Goal: Transaction & Acquisition: Purchase product/service

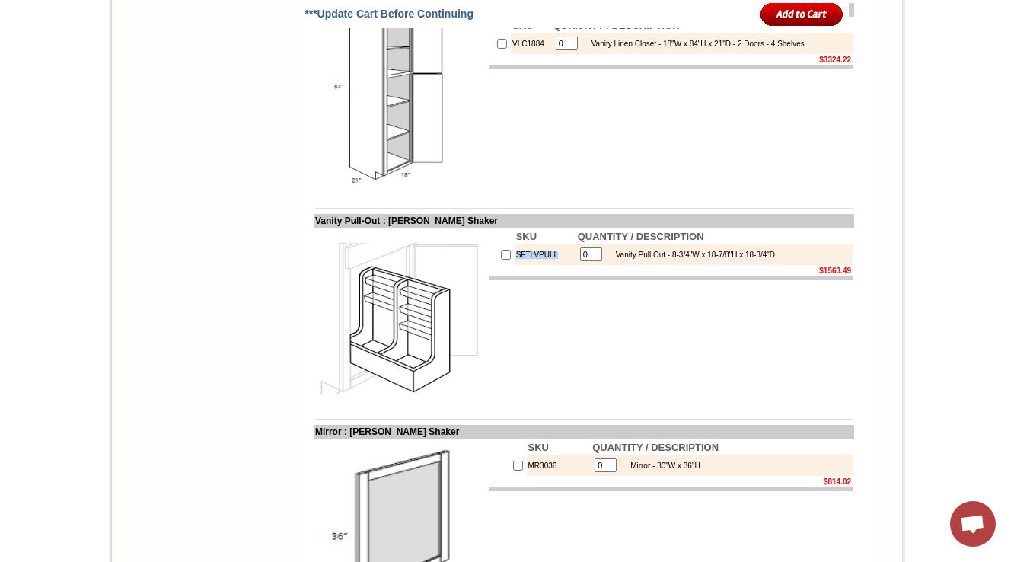
click at [444, 261] on img at bounding box center [400, 314] width 171 height 171
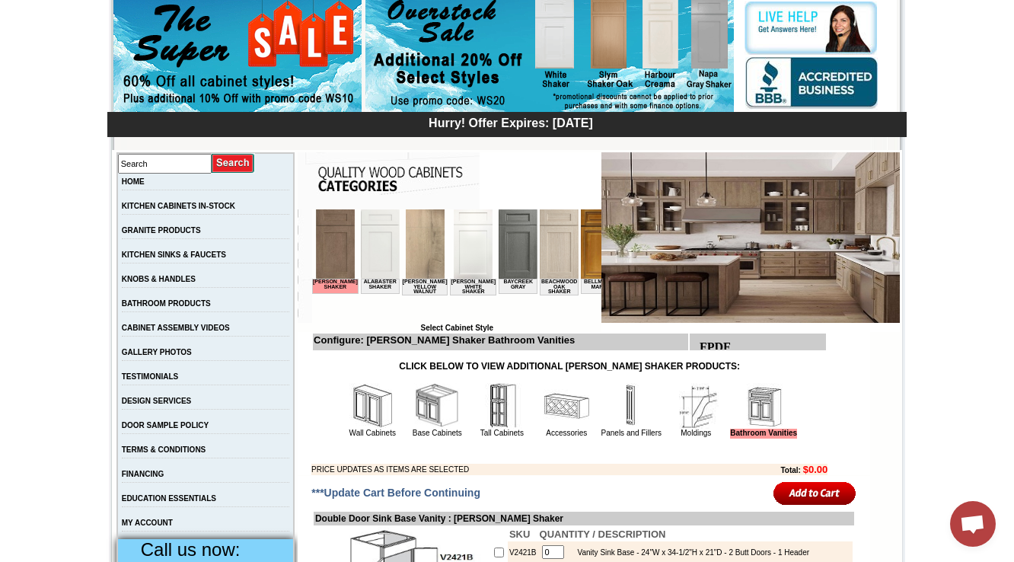
scroll to position [0, 1024]
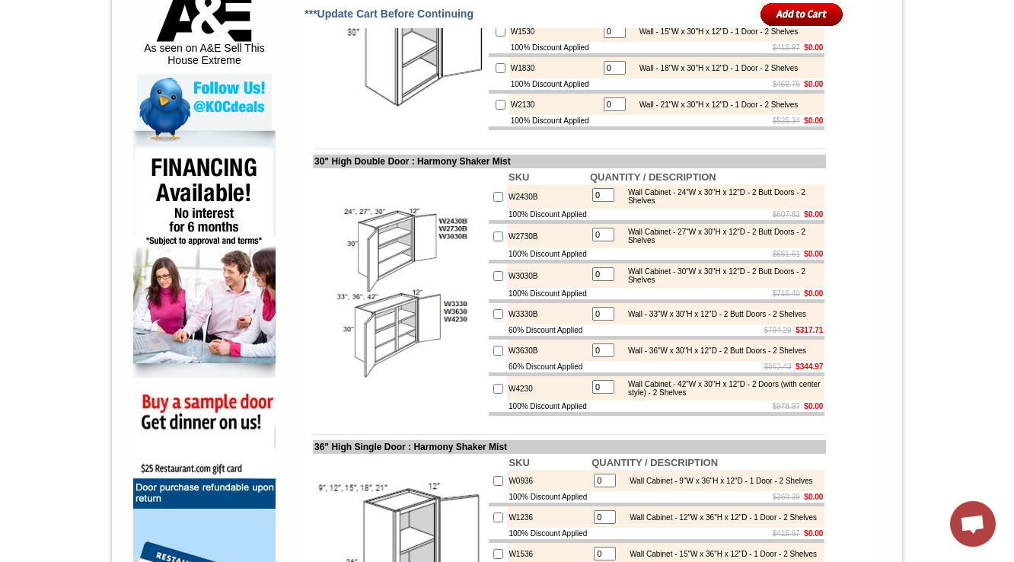
scroll to position [852, 0]
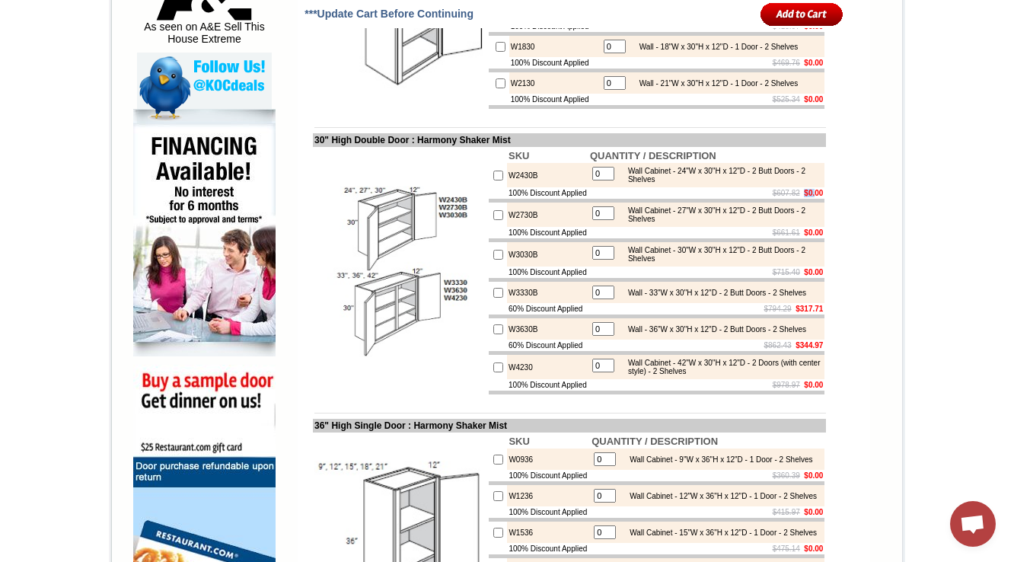
drag, startPoint x: 792, startPoint y: 231, endPoint x: 804, endPoint y: 230, distance: 13.0
click at [804, 197] on b "$0.00" at bounding box center [813, 193] width 19 height 8
drag, startPoint x: 792, startPoint y: 231, endPoint x: 816, endPoint y: 230, distance: 24.4
click at [816, 197] on b "$0.00" at bounding box center [813, 193] width 19 height 8
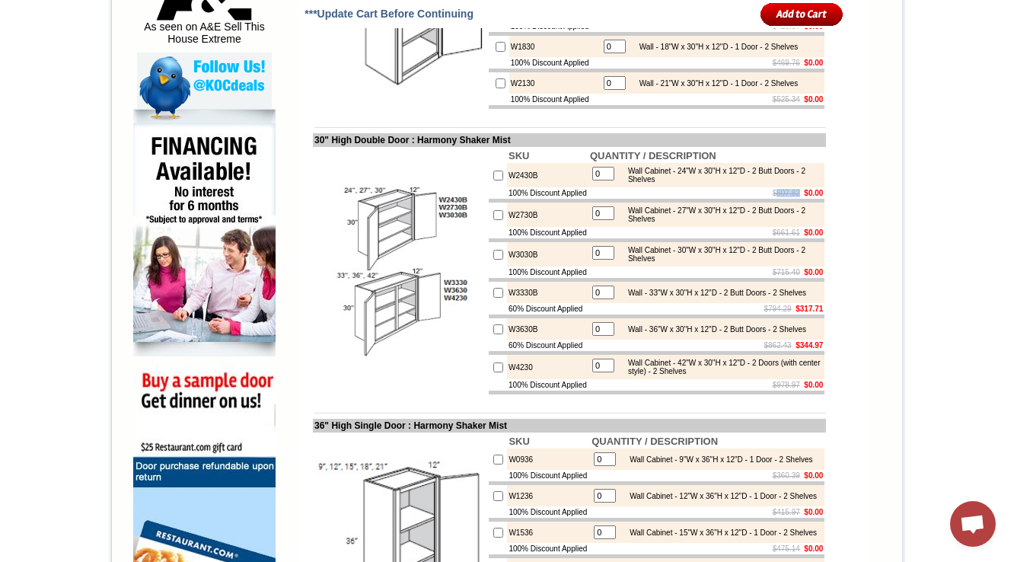
drag, startPoint x: 757, startPoint y: 232, endPoint x: 785, endPoint y: 231, distance: 27.4
click at [785, 197] on s "$607.82" at bounding box center [786, 193] width 27 height 8
click at [759, 225] on table "0 Wall Cabinet - 27"W x 30"H x 12"D - 2 Butt Doors - 2 Shelves" at bounding box center [707, 214] width 234 height 21
drag, startPoint x: 798, startPoint y: 234, endPoint x: 814, endPoint y: 229, distance: 17.6
click at [814, 197] on b "$0.00" at bounding box center [813, 193] width 19 height 8
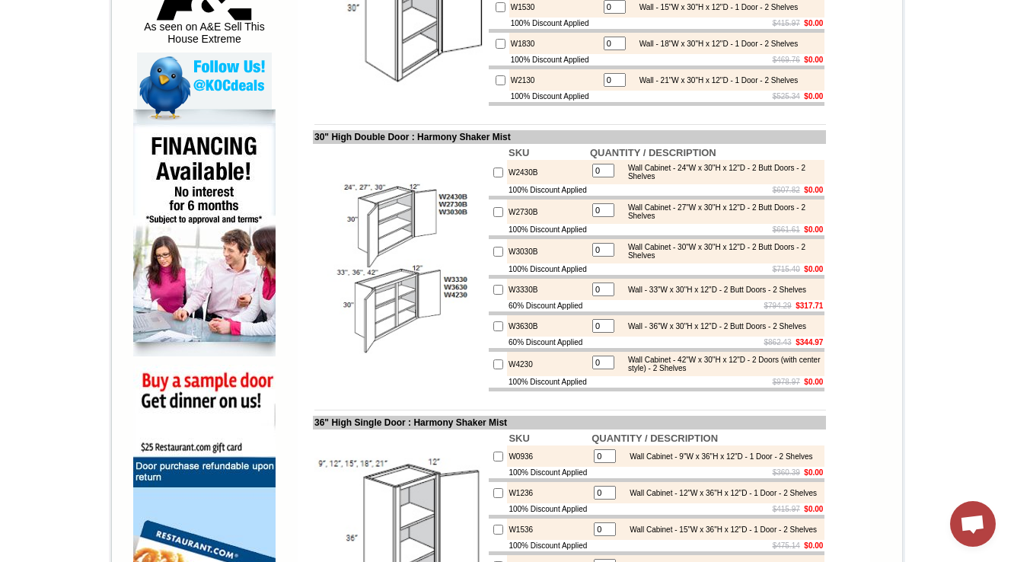
drag, startPoint x: 493, startPoint y: 272, endPoint x: 577, endPoint y: 269, distance: 83.8
click at [577, 235] on td "100% Discount Applied" at bounding box center [547, 229] width 81 height 11
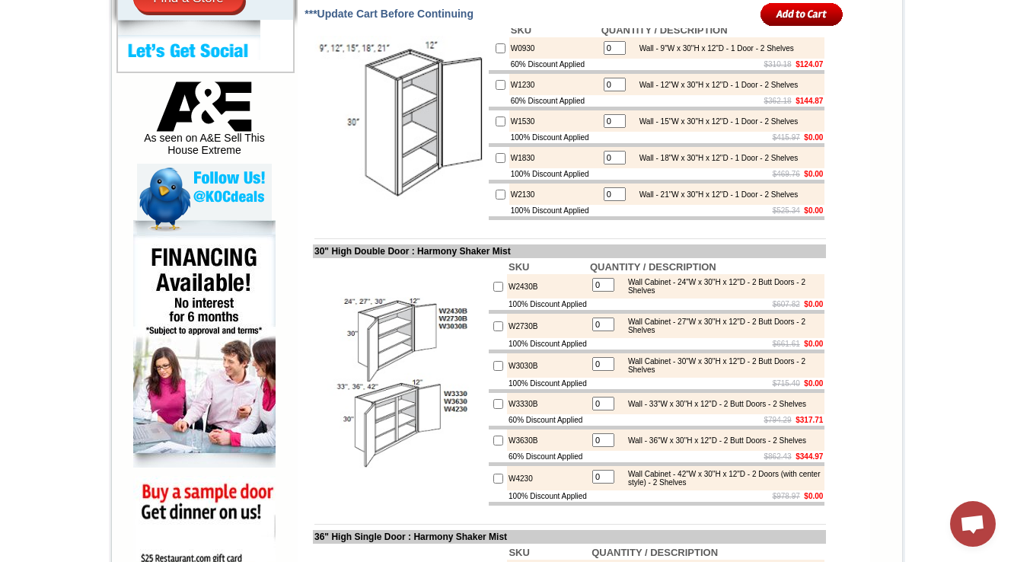
scroll to position [731, 0]
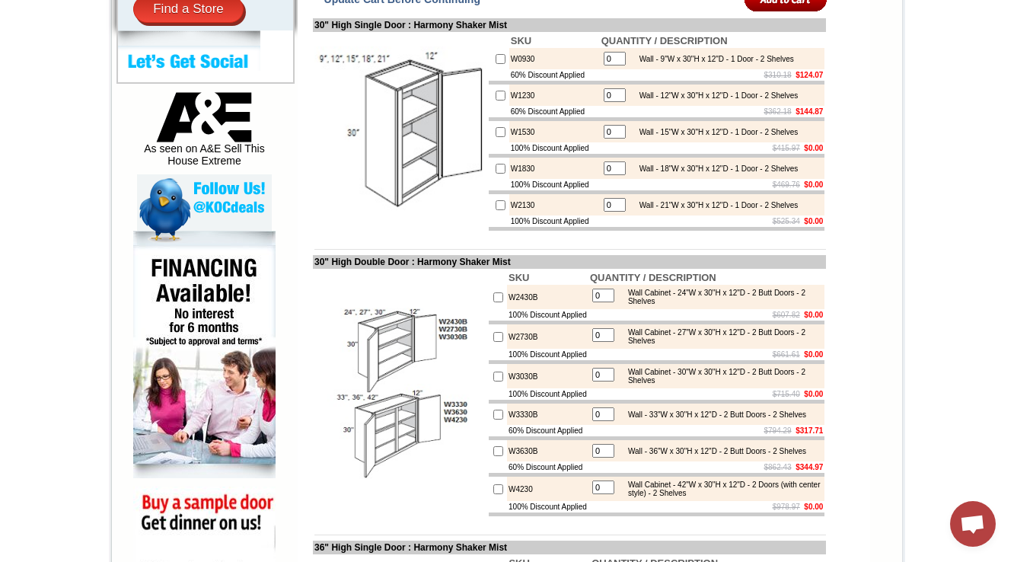
click at [432, 244] on td at bounding box center [569, 237] width 513 height 11
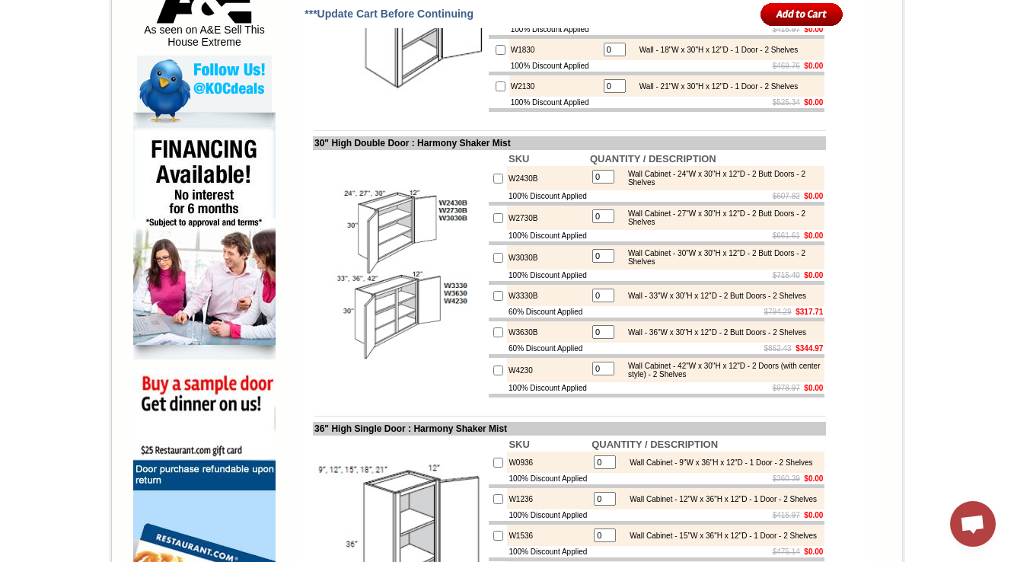
scroll to position [852, 0]
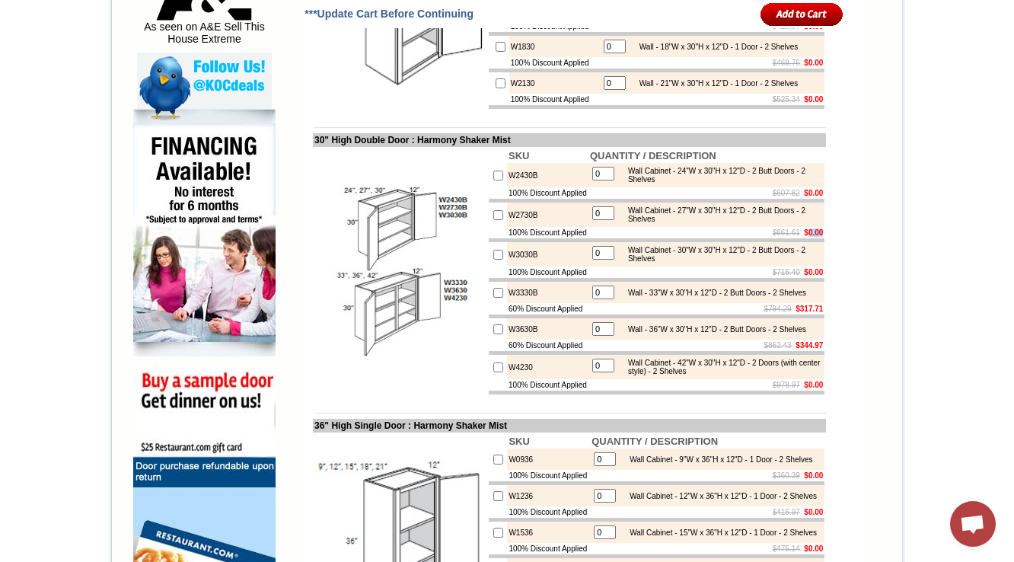
drag, startPoint x: 798, startPoint y: 274, endPoint x: 814, endPoint y: 272, distance: 16.1
click at [814, 237] on b "$0.00" at bounding box center [813, 232] width 19 height 8
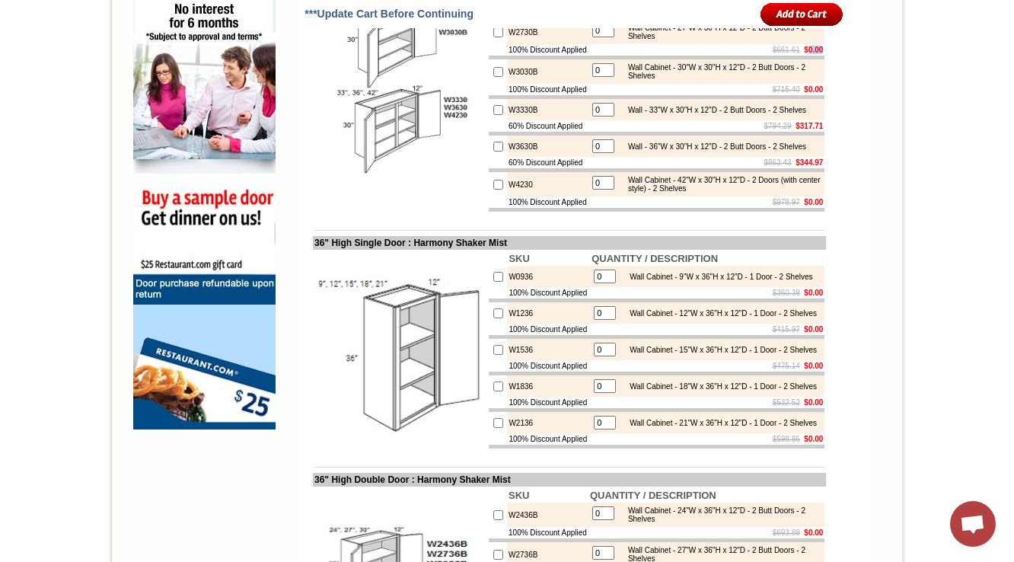
scroll to position [1096, 0]
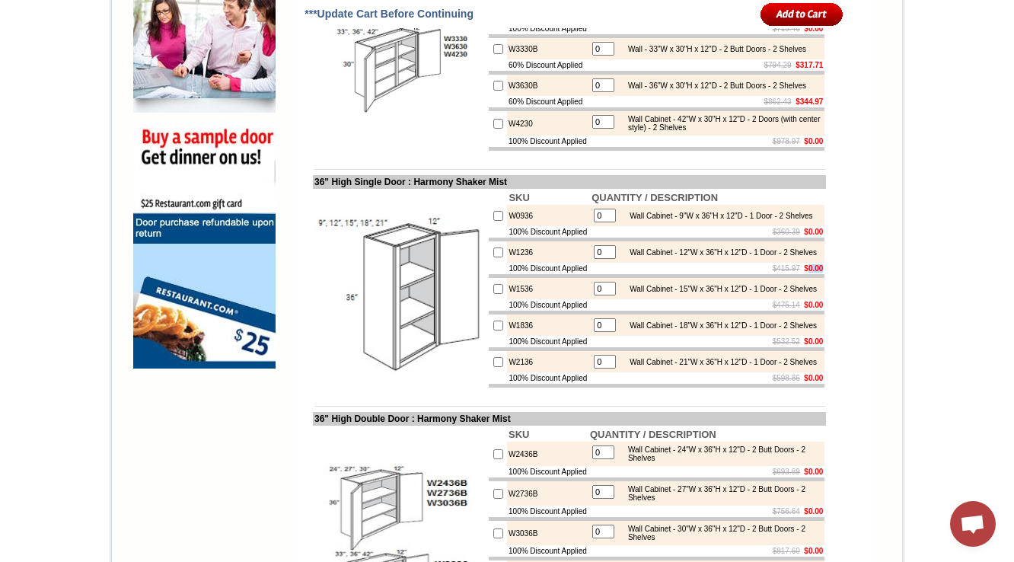
drag, startPoint x: 798, startPoint y: 343, endPoint x: 814, endPoint y: 343, distance: 16.0
click at [814, 272] on b "$0.00" at bounding box center [813, 268] width 19 height 8
click at [760, 293] on div "Wall Cabinet - 15"W x 36"H x 12"D - 1 Door - 2 Shelves" at bounding box center [719, 289] width 195 height 8
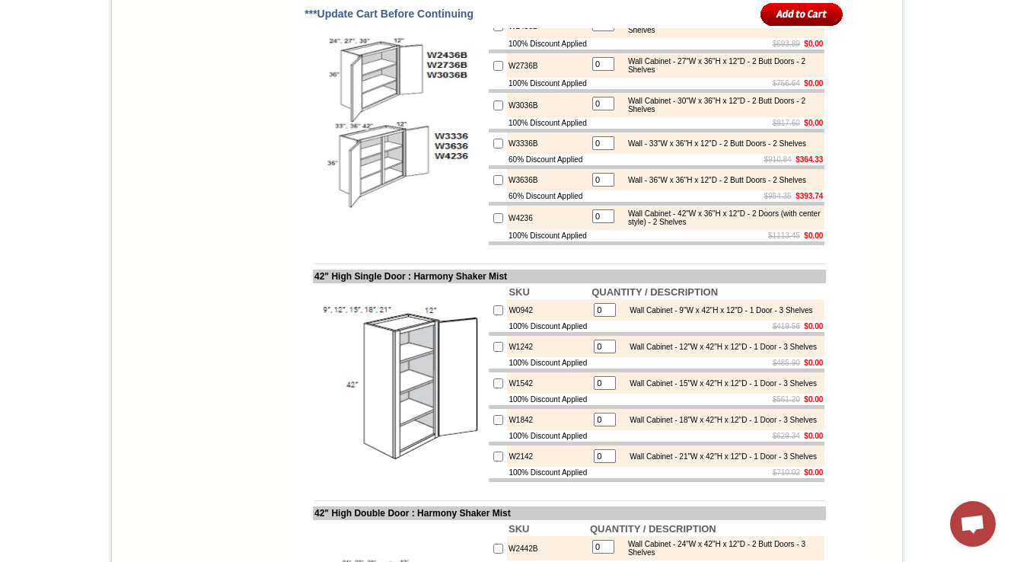
scroll to position [1583, 0]
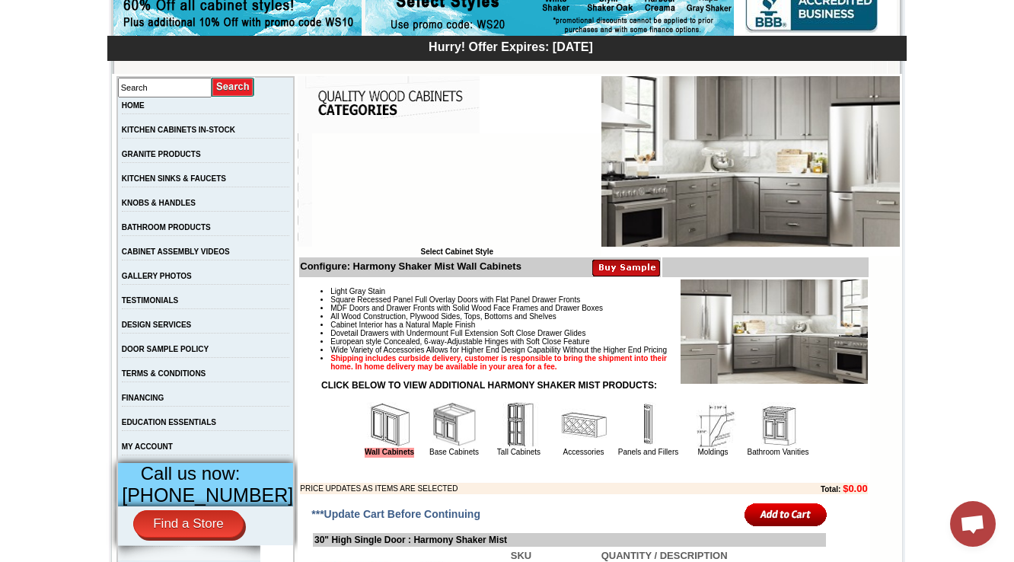
scroll to position [230, 0]
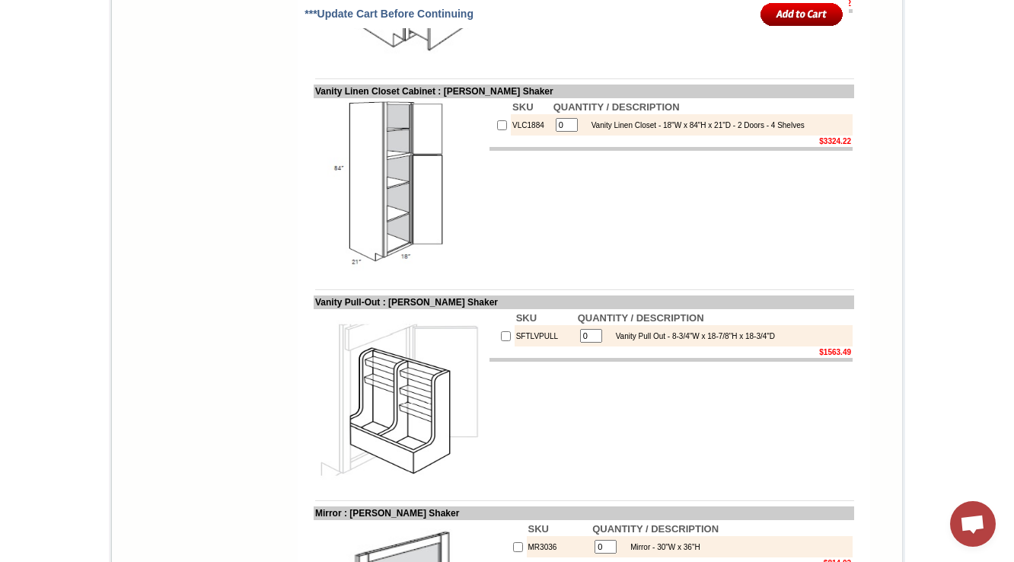
scroll to position [1644, 0]
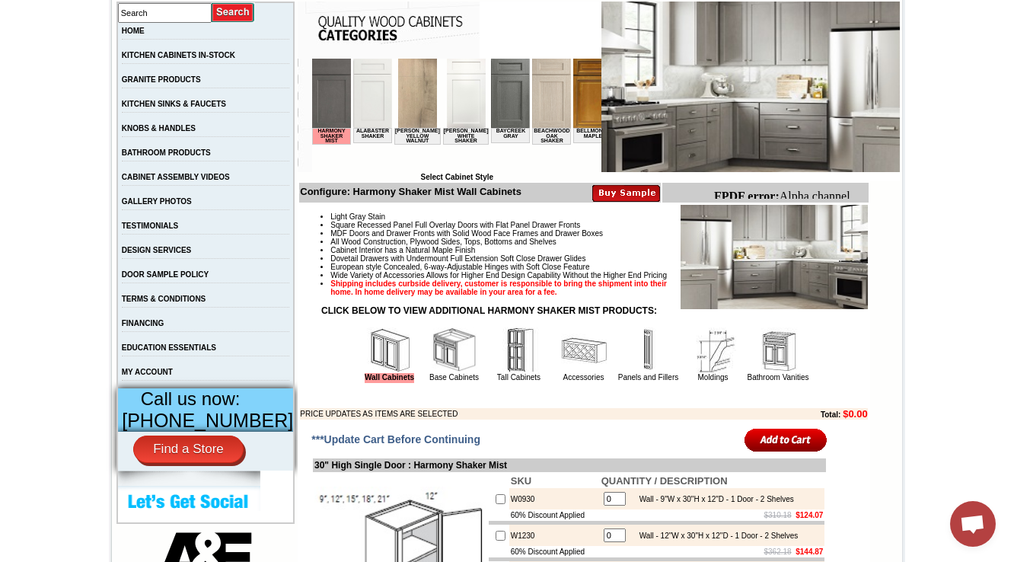
scroll to position [413, 0]
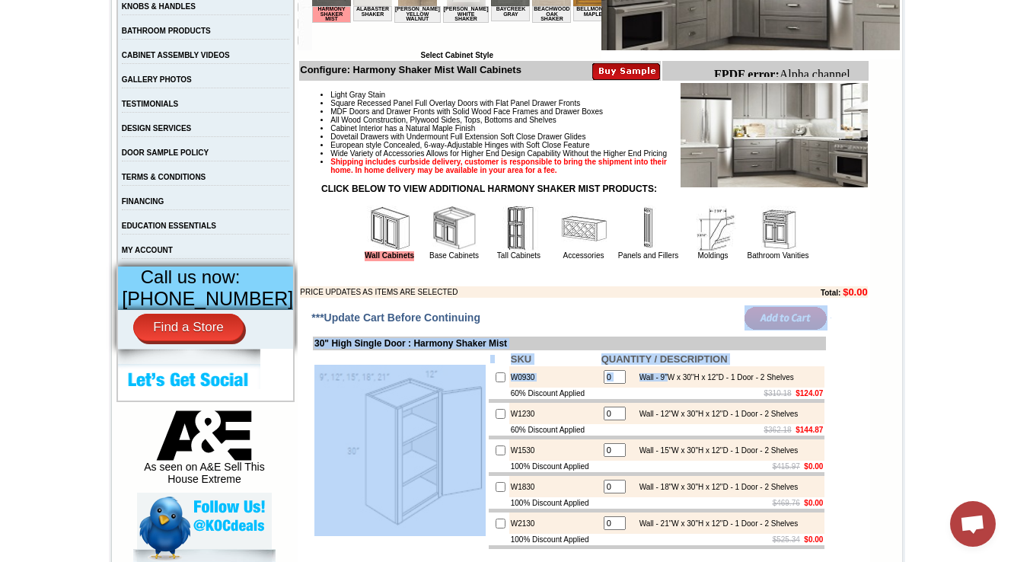
drag, startPoint x: 665, startPoint y: 357, endPoint x: 667, endPoint y: 419, distance: 61.7
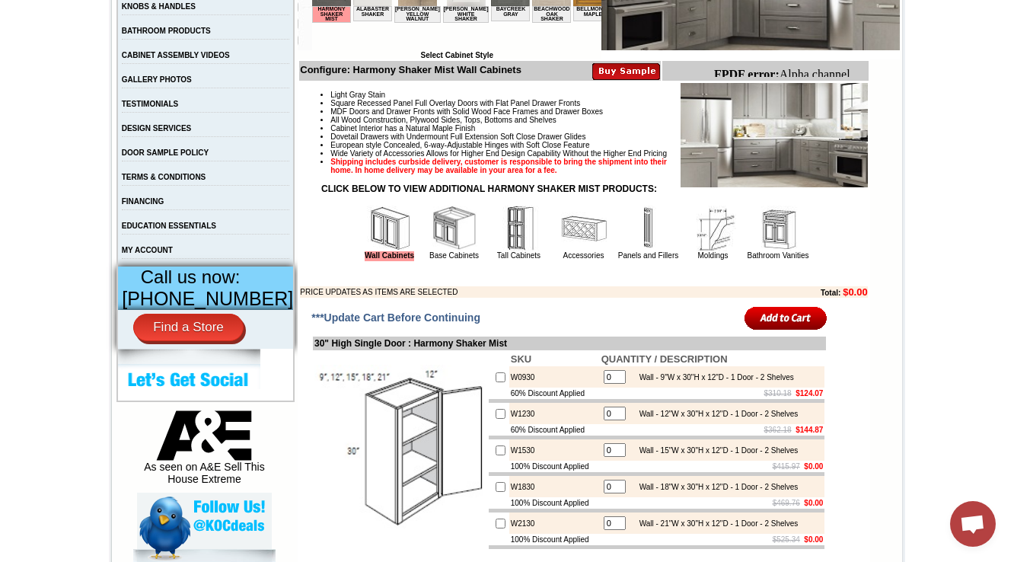
click at [615, 333] on td "***Update Cart Before Continuing" at bounding box center [483, 317] width 346 height 31
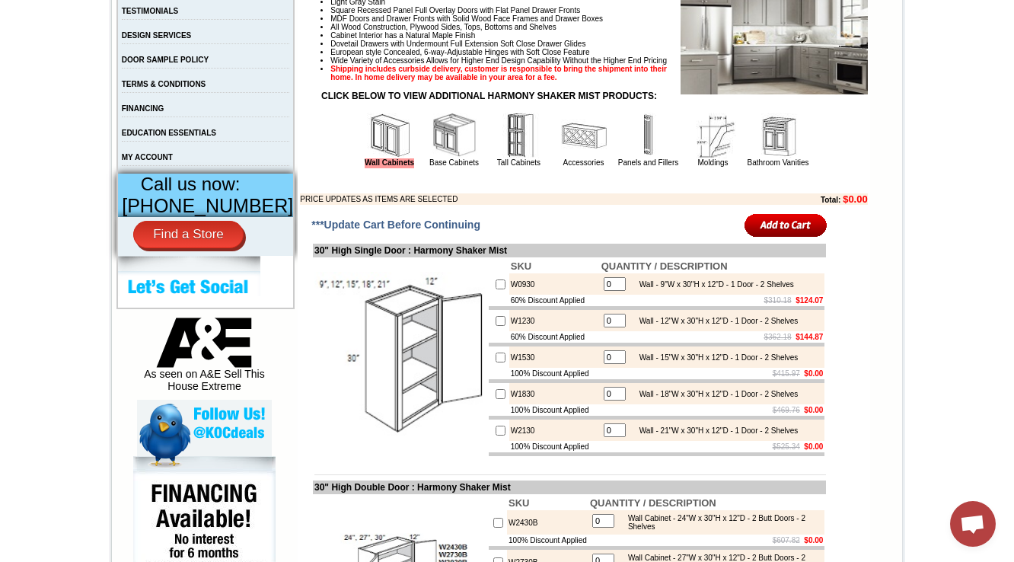
scroll to position [534, 0]
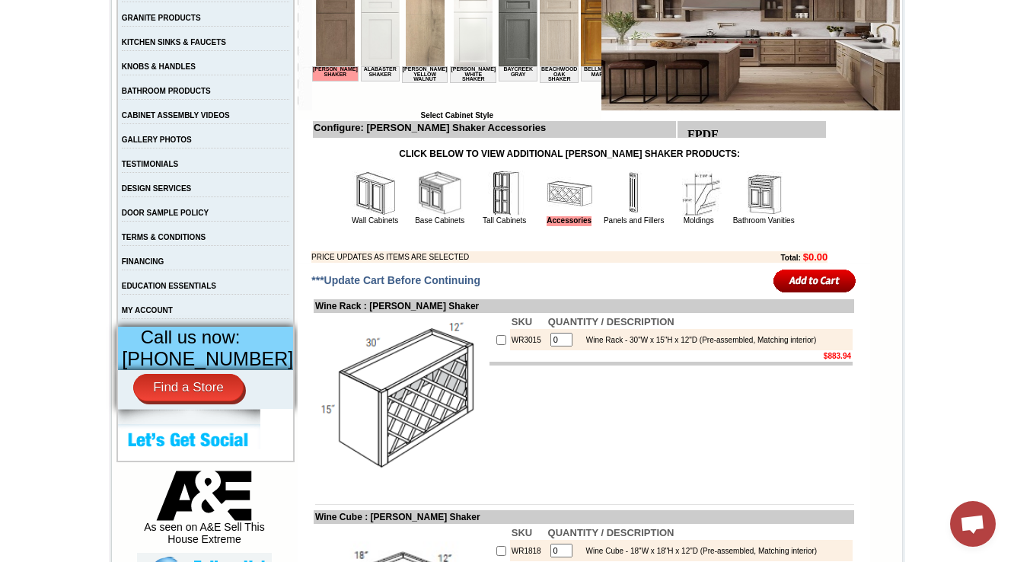
scroll to position [348, 0]
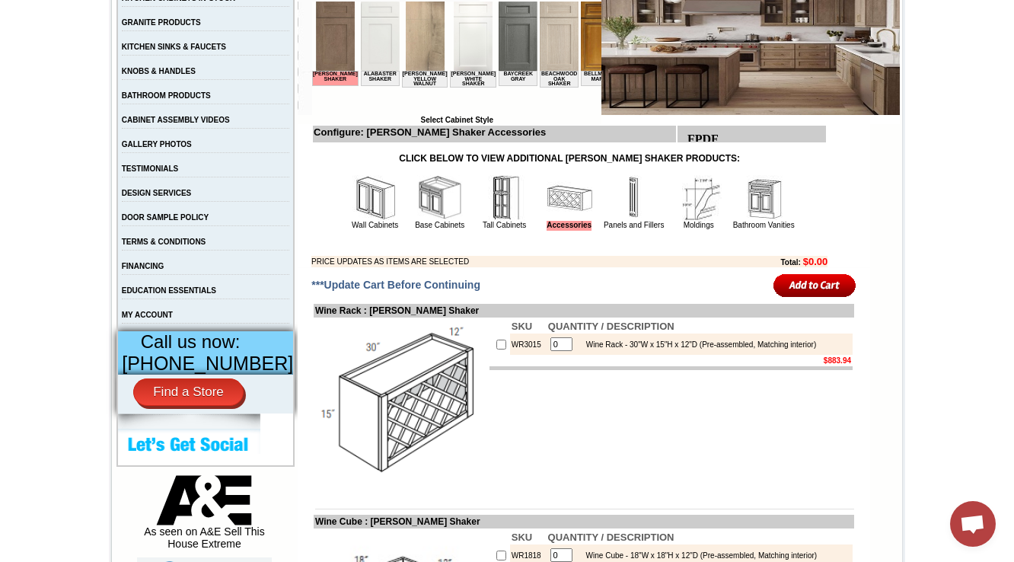
click at [378, 218] on img at bounding box center [375, 198] width 46 height 46
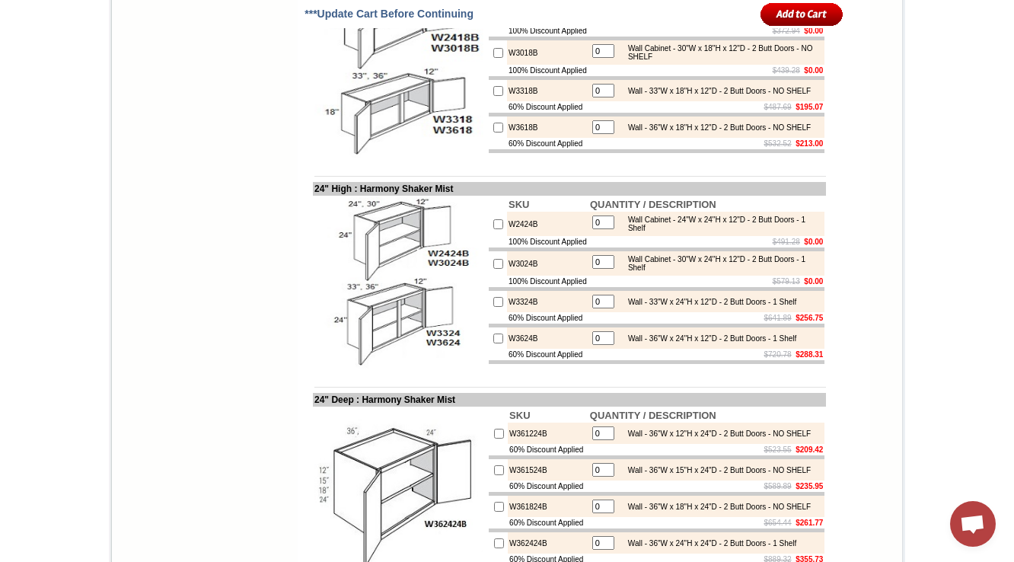
scroll to position [2787, 0]
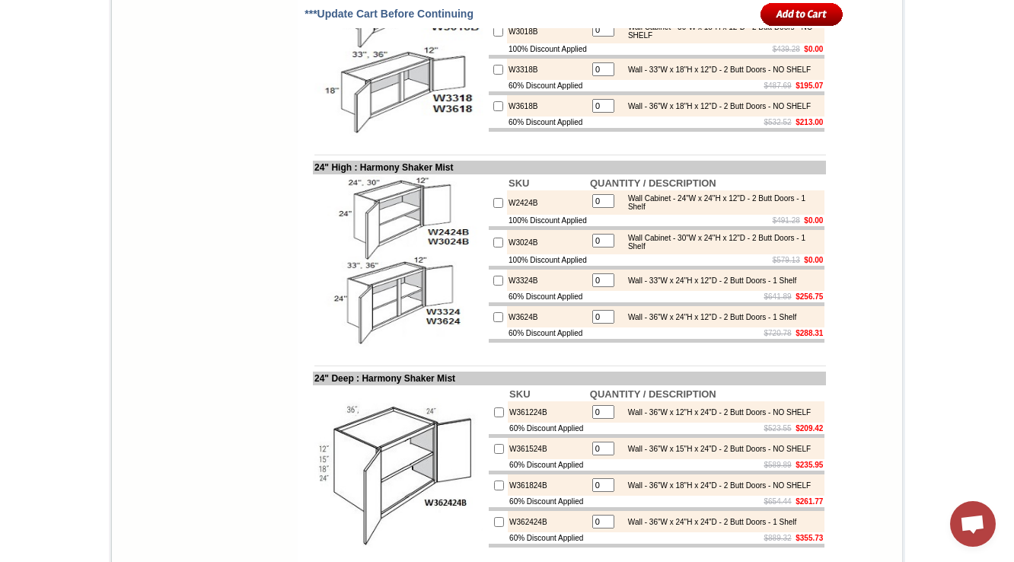
drag, startPoint x: 494, startPoint y: 218, endPoint x: 582, endPoint y: 218, distance: 88.3
click at [582, 15] on td "100% Discount Applied" at bounding box center [547, 9] width 81 height 11
click at [537, 43] on td "W3018B" at bounding box center [547, 31] width 81 height 24
drag, startPoint x: 578, startPoint y: 265, endPoint x: 479, endPoint y: 265, distance: 99.7
click at [489, 55] on tr "100% Discount Applied $439.28 $0.00" at bounding box center [657, 48] width 336 height 11
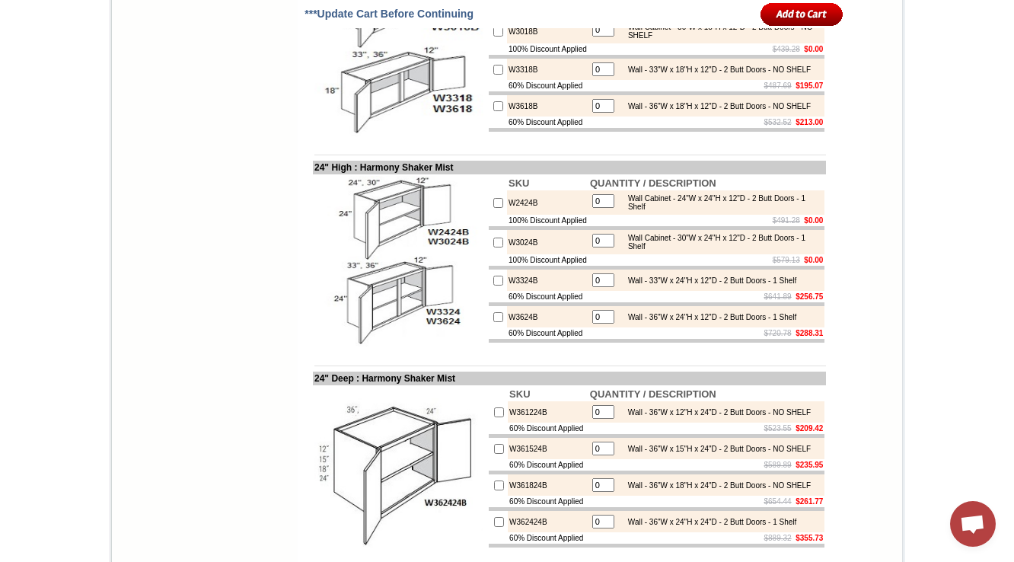
click at [511, 55] on td "100% Discount Applied" at bounding box center [547, 48] width 81 height 11
click at [543, 55] on td "100% Discount Applied" at bounding box center [547, 48] width 81 height 11
click at [525, 59] on td at bounding box center [657, 57] width 336 height 4
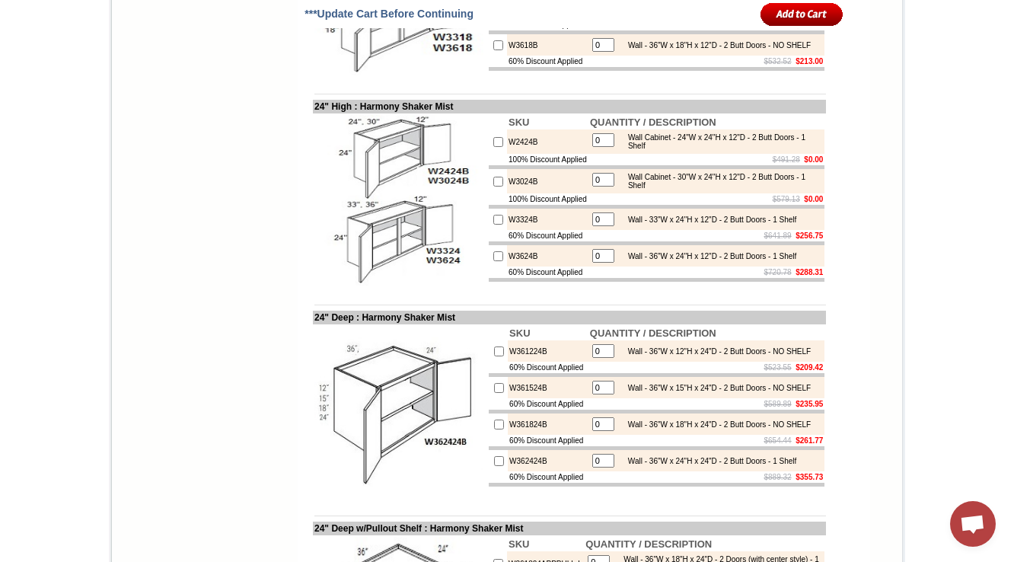
scroll to position [2970, 0]
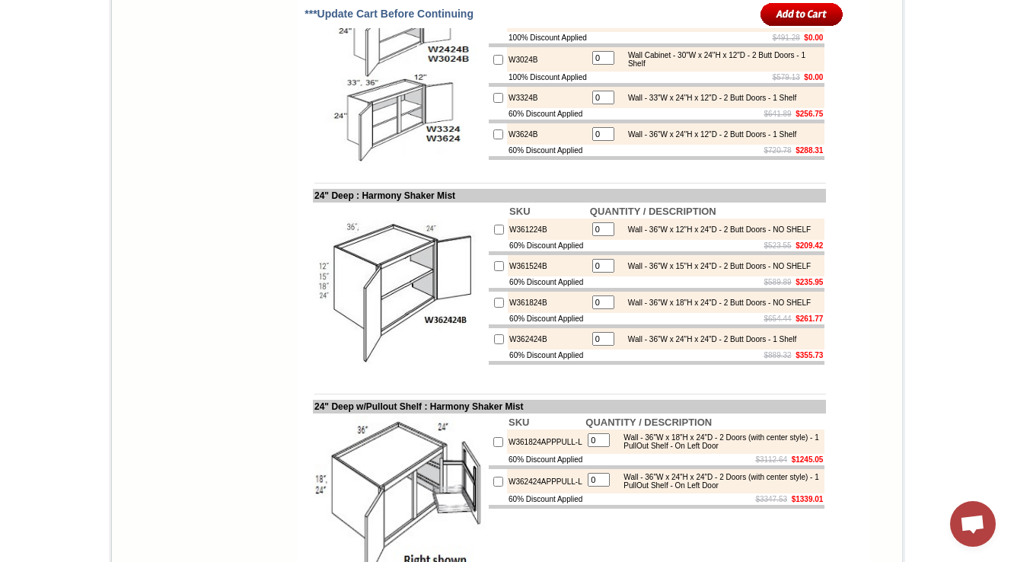
drag, startPoint x: 487, startPoint y: 265, endPoint x: 581, endPoint y: 268, distance: 94.4
click at [581, 43] on tr "100% Discount Applied $491.28 $0.00" at bounding box center [657, 37] width 336 height 11
drag, startPoint x: 492, startPoint y: 313, endPoint x: 579, endPoint y: 312, distance: 87.5
click at [579, 83] on td "100% Discount Applied" at bounding box center [547, 77] width 81 height 11
drag, startPoint x: 490, startPoint y: 351, endPoint x: 577, endPoint y: 352, distance: 86.8
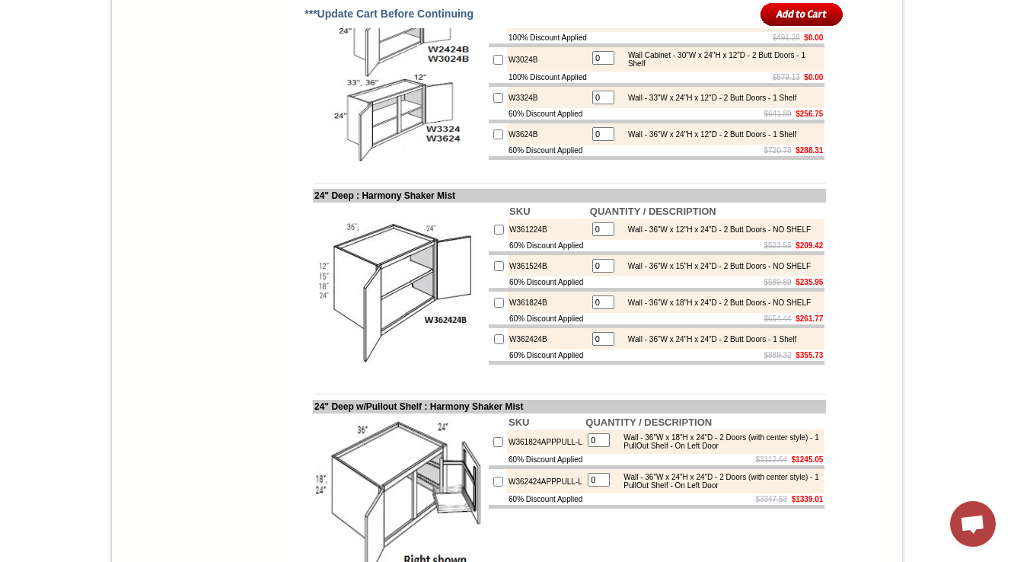
click at [577, 119] on td "60% Discount Applied" at bounding box center [547, 113] width 81 height 11
click at [523, 145] on td "W3624B" at bounding box center [547, 133] width 81 height 21
drag, startPoint x: 515, startPoint y: 398, endPoint x: 602, endPoint y: 398, distance: 87.5
click at [602, 156] on tr "60% Discount Applied $720.78 $288.31" at bounding box center [657, 150] width 336 height 11
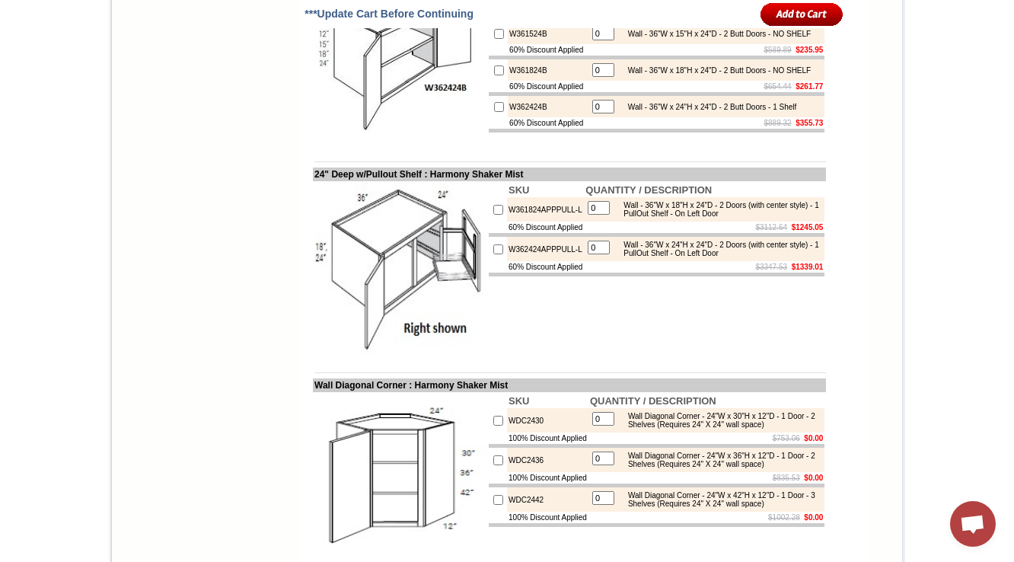
scroll to position [3213, 0]
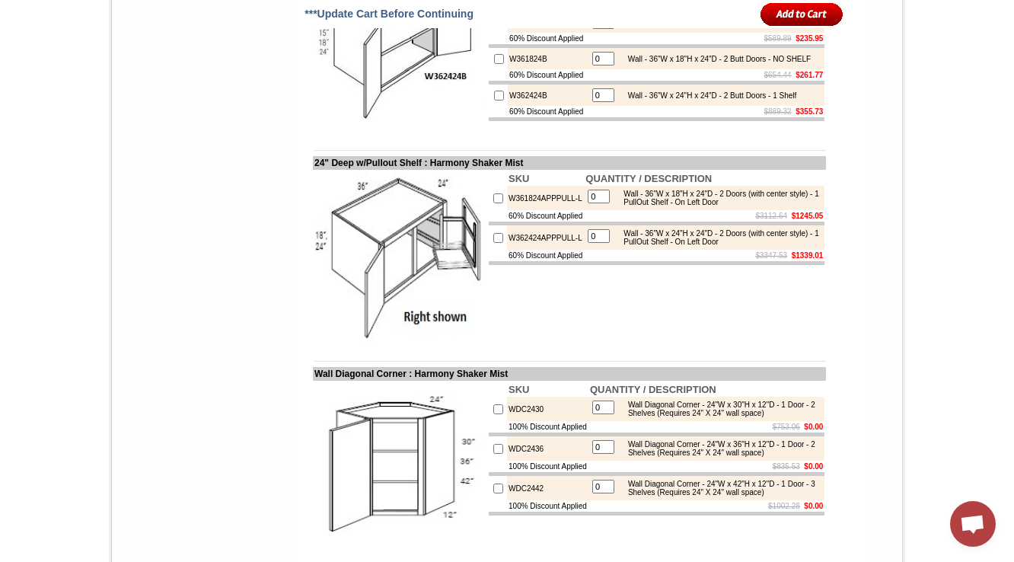
click at [538, 81] on td "60% Discount Applied" at bounding box center [548, 74] width 81 height 11
drag, startPoint x: 494, startPoint y: 345, endPoint x: 559, endPoint y: 343, distance: 64.7
click at [559, 84] on td at bounding box center [657, 83] width 336 height 4
click at [553, 106] on td "W362424B" at bounding box center [548, 94] width 81 height 21
drag, startPoint x: 489, startPoint y: 378, endPoint x: 580, endPoint y: 378, distance: 91.3
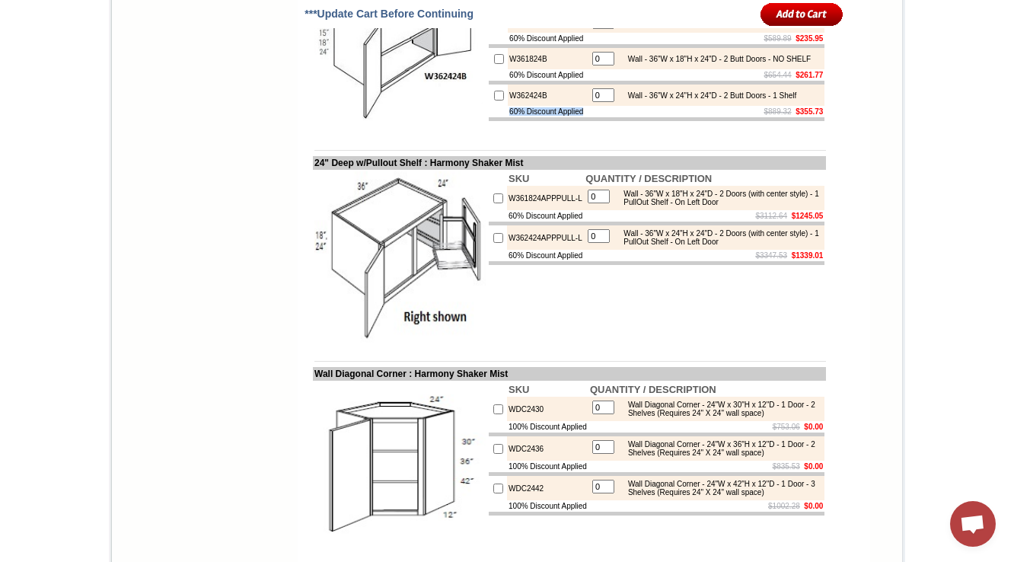
click at [580, 117] on tr "60% Discount Applied $889.32 $355.73" at bounding box center [657, 111] width 336 height 11
click at [545, 106] on td "W362424B" at bounding box center [548, 94] width 81 height 21
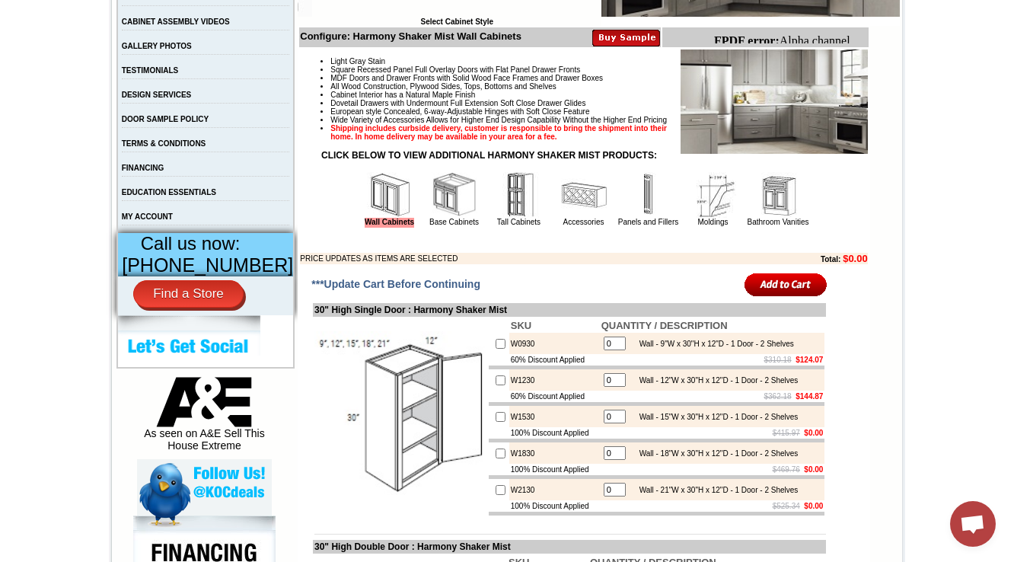
scroll to position [475, 0]
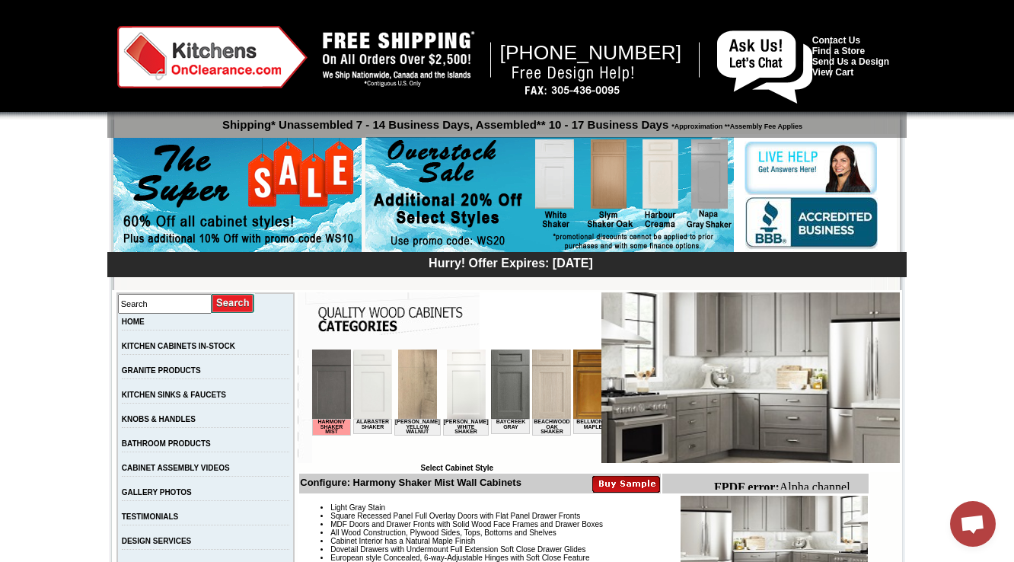
scroll to position [426, 0]
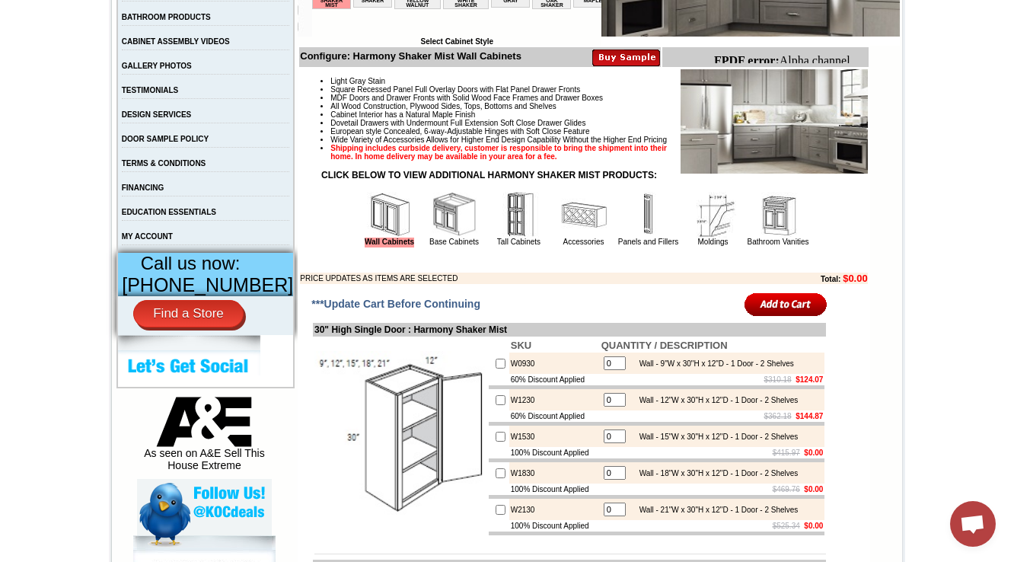
click at [432, 237] on img at bounding box center [455, 215] width 46 height 46
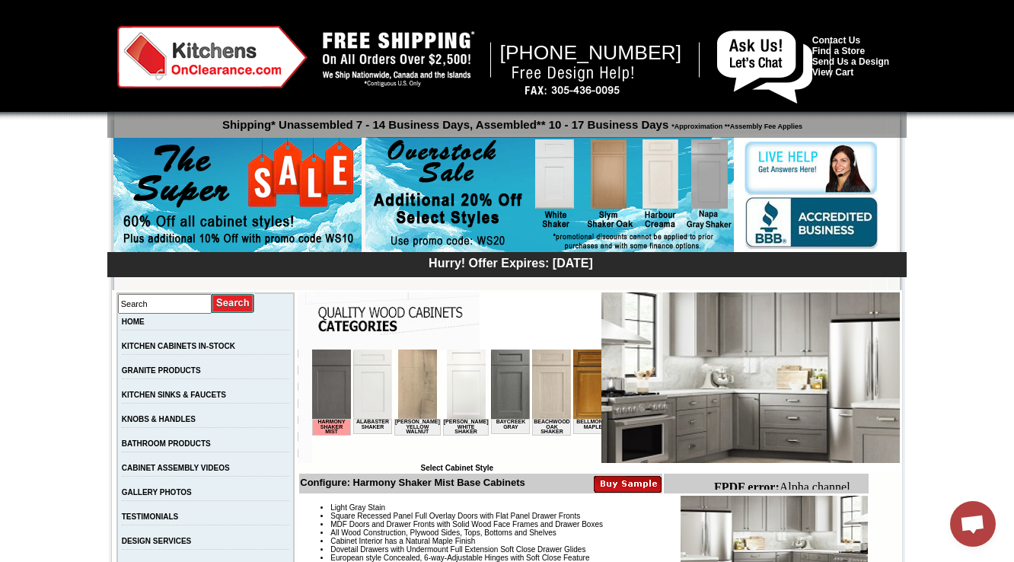
scroll to position [426, 0]
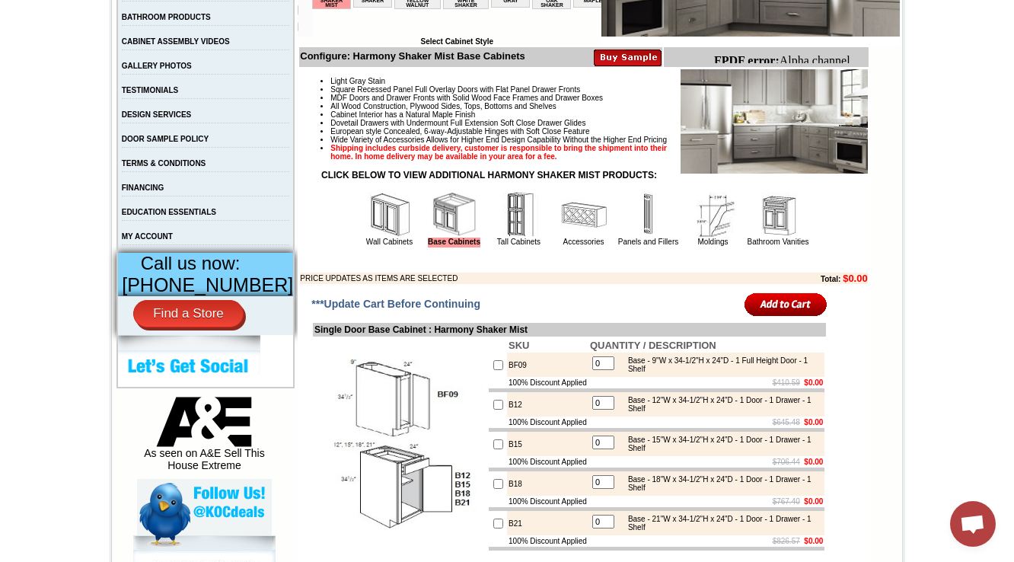
click at [511, 237] on img at bounding box center [519, 215] width 46 height 46
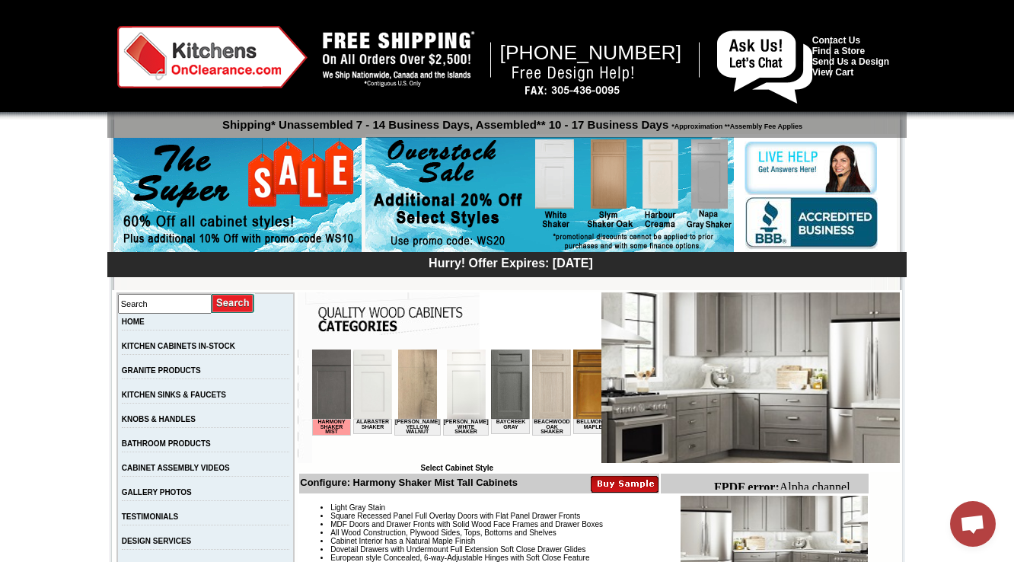
scroll to position [487, 0]
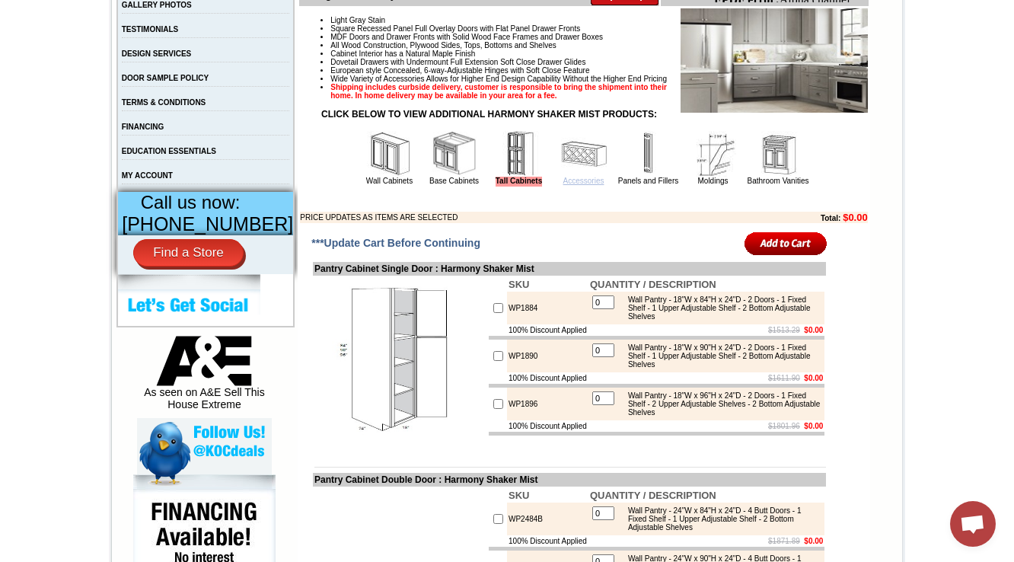
click at [576, 185] on link "Accessories" at bounding box center [583, 181] width 41 height 8
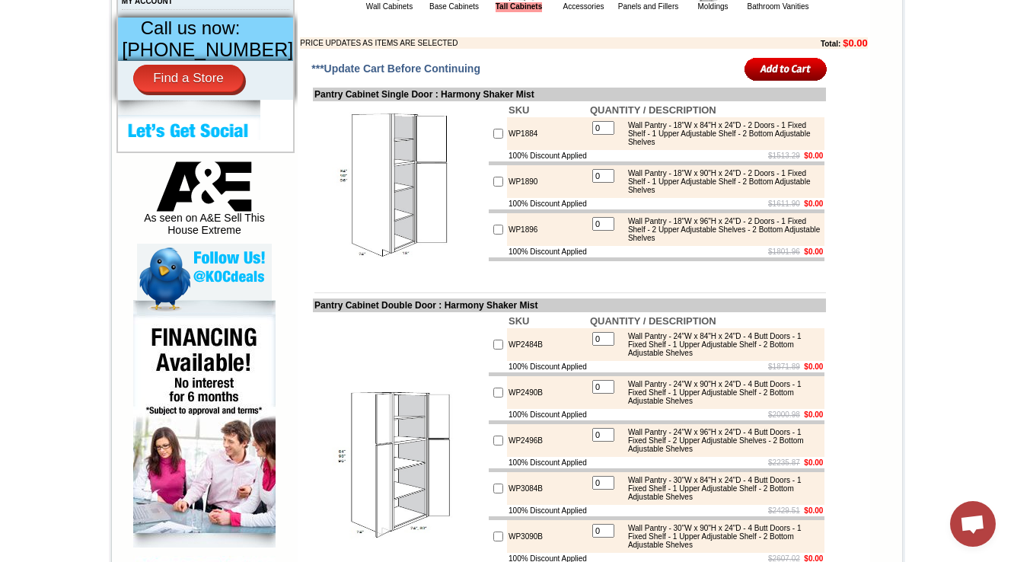
scroll to position [731, 0]
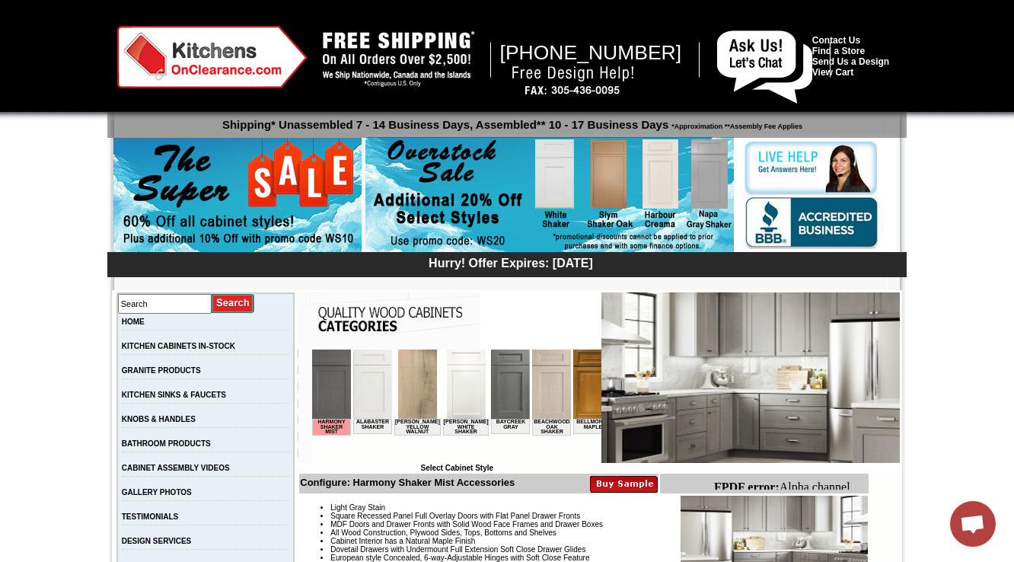
drag, startPoint x: 1022, startPoint y: 110, endPoint x: 996, endPoint y: 5, distance: 108.2
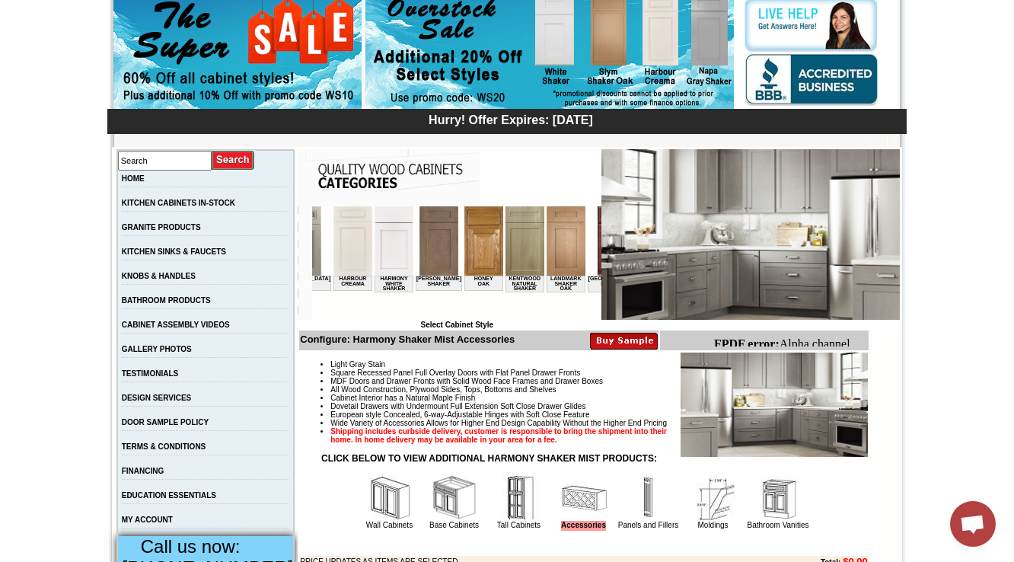
scroll to position [0, 1078]
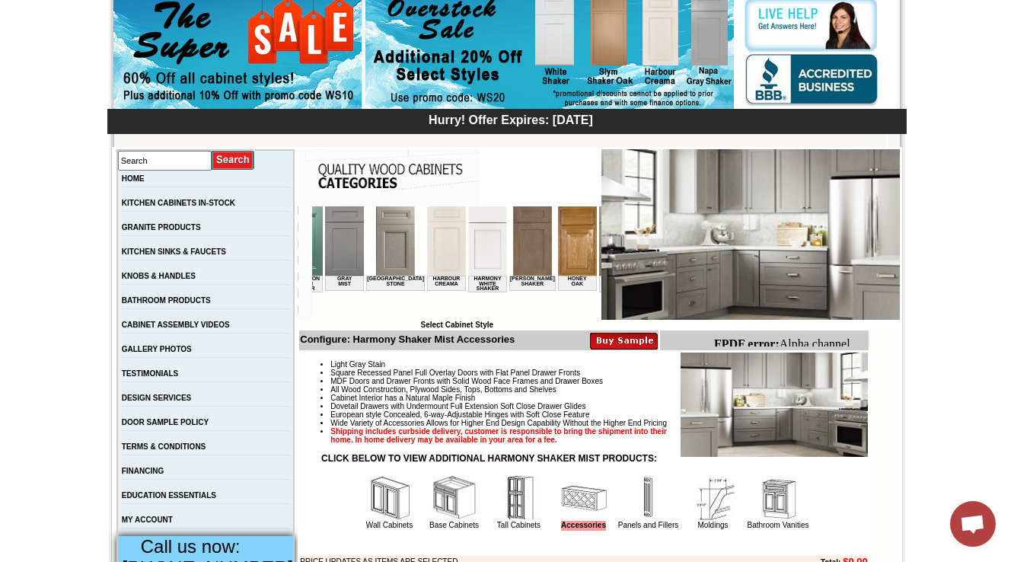
drag, startPoint x: 341, startPoint y: 314, endPoint x: 725, endPoint y: 531, distance: 441.7
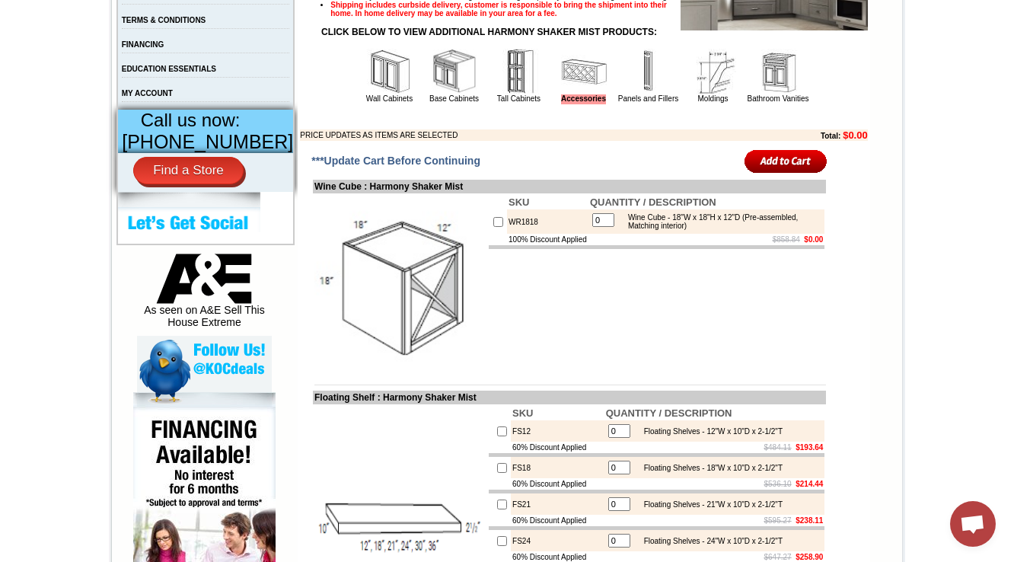
scroll to position [630, 0]
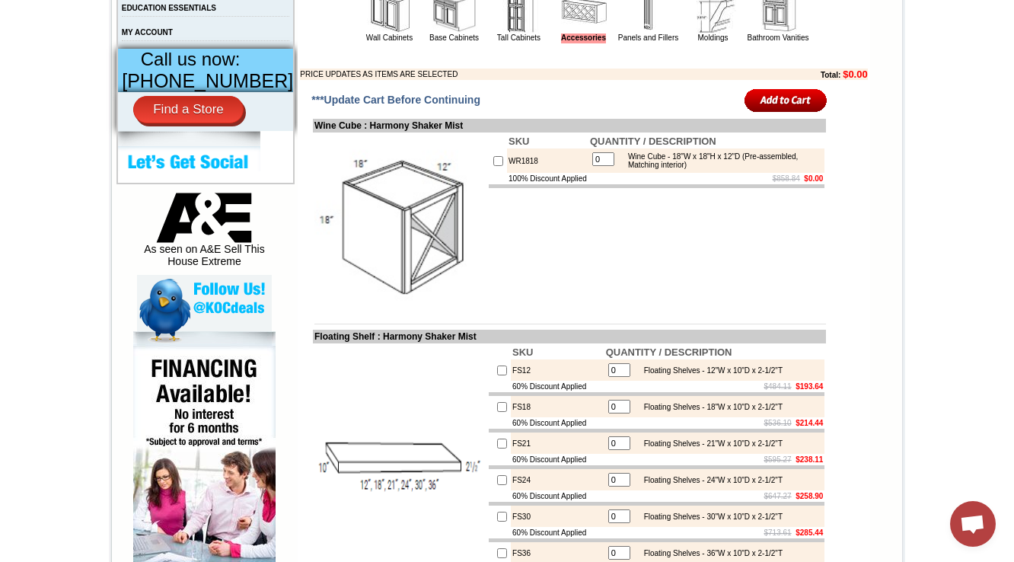
click at [507, 184] on td "100% Discount Applied" at bounding box center [547, 178] width 81 height 11
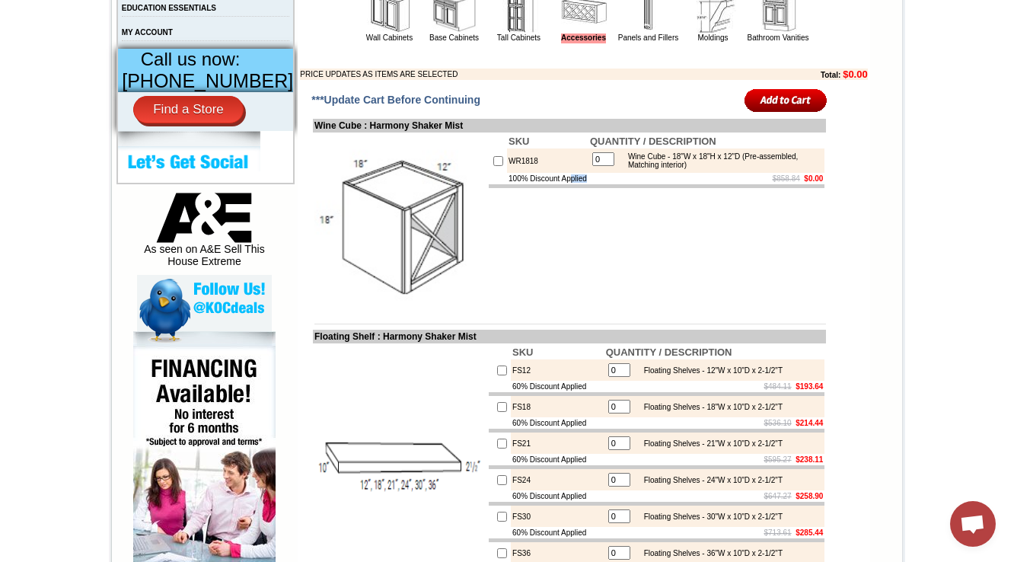
click at [507, 184] on td "100% Discount Applied" at bounding box center [547, 178] width 81 height 11
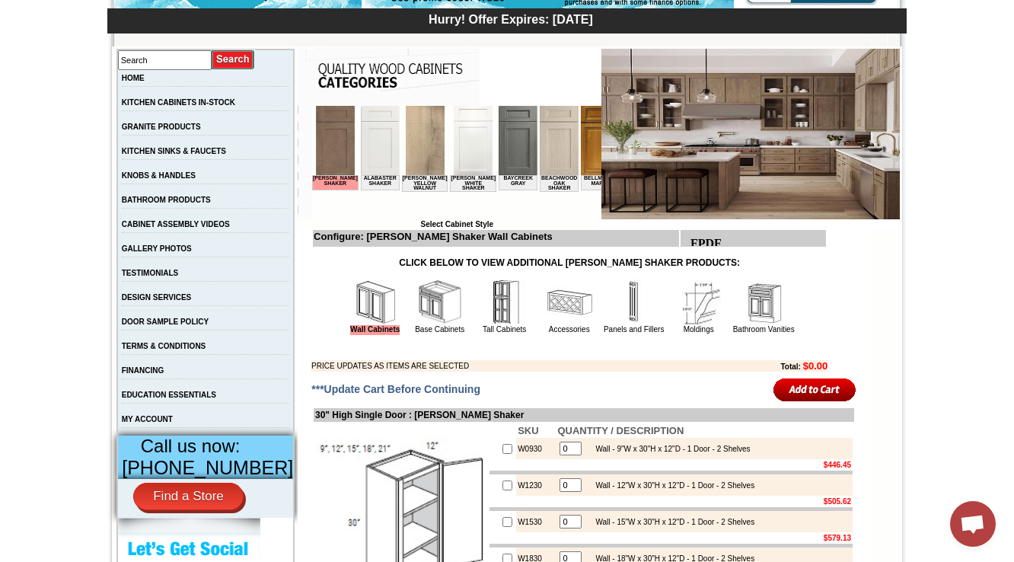
scroll to position [304, 0]
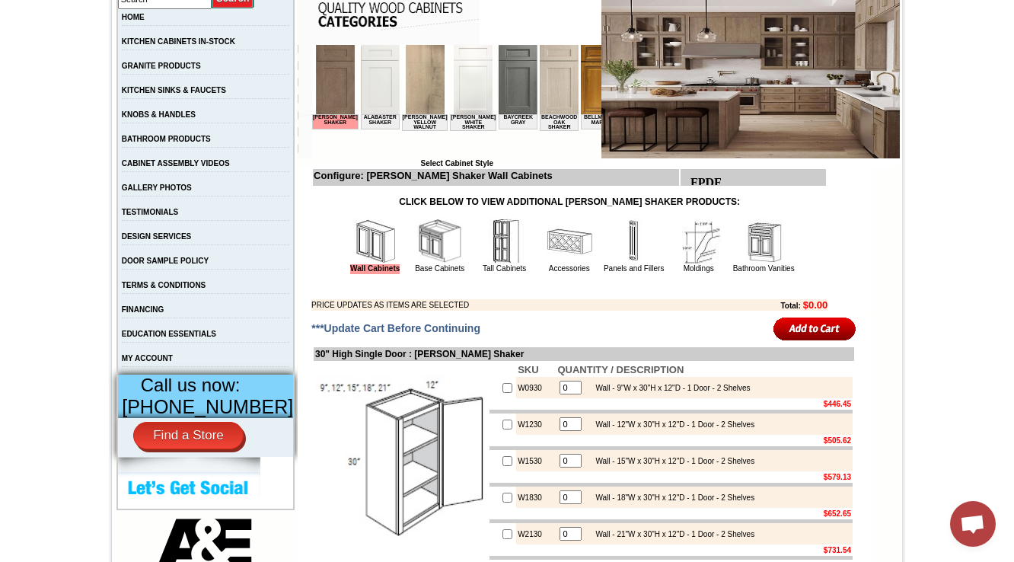
click at [322, 225] on td "Configure: [PERSON_NAME] Shaker Wall Cabinets" at bounding box center [569, 238] width 516 height 143
drag, startPoint x: 322, startPoint y: 225, endPoint x: 811, endPoint y: 254, distance: 490.2
click at [811, 254] on td "Configure: [PERSON_NAME] Shaker Wall Cabinets" at bounding box center [569, 238] width 516 height 143
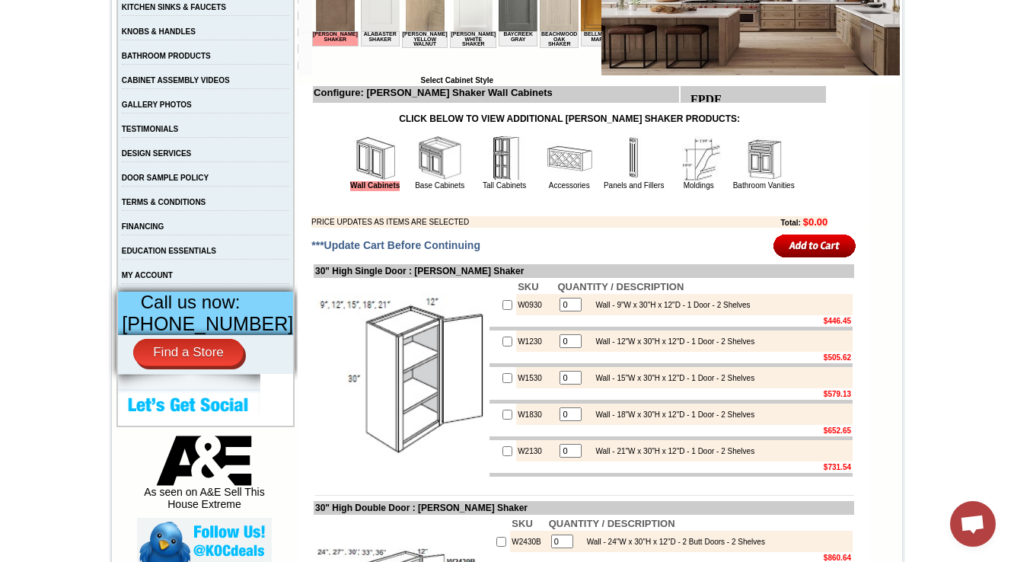
scroll to position [426, 0]
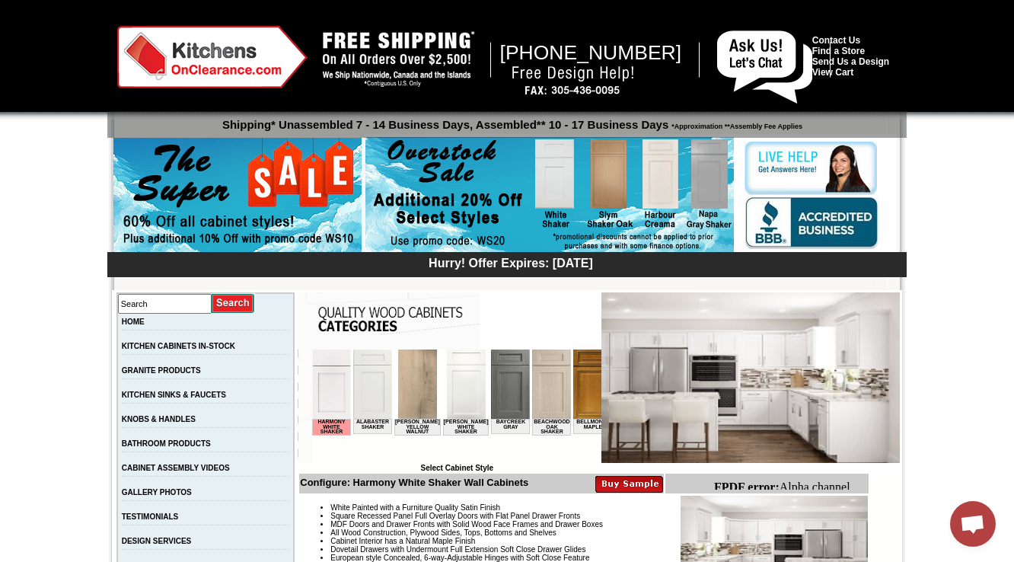
scroll to position [426, 0]
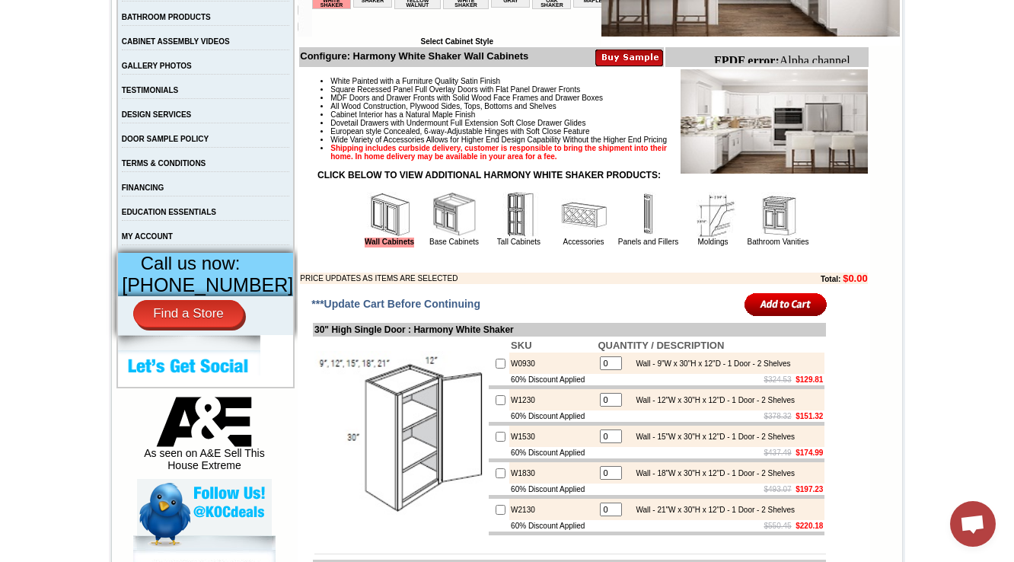
click at [561, 237] on img at bounding box center [584, 215] width 46 height 46
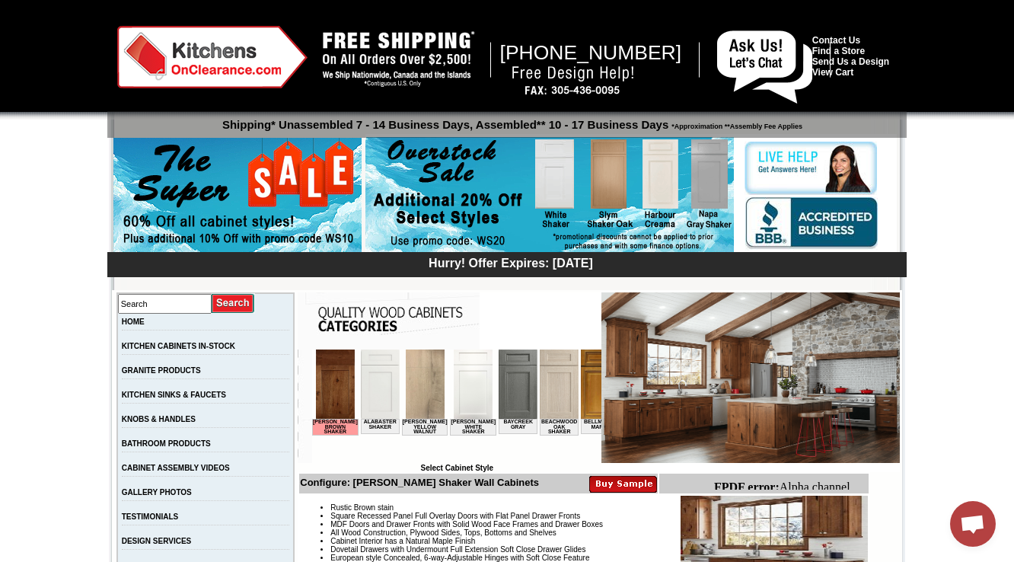
scroll to position [244, 0]
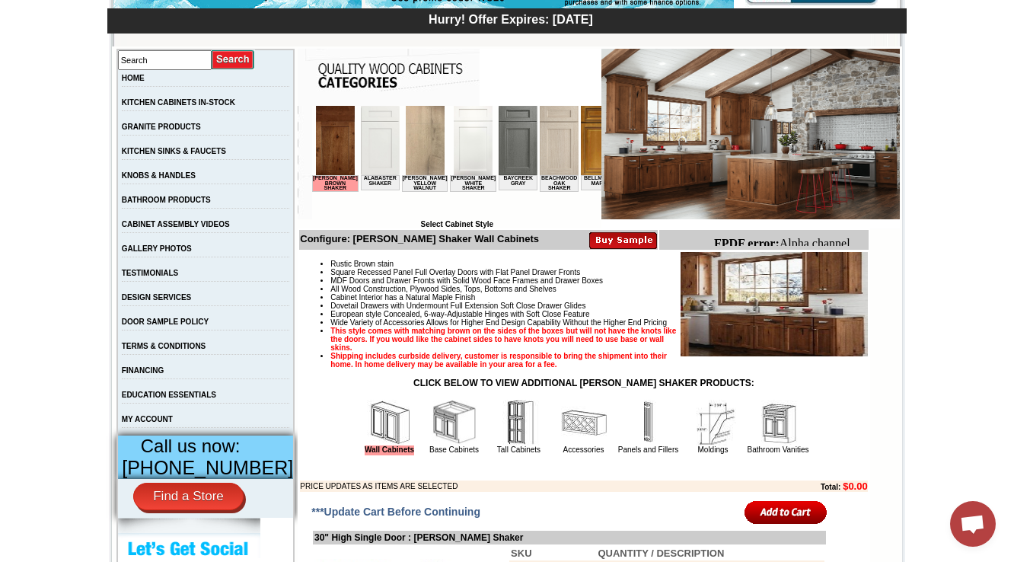
click at [457, 445] on img at bounding box center [455, 423] width 46 height 46
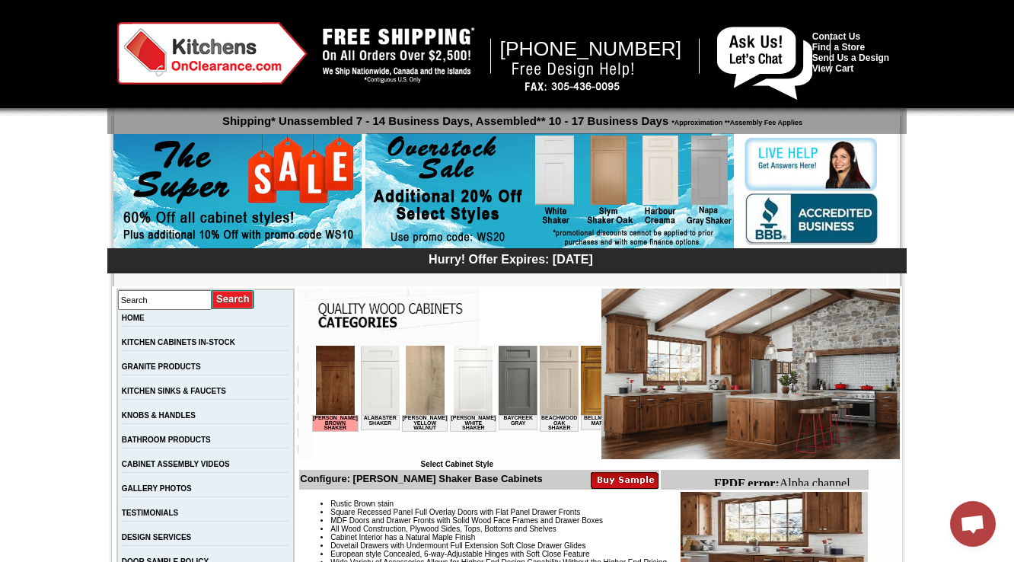
scroll to position [365, 0]
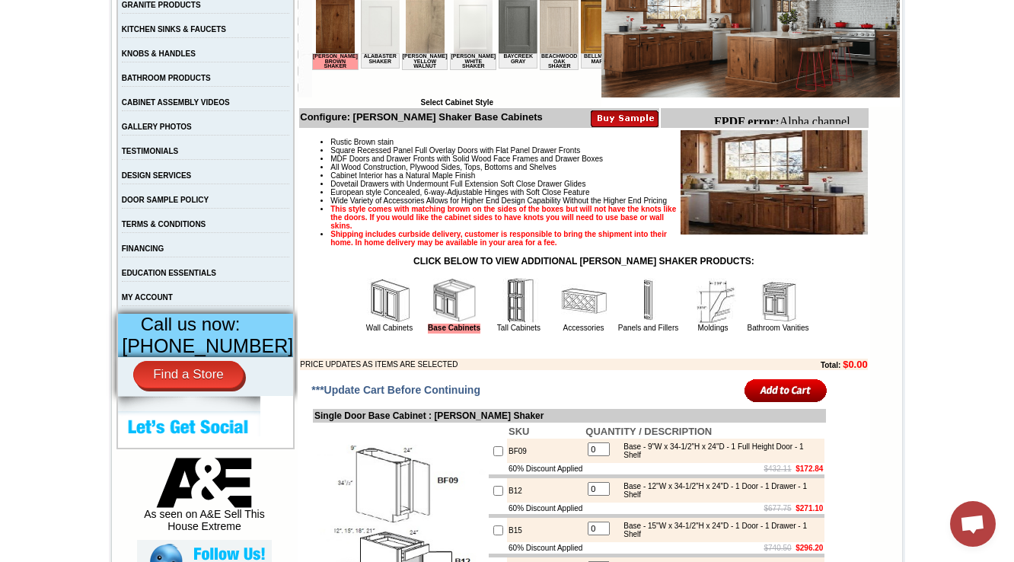
click at [563, 323] on img at bounding box center [584, 301] width 46 height 46
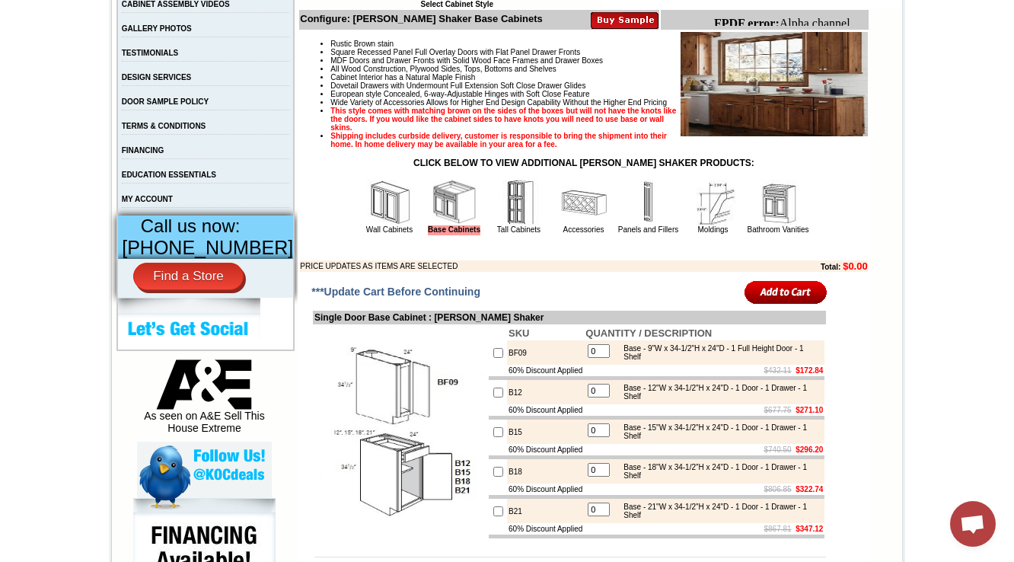
scroll to position [548, 0]
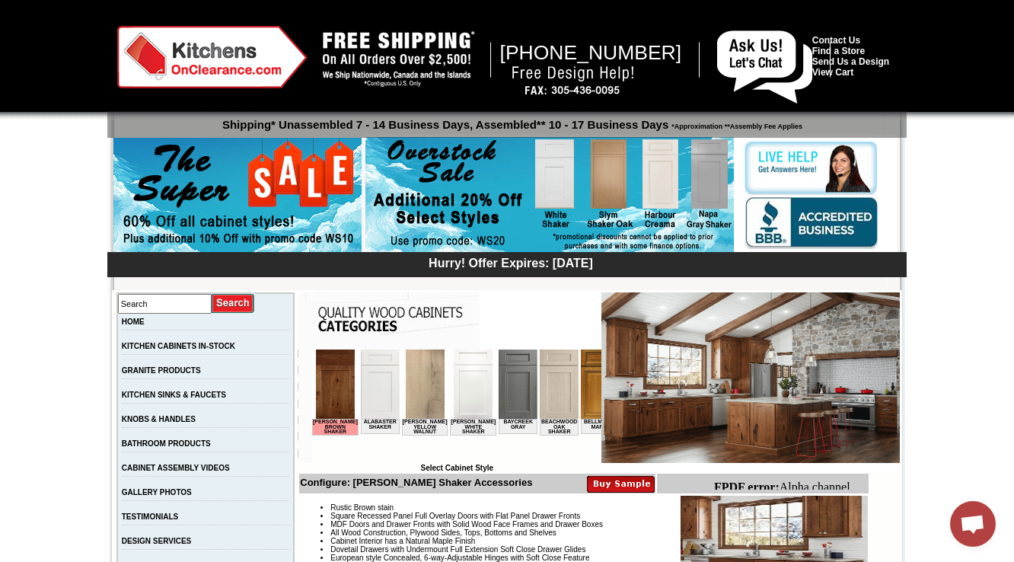
scroll to position [183, 0]
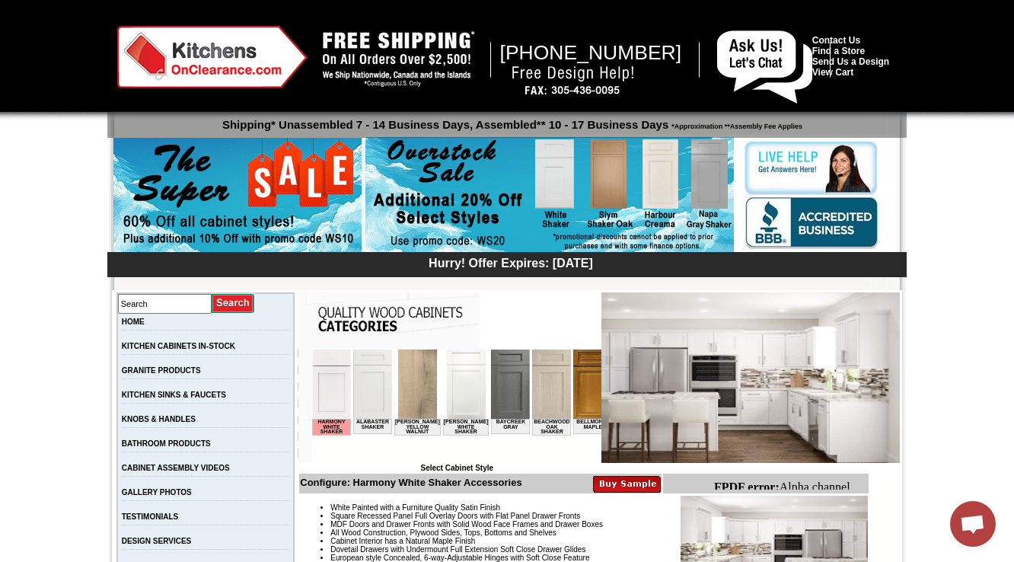
scroll to position [365, 0]
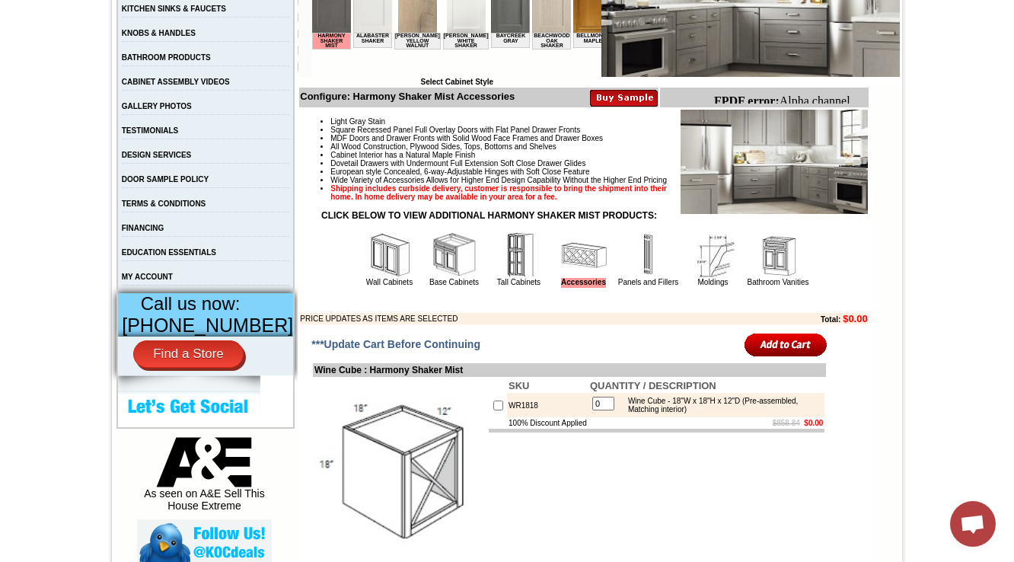
scroll to position [384, 0]
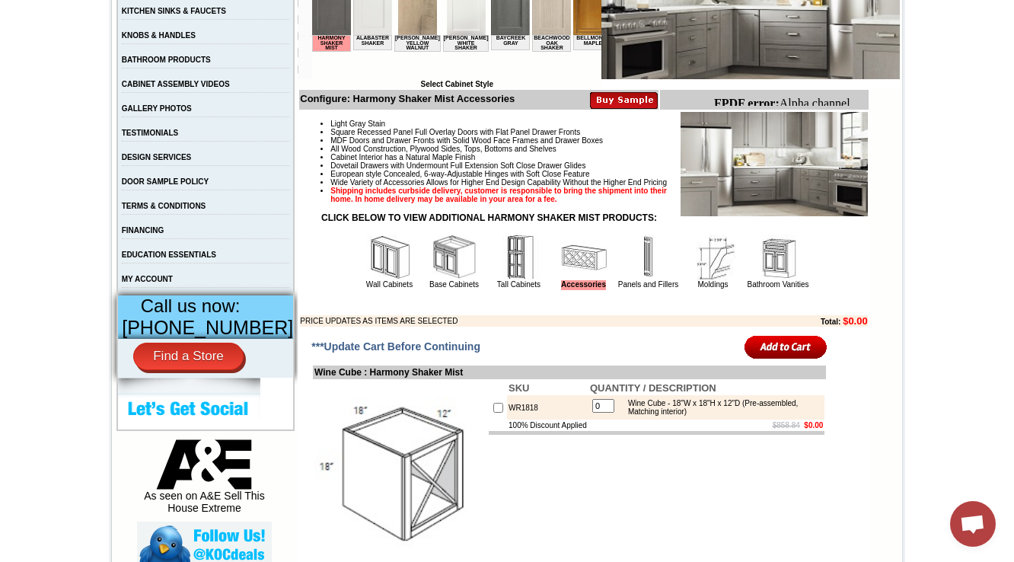
click at [381, 280] on img at bounding box center [390, 257] width 46 height 46
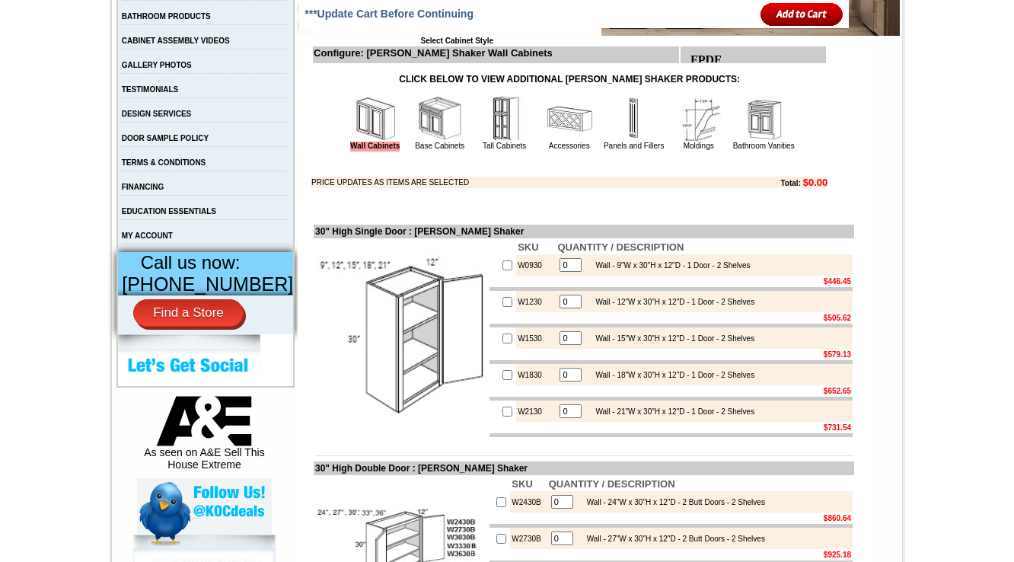
scroll to position [731, 0]
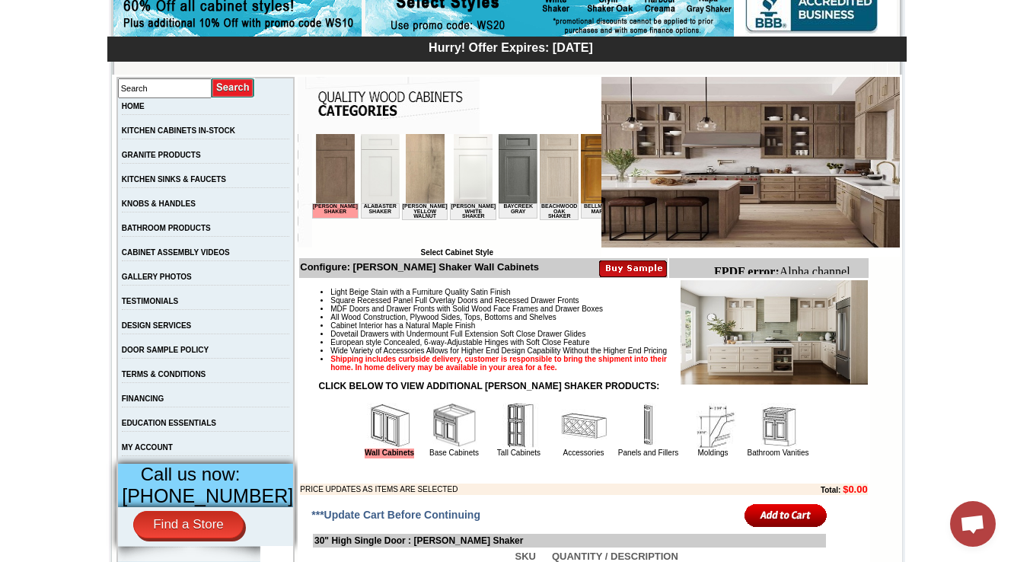
scroll to position [244, 0]
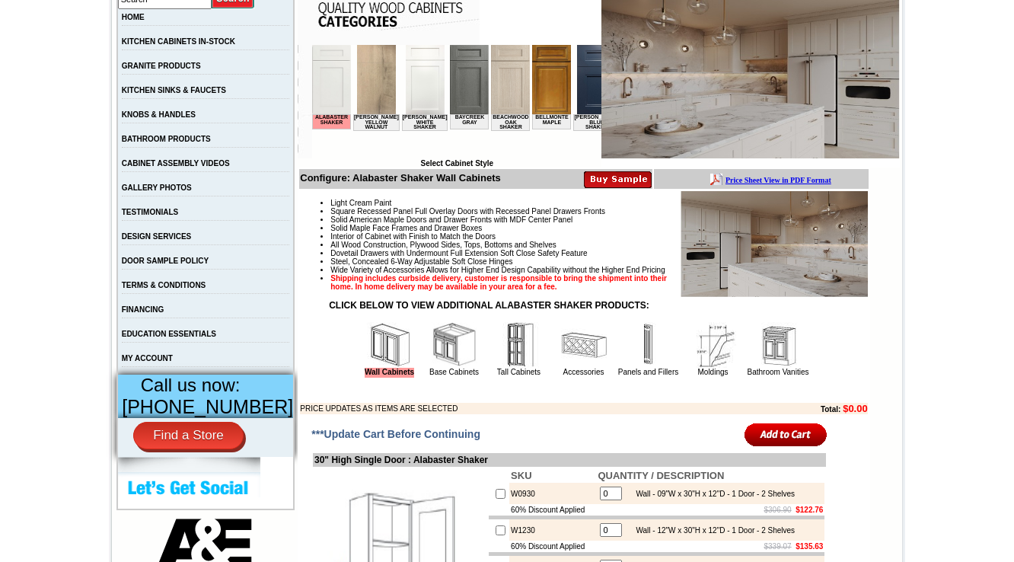
drag, startPoint x: 764, startPoint y: 286, endPoint x: 759, endPoint y: 225, distance: 61.1
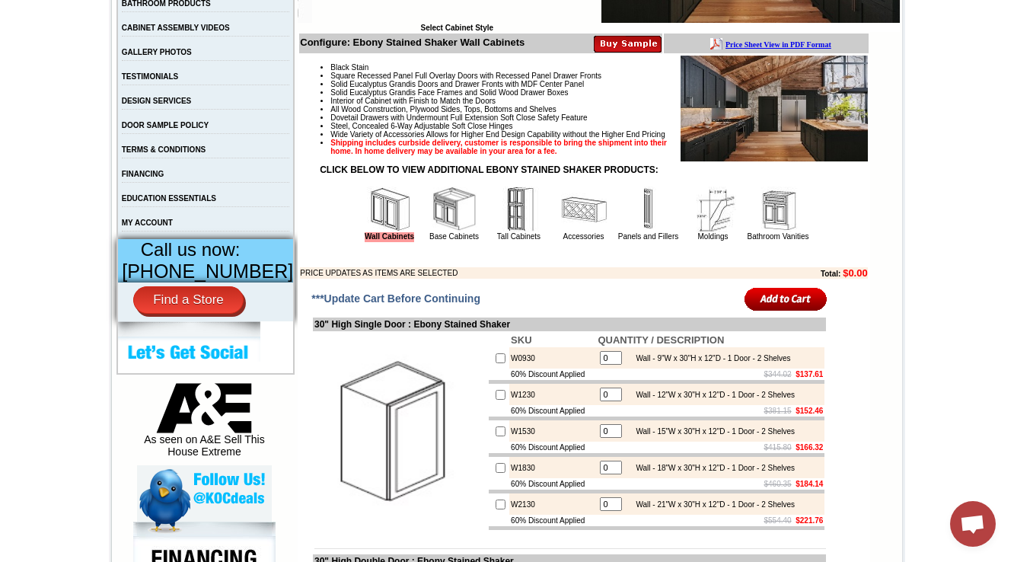
scroll to position [487, 0]
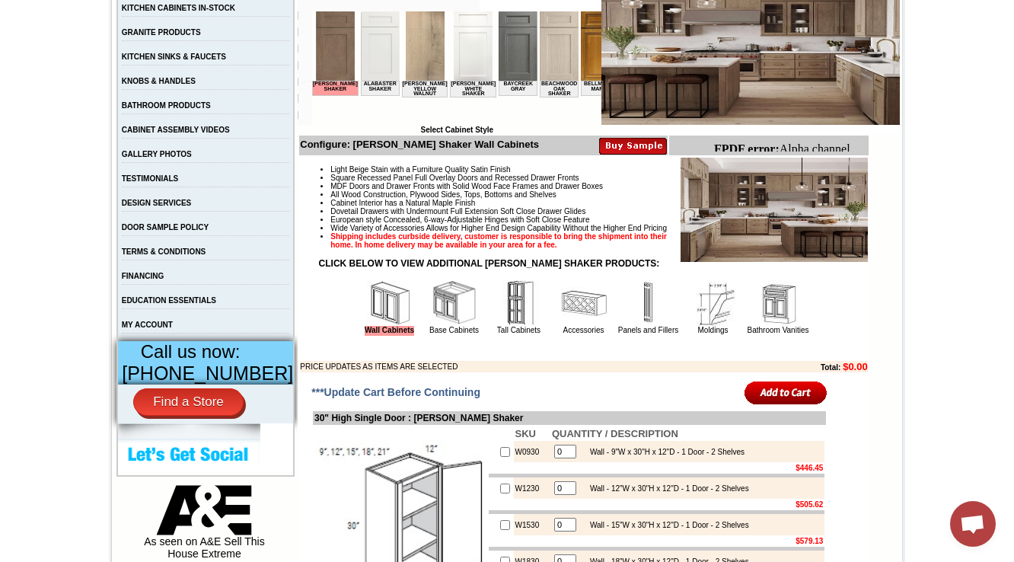
scroll to position [365, 0]
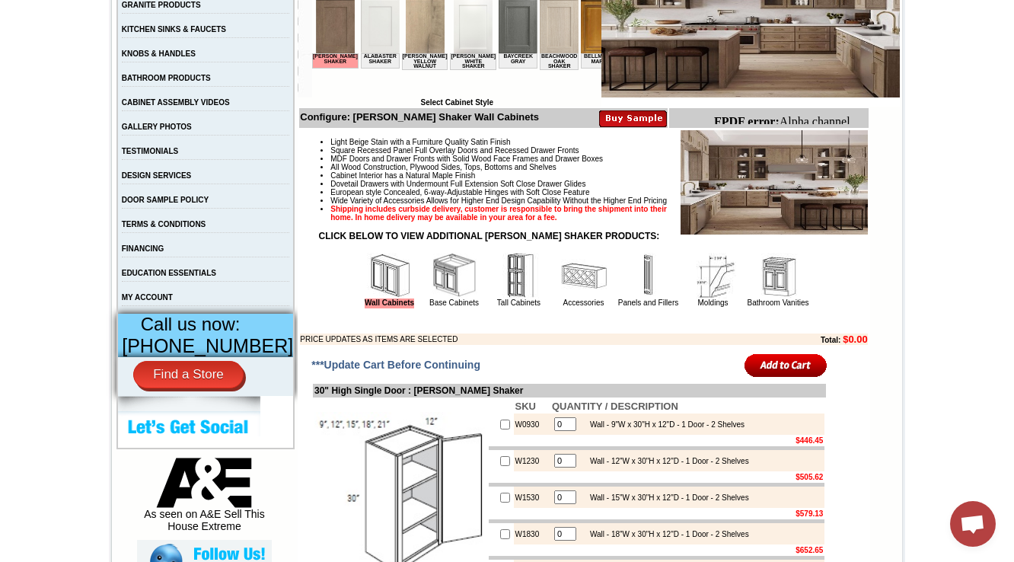
click at [798, 189] on img at bounding box center [773, 182] width 187 height 104
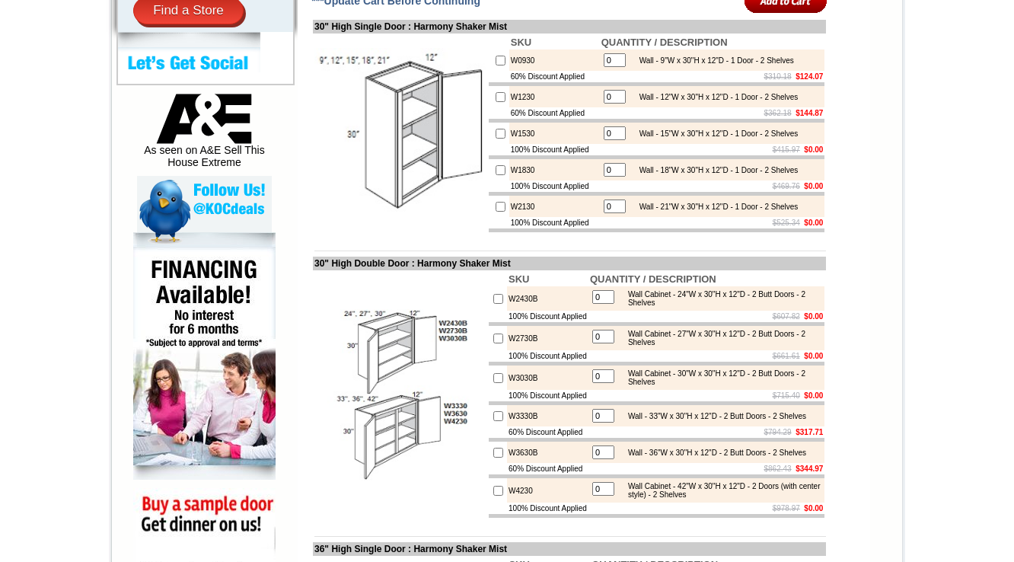
scroll to position [731, 0]
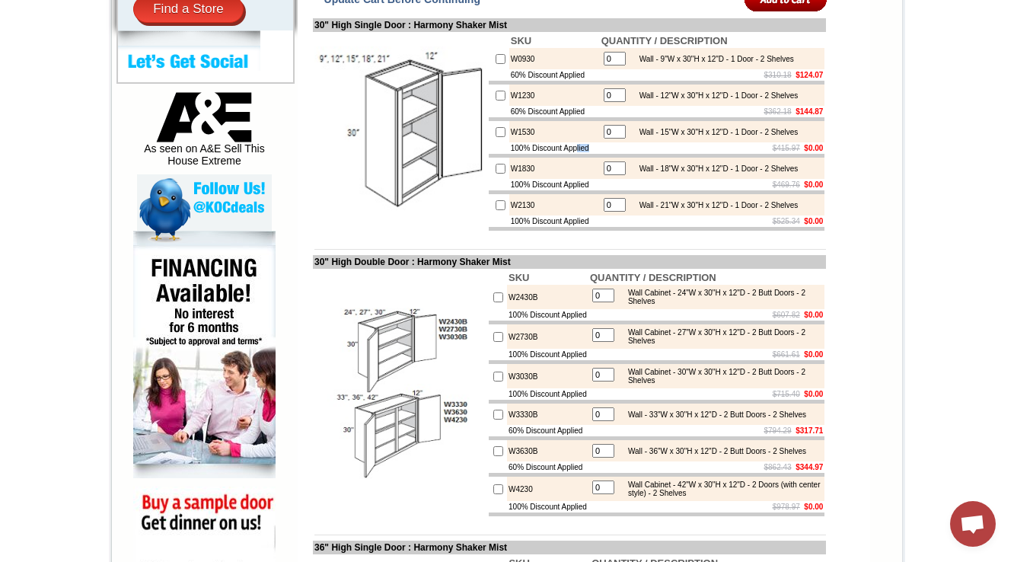
drag, startPoint x: 498, startPoint y: 183, endPoint x: 586, endPoint y: 174, distance: 88.8
click at [586, 154] on tr "100% Discount Applied $415.97 $0.00" at bounding box center [657, 147] width 336 height 11
click at [511, 194] on td at bounding box center [657, 192] width 336 height 4
drag, startPoint x: 493, startPoint y: 219, endPoint x: 576, endPoint y: 213, distance: 83.2
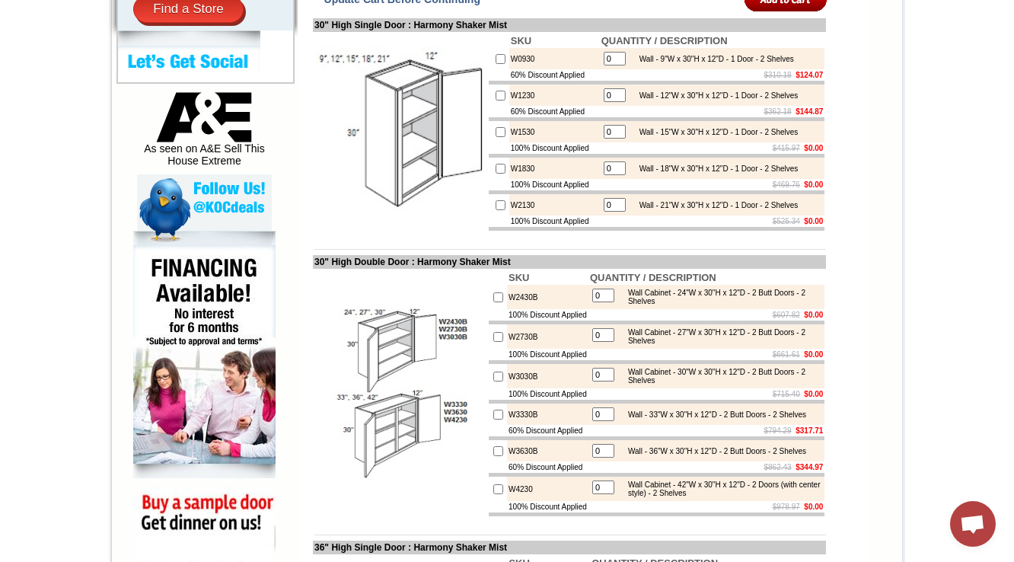
click at [576, 190] on td "100% Discount Applied" at bounding box center [554, 184] width 91 height 11
drag, startPoint x: 484, startPoint y: 255, endPoint x: 511, endPoint y: 253, distance: 27.4
click at [505, 227] on tr "100% Discount Applied $525.34 $0.00" at bounding box center [657, 220] width 336 height 11
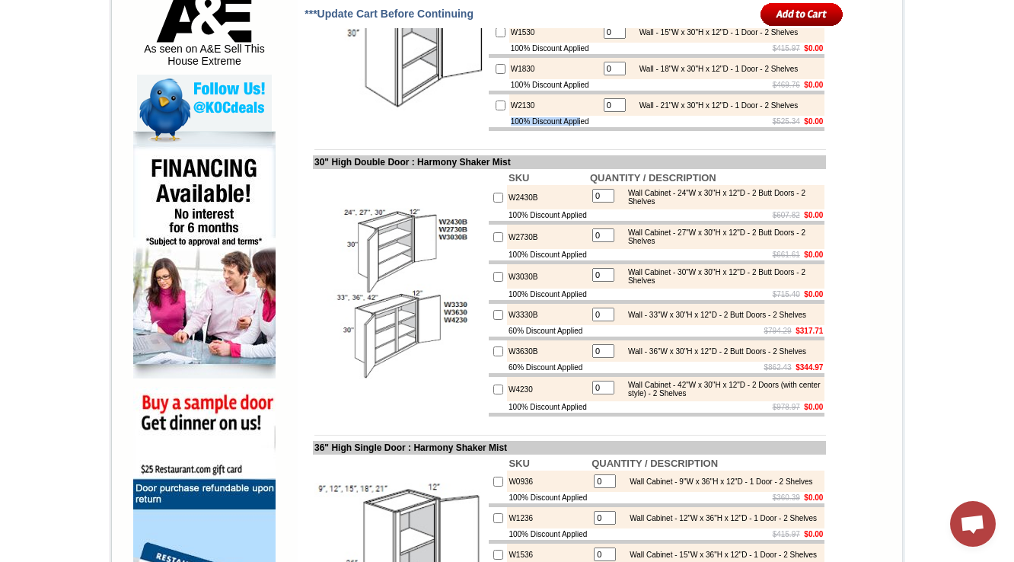
scroll to position [1035, 0]
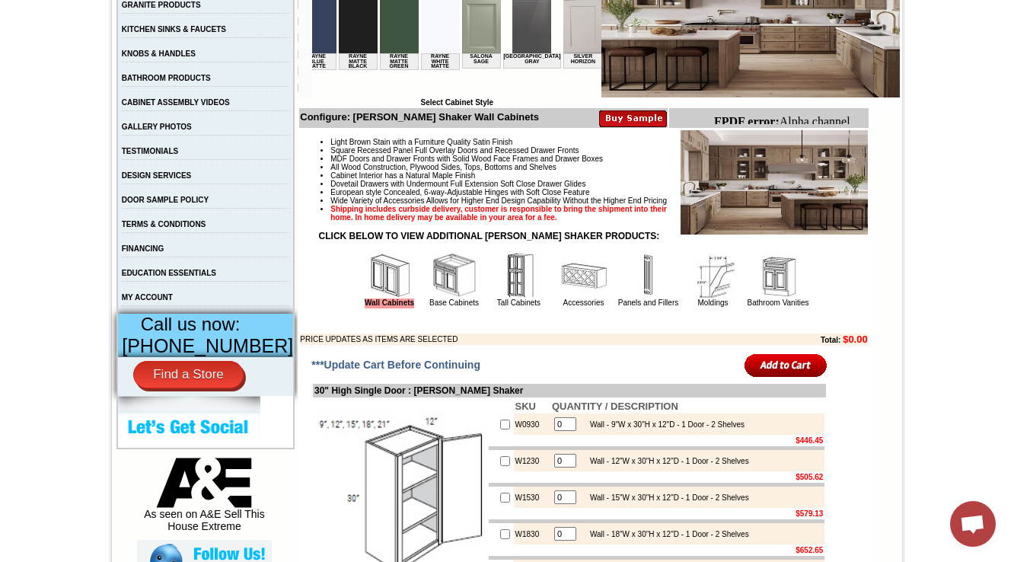
scroll to position [0, 1277]
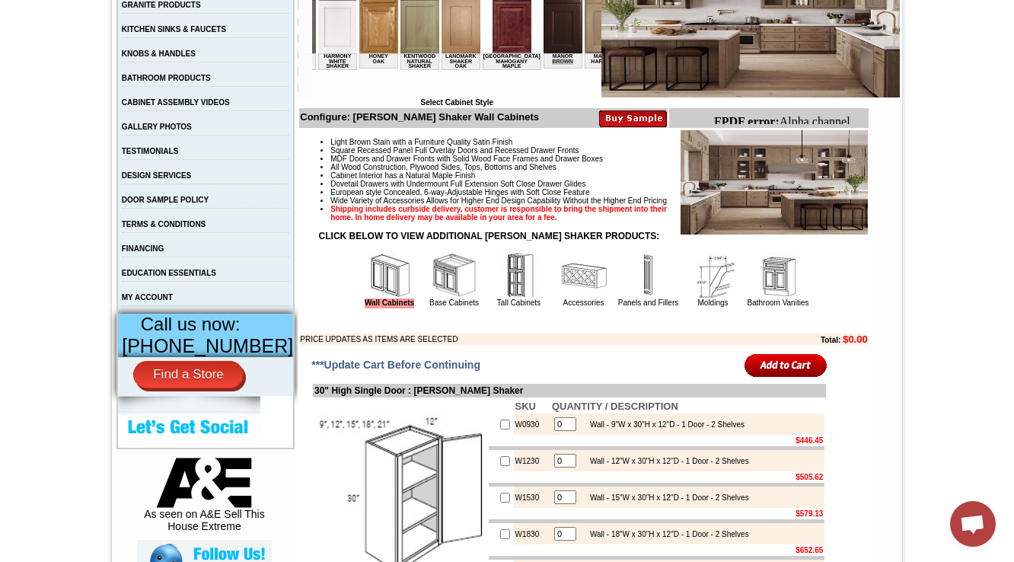
click at [639, 341] on td "Light Brown Stain with a Furniture Quality Satin Finish Square Recessed Panel F…" at bounding box center [583, 237] width 569 height 216
click at [520, 345] on td "PRICE UPDATES AS ITEMS ARE SELECTED" at bounding box center [518, 338] width 437 height 11
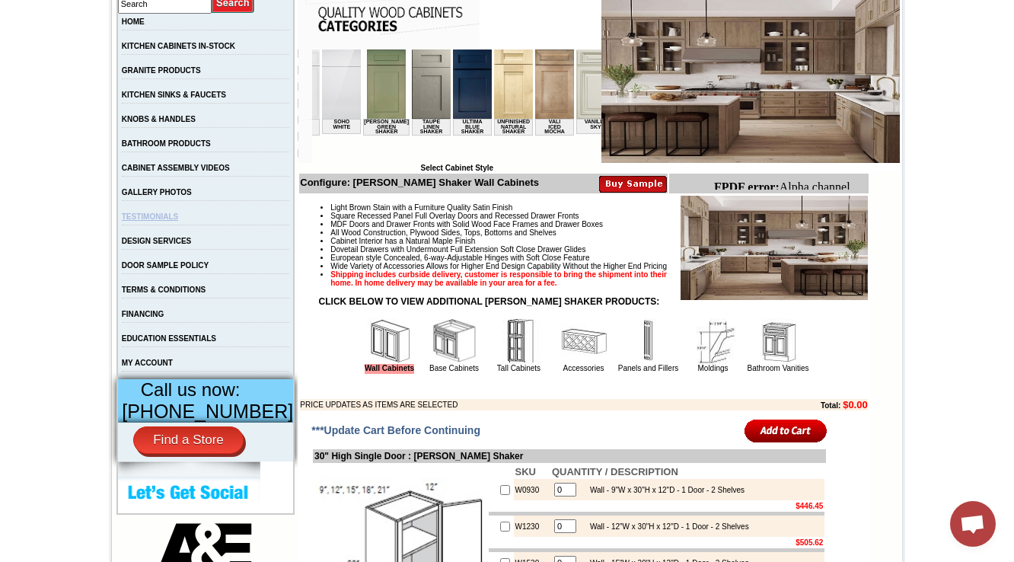
scroll to position [244, 0]
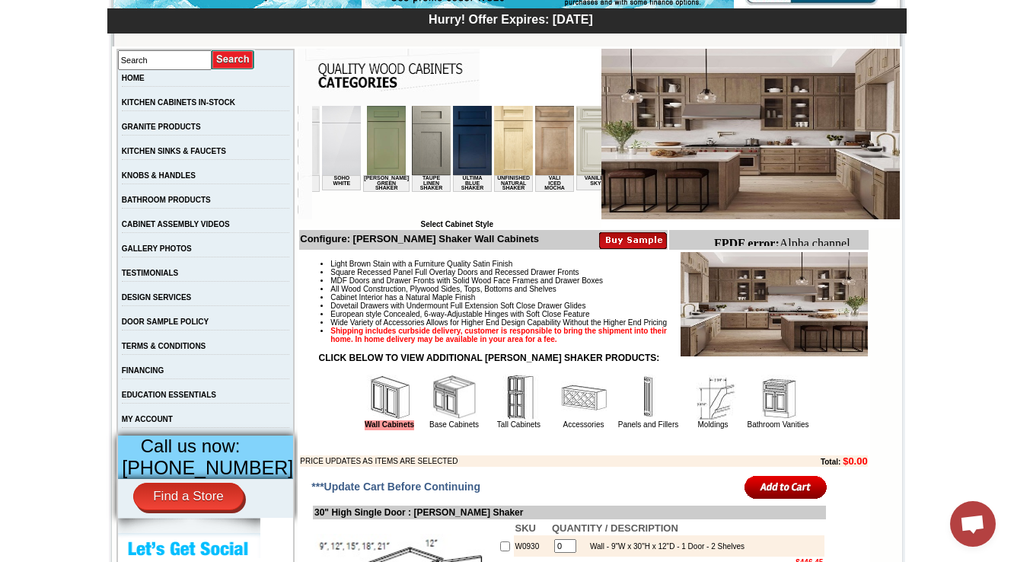
click at [365, 327] on li "Wide Variety of Accessories Allows for Higher End Design Capability Without the…" at bounding box center [598, 322] width 537 height 8
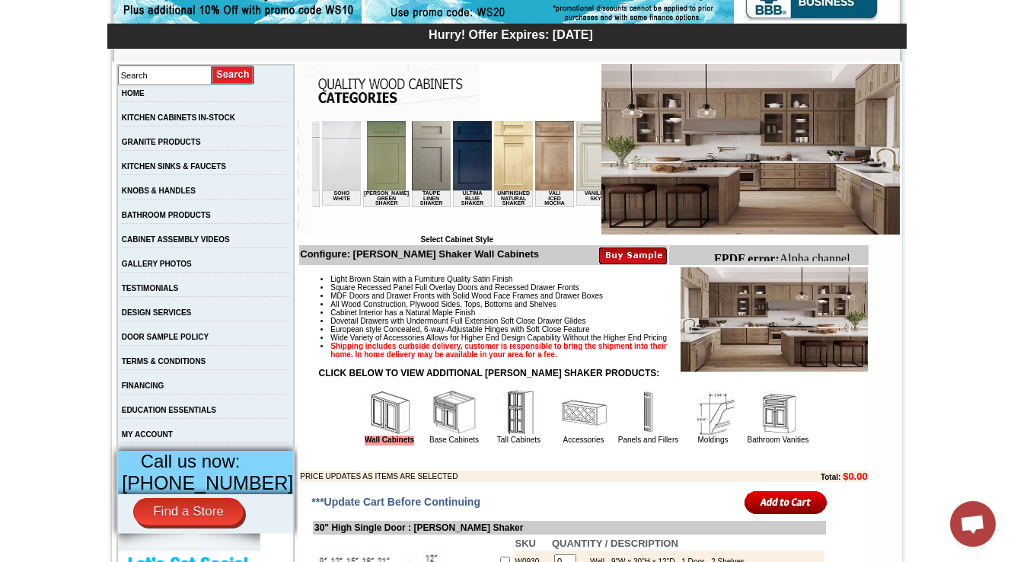
scroll to position [487, 0]
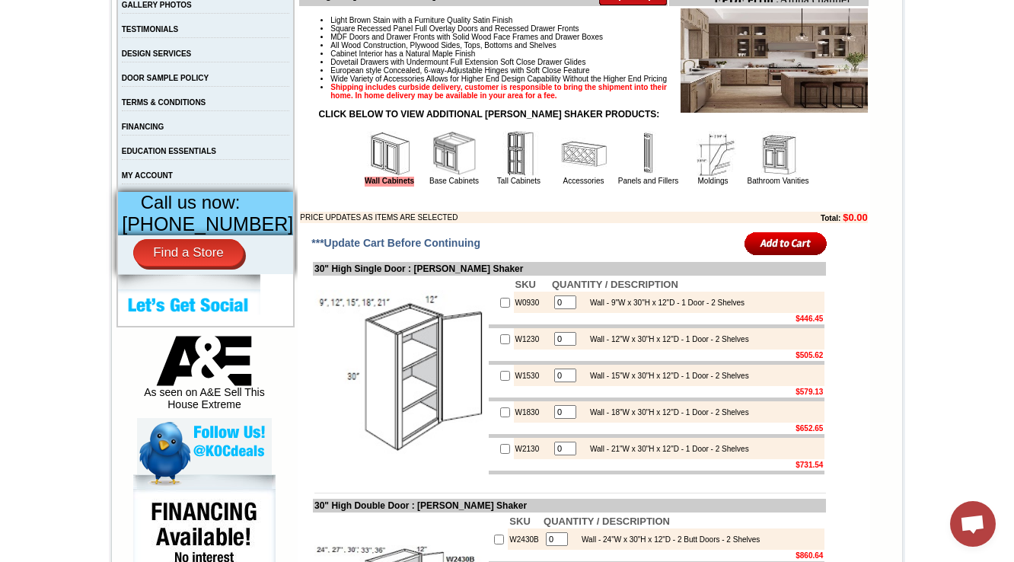
click at [526, 259] on td "***Update Cart Before Continuing" at bounding box center [483, 243] width 346 height 31
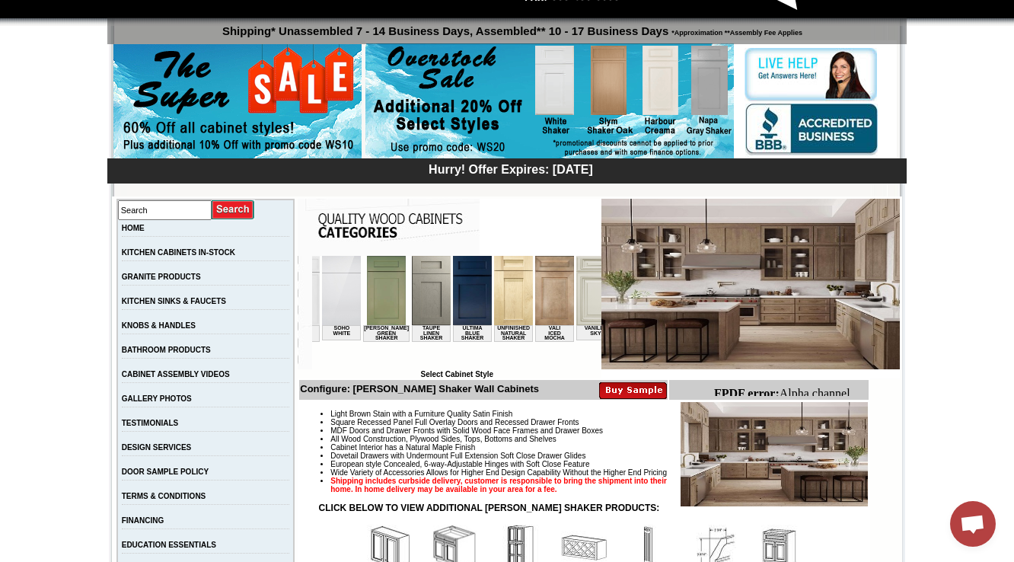
scroll to position [0, 0]
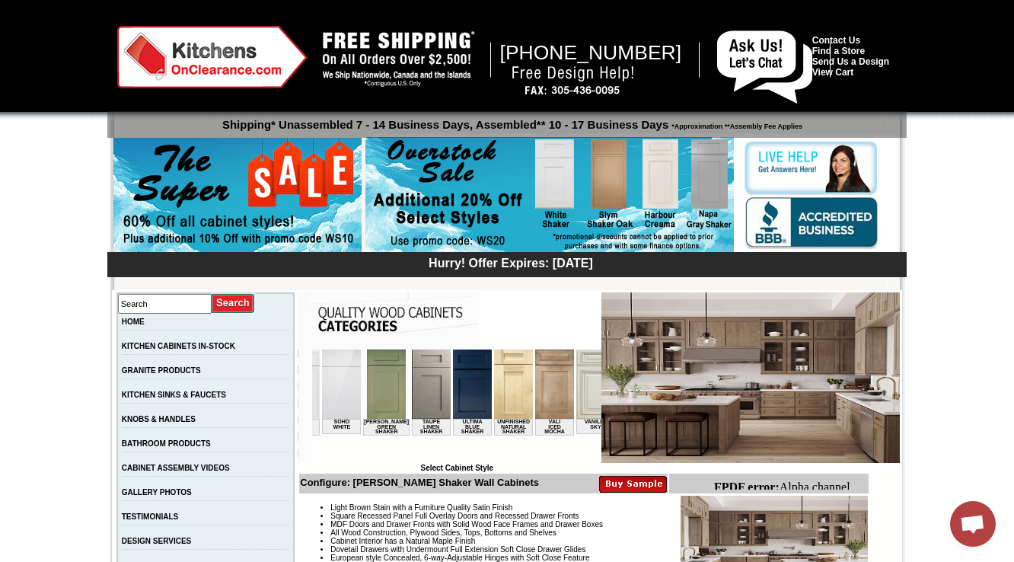
click at [508, 308] on td at bounding box center [450, 320] width 304 height 57
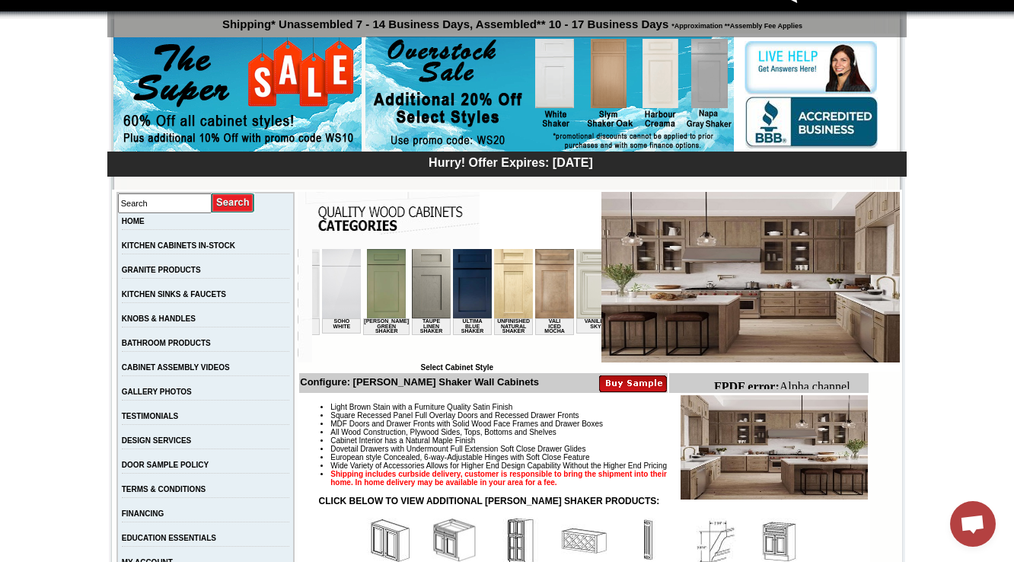
scroll to position [122, 0]
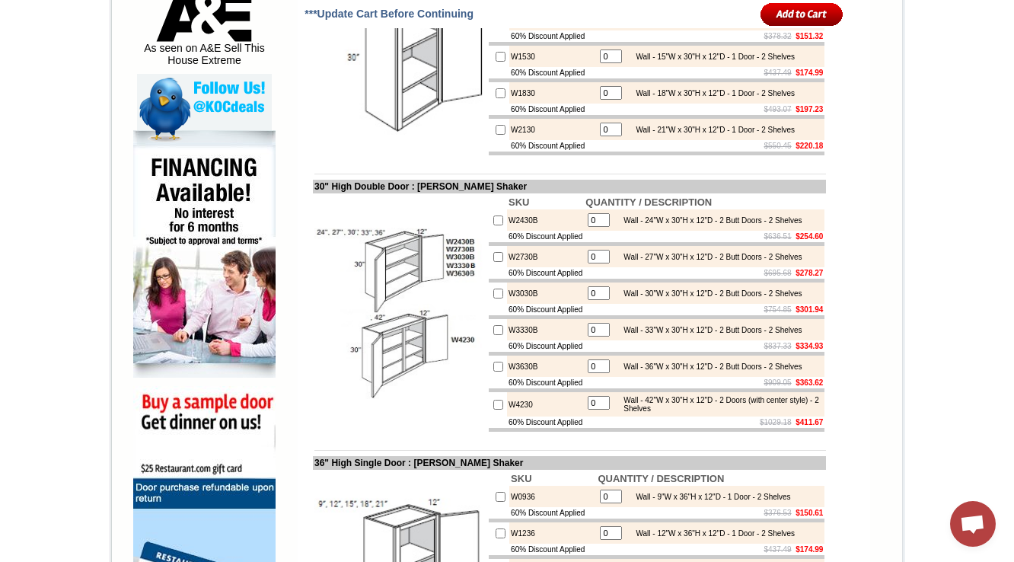
scroll to position [852, 0]
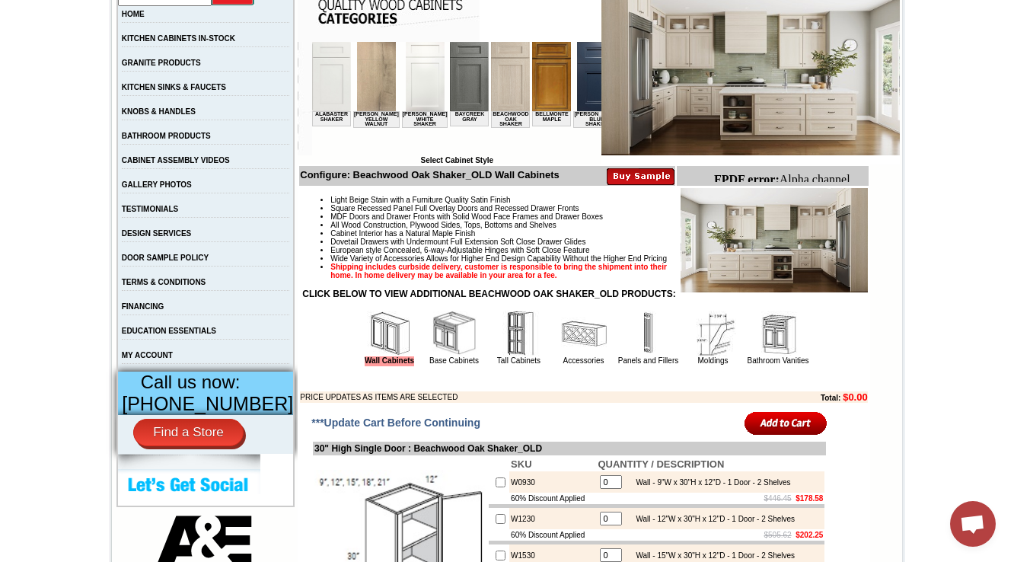
scroll to position [304, 0]
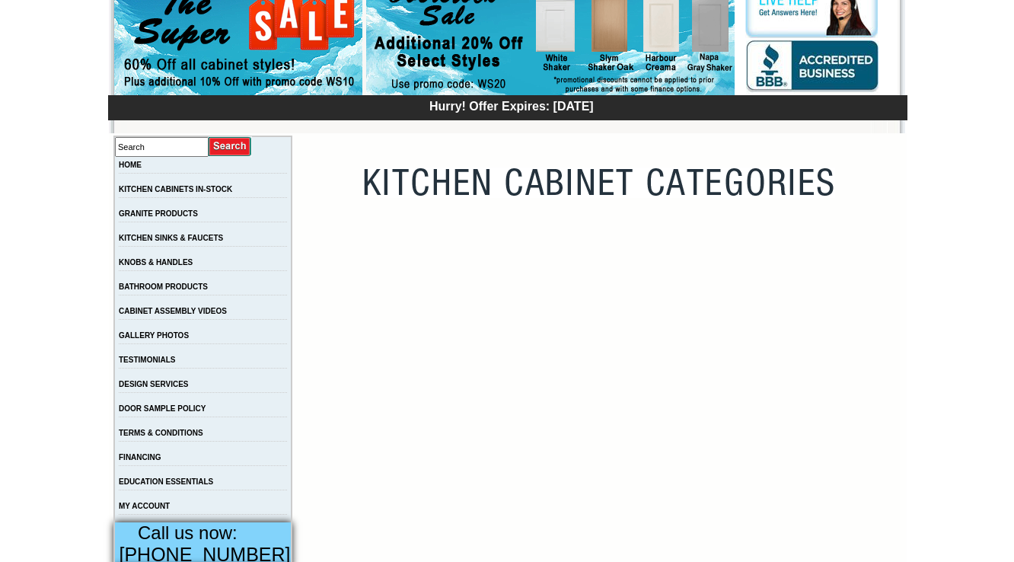
scroll to position [183, 0]
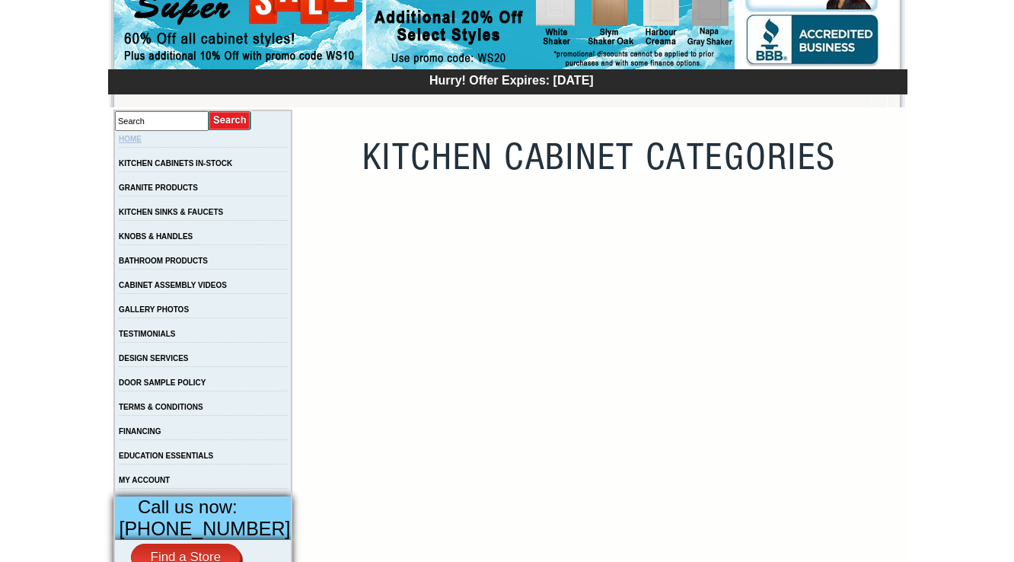
click at [142, 139] on link "HOME" at bounding box center [130, 139] width 23 height 8
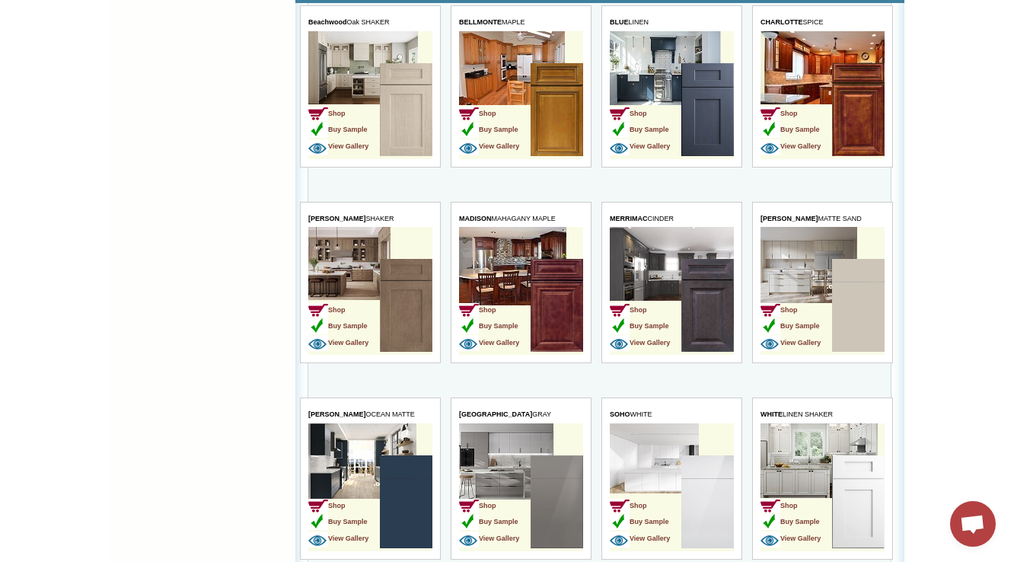
scroll to position [4323, 0]
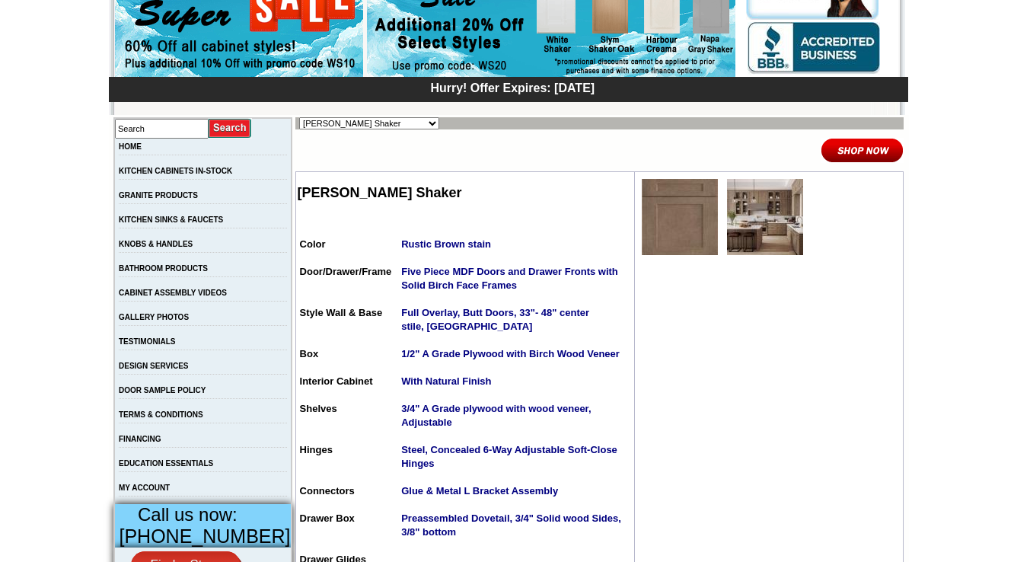
scroll to position [183, 0]
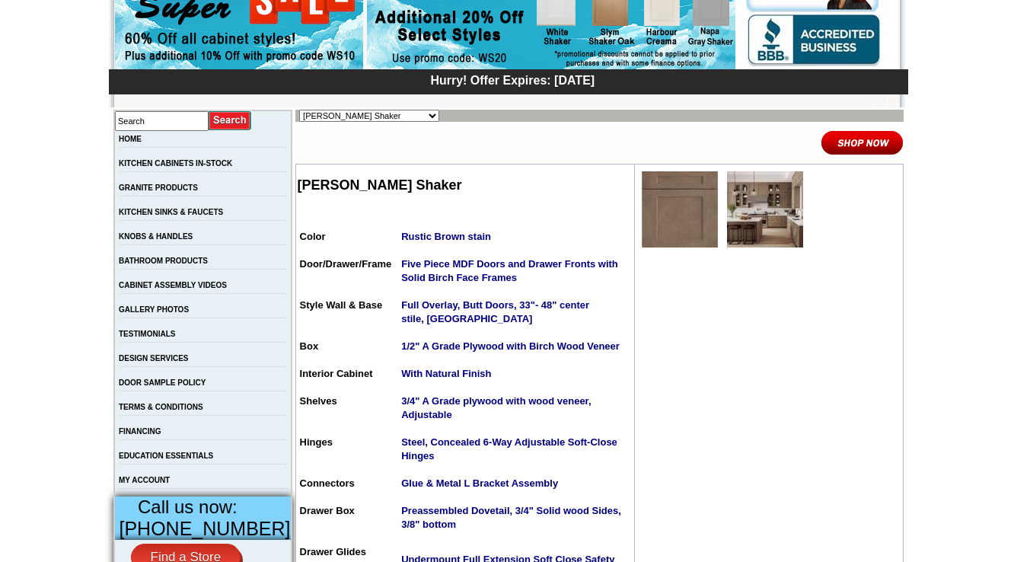
click at [791, 202] on td at bounding box center [765, 209] width 84 height 84
click at [747, 218] on img at bounding box center [765, 209] width 76 height 76
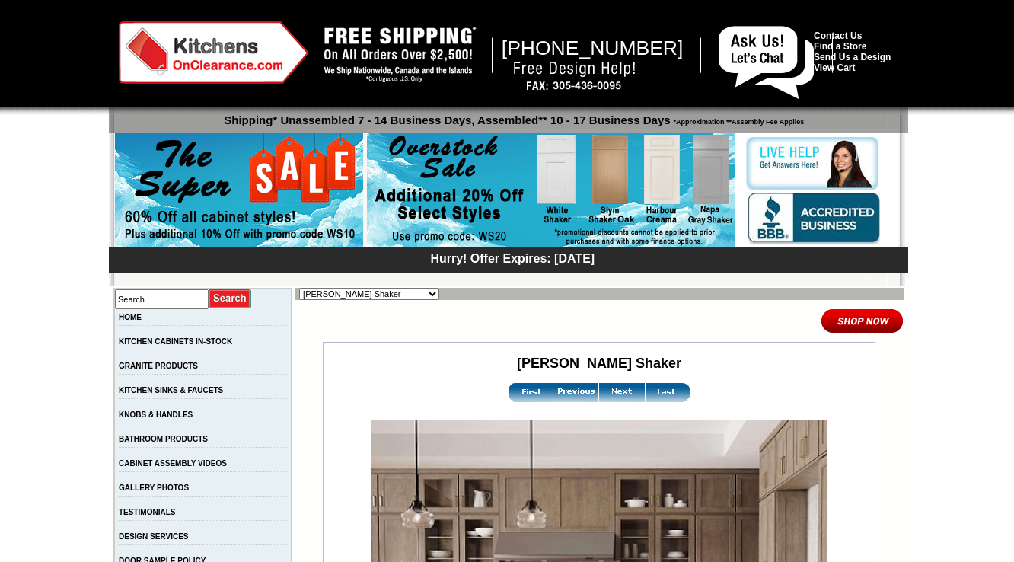
scroll to position [365, 0]
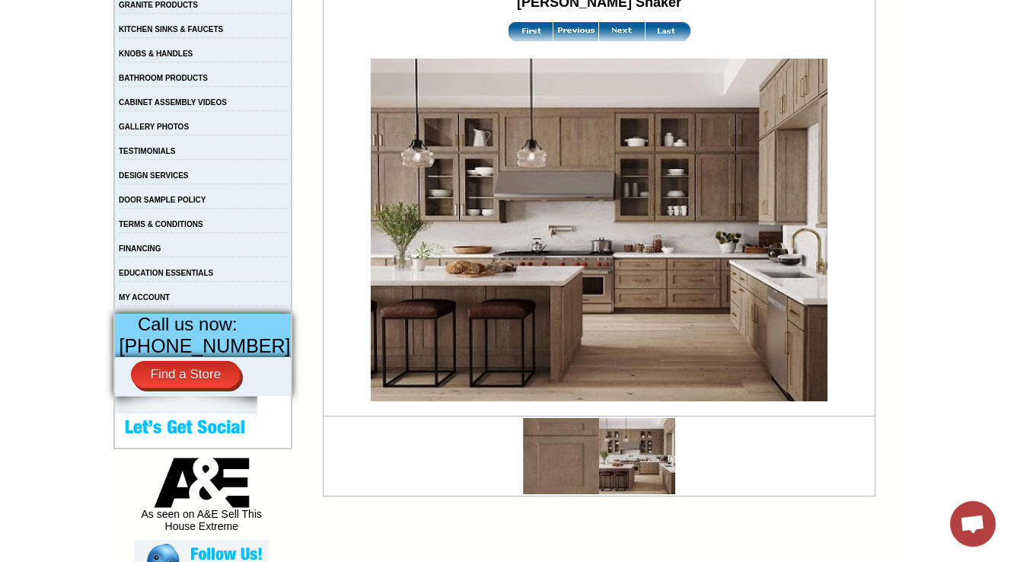
click at [645, 31] on img at bounding box center [668, 31] width 46 height 19
click at [650, 39] on img at bounding box center [668, 31] width 46 height 19
click at [655, 33] on img at bounding box center [668, 31] width 46 height 19
click at [515, 33] on img at bounding box center [531, 31] width 46 height 19
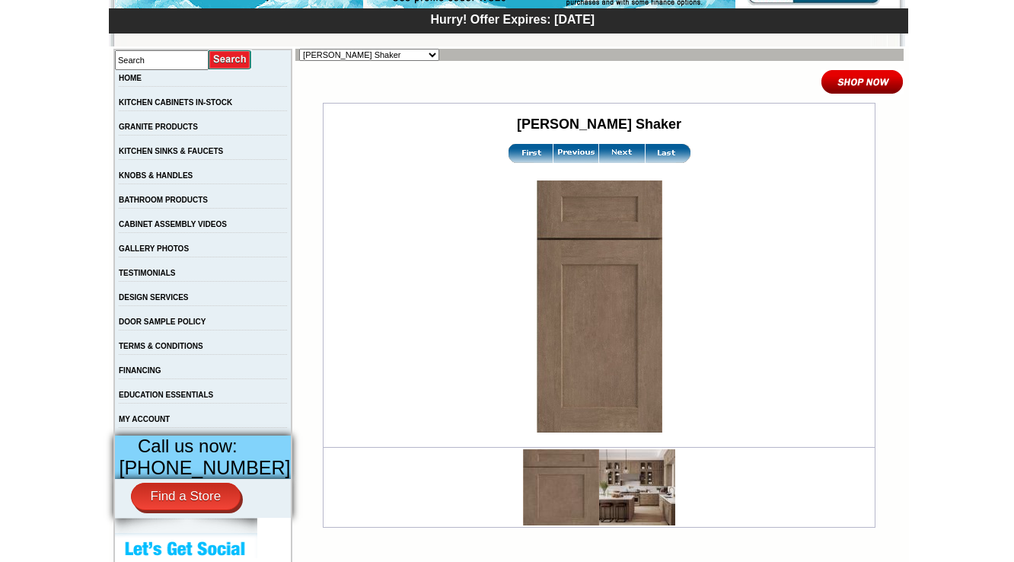
scroll to position [304, 0]
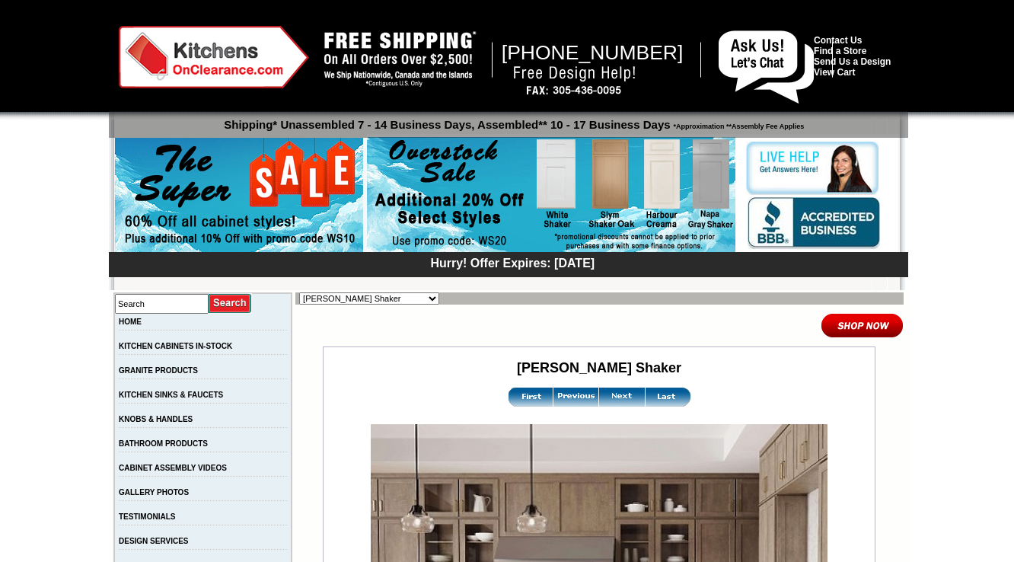
scroll to position [365, 0]
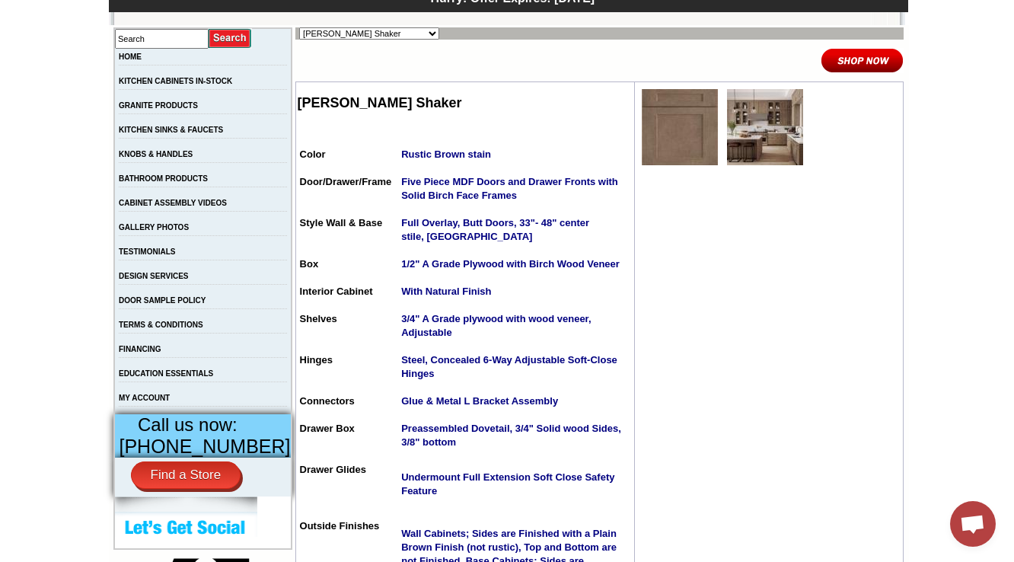
scroll to position [244, 0]
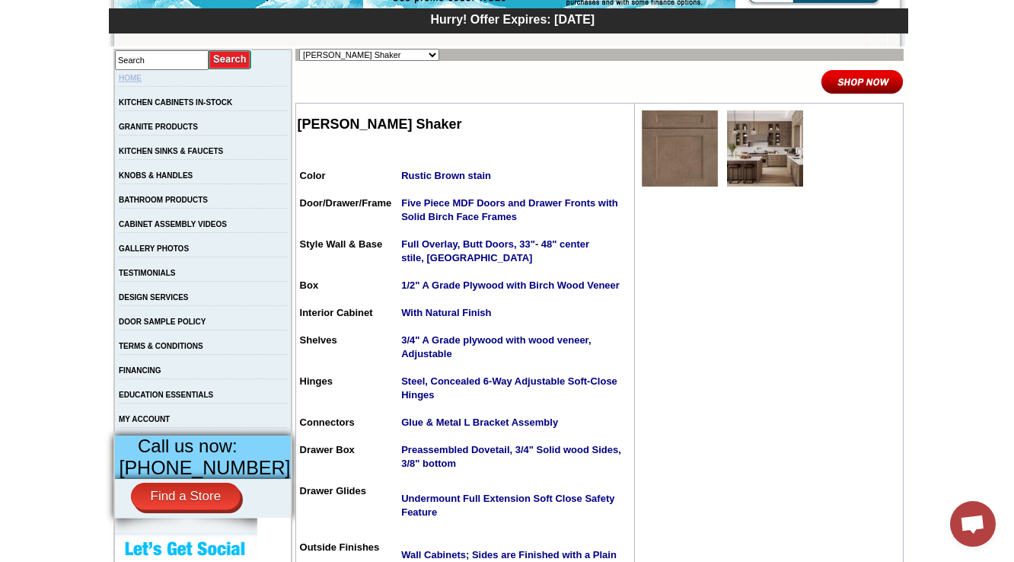
click at [142, 78] on link "HOME" at bounding box center [130, 78] width 23 height 8
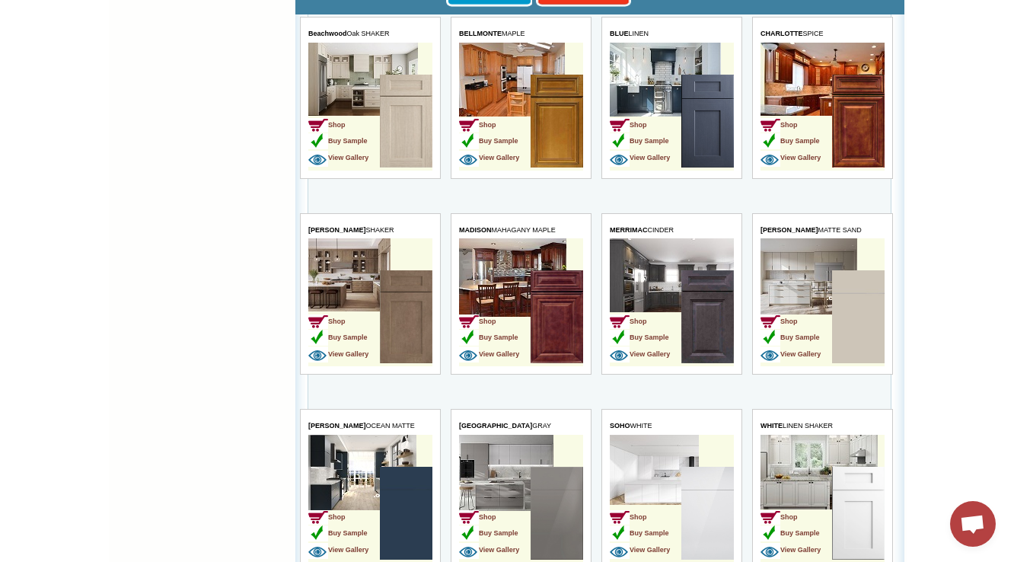
scroll to position [4242, 0]
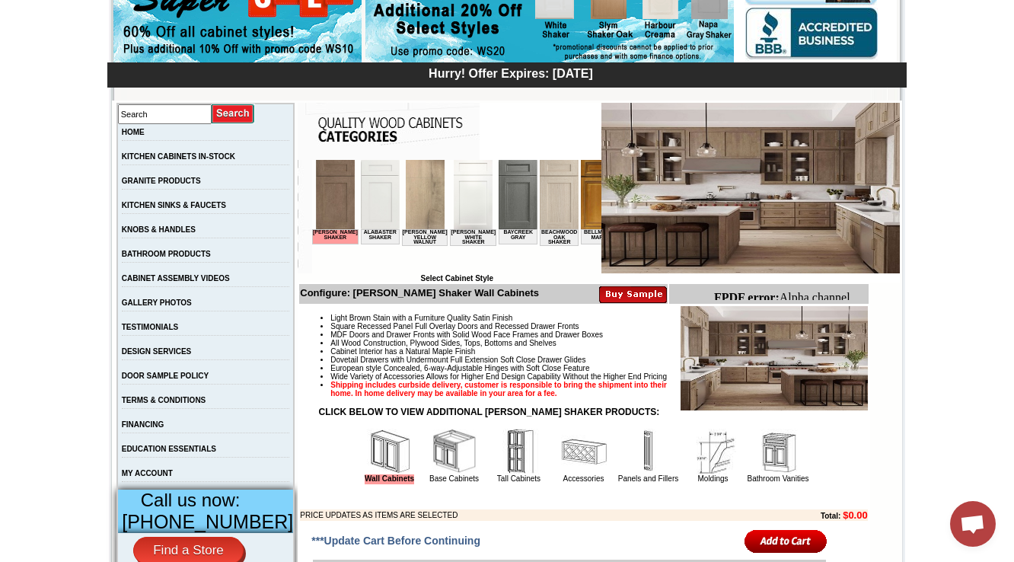
scroll to position [122, 0]
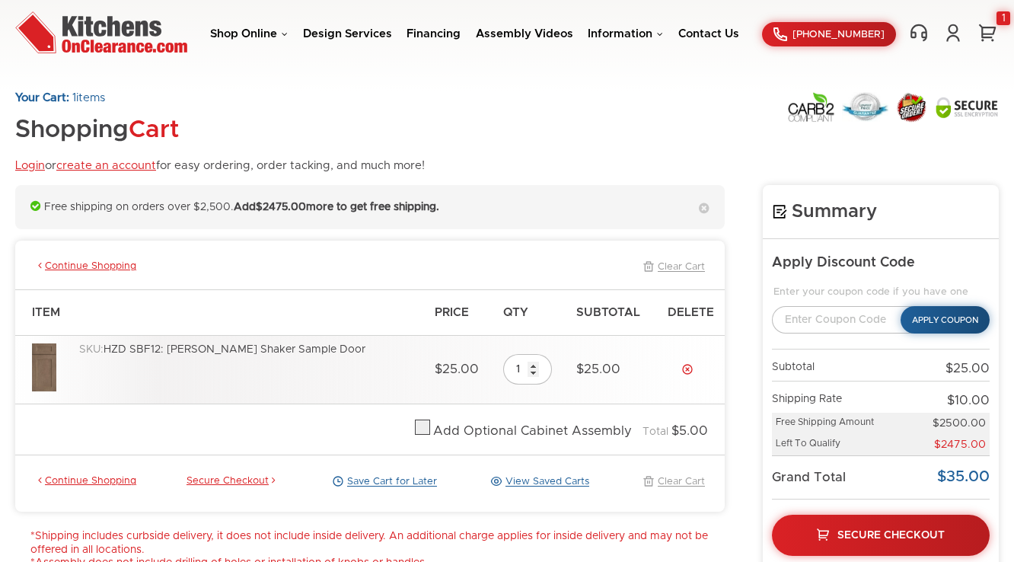
click at [557, 130] on div "Your Cart: 1 items Shopping Cart Login or create an account for easy ordering, …" at bounding box center [506, 138] width 983 height 94
click at [854, 534] on span "Secure Checkout" at bounding box center [891, 534] width 110 height 11
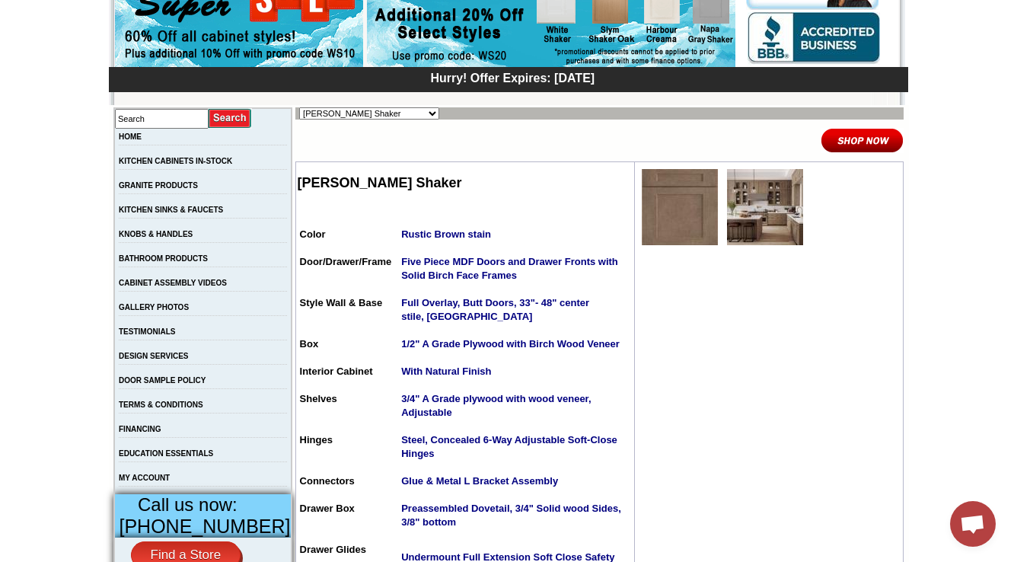
scroll to position [244, 0]
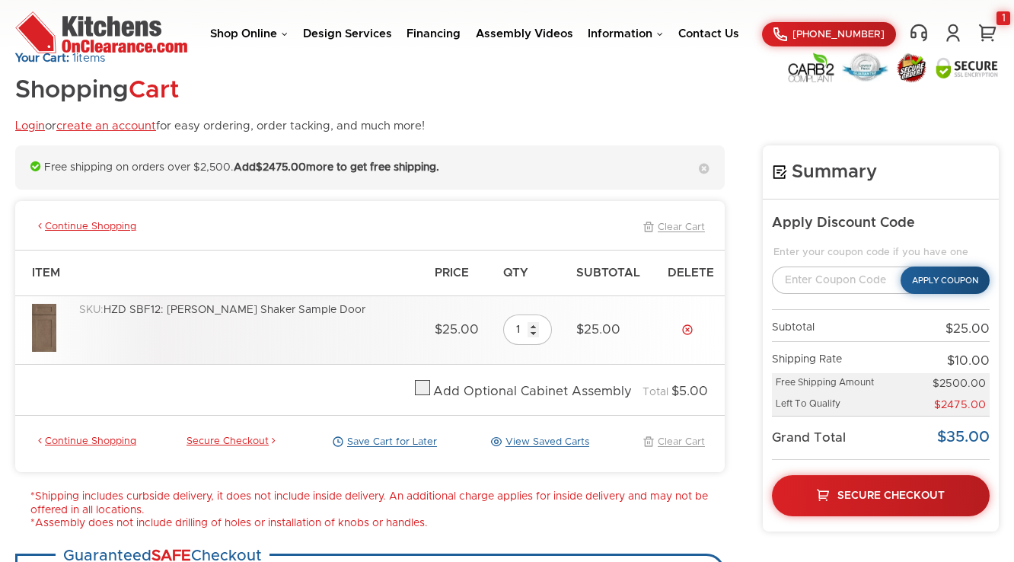
scroll to position [61, 0]
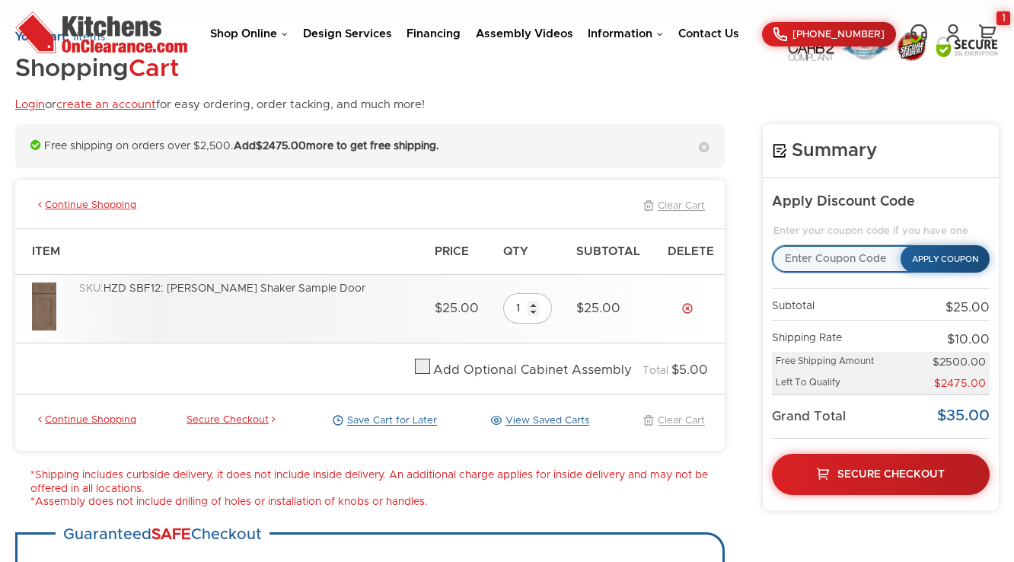
click at [804, 247] on input "text" at bounding box center [847, 258] width 151 height 27
type input "5"
click at [504, 94] on div "Your Cart: 1 items Shopping Cart Login or create an account for easy ordering, …" at bounding box center [506, 77] width 983 height 94
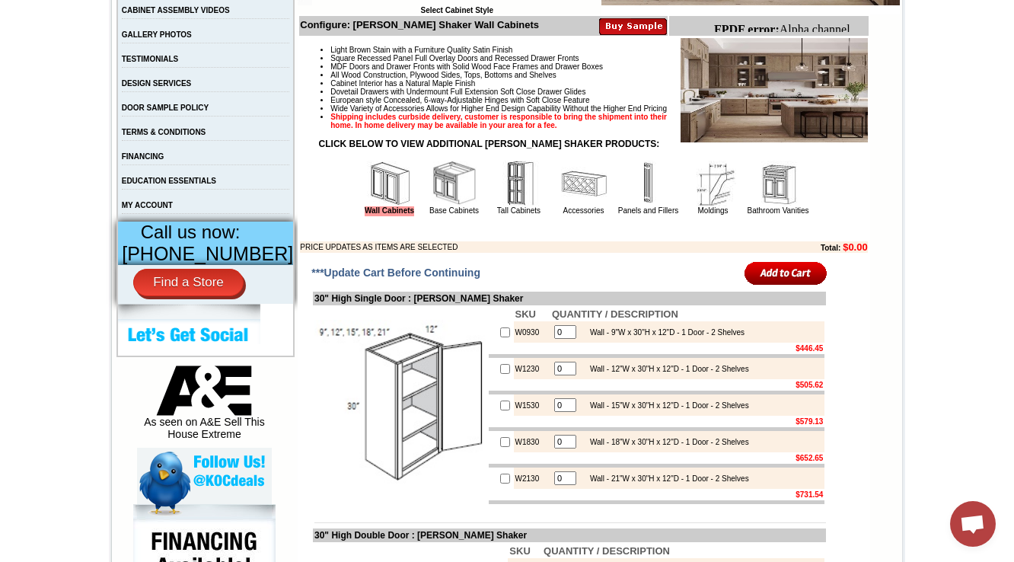
scroll to position [348, 0]
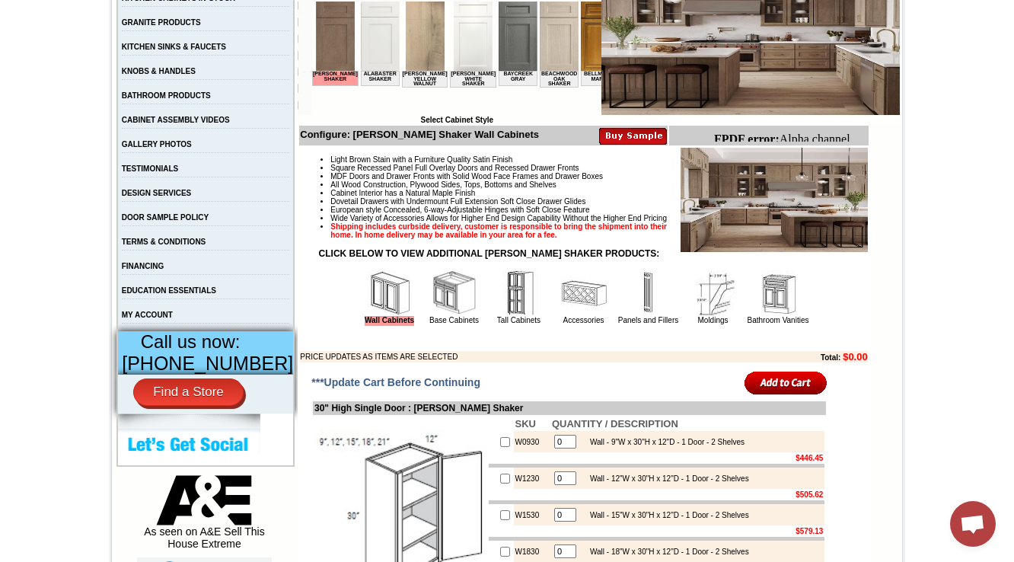
click at [519, 452] on td "W0930" at bounding box center [532, 441] width 37 height 21
copy td "W0930"
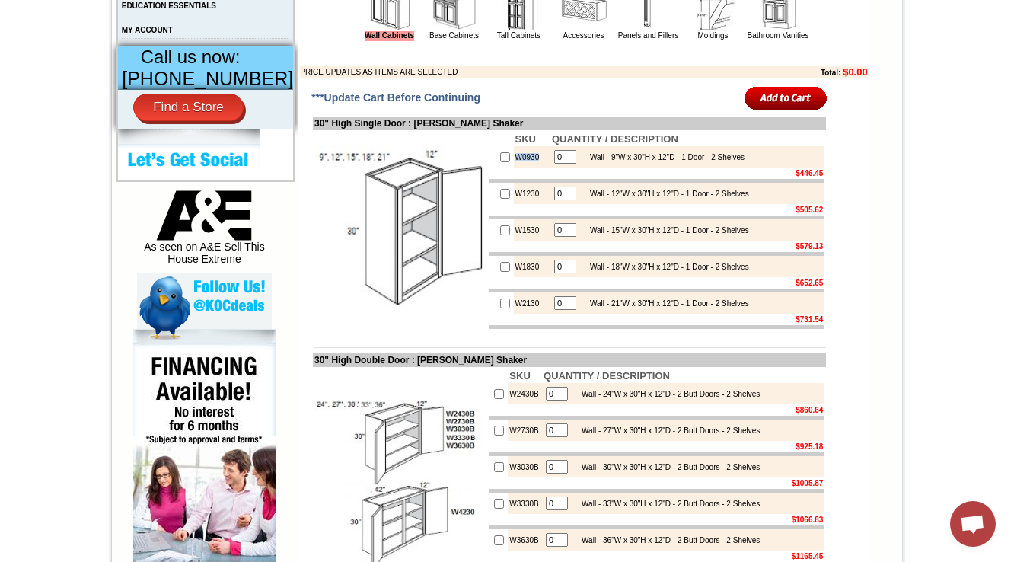
scroll to position [652, 0]
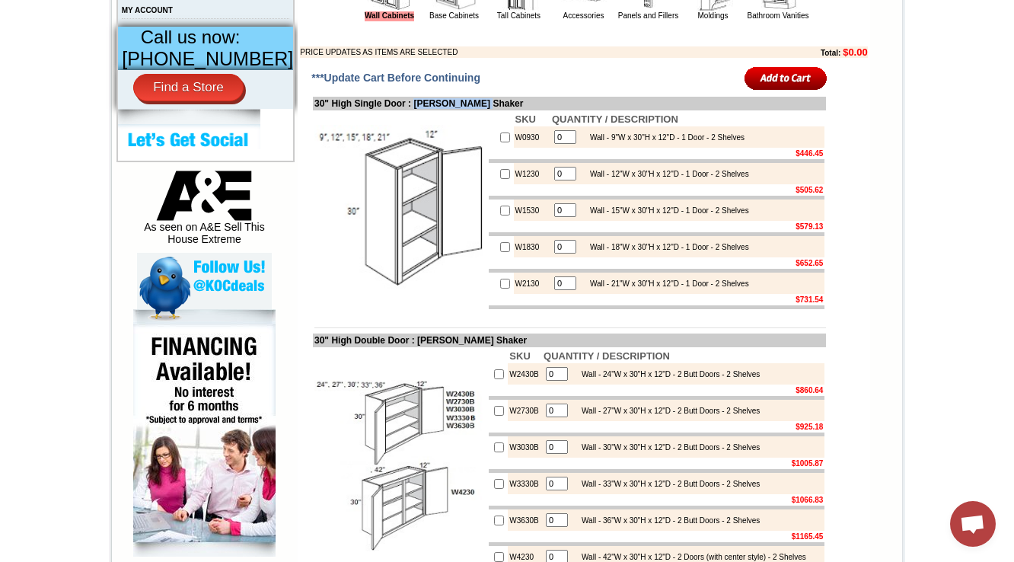
drag, startPoint x: 417, startPoint y: 131, endPoint x: 501, endPoint y: 125, distance: 83.9
click at [501, 110] on td "30" High Single Door : [PERSON_NAME] Shaker" at bounding box center [569, 104] width 513 height 14
click at [409, 193] on img at bounding box center [399, 210] width 171 height 171
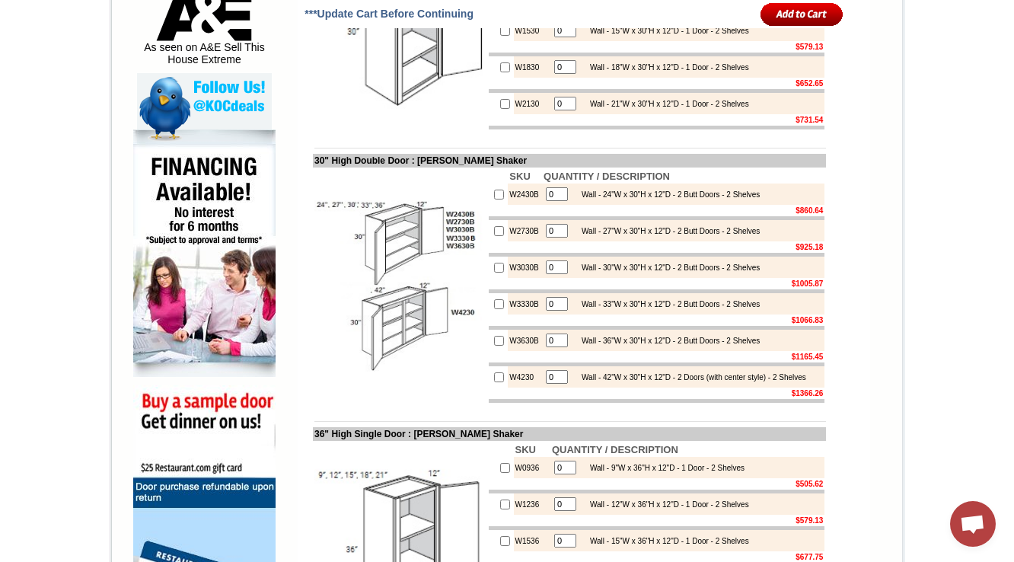
scroll to position [835, 0]
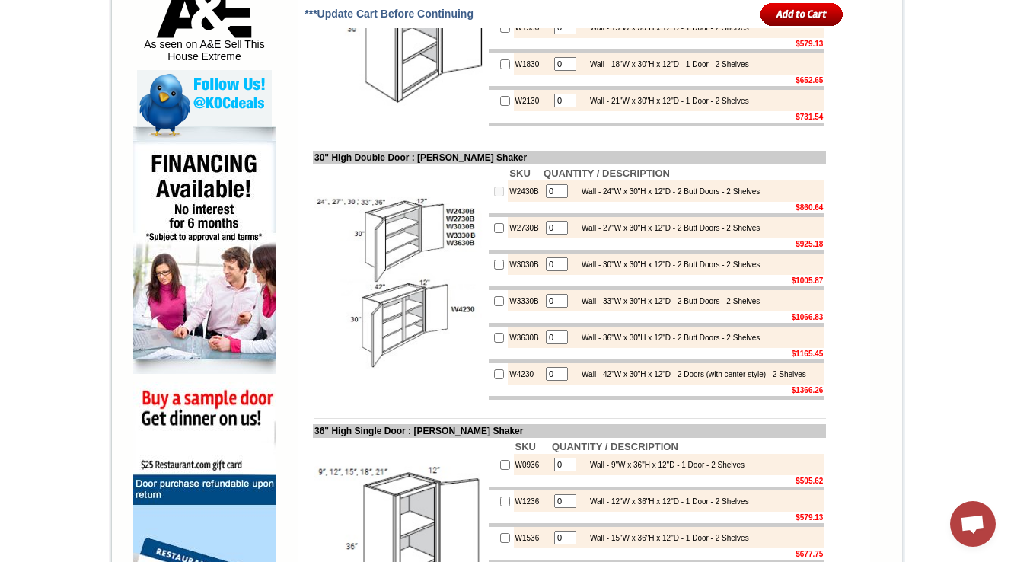
click at [546, 198] on input "0" at bounding box center [557, 191] width 22 height 14
click at [508, 202] on td "W2430B" at bounding box center [525, 190] width 34 height 21
copy td "W2430B"
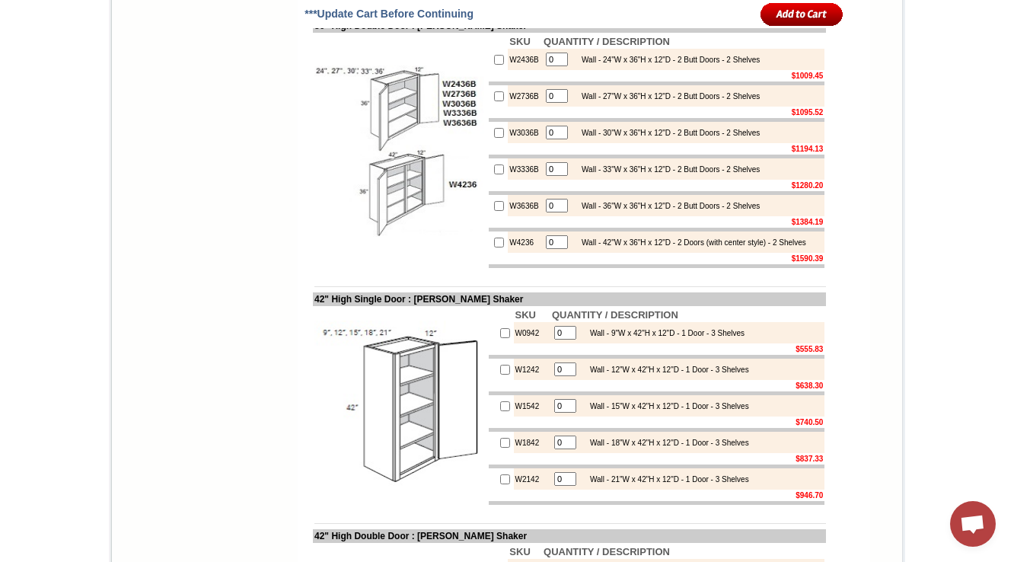
scroll to position [1505, 0]
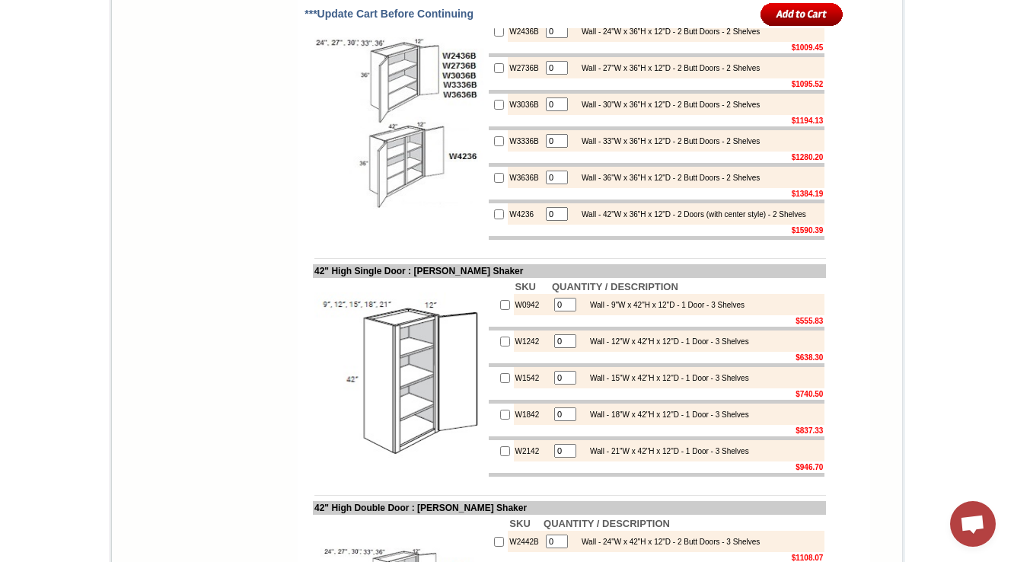
drag, startPoint x: 1011, startPoint y: 85, endPoint x: 1022, endPoint y: -53, distance: 139.0
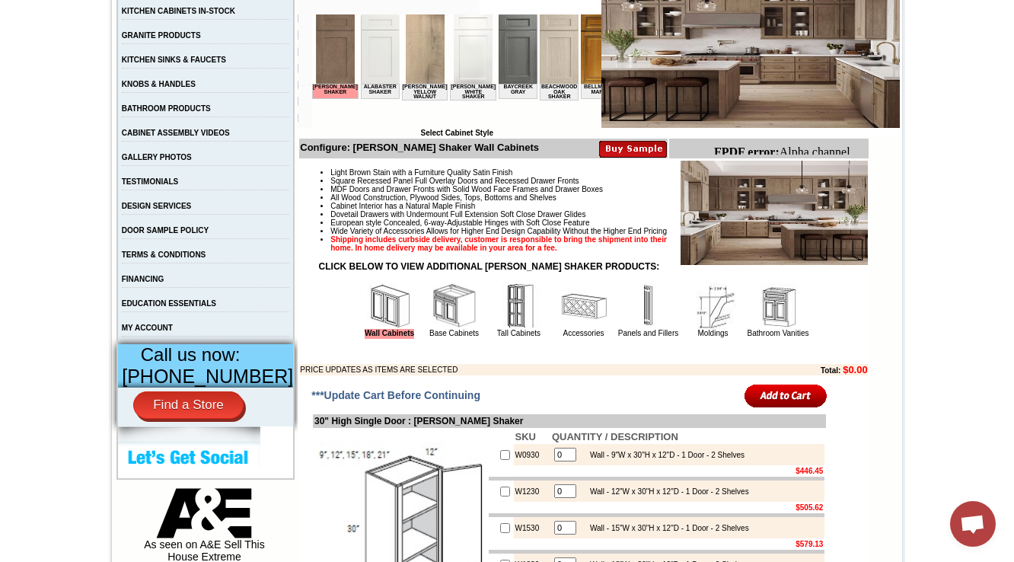
scroll to position [348, 0]
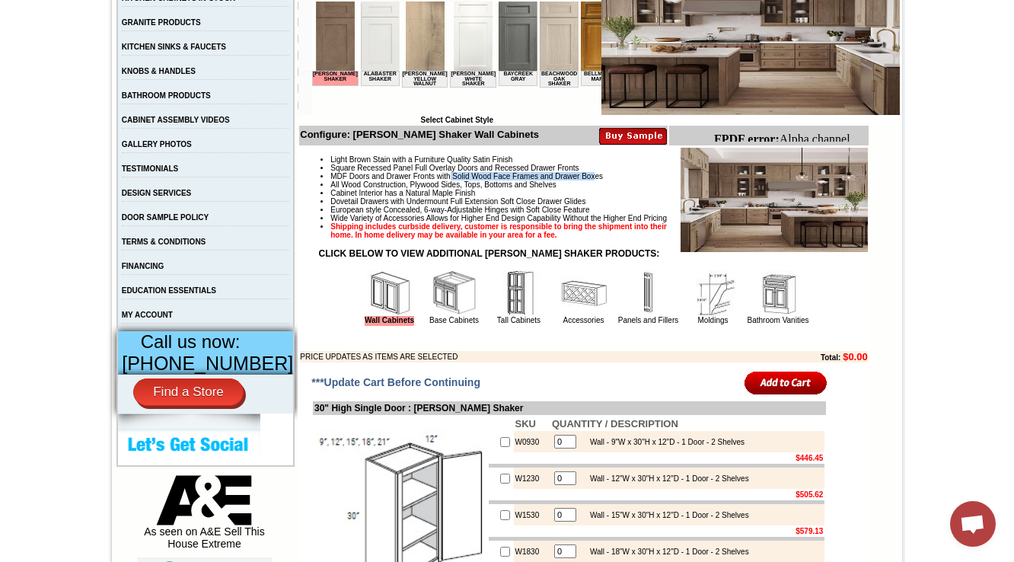
drag, startPoint x: 449, startPoint y: 183, endPoint x: 608, endPoint y: 178, distance: 159.1
click at [608, 178] on li "MDF Doors and Drawer Fronts with Solid Wood Face Frames and Drawer Boxes" at bounding box center [598, 176] width 537 height 8
click at [600, 189] on li "All Wood Construction, Plywood Sides, Tops, Bottoms and Shelves" at bounding box center [598, 184] width 537 height 8
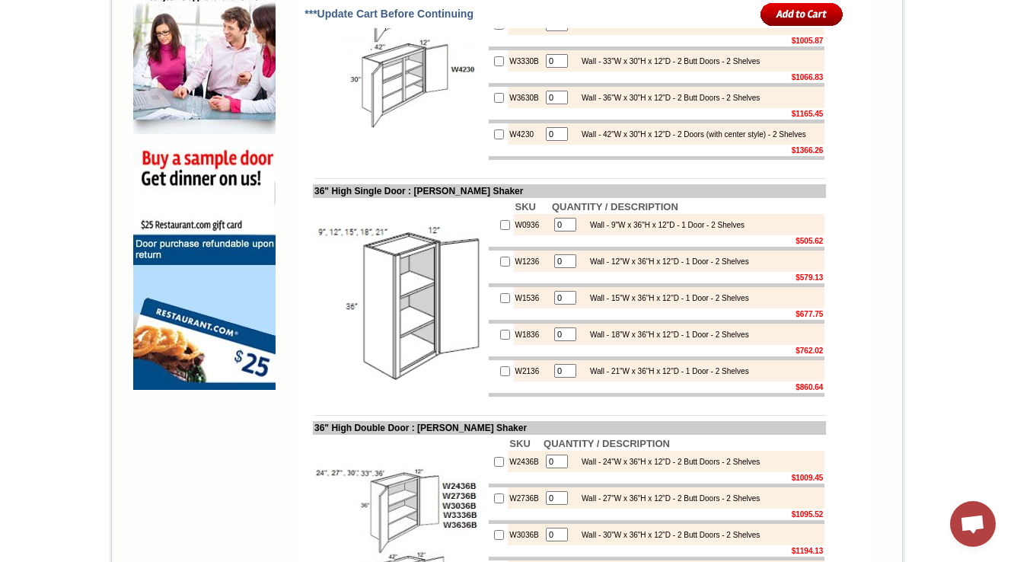
scroll to position [1078, 0]
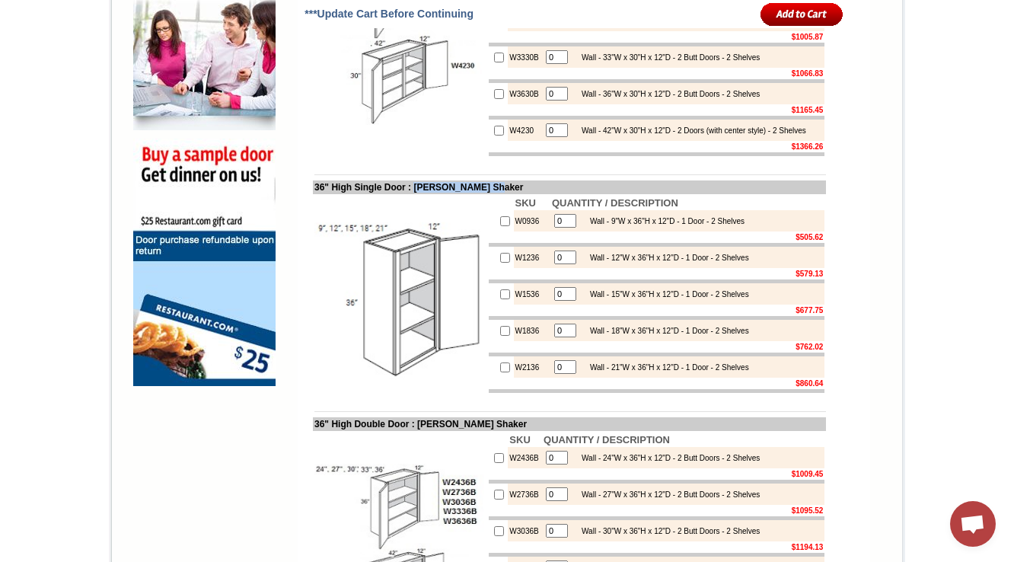
drag, startPoint x: 417, startPoint y: 234, endPoint x: 472, endPoint y: 247, distance: 56.3
click at [514, 194] on td "36" High Single Door : [PERSON_NAME] Shaker" at bounding box center [569, 187] width 513 height 14
copy td "Hazelwood Shaker"
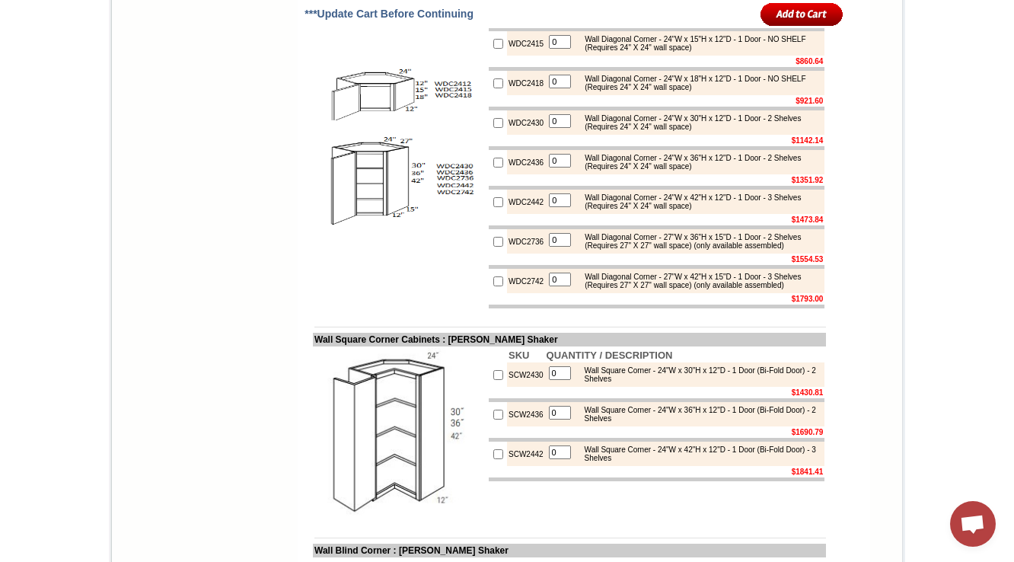
scroll to position [4258, 0]
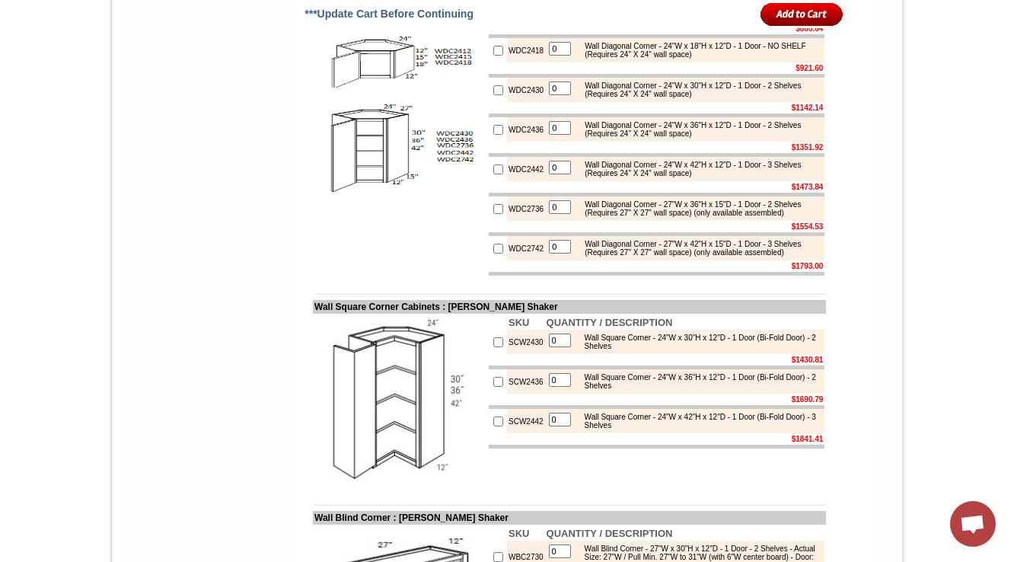
click at [412, 196] on img at bounding box center [399, 109] width 171 height 171
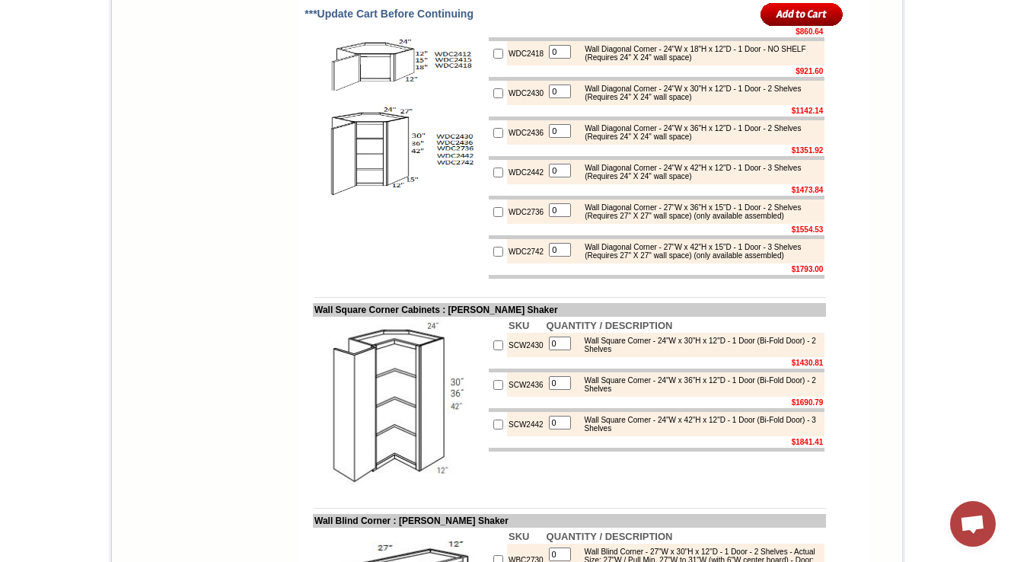
scroll to position [4316, 0]
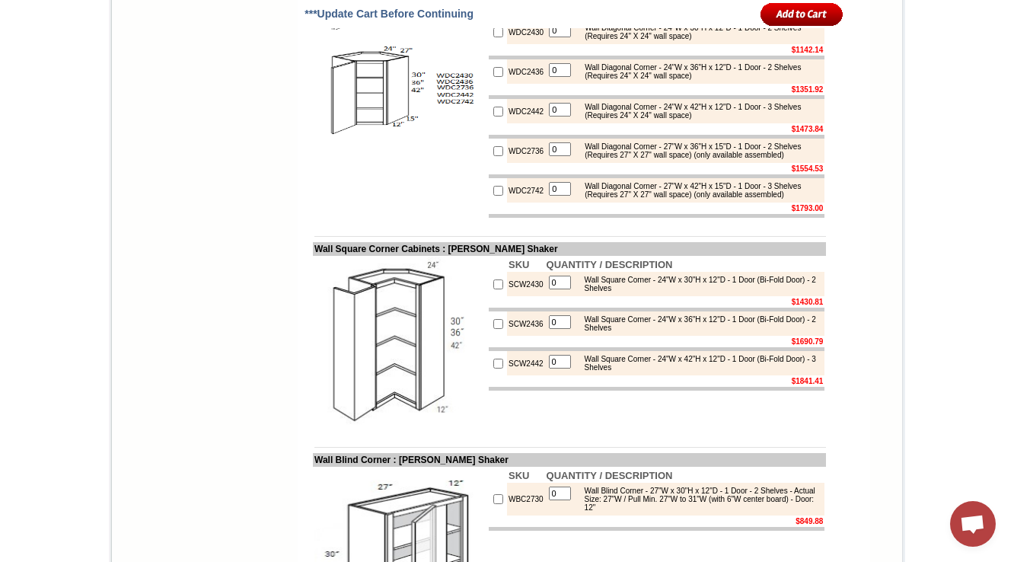
click at [414, 219] on td at bounding box center [400, 52] width 174 height 334
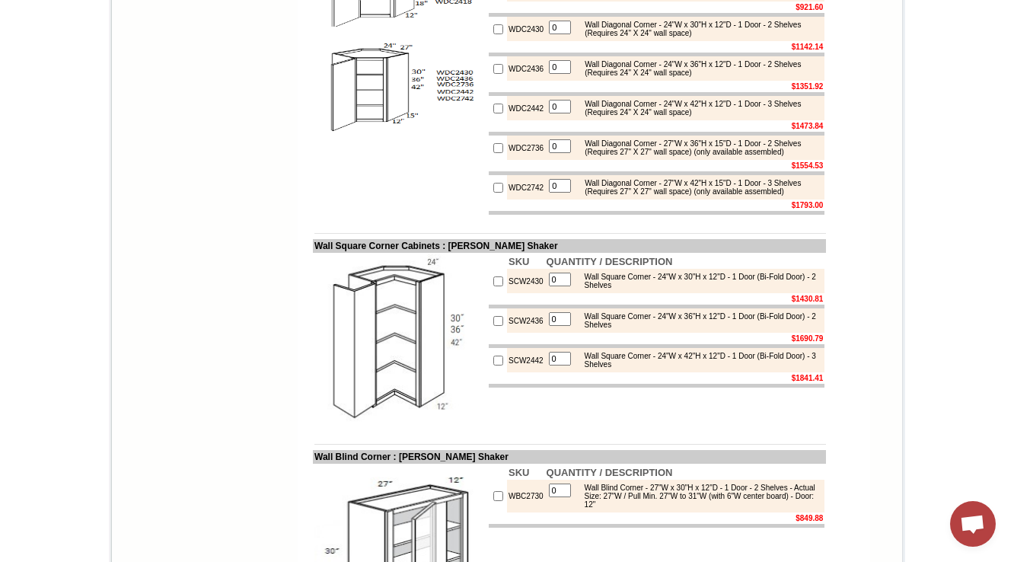
drag, startPoint x: 301, startPoint y: 61, endPoint x: 381, endPoint y: 66, distance: 80.1
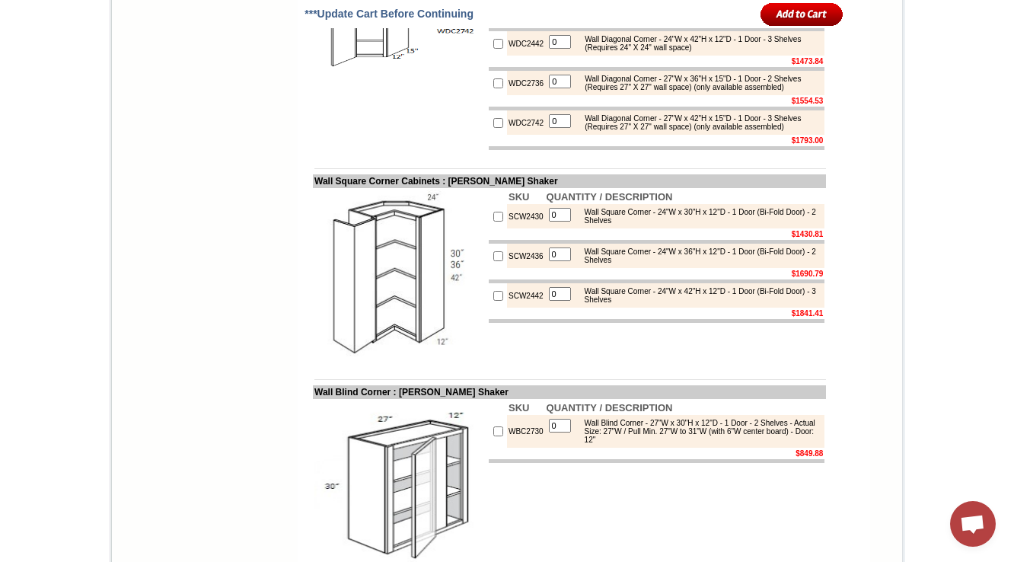
scroll to position [4377, 0]
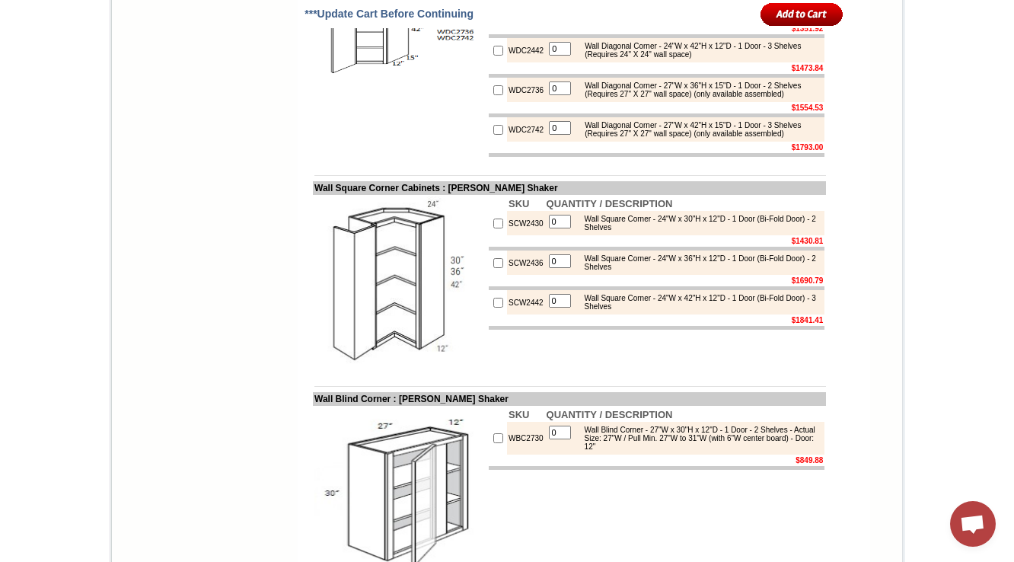
click at [507, 142] on td "WDC2742" at bounding box center [526, 129] width 38 height 24
copy td "WDC2742"
click at [522, 62] on td "WDC2442" at bounding box center [526, 50] width 38 height 24
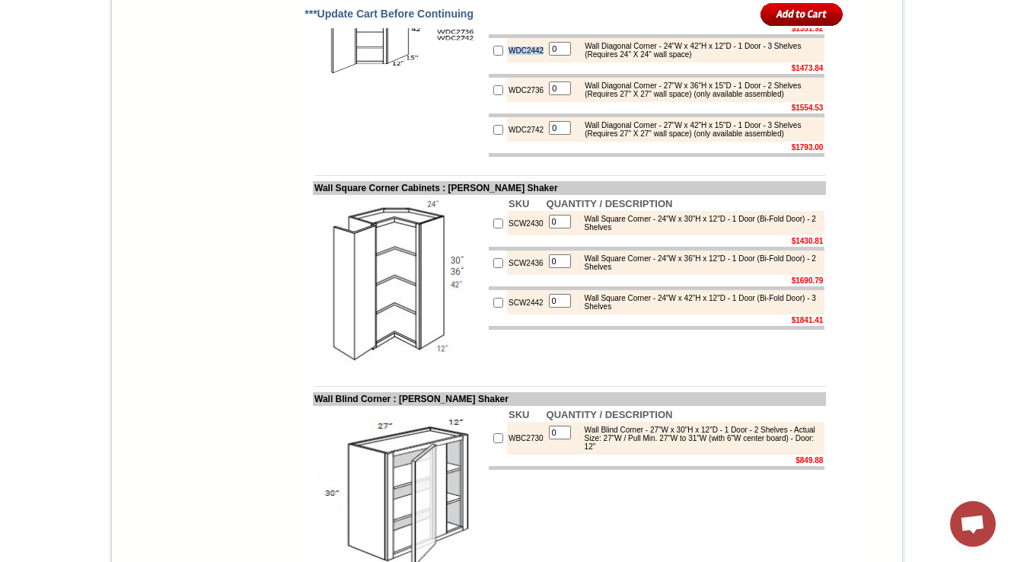
copy td "WDC2442"
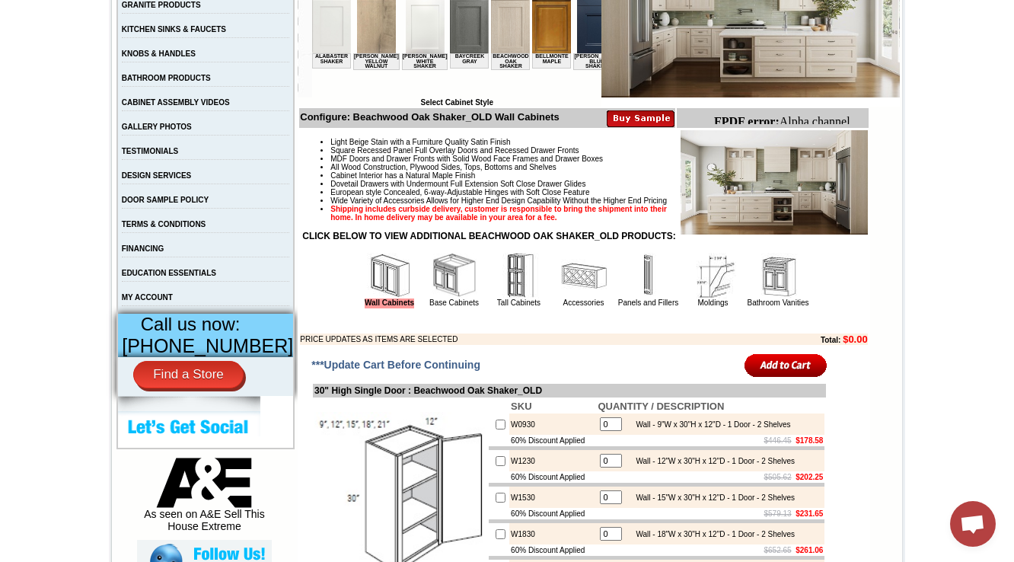
scroll to position [304, 0]
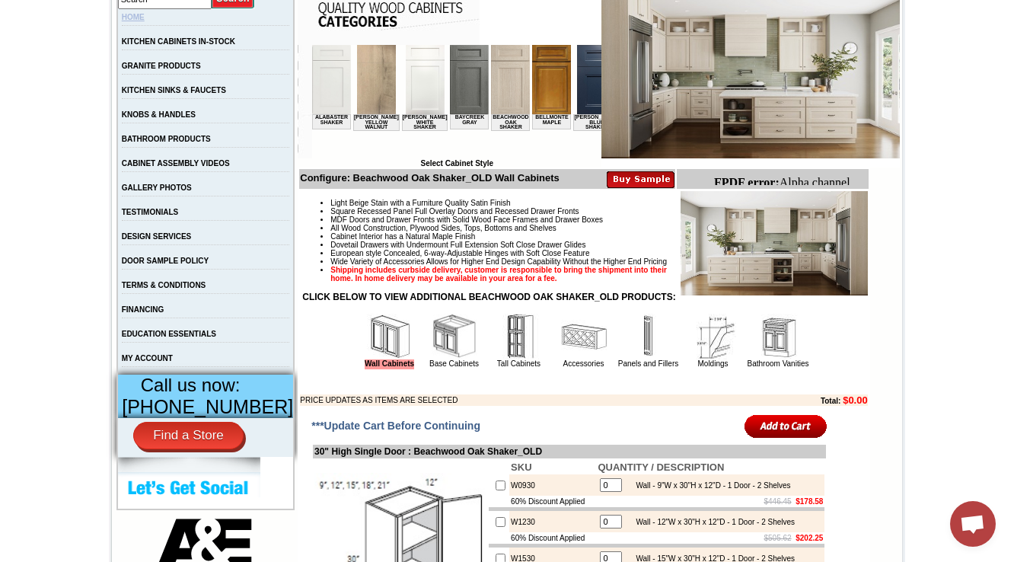
click at [144, 13] on link "HOME" at bounding box center [133, 17] width 23 height 8
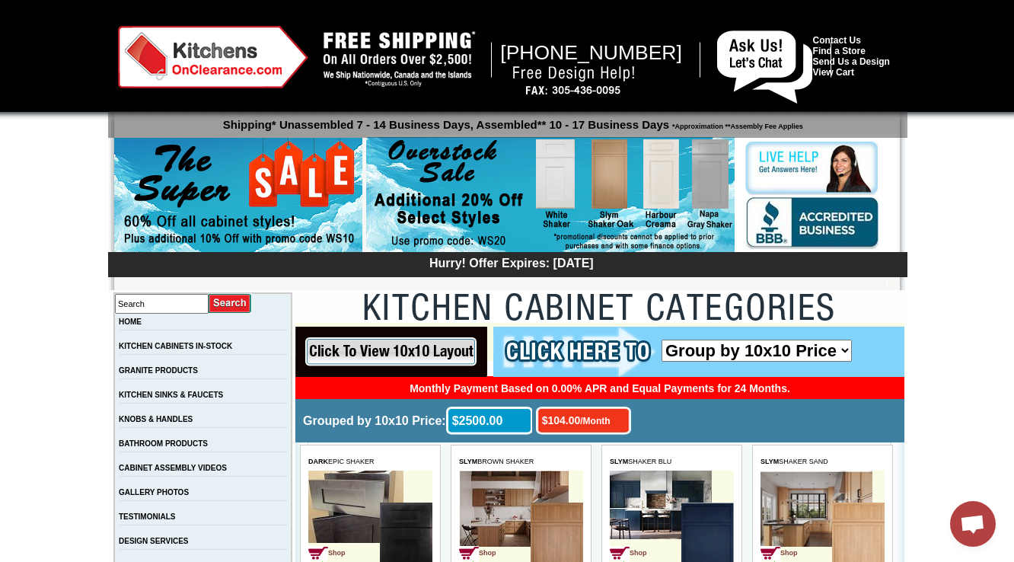
scroll to position [4037, 0]
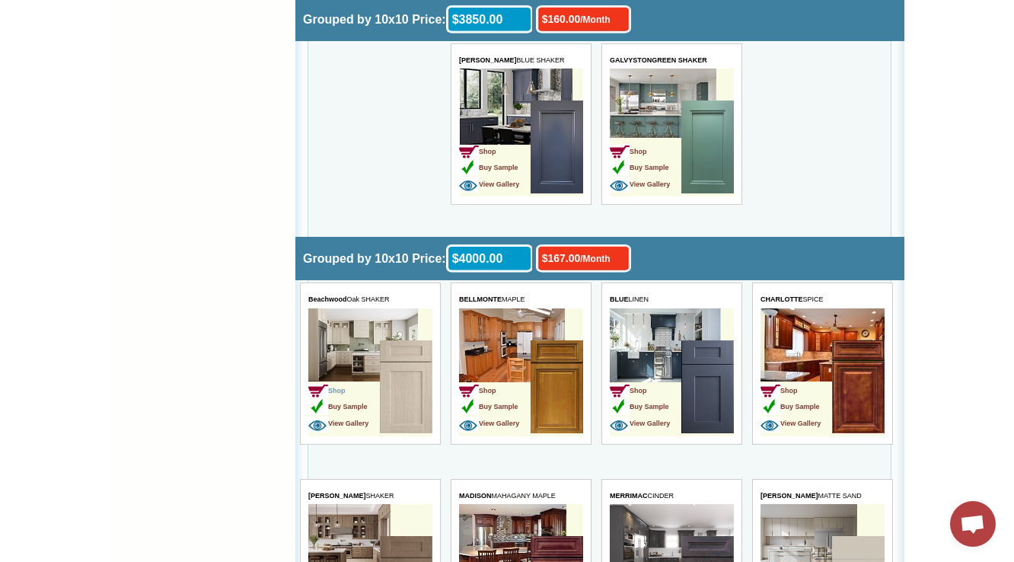
click at [334, 387] on span "Shop" at bounding box center [325, 391] width 37 height 8
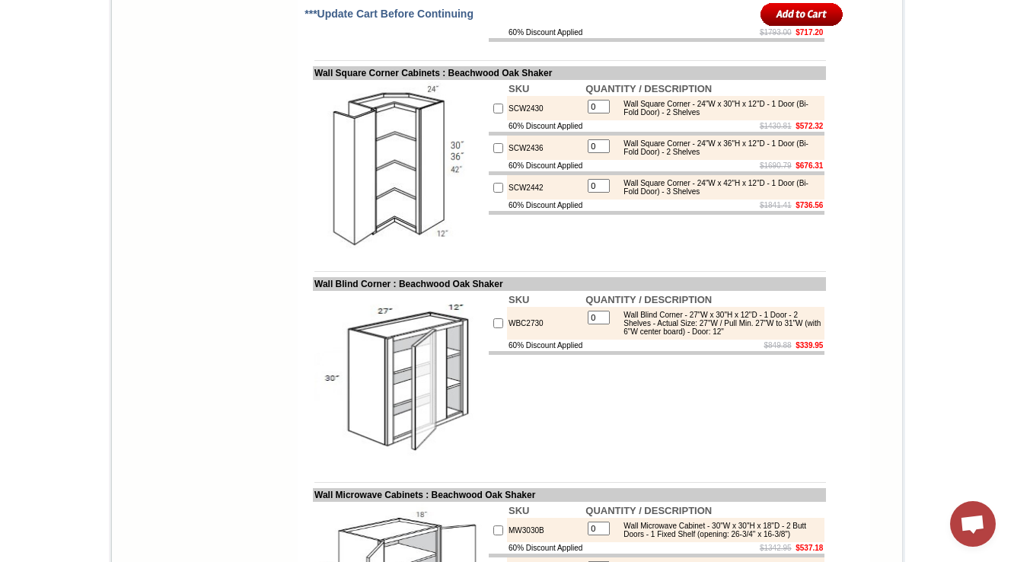
scroll to position [4465, 0]
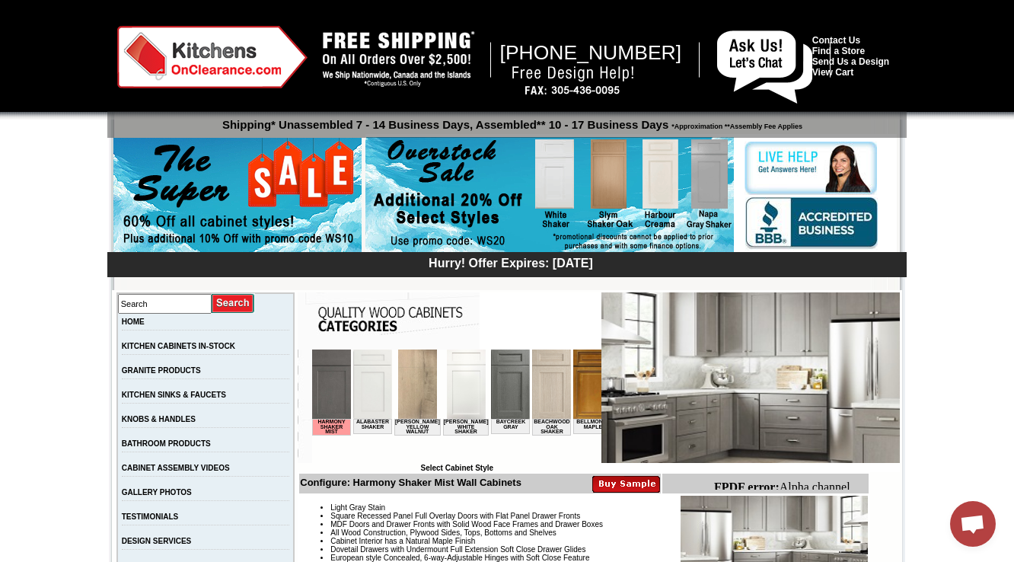
scroll to position [3714, 0]
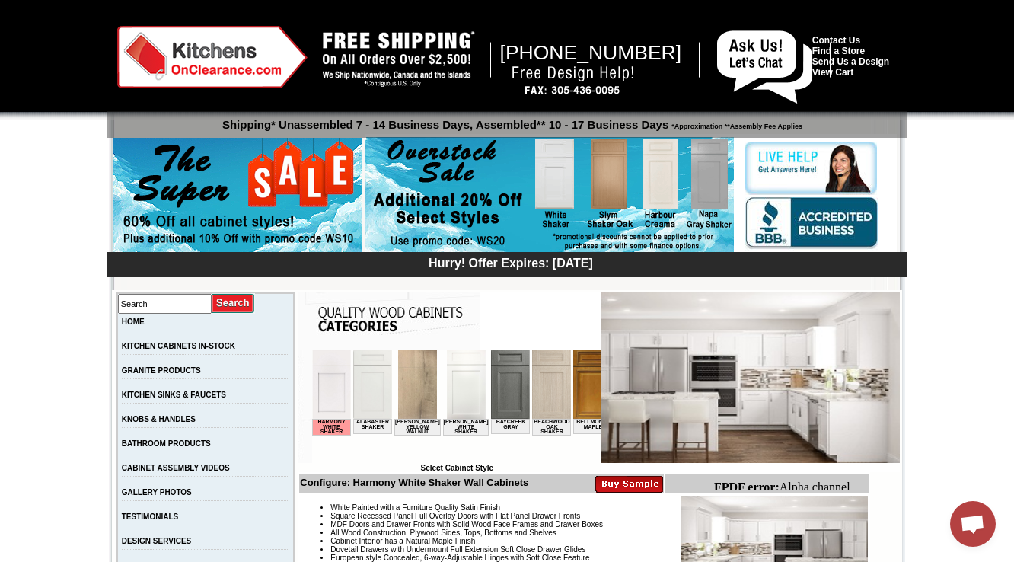
scroll to position [3638, 0]
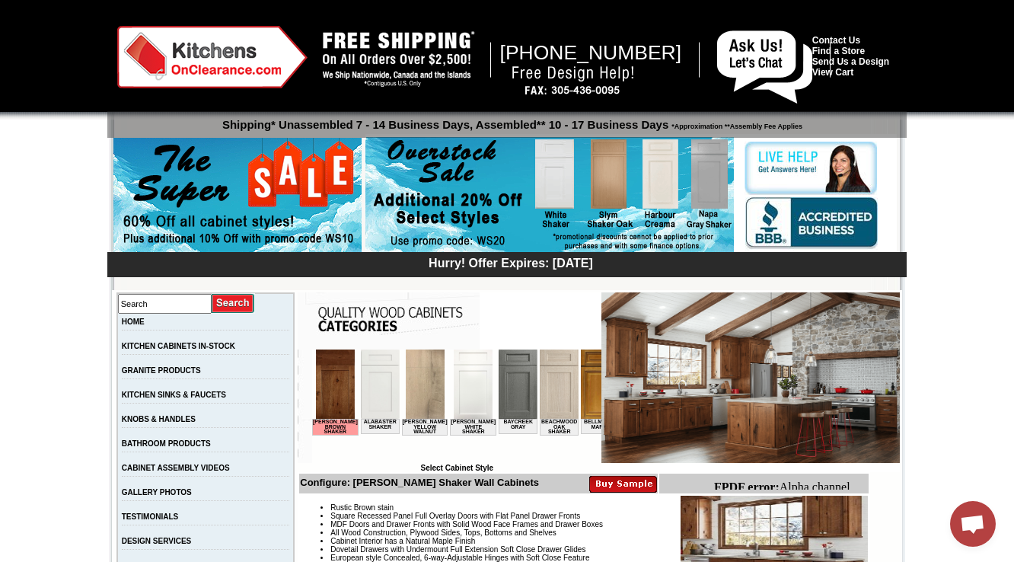
scroll to position [3668, 0]
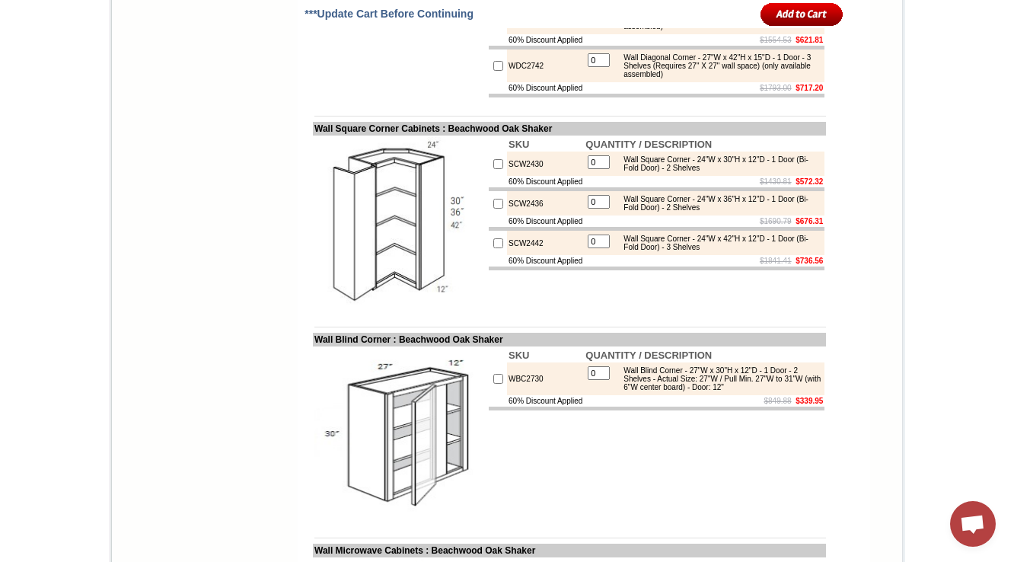
scroll to position [4767, 0]
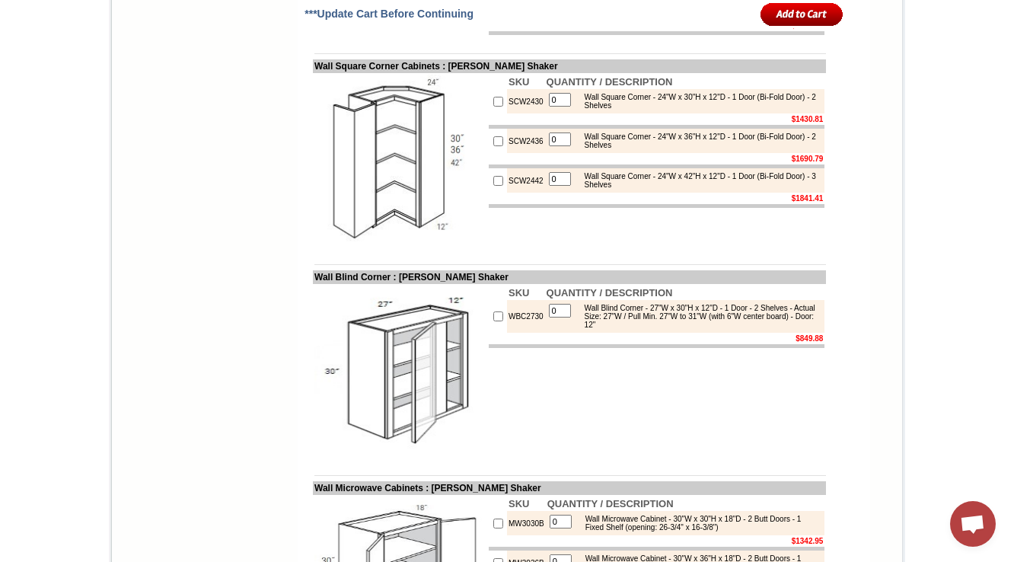
scroll to position [4438, 0]
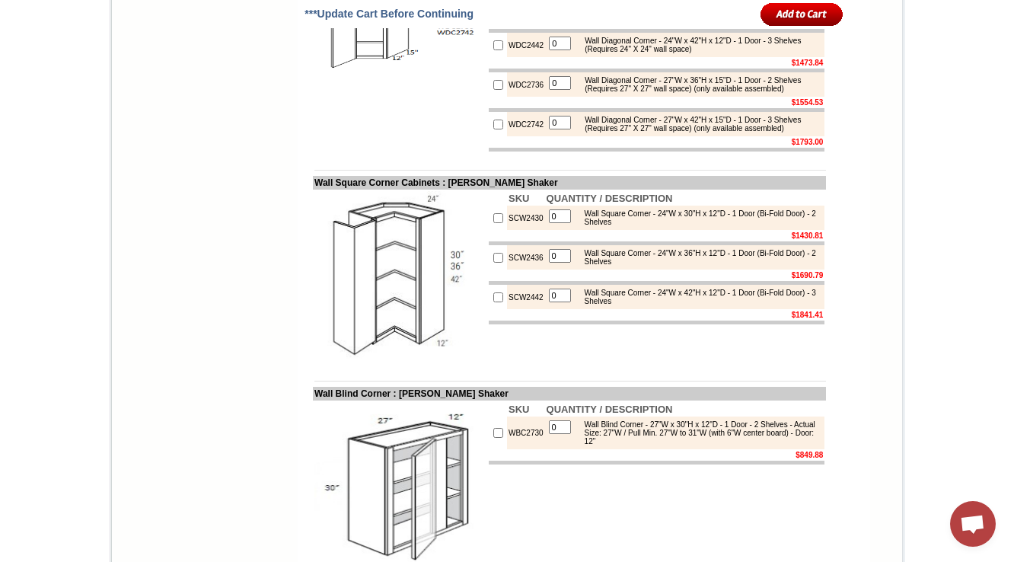
scroll to position [4377, 0]
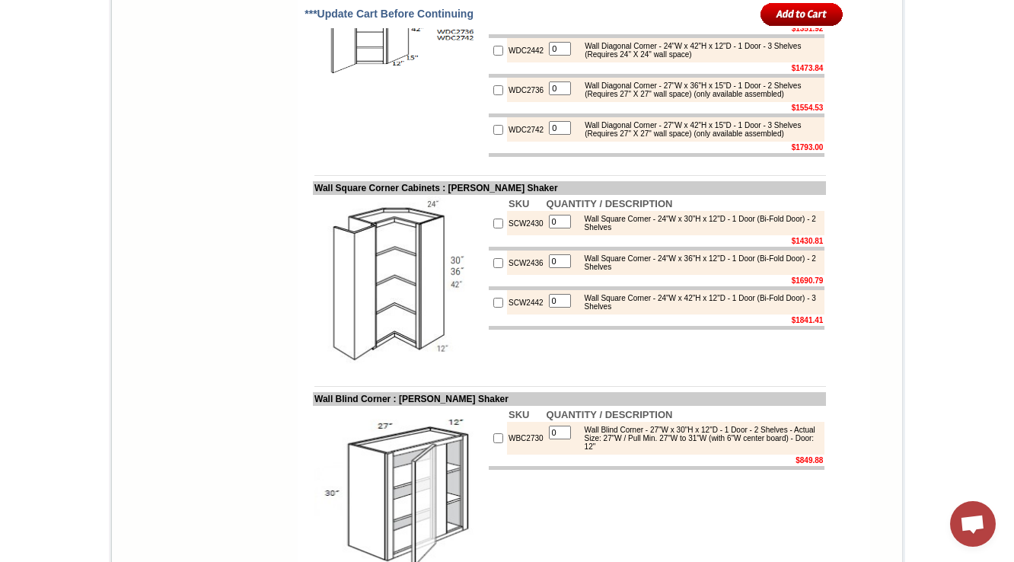
click at [525, 34] on td at bounding box center [526, 28] width 38 height 11
click at [548, 99] on td "0" at bounding box center [560, 90] width 24 height 18
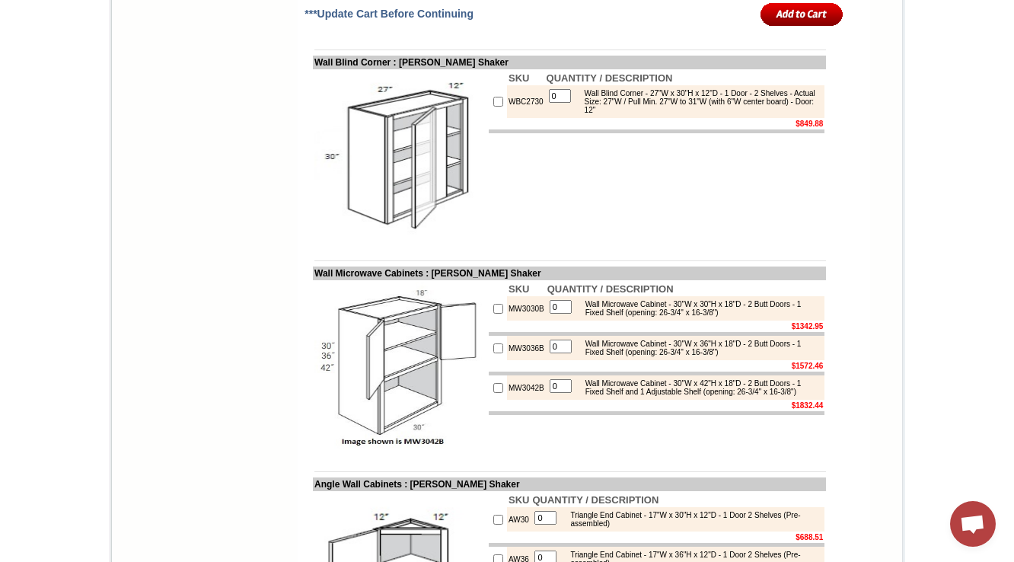
scroll to position [4696, 0]
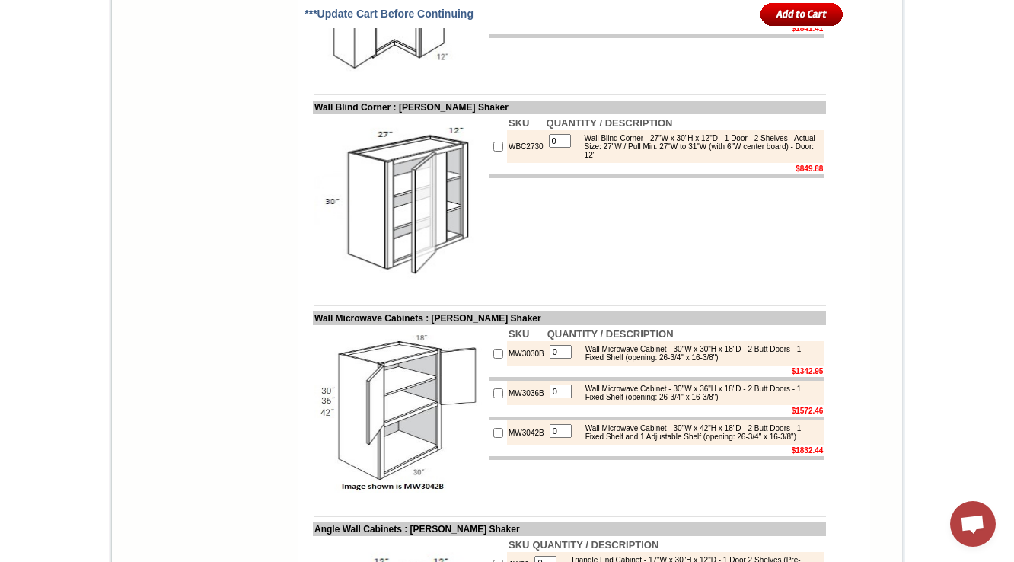
scroll to position [4635, 0]
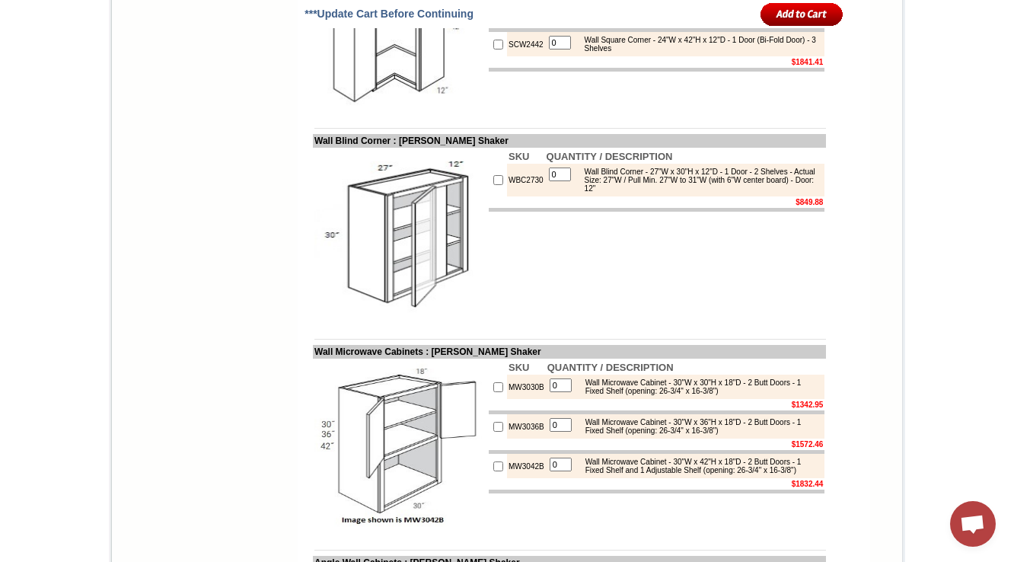
click at [519, 196] on td "WBC2730" at bounding box center [526, 180] width 38 height 33
copy td "WBC2730"
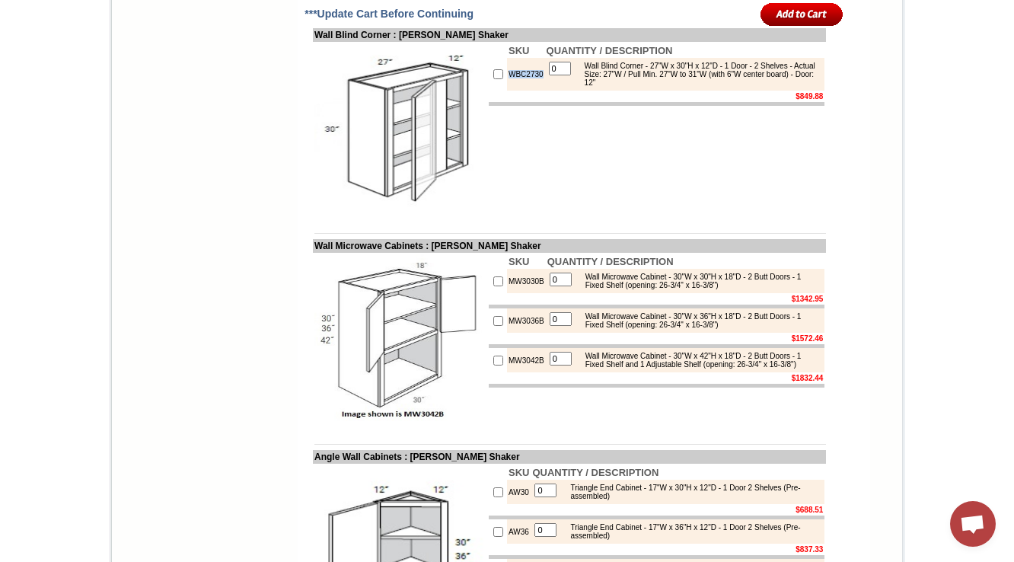
scroll to position [4757, 0]
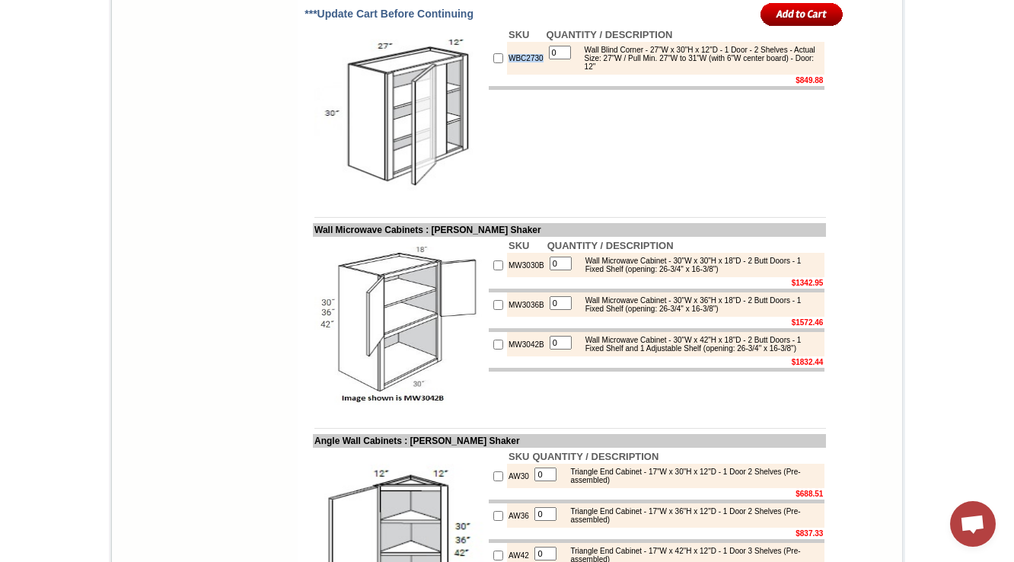
click at [371, 199] on img at bounding box center [399, 112] width 171 height 171
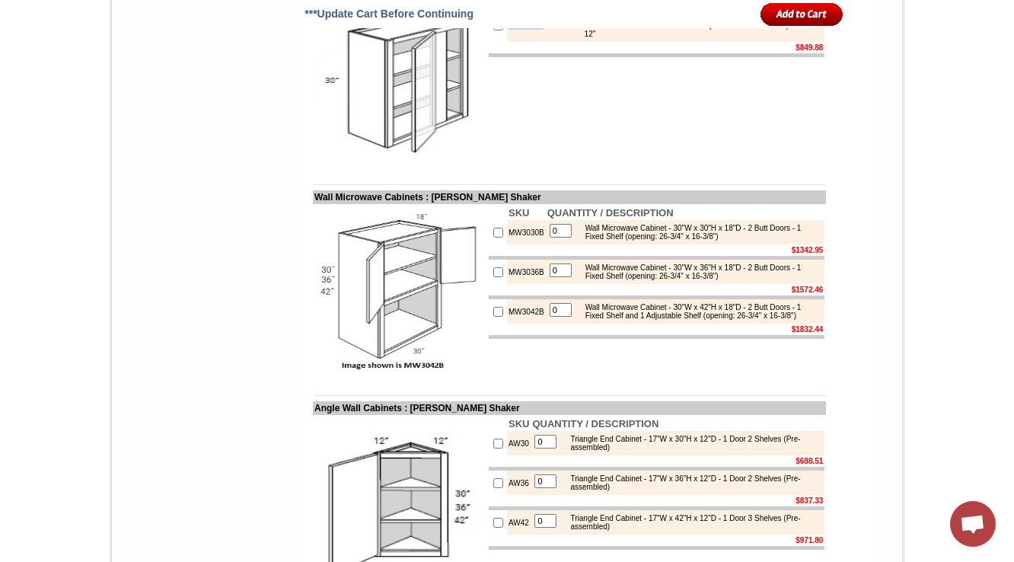
scroll to position [4818, 0]
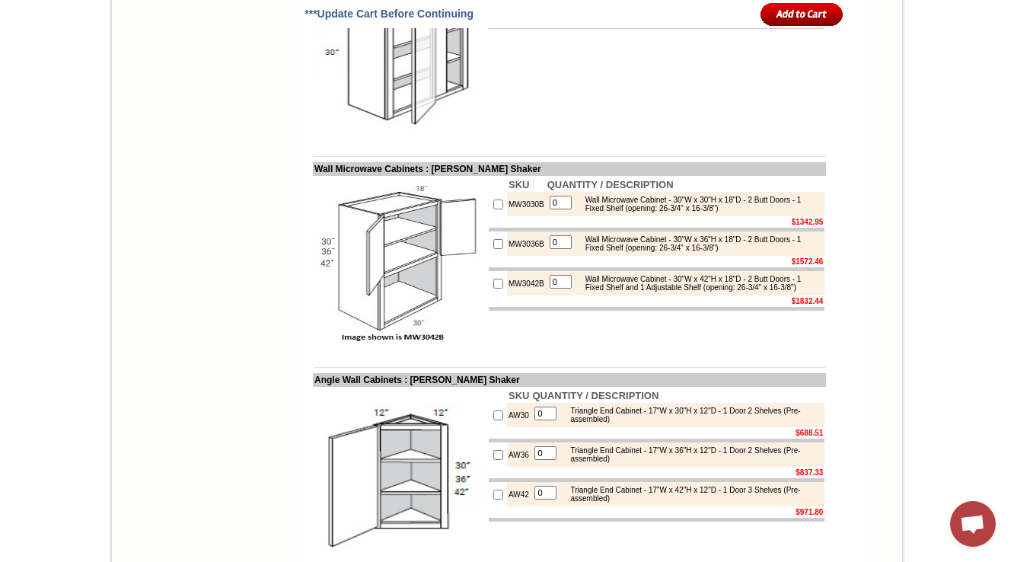
click at [414, 138] on img at bounding box center [399, 52] width 171 height 171
checkbox input "true"
type input "1"
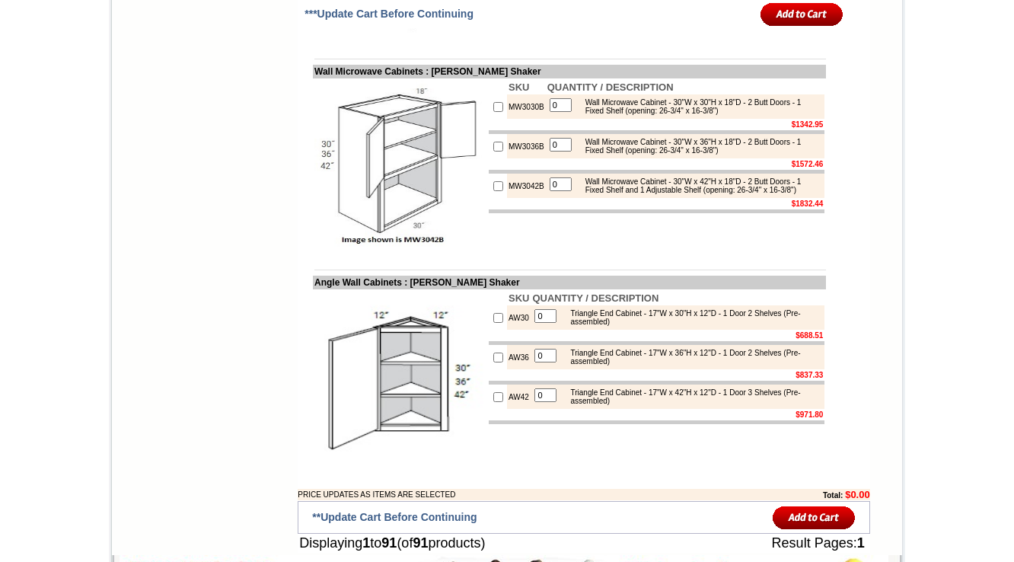
scroll to position [4912, 0]
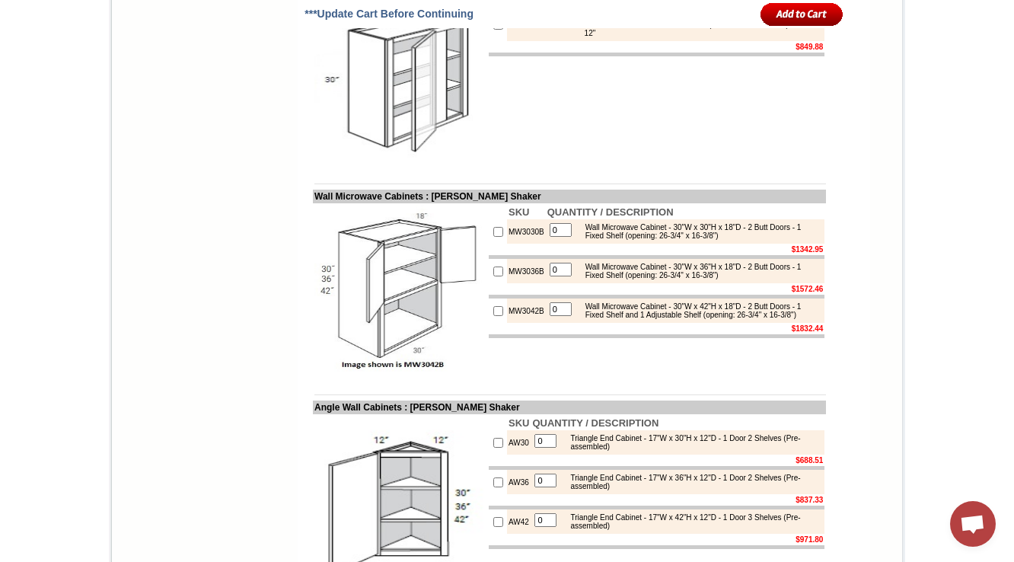
drag, startPoint x: 304, startPoint y: 222, endPoint x: 381, endPoint y: 222, distance: 76.1
copy td "all Blind Corne"
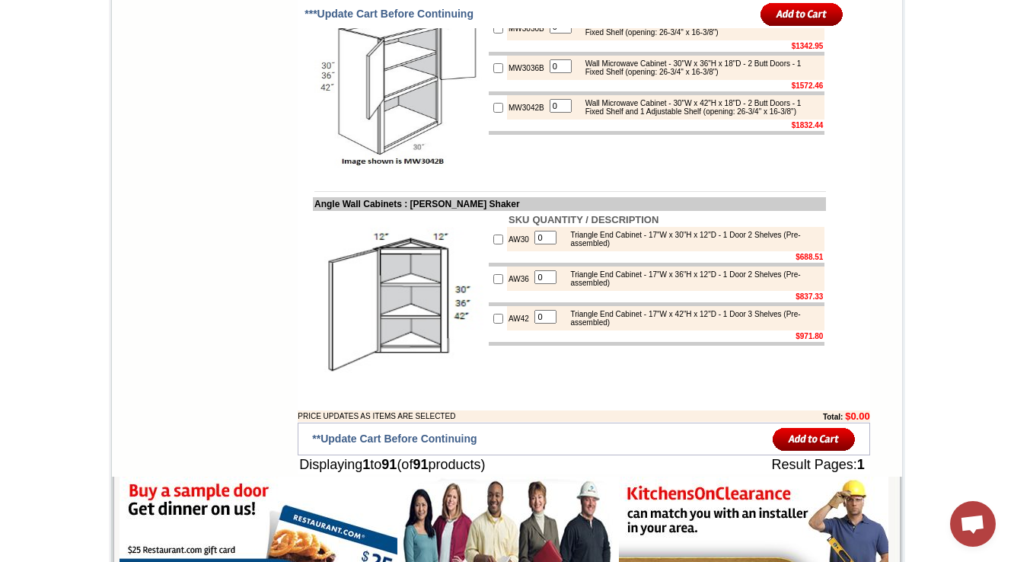
scroll to position [5042, 0]
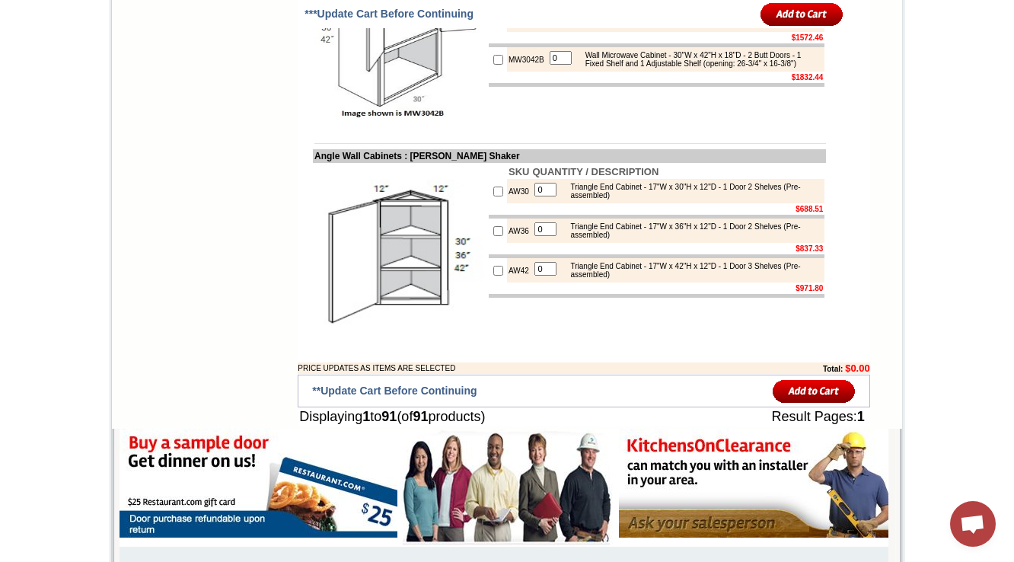
click at [715, 68] on div "Wall Microwave Cabinet - 30"W x 42"H x 18"D - 2 Butt Doors - 1 Fixed Shelf and …" at bounding box center [700, 59] width 244 height 17
click at [670, 68] on div "Wall Microwave Cabinet - 30"W x 42"H x 18"D - 2 Butt Doors - 1 Fixed Shelf and …" at bounding box center [700, 59] width 244 height 17
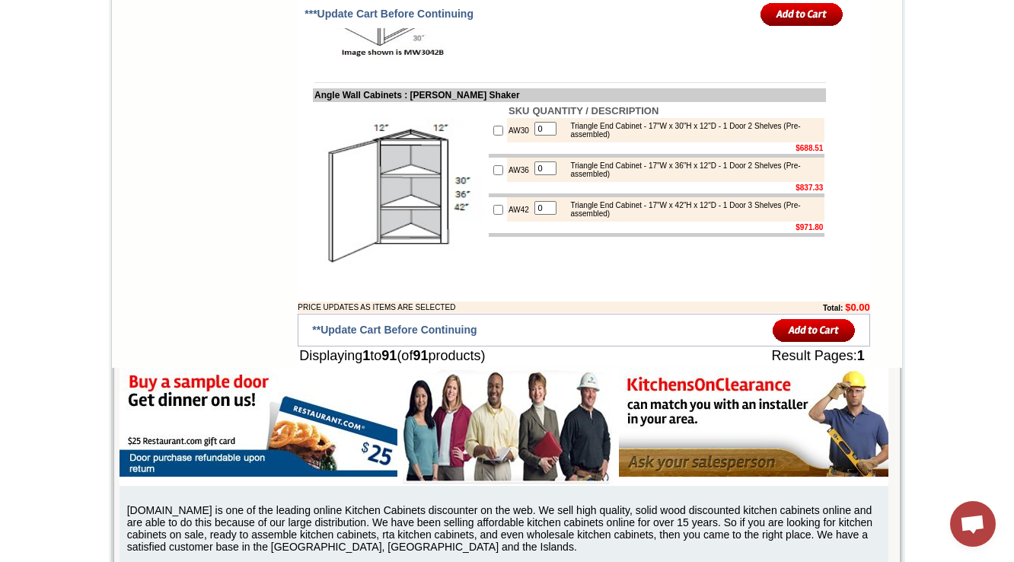
scroll to position [5103, 0]
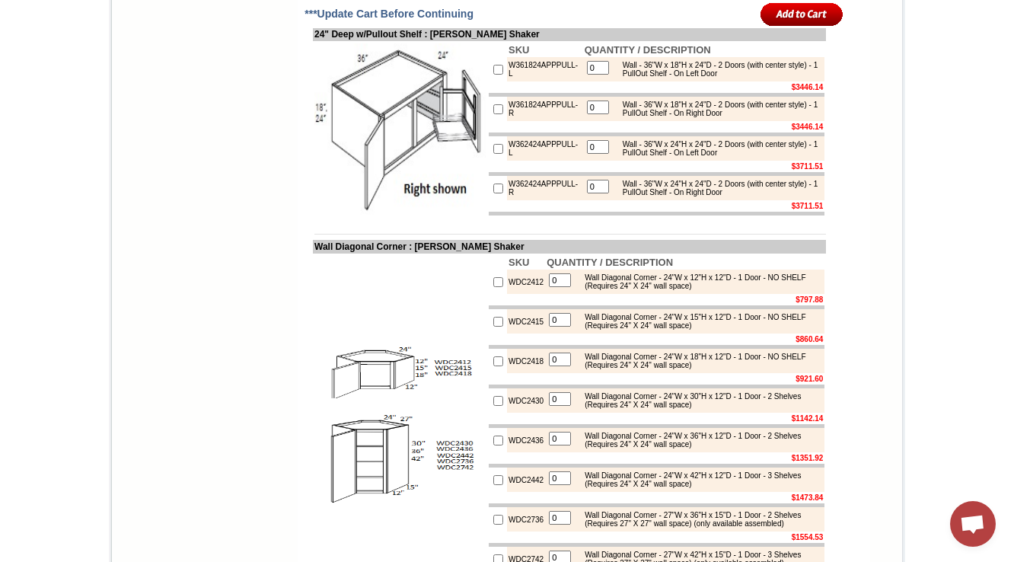
scroll to position [3962, 0]
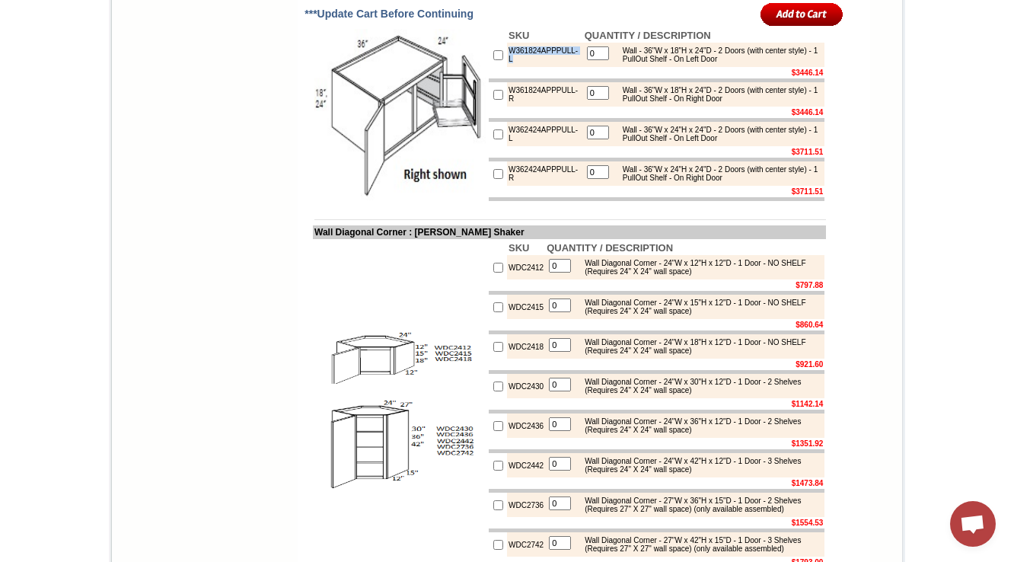
drag, startPoint x: 495, startPoint y: 228, endPoint x: 487, endPoint y: 221, distance: 9.7
click at [489, 67] on tr "W361824APPPULL-L 0 Wall - 36"W x 18"H x 24"D - 2 Doors (with center style) - 1 …" at bounding box center [657, 55] width 336 height 24
copy tr "W361824APPPULL-L"
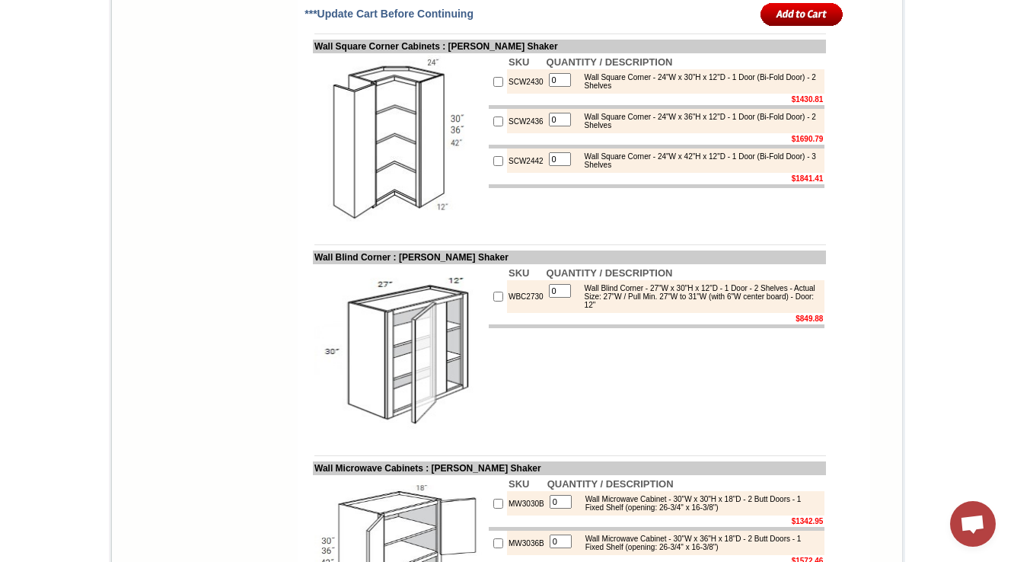
scroll to position [4574, 0]
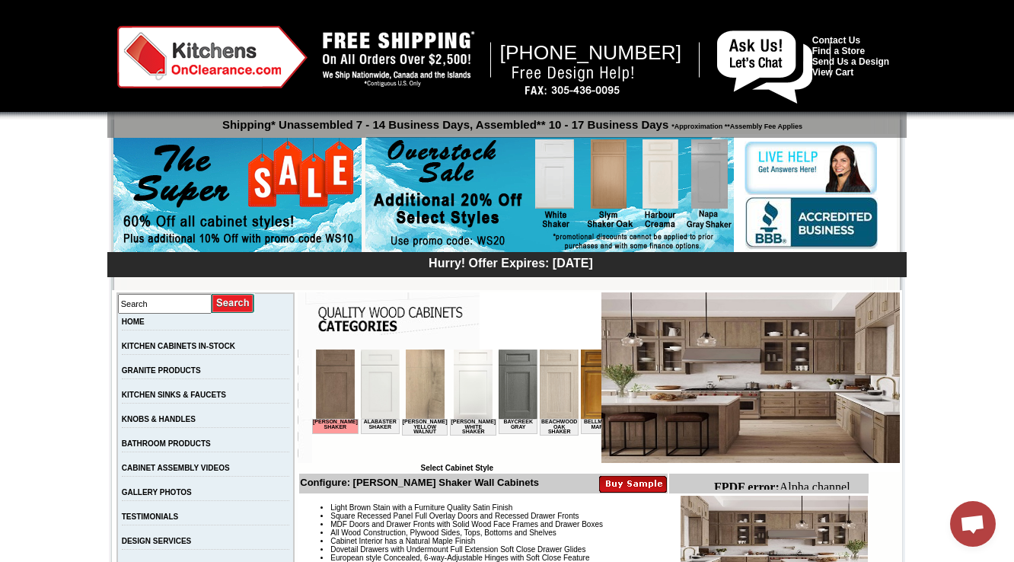
scroll to position [426, 0]
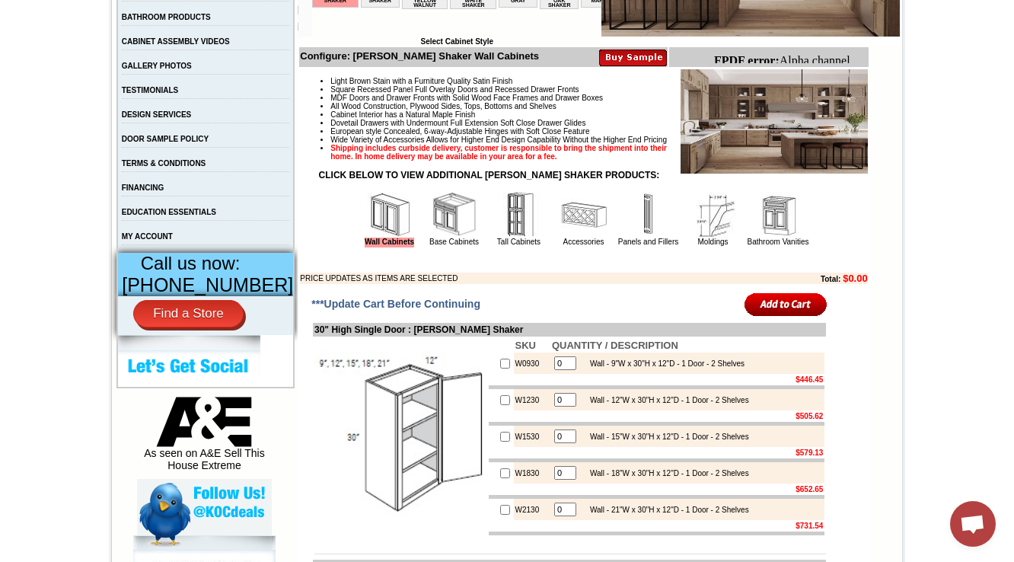
click at [432, 237] on img at bounding box center [455, 215] width 46 height 46
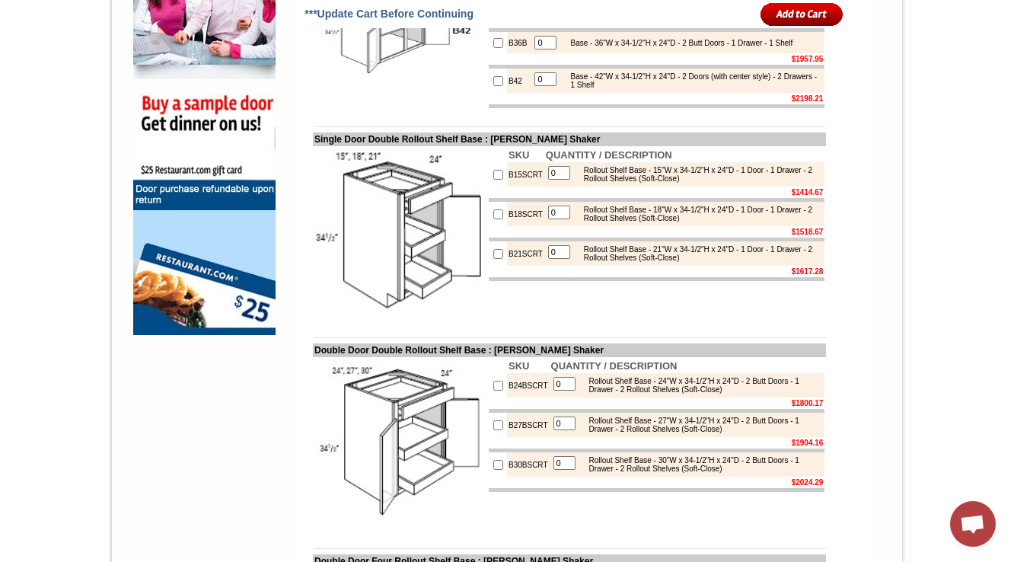
scroll to position [1158, 0]
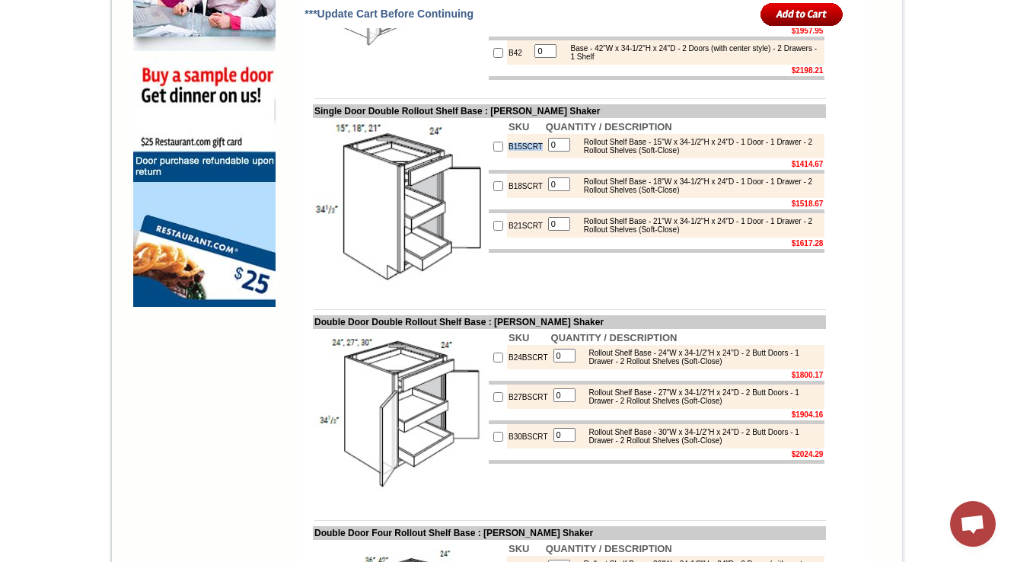
click at [508, 304] on td at bounding box center [569, 297] width 513 height 11
click at [515, 158] on td "B15SCRT" at bounding box center [525, 146] width 37 height 24
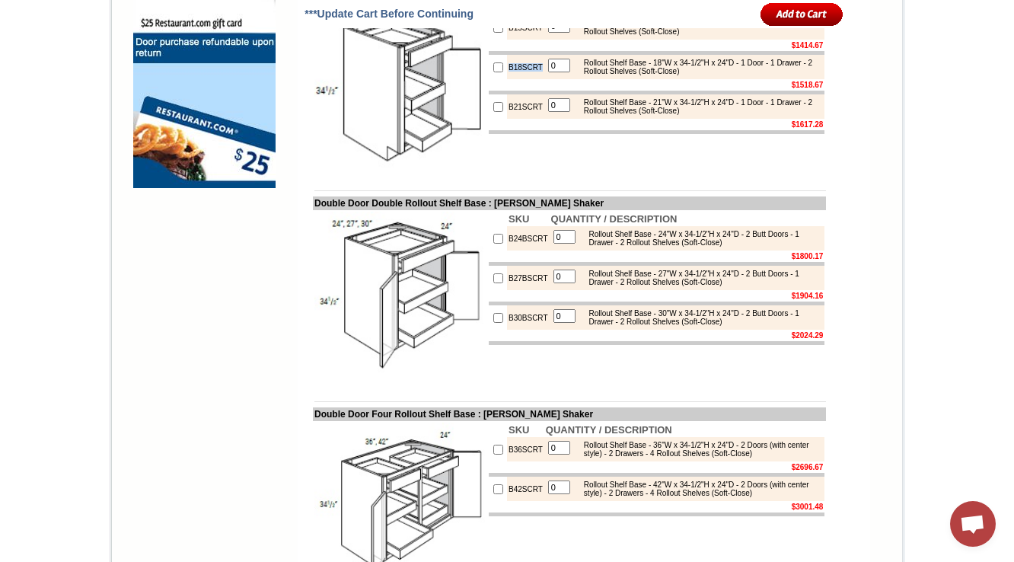
click at [507, 119] on td "B21SCRT" at bounding box center [525, 106] width 37 height 24
click at [630, 116] on td "Rollout Shelf Base - 21"W x 34-1/2"H x 24"D - 1 Door - 1 Drawer - 2 Rollout She…" at bounding box center [698, 106] width 247 height 18
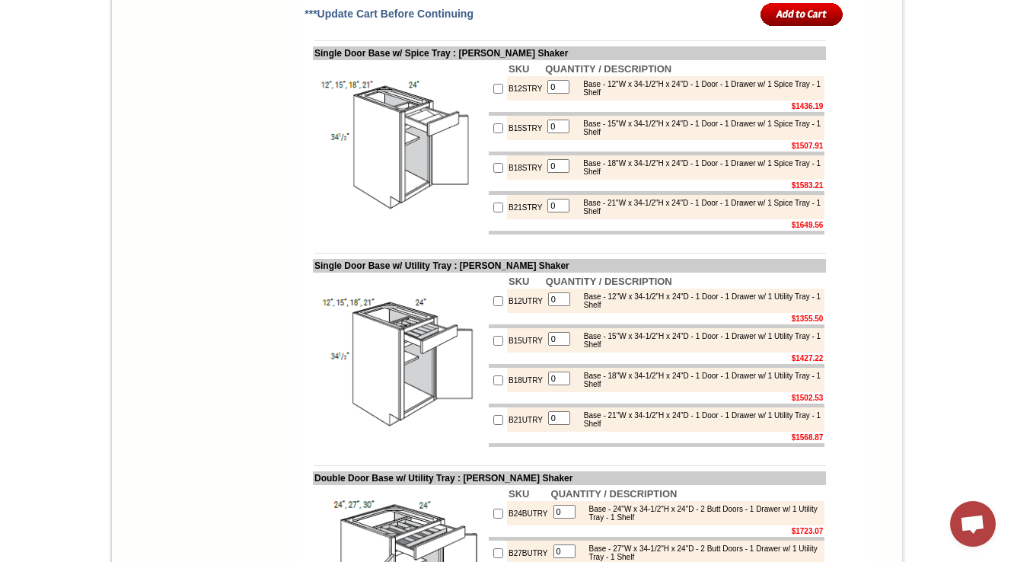
scroll to position [3355, 0]
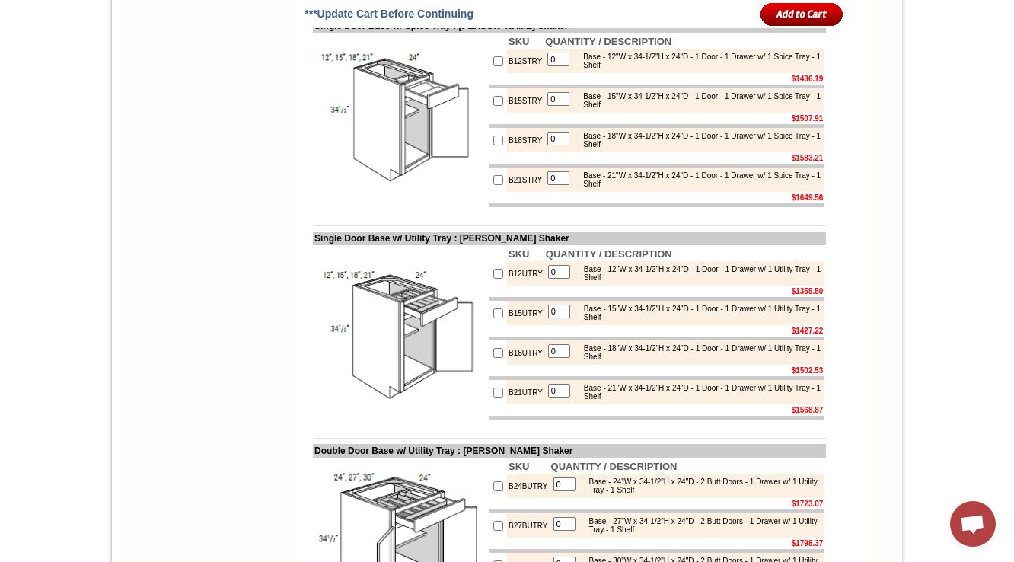
click at [489, 152] on td at bounding box center [498, 140] width 18 height 24
click at [575, 149] on td "Base - 18"W x 34-1/2"H x 24"D - 1 Door - 1 Drawer w/ 1 Spice Tray - 1 Shelf" at bounding box center [698, 140] width 247 height 18
click at [415, 206] on img at bounding box center [399, 120] width 171 height 171
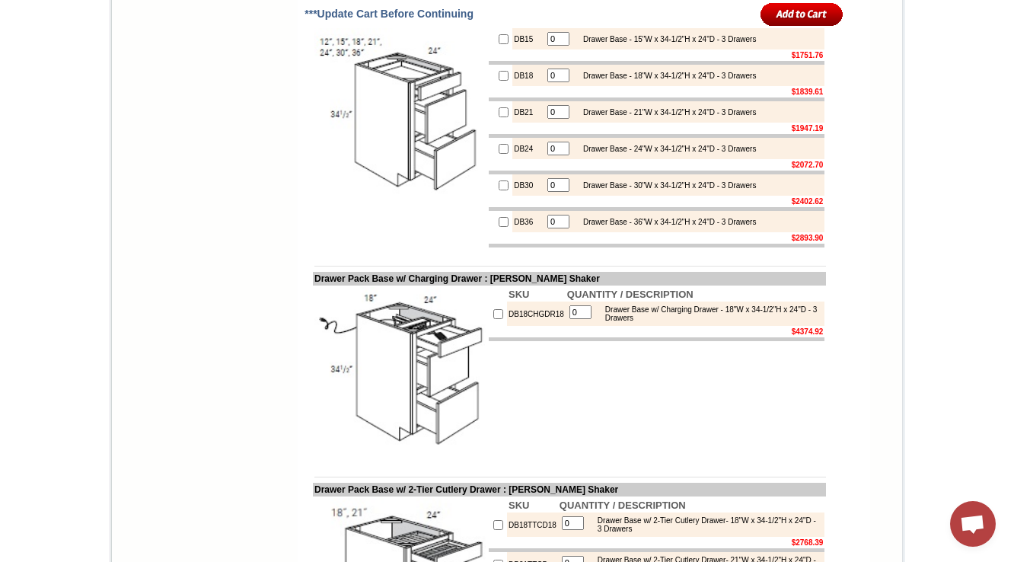
scroll to position [5373, 0]
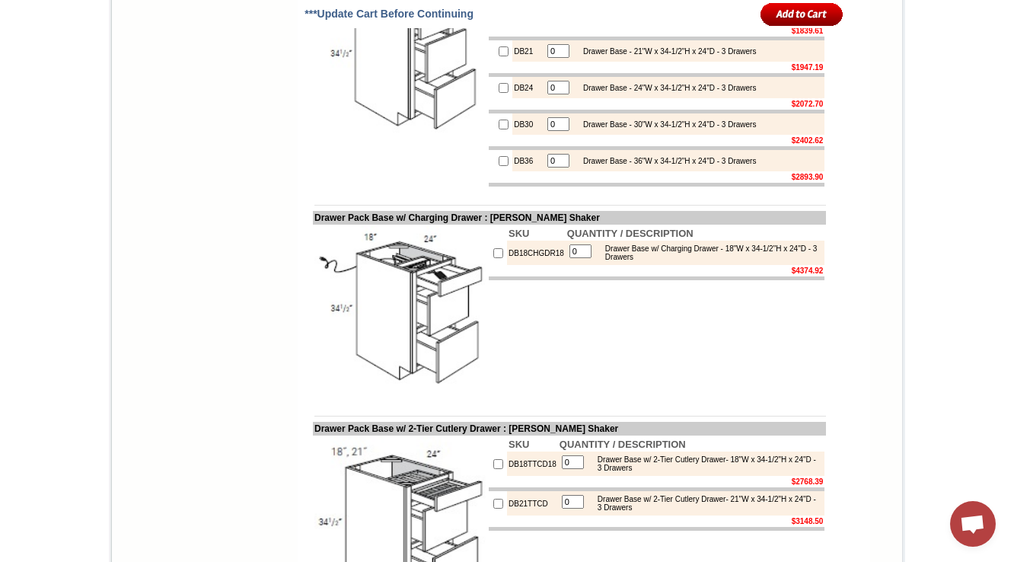
click at [314, 137] on img at bounding box center [399, 51] width 171 height 171
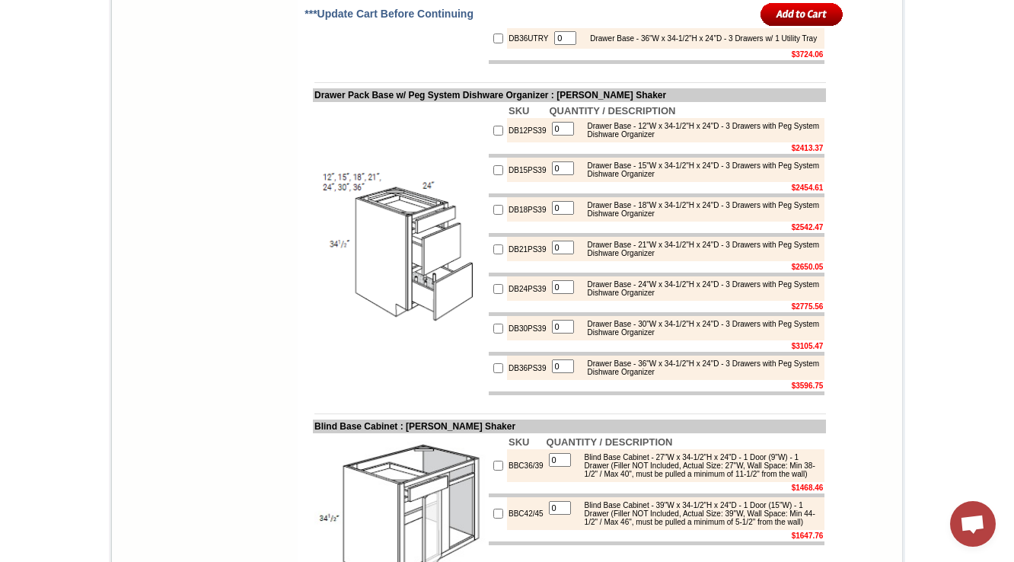
scroll to position [6832, 0]
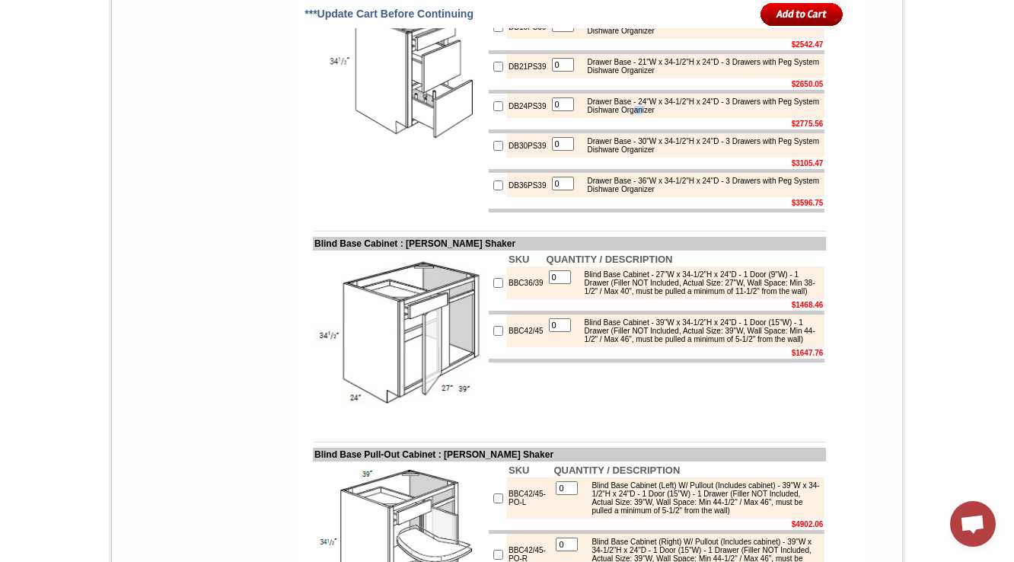
drag, startPoint x: 677, startPoint y: 368, endPoint x: 714, endPoint y: 372, distance: 36.7
click at [713, 212] on tbody "SKU QUANTITY / DESCRIPTION DB12PS39 0 Drawer Base - 12"W x 34-1/2"H x 24"D - 3 …" at bounding box center [657, 67] width 336 height 292
click at [678, 129] on td "$2775.56" at bounding box center [686, 123] width 277 height 11
drag, startPoint x: 694, startPoint y: 368, endPoint x: 712, endPoint y: 359, distance: 20.1
click at [712, 114] on div "Drawer Base - 24"W x 34-1/2"H x 24"D - 3 Drawers with Peg System Dishware Organ…" at bounding box center [700, 105] width 241 height 17
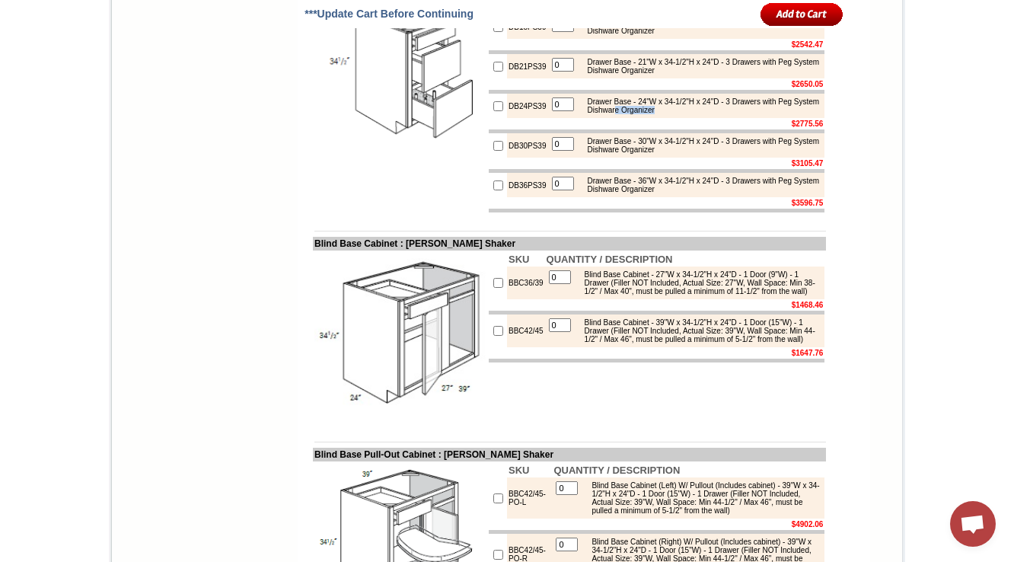
click at [712, 114] on div "Drawer Base - 24"W x 34-1/2"H x 24"D - 3 Drawers with Peg System Dishware Organ…" at bounding box center [700, 105] width 241 height 17
drag, startPoint x: 712, startPoint y: 362, endPoint x: 585, endPoint y: 364, distance: 127.1
click at [585, 114] on div "Drawer Base - 24"W x 34-1/2"H x 24"D - 3 Drawers with Peg System Dishware Organ…" at bounding box center [700, 105] width 241 height 17
click at [752, 75] on div "Drawer Base - 21"W x 34-1/2"H x 24"D - 3 Drawers with Peg System Dishware Organ…" at bounding box center [700, 66] width 241 height 17
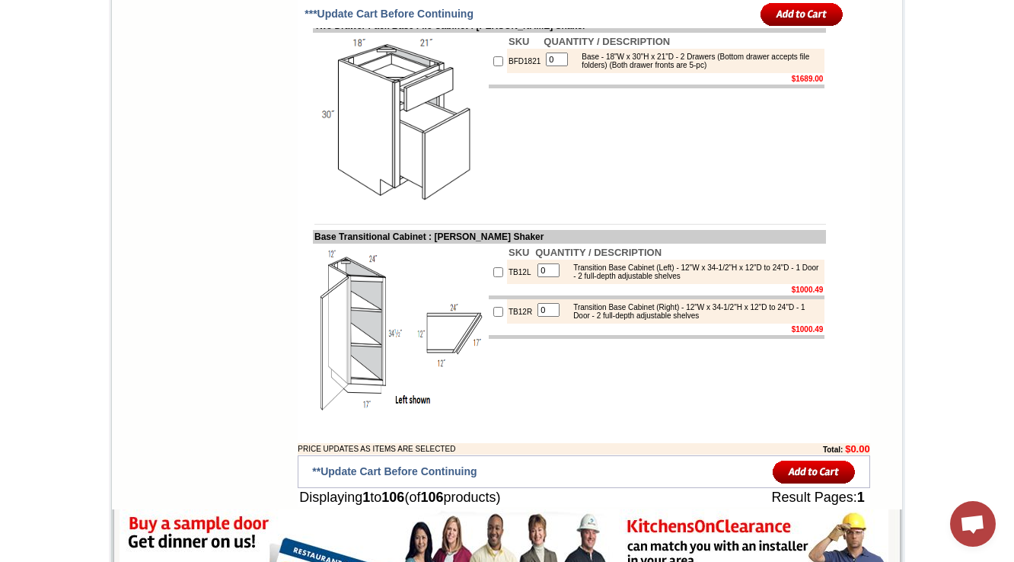
scroll to position [9429, 0]
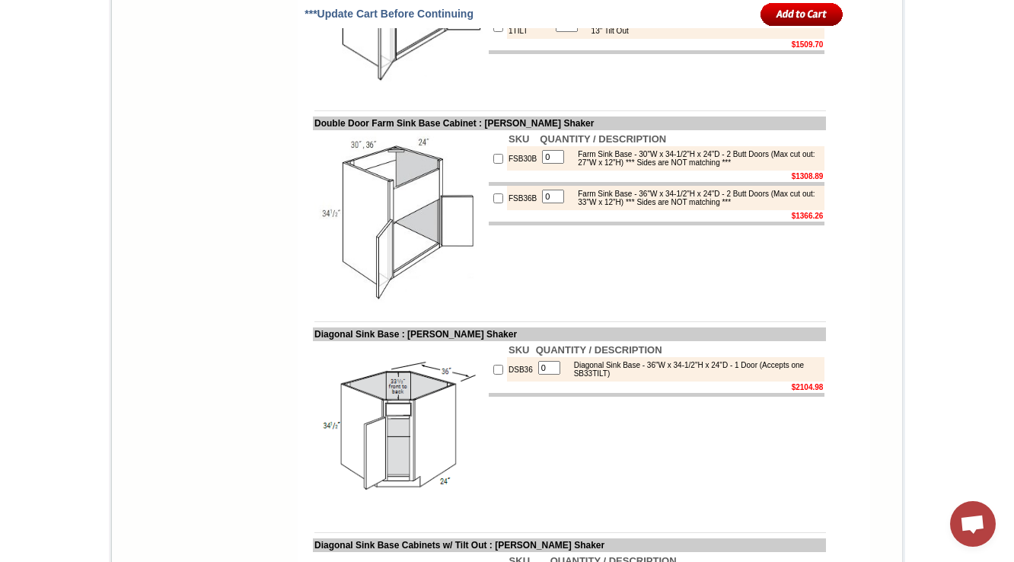
scroll to position [4526, 0]
click at [559, 93] on td "SKU QUANTITY / DESCRIPTION SB30B-1TILT 0 Sink Base - 30"W x 34-1/2"H x 24"D - 2…" at bounding box center [656, 6] width 339 height 174
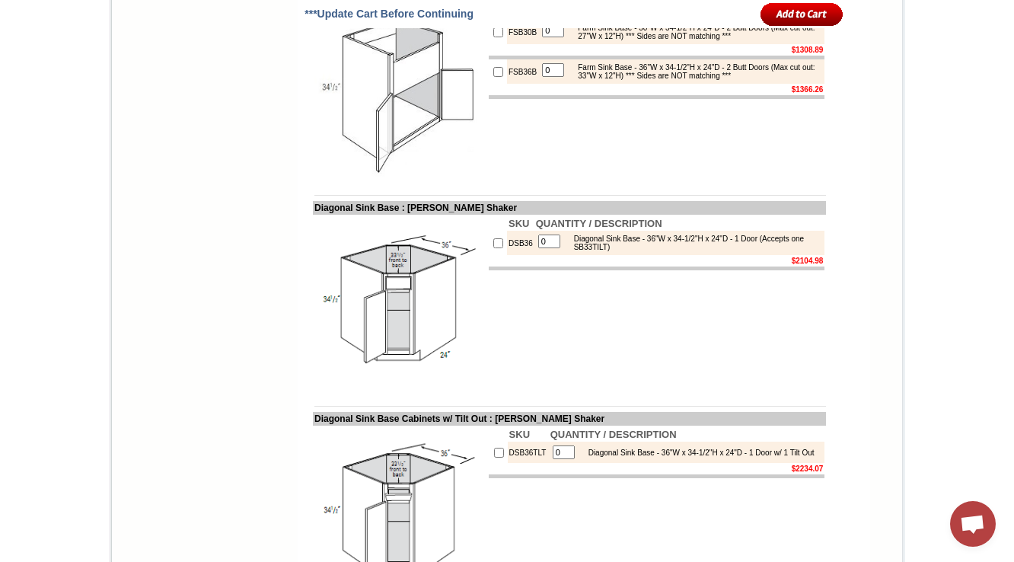
scroll to position [4770, 0]
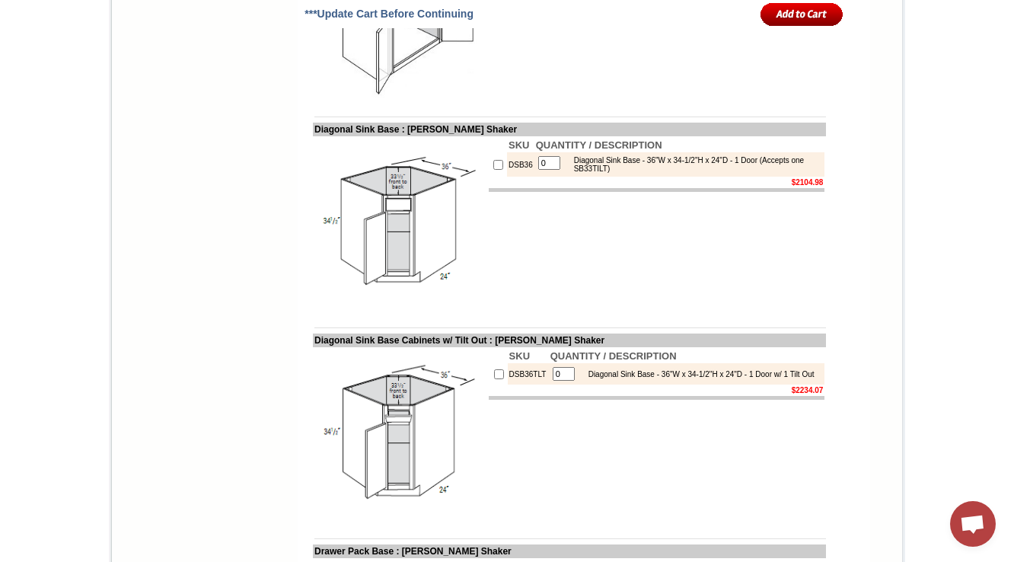
scroll to position [4709, 0]
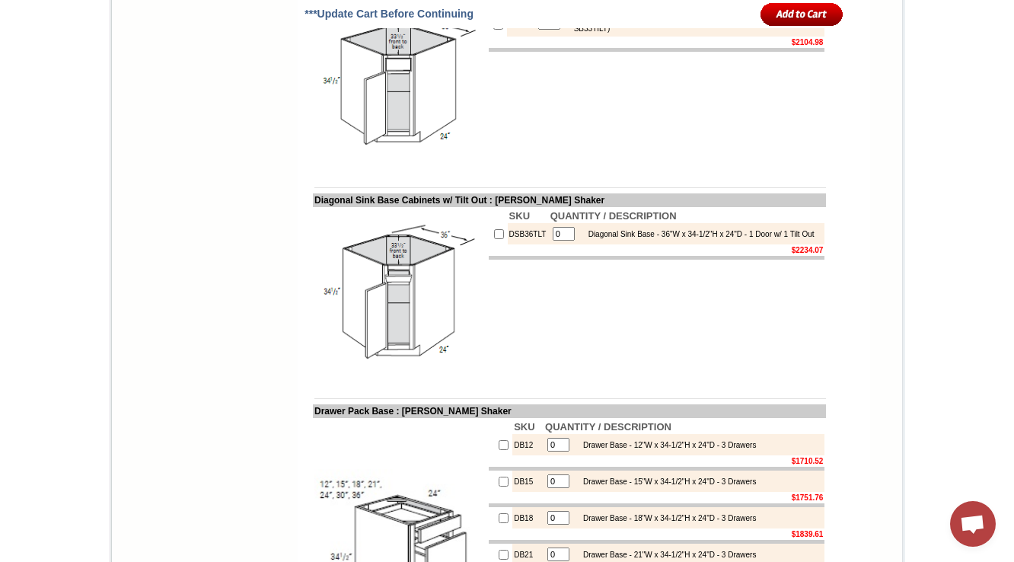
scroll to position [4892, 0]
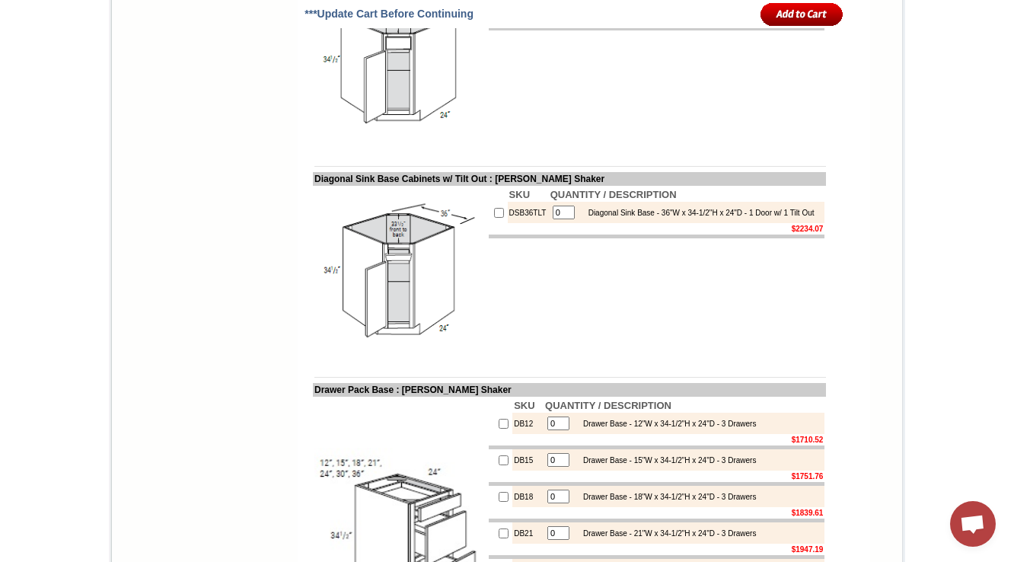
drag, startPoint x: 615, startPoint y: 157, endPoint x: 592, endPoint y: 186, distance: 36.8
click at [621, 11] on div "Diagonal Sink Base - 36"W x 34-1/2"H x 24"D - 1 Door (Accepts one SB33TILT)" at bounding box center [693, 3] width 255 height 17
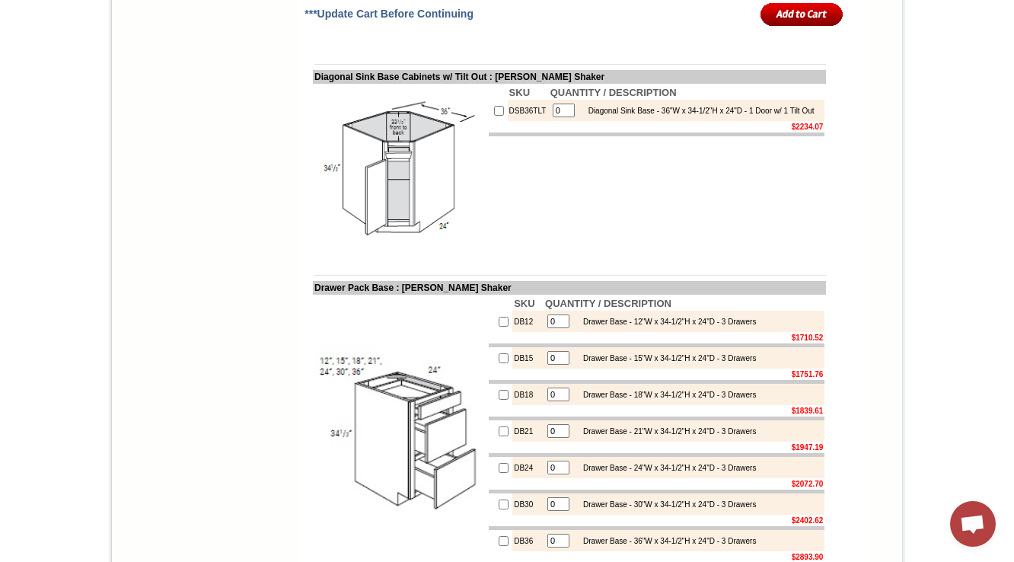
scroll to position [5074, 0]
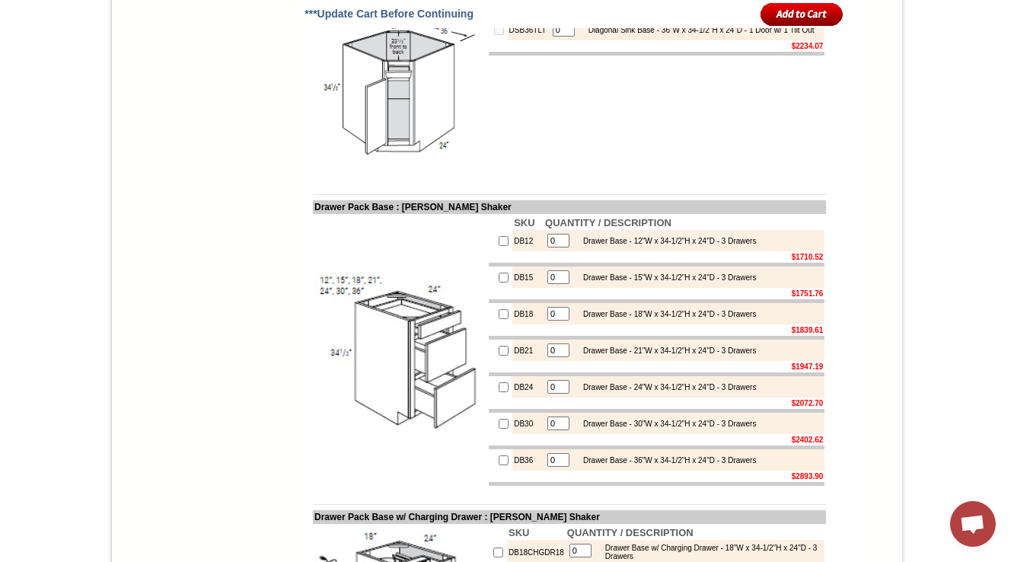
click at [478, 200] on td at bounding box center [569, 194] width 513 height 11
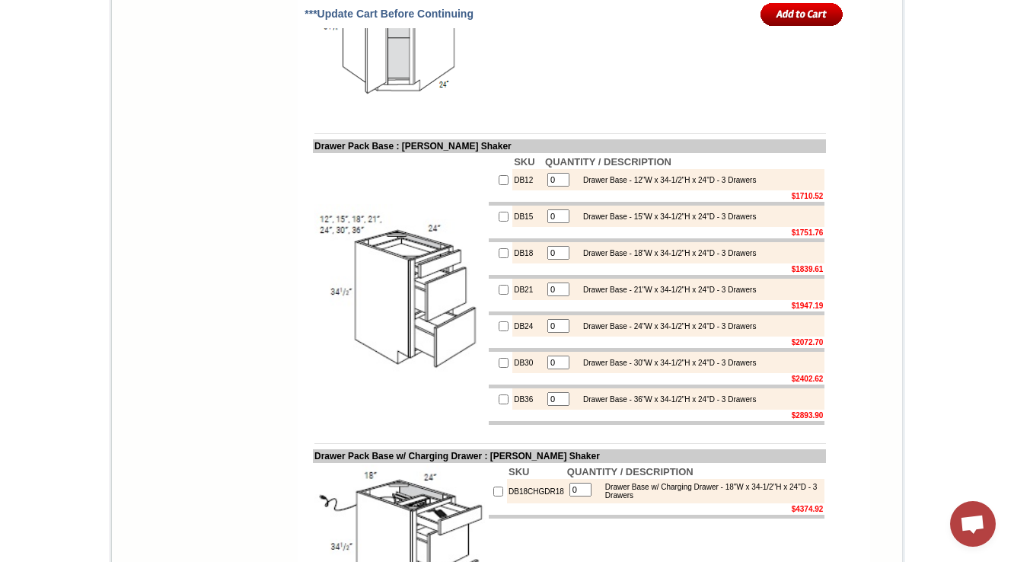
click at [508, 116] on td "SKU QUANTITY / DESCRIPTION DSB36TLT 0 Diagonal Sink Base - 36"W x 34-1/2"H x 24…" at bounding box center [656, 29] width 339 height 174
click at [370, 115] on img at bounding box center [399, 29] width 171 height 171
click at [545, 116] on td "SKU QUANTITY / DESCRIPTION DSB36TLT 0 Diagonal Sink Base - 36"W x 34-1/2"H x 24…" at bounding box center [656, 29] width 339 height 174
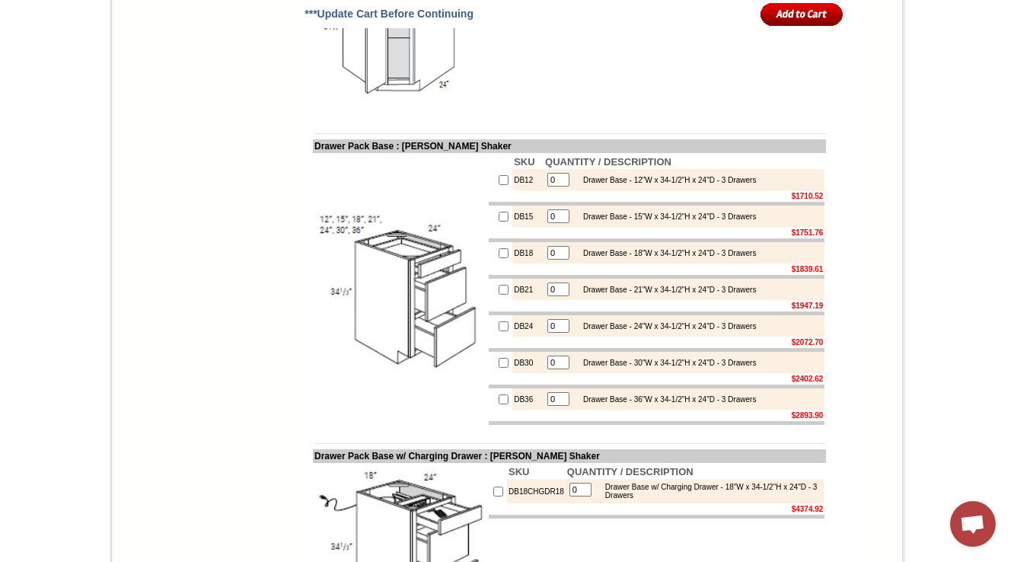
click at [967, 211] on body "1-888-620-7947 Contact Us Find a Store Send Us a Design View Cart Shipping* Una…" at bounding box center [507, 39] width 1014 height 10348
click at [386, 115] on img at bounding box center [399, 29] width 171 height 171
click at [4, 82] on body "1-888-620-7947 Contact Us Find a Store Send Us a Design View Cart Shipping* Una…" at bounding box center [507, 39] width 1014 height 10348
click at [426, 115] on img at bounding box center [399, 29] width 171 height 171
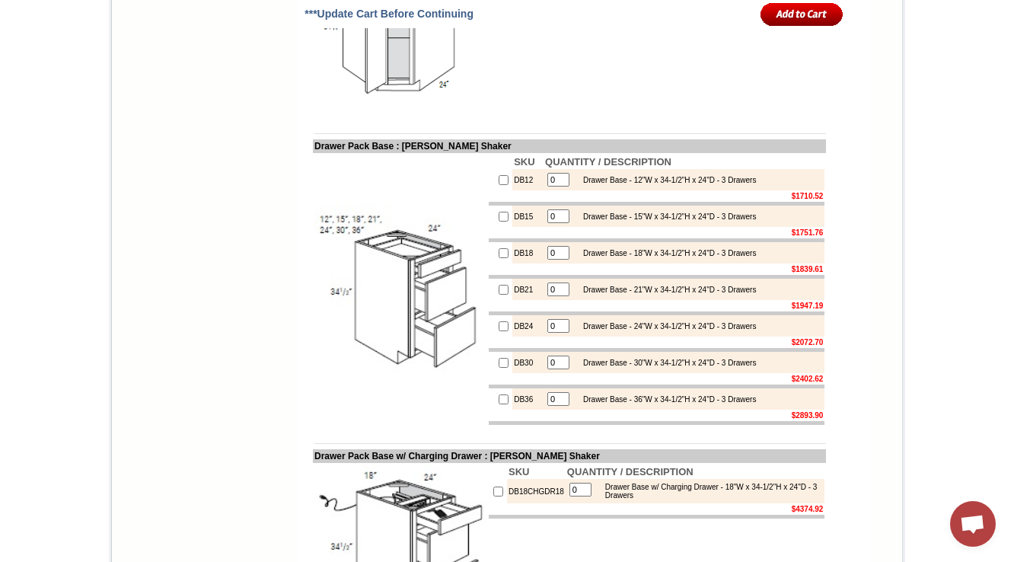
click at [577, 330] on div "Drawer Base - 24"W x 34-1/2"H x 24"D - 3 Drawers" at bounding box center [665, 326] width 180 height 8
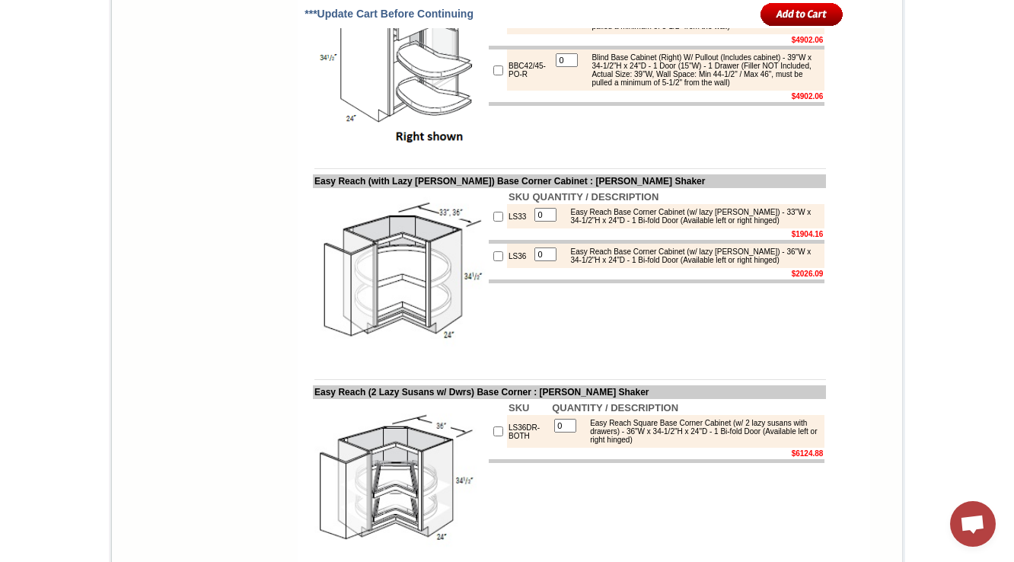
scroll to position [7348, 0]
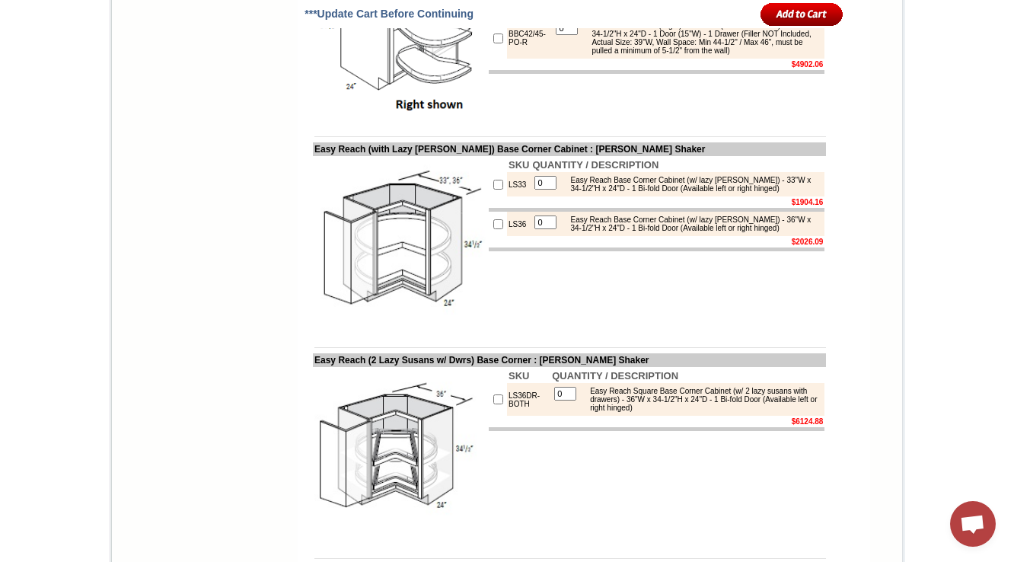
click at [354, 118] on img at bounding box center [399, 32] width 171 height 171
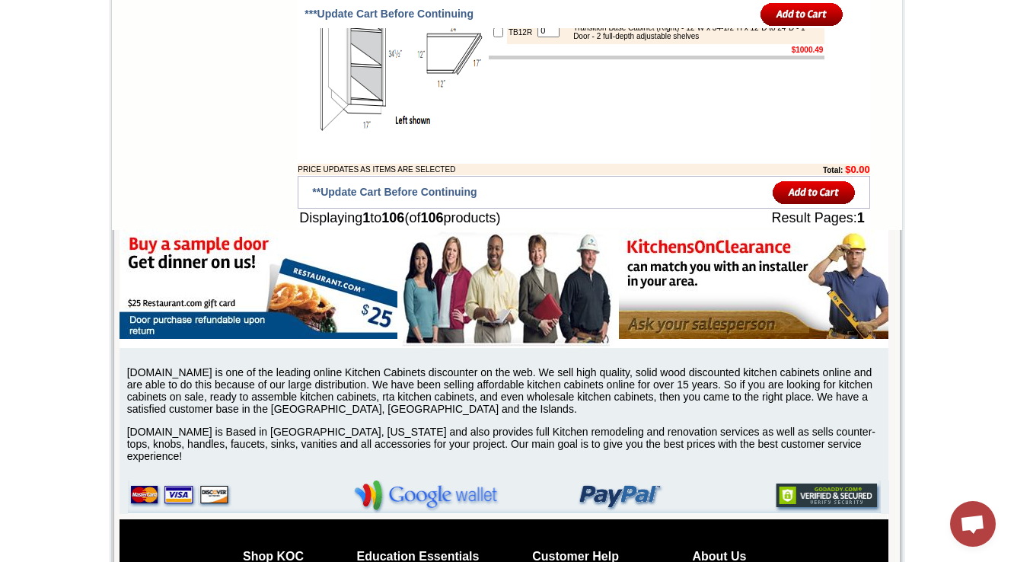
scroll to position [9465, 0]
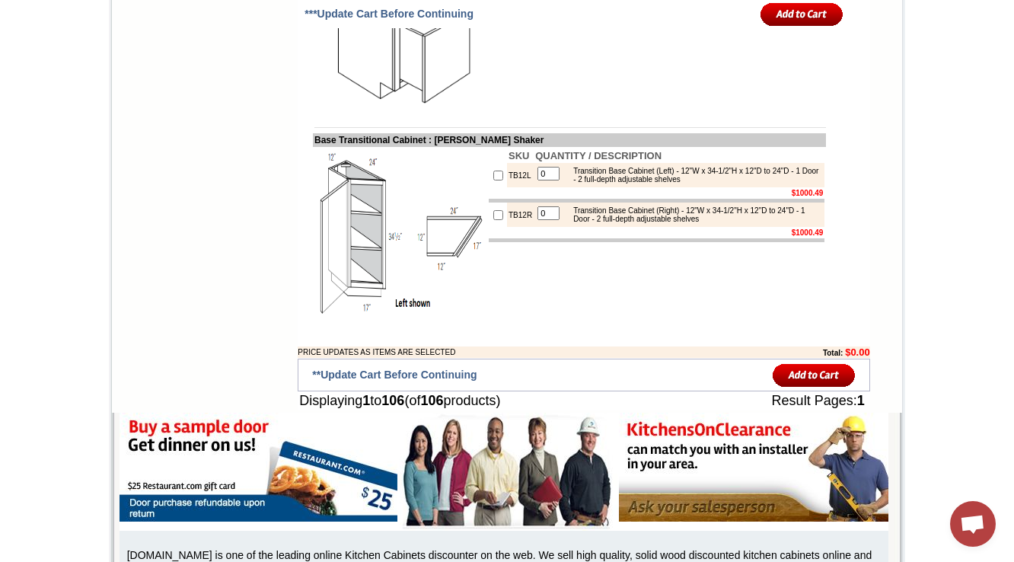
click at [801, 110] on td "SKU QUANTITY / DESCRIPTION BFD1821 0 Base - 18"W x 30"H x 21"D - 2 Drawers (Bot…" at bounding box center [656, 23] width 339 height 174
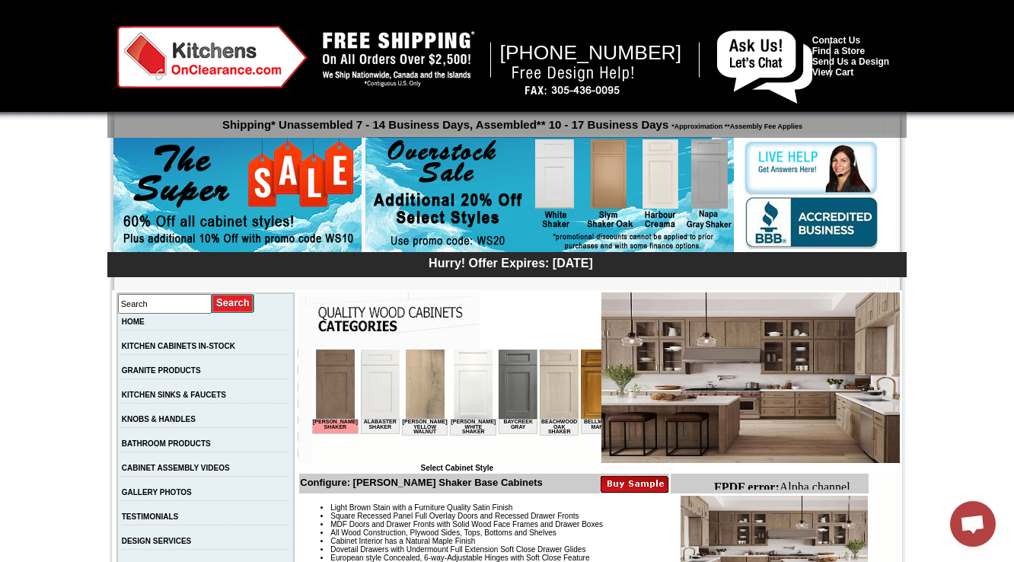
scroll to position [304, 0]
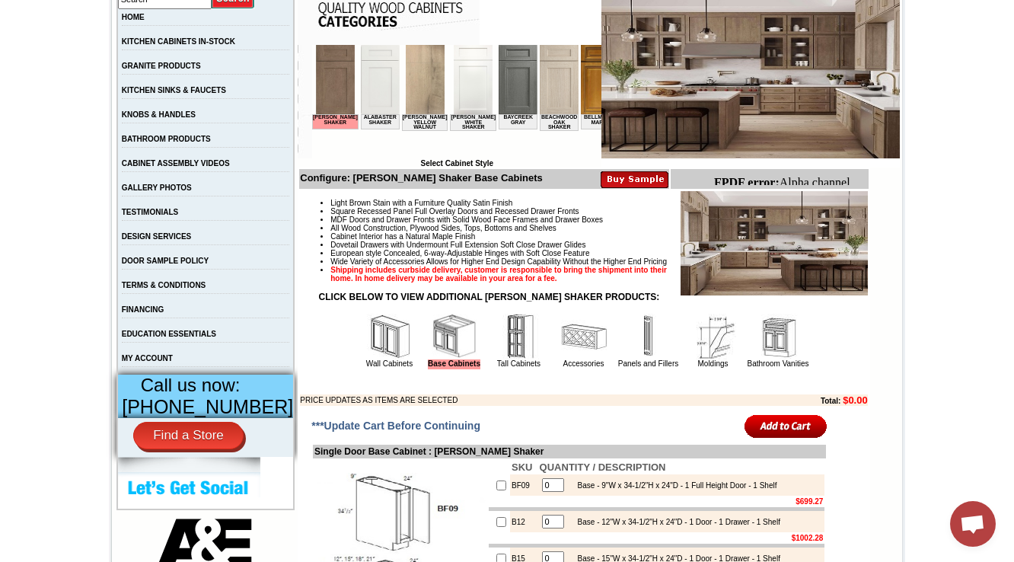
click at [561, 359] on img at bounding box center [584, 337] width 46 height 46
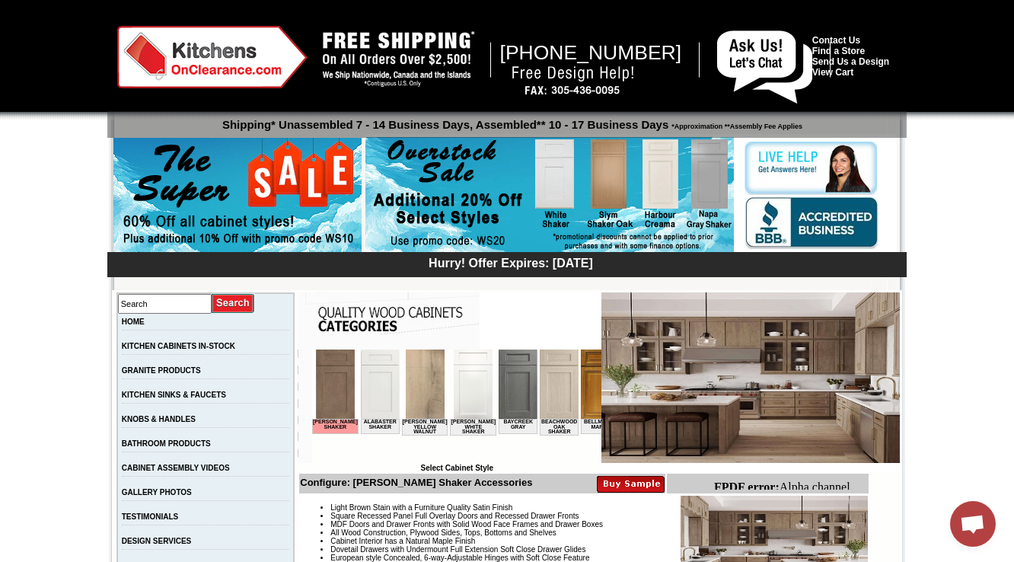
scroll to position [365, 0]
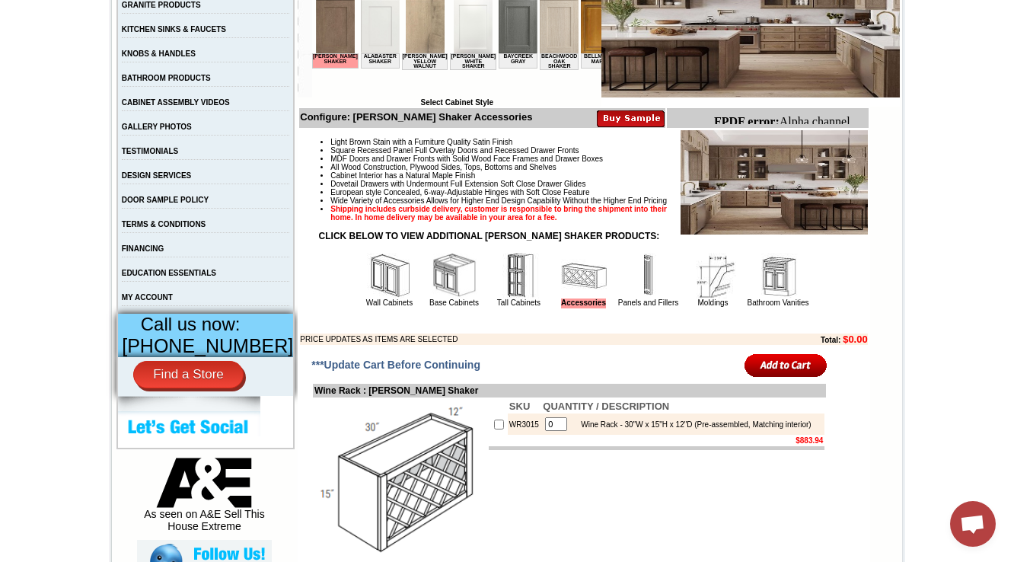
click at [505, 298] on img at bounding box center [519, 276] width 46 height 46
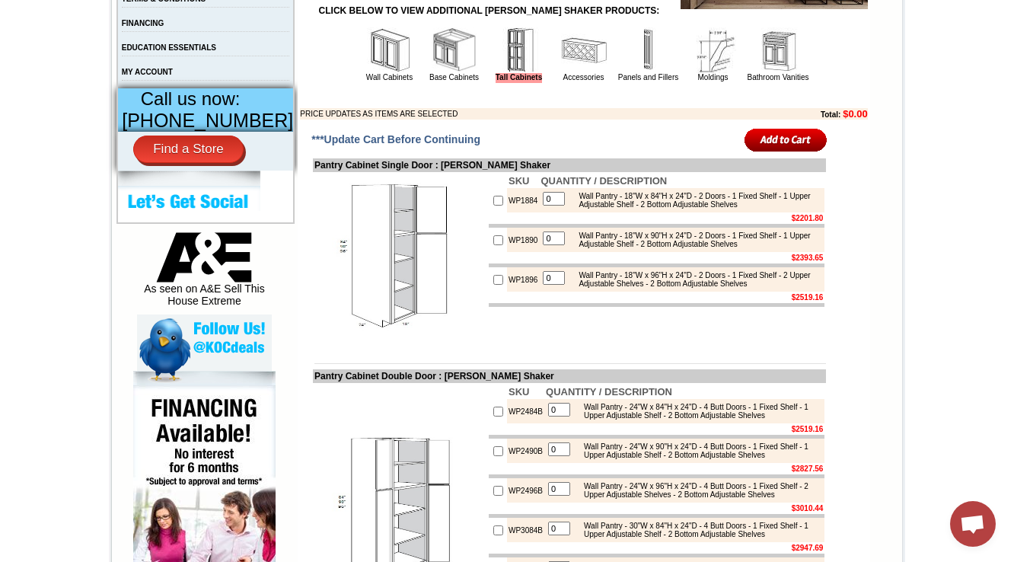
scroll to position [598, 0]
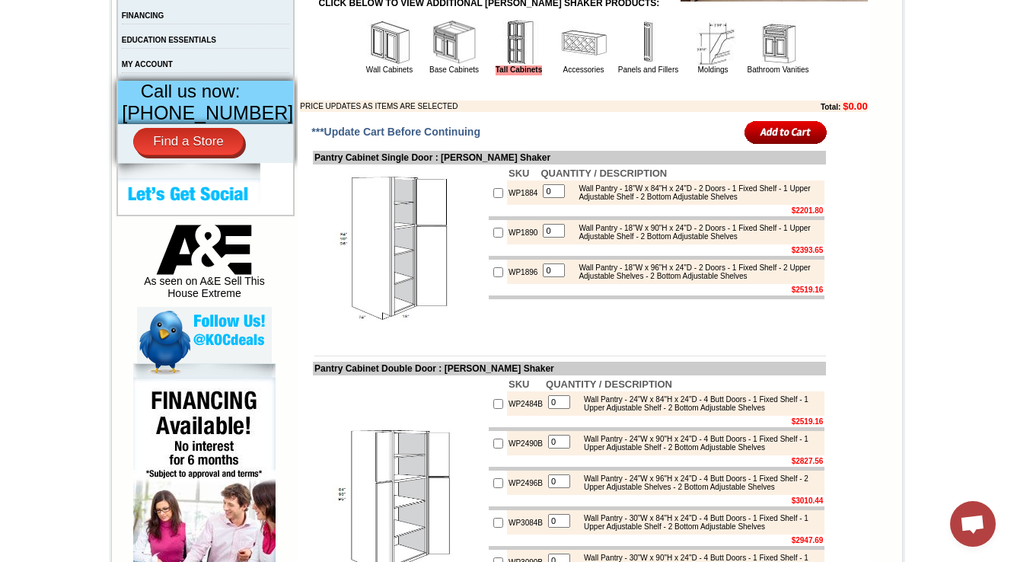
click at [759, 280] on div "Wall Pantry - 18"W x 96"H x 24"D - 2 Doors - 1 Fixed Shelf - 2 Upper Adjustable…" at bounding box center [696, 271] width 250 height 17
click at [712, 338] on td "SKU QUANTITY / DESCRIPTION WP1884 0 Wall Pantry - 18"W x 84"H x 24"D - 2 Doors …" at bounding box center [656, 251] width 339 height 174
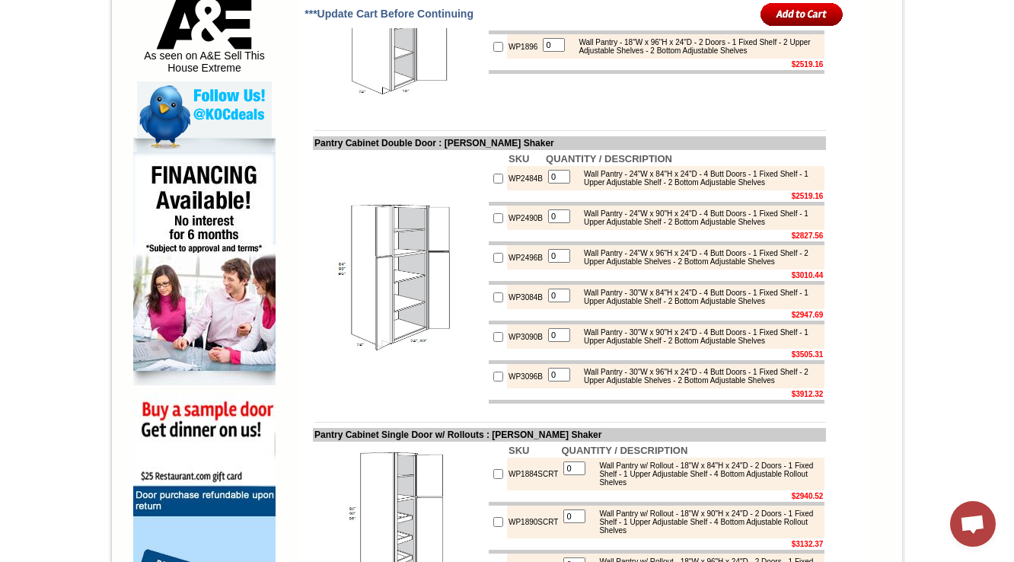
scroll to position [842, 0]
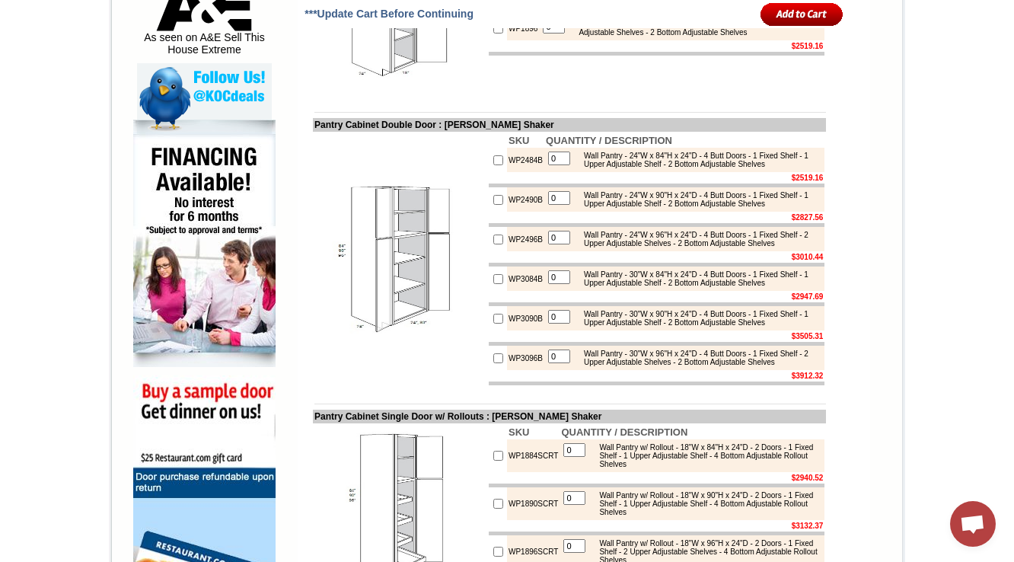
click at [516, 251] on td "WP2496B" at bounding box center [525, 239] width 37 height 24
click at [507, 370] on td "WP3096B" at bounding box center [525, 358] width 37 height 24
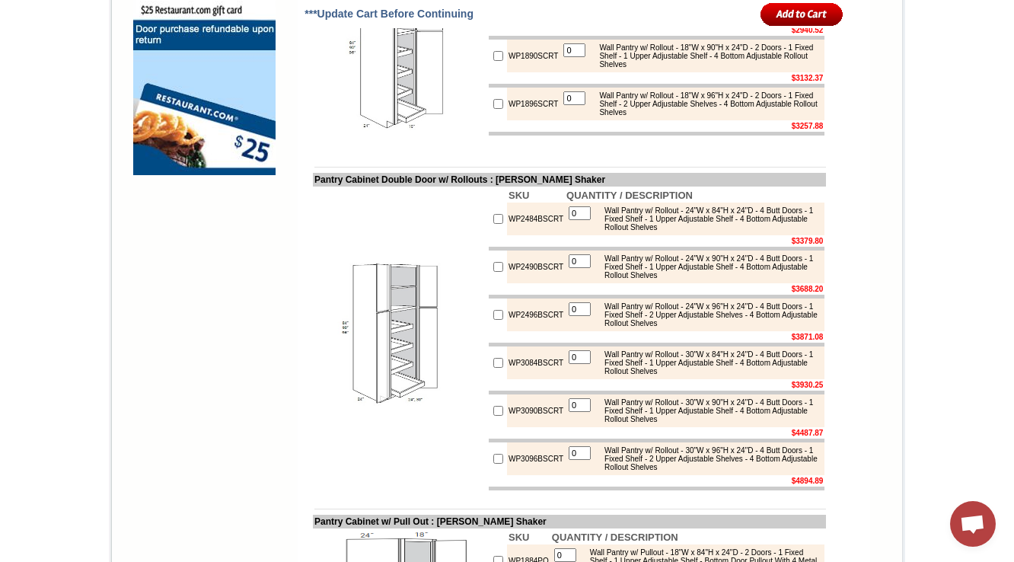
scroll to position [1268, 0]
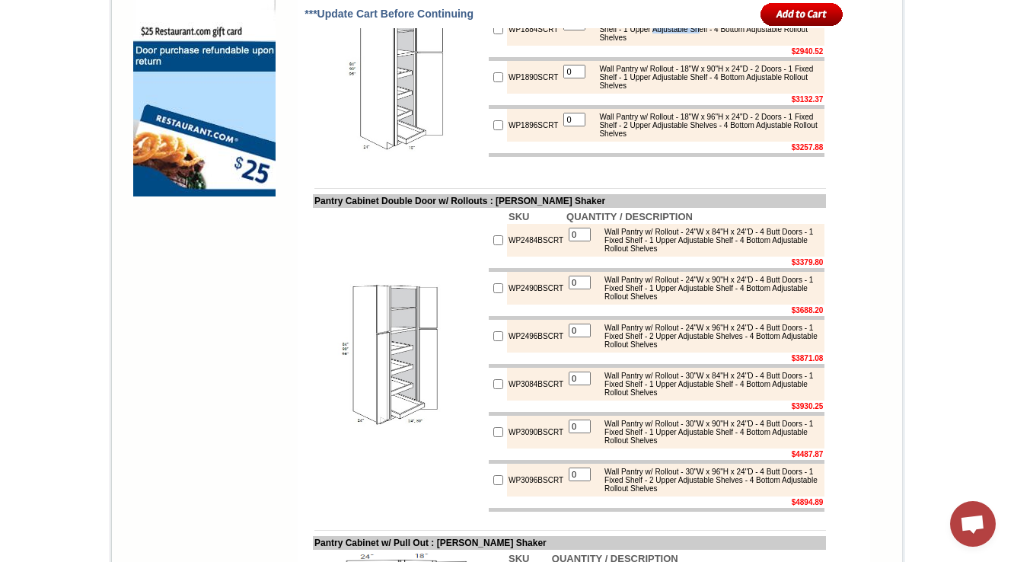
drag, startPoint x: 682, startPoint y: 143, endPoint x: 737, endPoint y: 142, distance: 54.8
click at [737, 42] on div "Wall Pantry w/ Rollout - 18"W x 84"H x 24"D - 2 Doors - 1 Fixed Shelf - 1 Upper…" at bounding box center [705, 29] width 229 height 25
click at [764, 42] on div "Wall Pantry w/ Rollout - 18"W x 84"H x 24"D - 2 Doors - 1 Fixed Shelf - 1 Upper…" at bounding box center [705, 29] width 229 height 25
drag, startPoint x: 695, startPoint y: 203, endPoint x: 720, endPoint y: 203, distance: 25.1
click at [697, 90] on div "Wall Pantry w/ Rollout - 18"W x 90"H x 24"D - 2 Doors - 1 Fixed Shelf - 1 Upper…" at bounding box center [705, 77] width 229 height 25
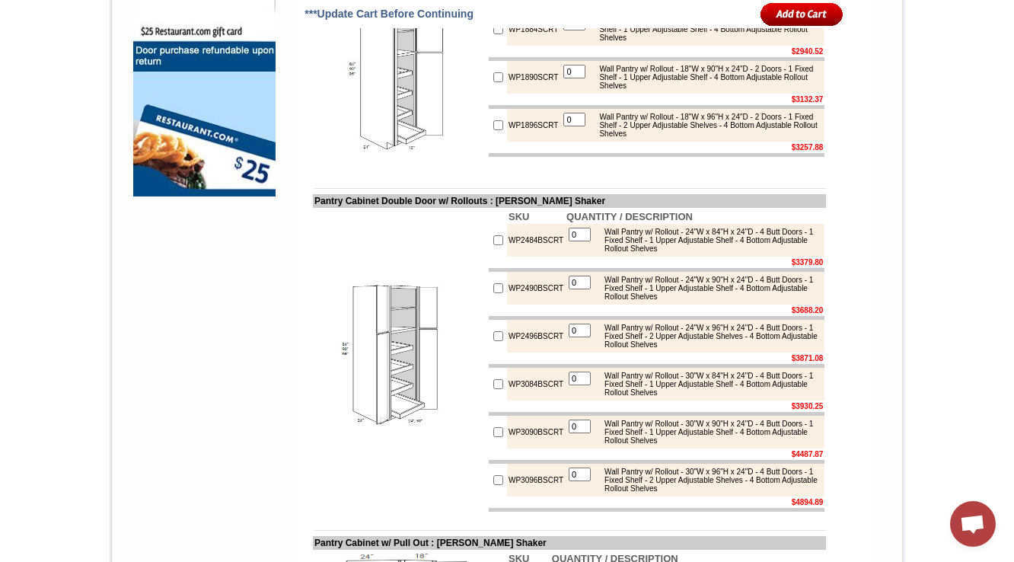
click at [760, 94] on td "0 Wall Pantry w/ Rollout - 18"W x 90"H x 24"D - 2 Doors - 1 Fixed Shelf - 1 Upp…" at bounding box center [691, 77] width 265 height 33
click at [682, 138] on div "Wall Pantry w/ Rollout - 18"W x 96"H x 24"D - 2 Doors - 1 Fixed Shelf - 2 Upper…" at bounding box center [705, 125] width 229 height 25
click at [718, 138] on div "Wall Pantry w/ Rollout - 18"W x 96"H x 24"D - 2 Doors - 1 Fixed Shelf - 2 Upper…" at bounding box center [705, 125] width 229 height 25
click at [685, 138] on div "Wall Pantry w/ Rollout - 18"W x 96"H x 24"D - 2 Doors - 1 Fixed Shelf - 2 Upper…" at bounding box center [705, 125] width 229 height 25
click at [769, 138] on div "Wall Pantry w/ Rollout - 18"W x 96"H x 24"D - 2 Doors - 1 Fixed Shelf - 2 Upper…" at bounding box center [705, 125] width 229 height 25
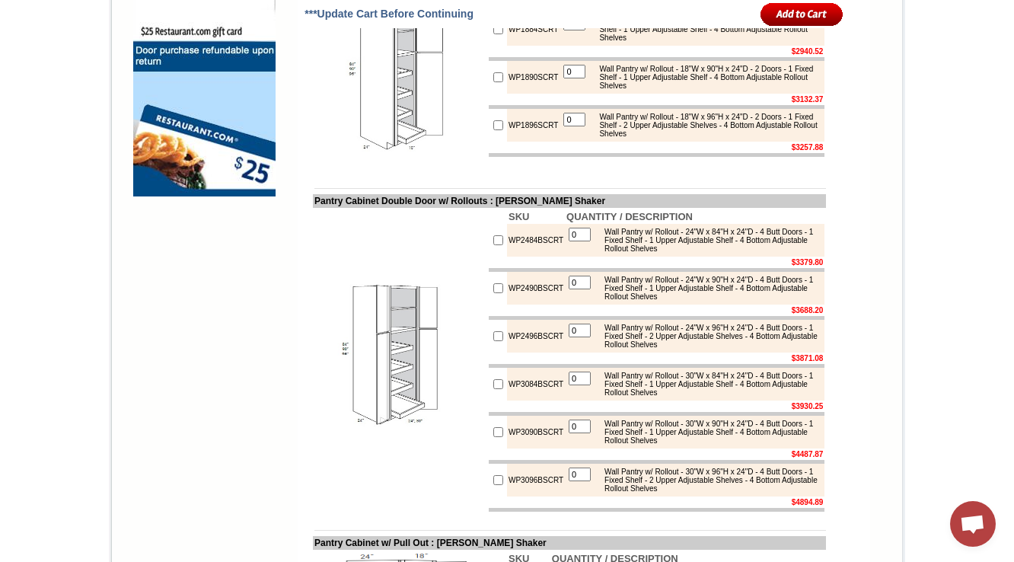
click at [606, 138] on div "Wall Pantry w/ Rollout - 18"W x 96"H x 24"D - 2 Doors - 1 Fixed Shelf - 2 Upper…" at bounding box center [705, 125] width 229 height 25
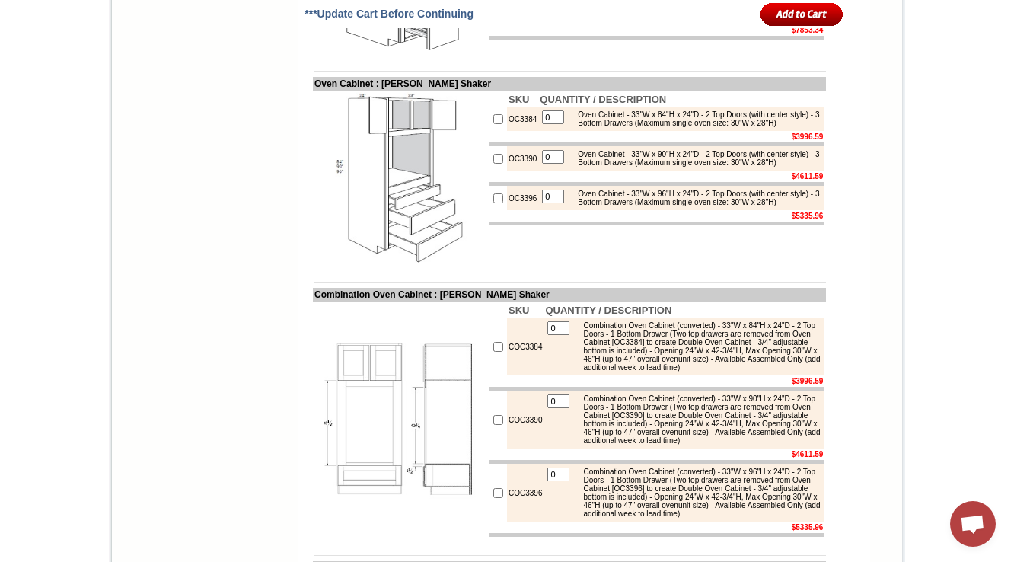
scroll to position [1999, 0]
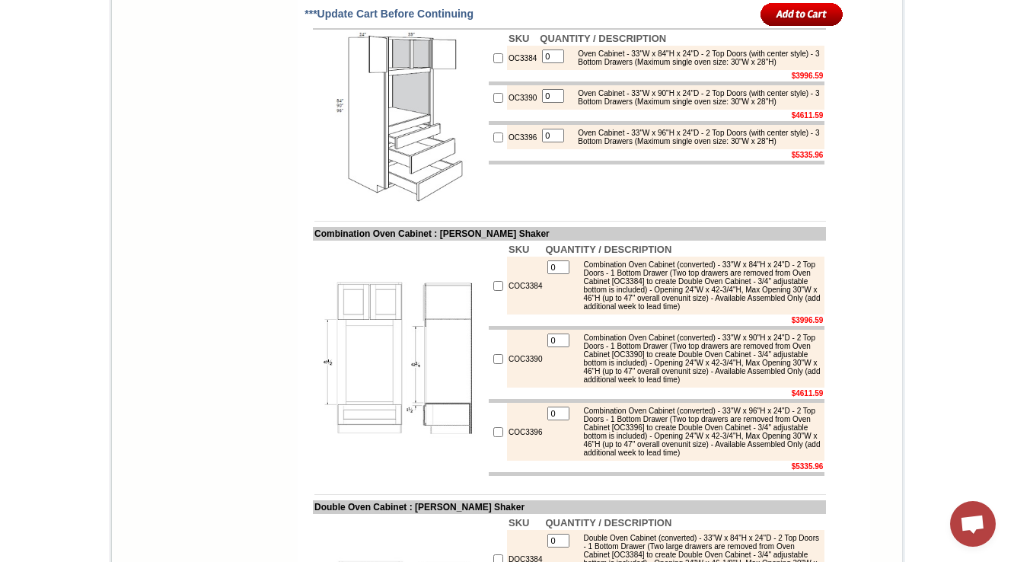
click at [639, 145] on div "Oven Cabinet - 33"W x 96"H x 24"D - 2 Top Doors (with center style) - 3 Bottom …" at bounding box center [695, 137] width 250 height 17
click at [659, 215] on td at bounding box center [569, 209] width 513 height 11
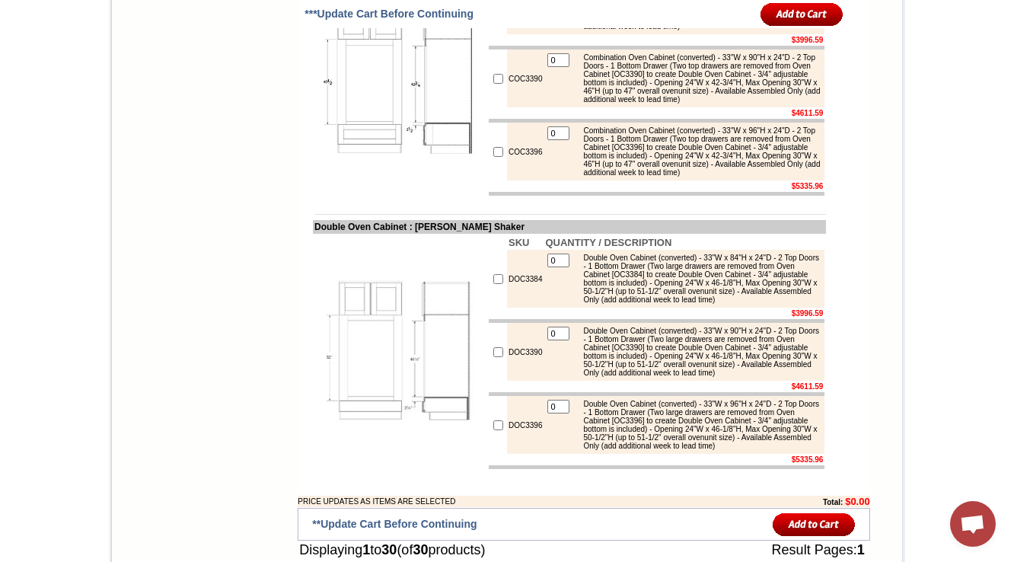
scroll to position [2293, 0]
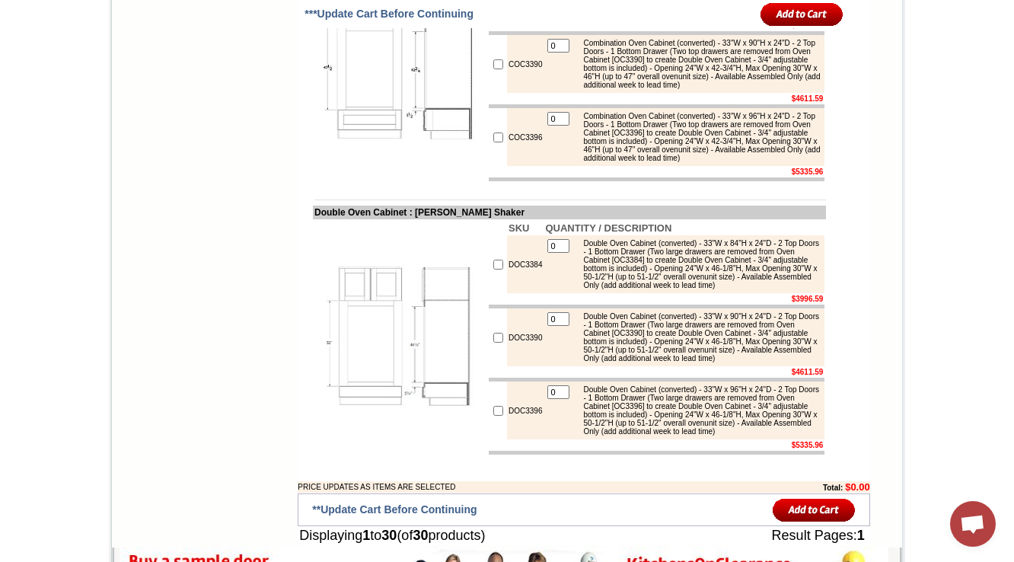
click at [575, 162] on div "Combination Oven Cabinet (converted) - 33"W x 96"H x 24"D - 2 Top Doors - 1 Bot…" at bounding box center [697, 137] width 245 height 50
click at [636, 162] on div "Combination Oven Cabinet (converted) - 33"W x 96"H x 24"D - 2 Top Doors - 1 Bot…" at bounding box center [697, 137] width 245 height 50
click at [652, 183] on td "SKU QUANTITY / DESCRIPTION COC3384 0 Combination Oven Cabinet (converted) - 33"…" at bounding box center [656, 64] width 339 height 237
click at [645, 219] on td "Double Oven Cabinet : Hazelwood Shaker" at bounding box center [569, 213] width 513 height 14
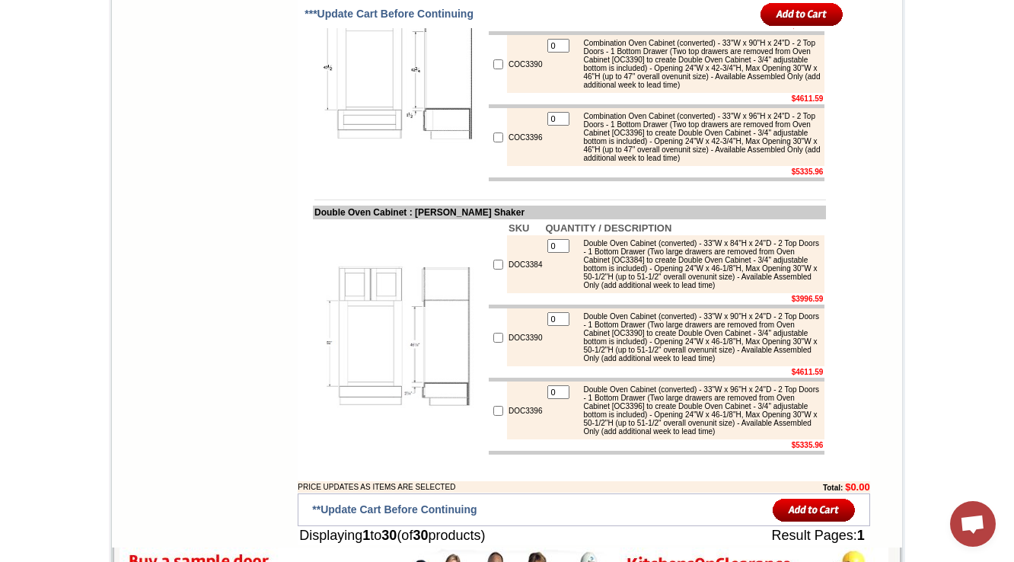
click at [394, 150] on img at bounding box center [399, 64] width 171 height 171
click at [575, 89] on div "Combination Oven Cabinet (converted) - 33"W x 90"H x 24"D - 2 Top Doors - 1 Bot…" at bounding box center [697, 64] width 245 height 50
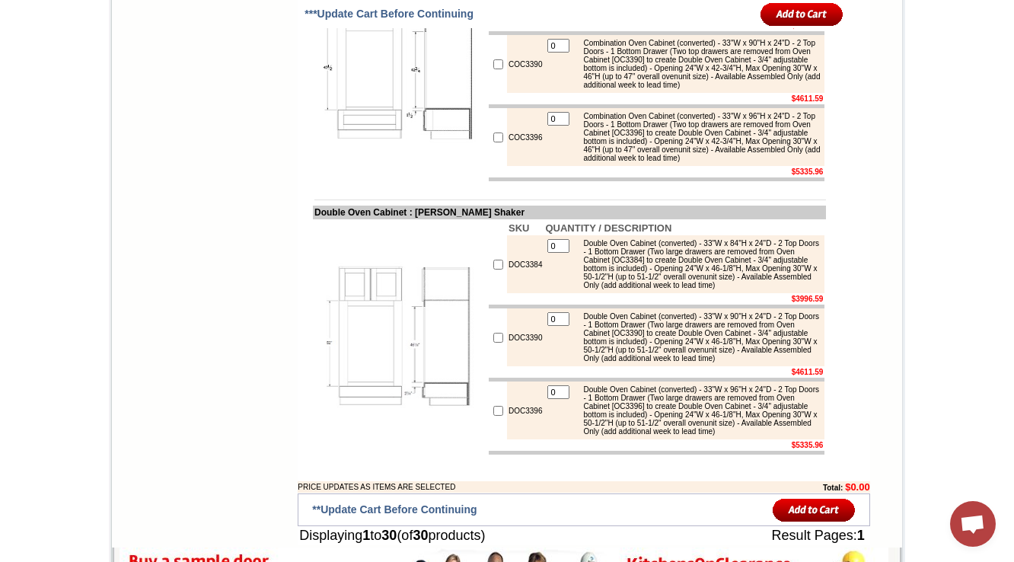
click at [435, 150] on img at bounding box center [399, 64] width 171 height 171
drag, startPoint x: 598, startPoint y: 174, endPoint x: 685, endPoint y: 186, distance: 87.6
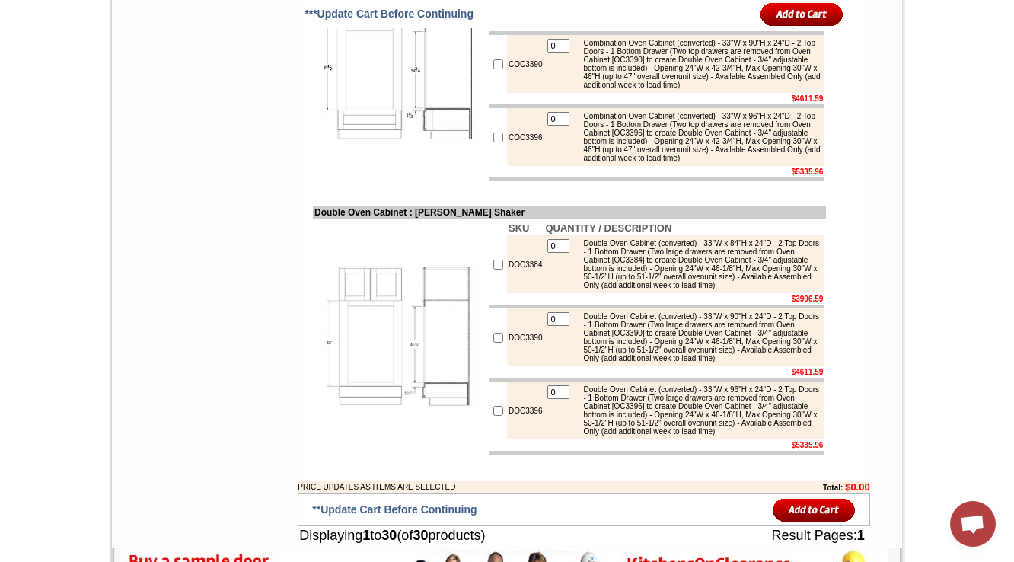
drag, startPoint x: 677, startPoint y: 216, endPoint x: 601, endPoint y: 220, distance: 75.4
click at [677, 89] on div "Combination Oven Cabinet (converted) - 33"W x 90"H x 24"D - 2 Top Doors - 1 Bot…" at bounding box center [697, 64] width 245 height 50
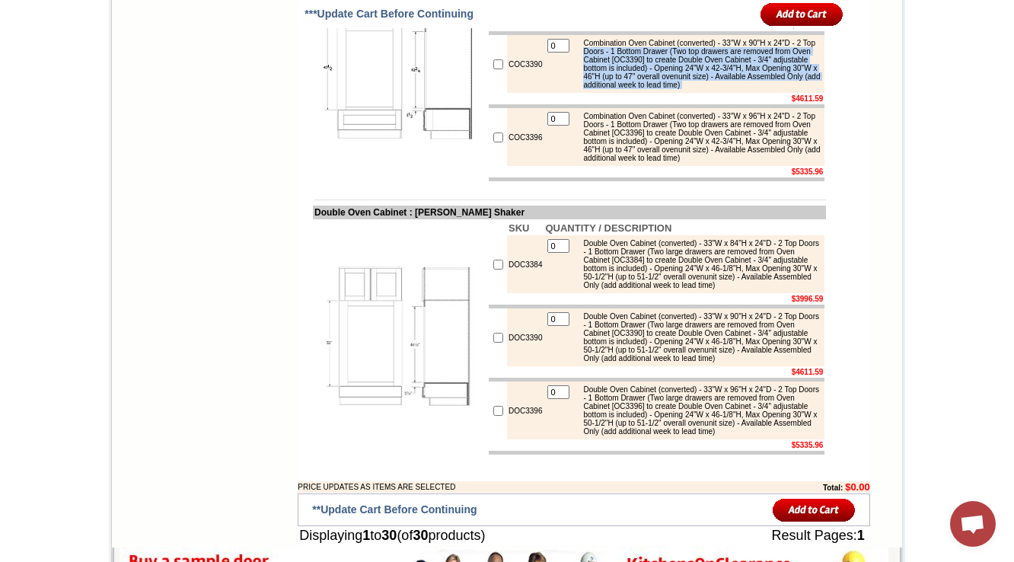
drag, startPoint x: 600, startPoint y: 220, endPoint x: 673, endPoint y: 284, distance: 97.1
click at [674, 181] on tbody "SKU QUANTITY / DESCRIPTION COC3384 0 Combination Oven Cabinet (converted) - 33"…" at bounding box center [657, 64] width 336 height 234
click at [668, 104] on td "$4611.59" at bounding box center [683, 98] width 281 height 11
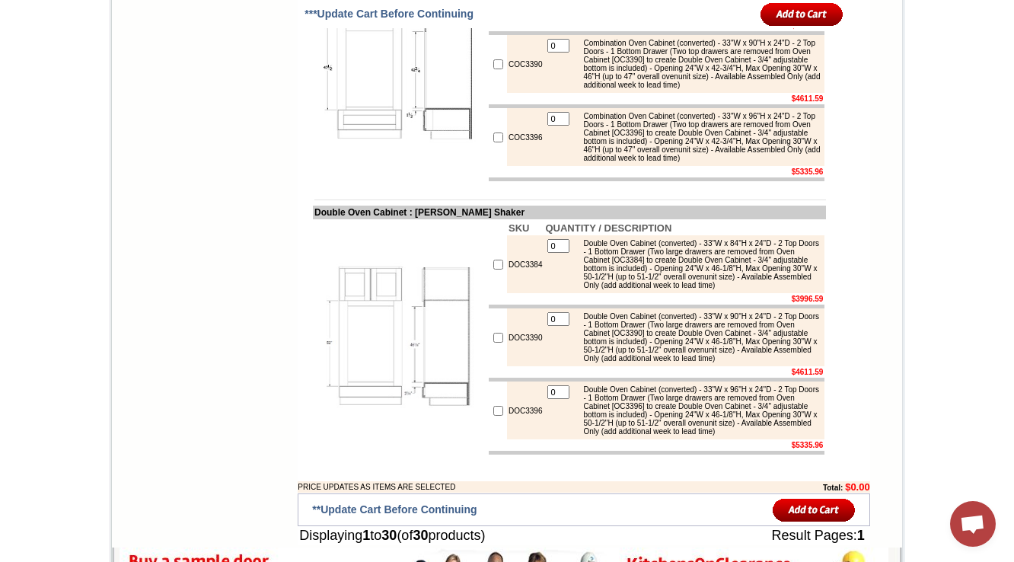
drag, startPoint x: 614, startPoint y: 237, endPoint x: 650, endPoint y: 279, distance: 55.1
click at [650, 181] on tbody "SKU QUANTITY / DESCRIPTION COC3384 0 Combination Oven Cabinet (converted) - 33"…" at bounding box center [657, 64] width 336 height 234
click at [649, 162] on div "Combination Oven Cabinet (converted) - 33"W x 96"H x 24"D - 2 Top Doors - 1 Bot…" at bounding box center [697, 137] width 245 height 50
drag, startPoint x: 635, startPoint y: 311, endPoint x: 651, endPoint y: 343, distance: 36.4
click at [650, 162] on div "Combination Oven Cabinet (converted) - 33"W x 96"H x 24"D - 2 Top Doors - 1 Bot…" at bounding box center [697, 137] width 245 height 50
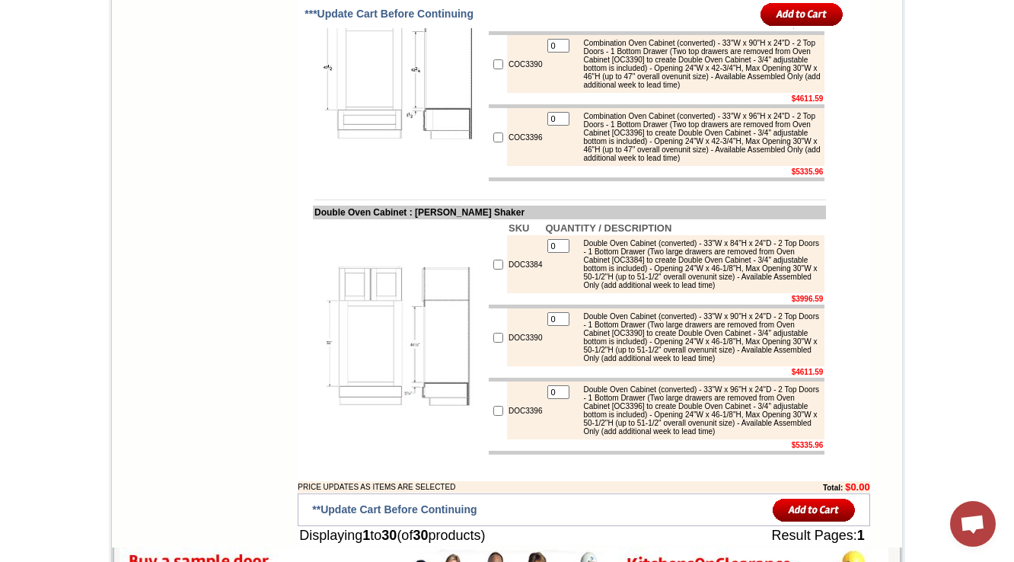
click at [655, 162] on div "Combination Oven Cabinet (converted) - 33"W x 96"H x 24"D - 2 Top Doors - 1 Bot…" at bounding box center [697, 137] width 245 height 50
drag, startPoint x: 613, startPoint y: 231, endPoint x: 654, endPoint y: 266, distance: 53.5
click at [643, 89] on div "Combination Oven Cabinet (converted) - 33"W x 90"H x 24"D - 2 Top Doors - 1 Bot…" at bounding box center [697, 64] width 245 height 50
click at [650, 181] on tbody "SKU QUANTITY / DESCRIPTION COC3384 0 Combination Oven Cabinet (converted) - 33"…" at bounding box center [657, 64] width 336 height 234
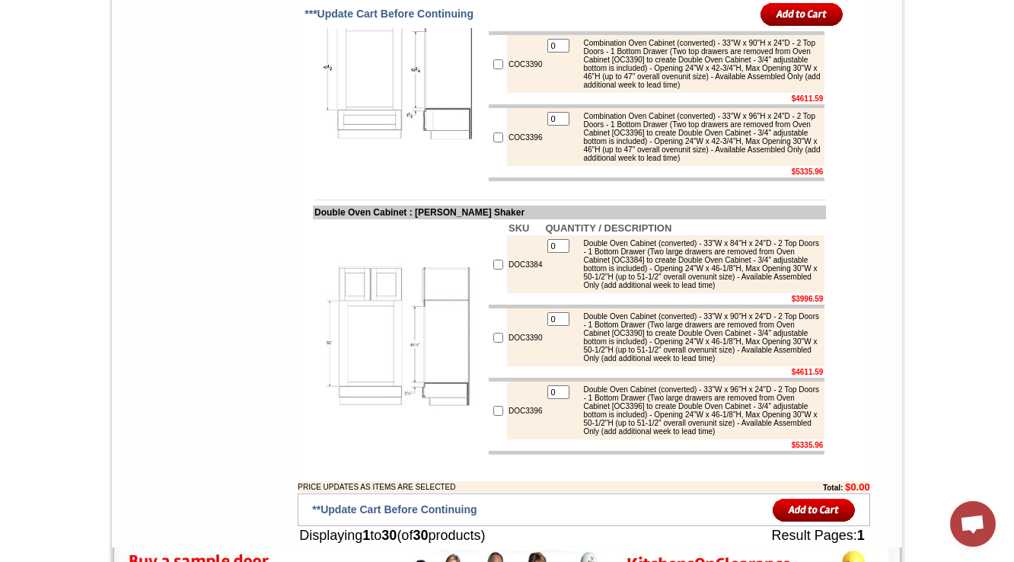
click at [657, 104] on td "$4611.59" at bounding box center [683, 98] width 281 height 11
drag, startPoint x: 612, startPoint y: 125, endPoint x: 622, endPoint y: 191, distance: 67.0
click at [636, 89] on div "Combination Oven Cabinet (converted) - 33"W x 90"H x 24"D - 2 Top Doors - 1 Bot…" at bounding box center [697, 64] width 245 height 50
drag, startPoint x: 597, startPoint y: 99, endPoint x: 607, endPoint y: 161, distance: 63.3
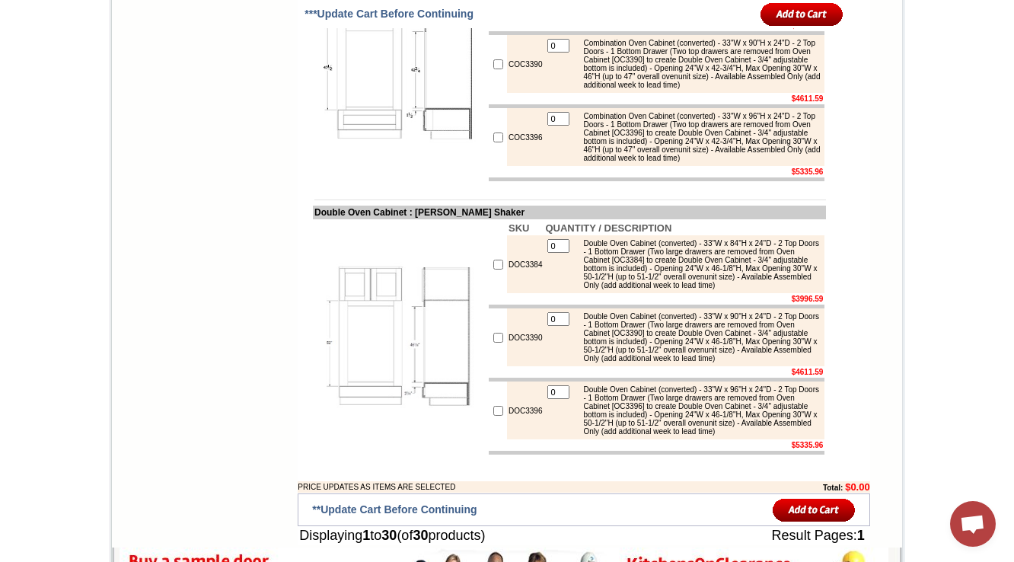
click at [603, 150] on tbody "SKU QUANTITY / DESCRIPTION COC3384 0 Combination Oven Cabinet (converted) - 33"…" at bounding box center [657, 64] width 336 height 234
click at [624, 89] on div "Combination Oven Cabinet (converted) - 33"W x 90"H x 24"D - 2 Top Doors - 1 Bot…" at bounding box center [697, 64] width 245 height 50
drag, startPoint x: 603, startPoint y: 149, endPoint x: 609, endPoint y: 171, distance: 22.9
click at [617, 93] on td "0 Combination Oven Cabinet (converted) - 33"W x 90"H x 24"D - 2 Top Doors - 1 B…" at bounding box center [683, 64] width 281 height 58
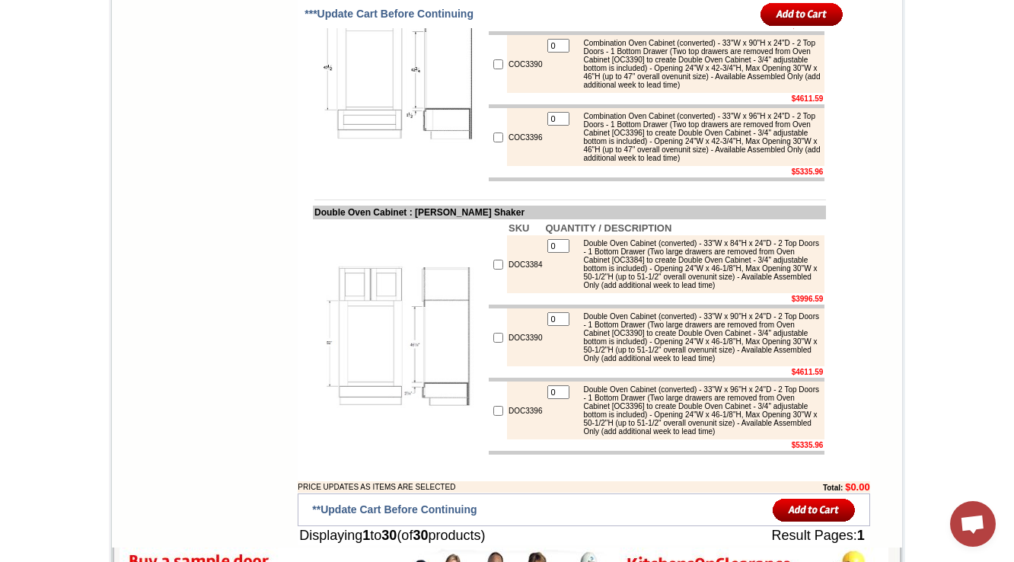
drag, startPoint x: 614, startPoint y: 141, endPoint x: 621, endPoint y: 202, distance: 61.3
click at [623, 91] on table "0 Combination Oven Cabinet (converted) - 33"W x 90"H x 24"D - 2 Top Doors - 1 B…" at bounding box center [684, 64] width 278 height 55
click at [629, 89] on div "Combination Oven Cabinet (converted) - 33"W x 90"H x 24"D - 2 Top Doors - 1 Bot…" at bounding box center [697, 64] width 245 height 50
click at [631, 89] on div "Combination Oven Cabinet (converted) - 33"W x 90"H x 24"D - 2 Top Doors - 1 Bot…" at bounding box center [697, 64] width 245 height 50
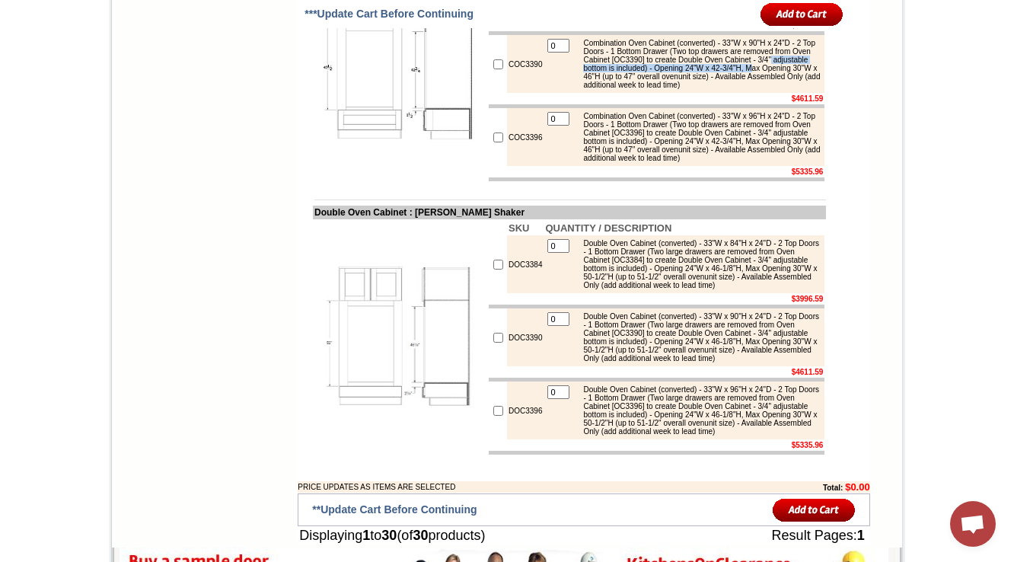
click at [630, 89] on div "Combination Oven Cabinet (converted) - 33"W x 90"H x 24"D - 2 Top Doors - 1 Bot…" at bounding box center [697, 64] width 245 height 50
drag, startPoint x: 626, startPoint y: 228, endPoint x: 621, endPoint y: 198, distance: 30.2
click at [626, 89] on div "Combination Oven Cabinet (converted) - 33"W x 90"H x 24"D - 2 Top Doors - 1 Bot…" at bounding box center [697, 64] width 245 height 50
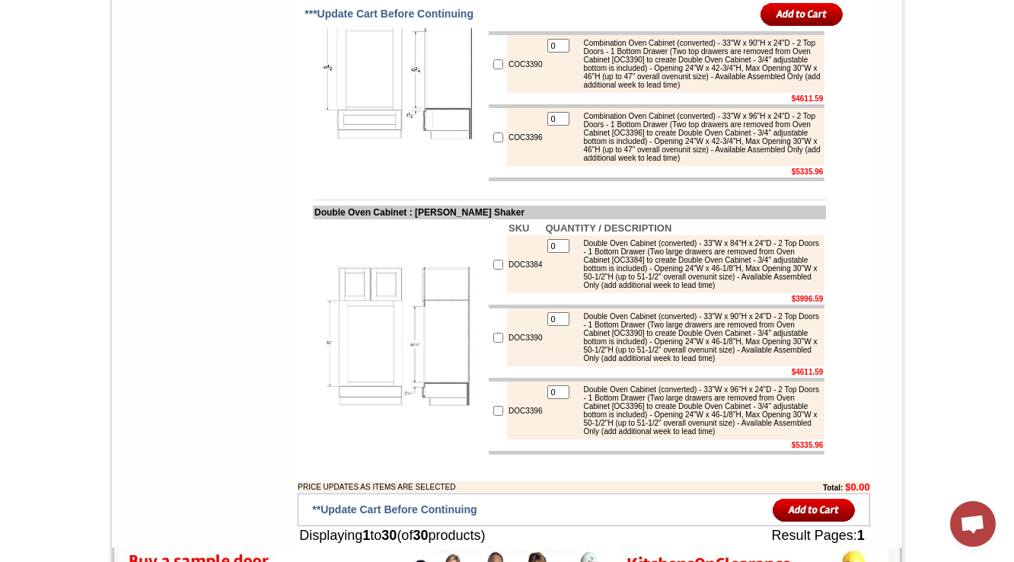
click at [622, 89] on div "Combination Oven Cabinet (converted) - 33"W x 90"H x 24"D - 2 Top Doors - 1 Bot…" at bounding box center [697, 64] width 245 height 50
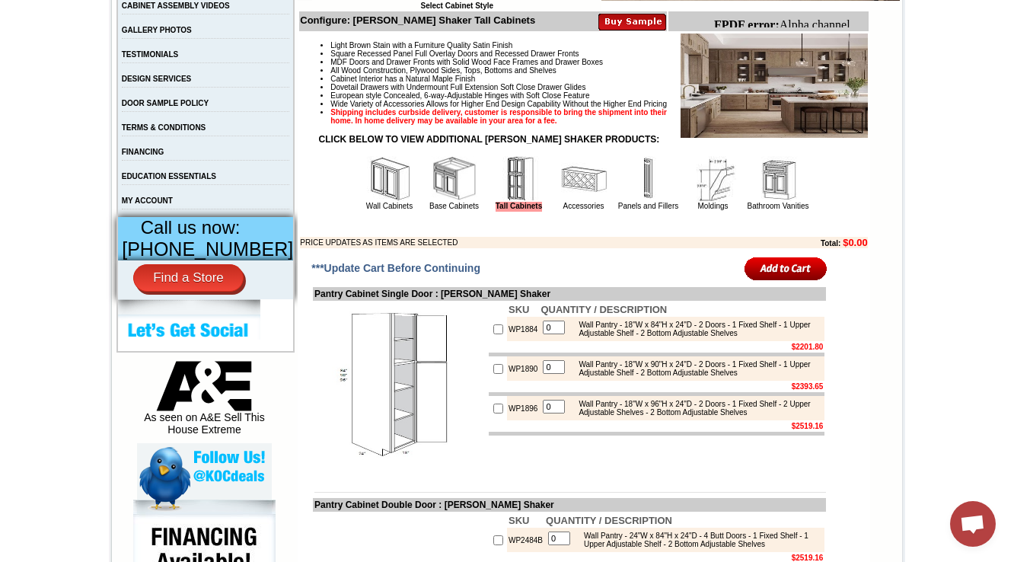
scroll to position [426, 0]
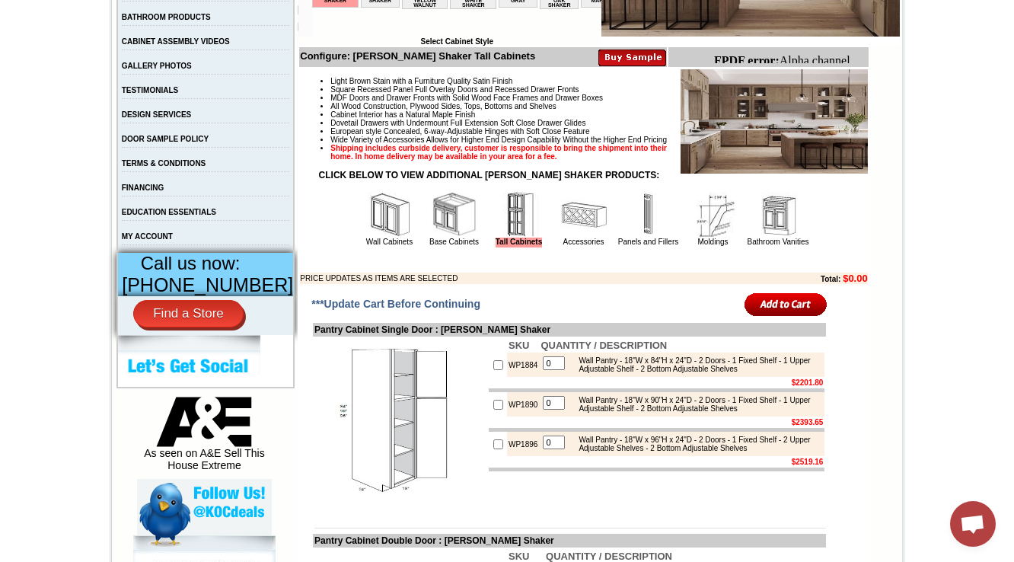
click at [561, 237] on img at bounding box center [584, 215] width 46 height 46
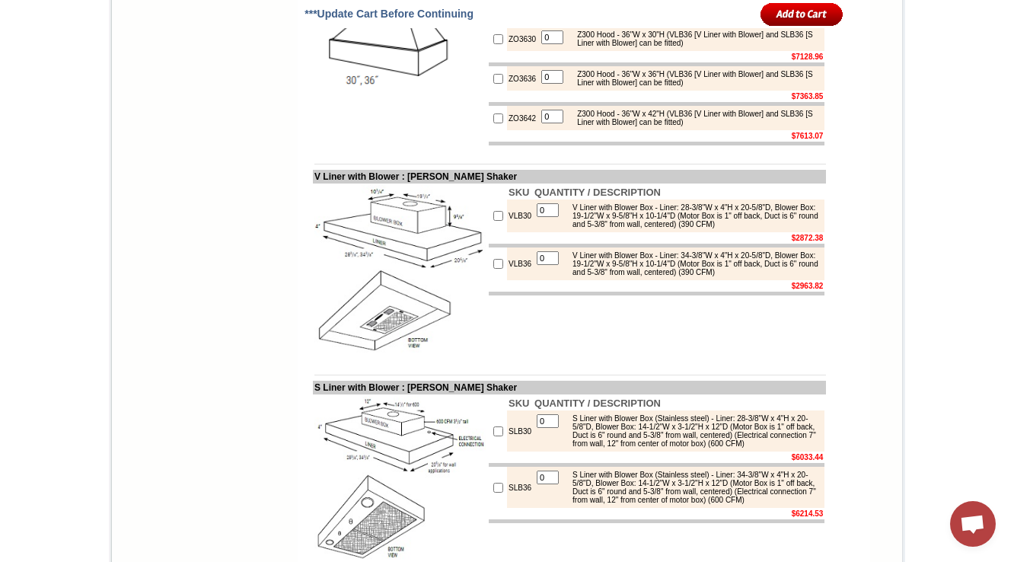
scroll to position [8665, 0]
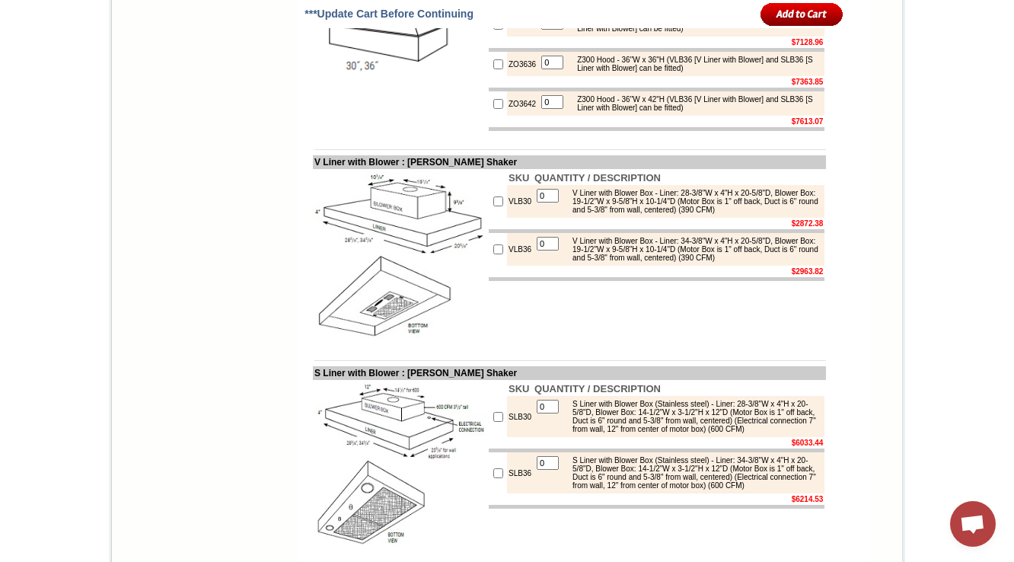
drag, startPoint x: 528, startPoint y: 307, endPoint x: 524, endPoint y: 320, distance: 14.4
click at [524, 131] on tbody "SKU QUANTITY / DESCRIPTION ZO3030 0 Z300 Hood - 30"W x 30"H (VLB30 [V Liner wit…" at bounding box center [657, 5] width 336 height 252
click at [522, 8] on td at bounding box center [522, 2] width 30 height 11
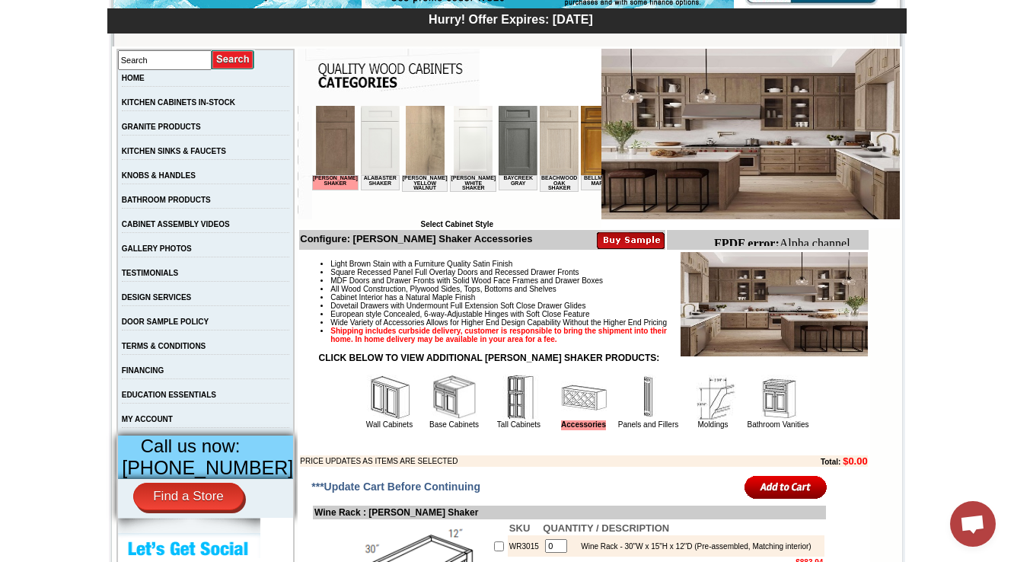
scroll to position [304, 0]
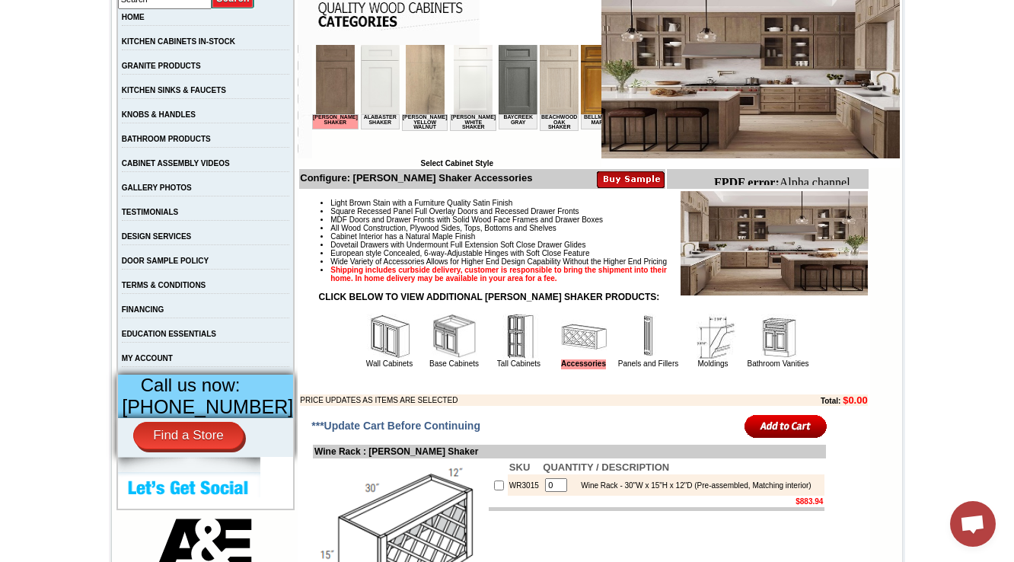
click at [661, 369] on td "Panels and Fillers" at bounding box center [649, 340] width 64 height 57
click at [645, 359] on img at bounding box center [649, 337] width 46 height 46
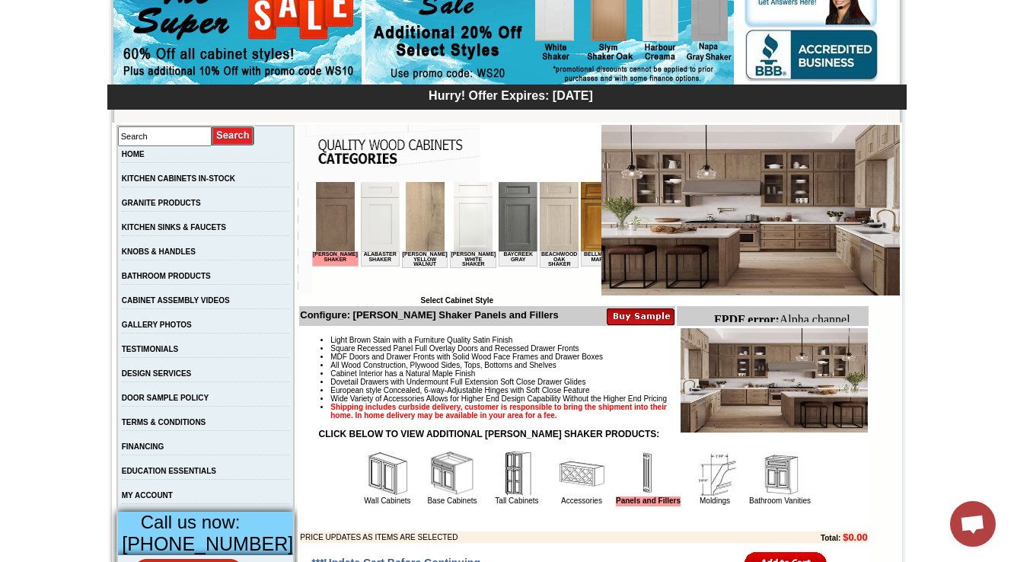
scroll to position [183, 0]
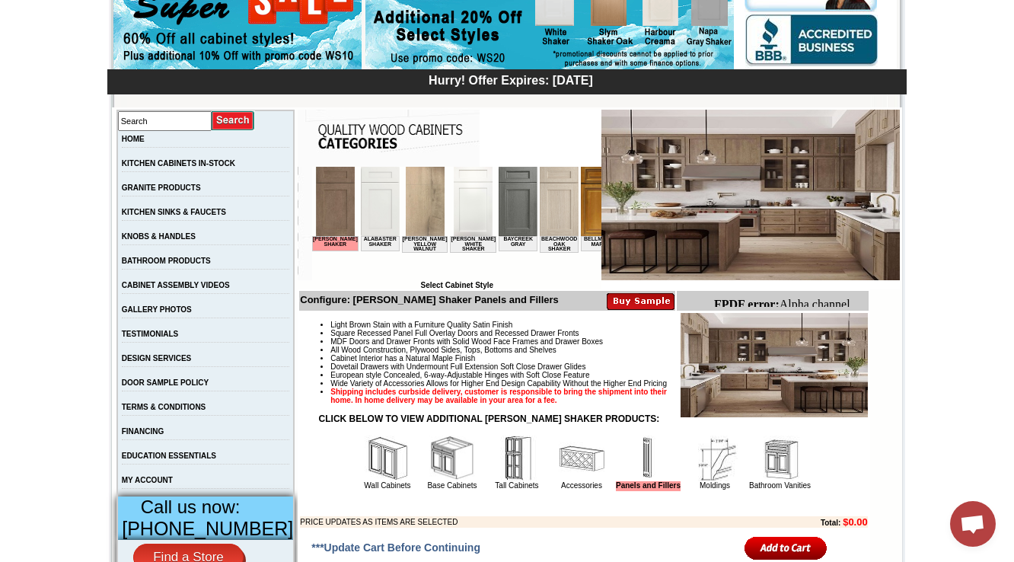
click at [714, 481] on img at bounding box center [715, 458] width 46 height 46
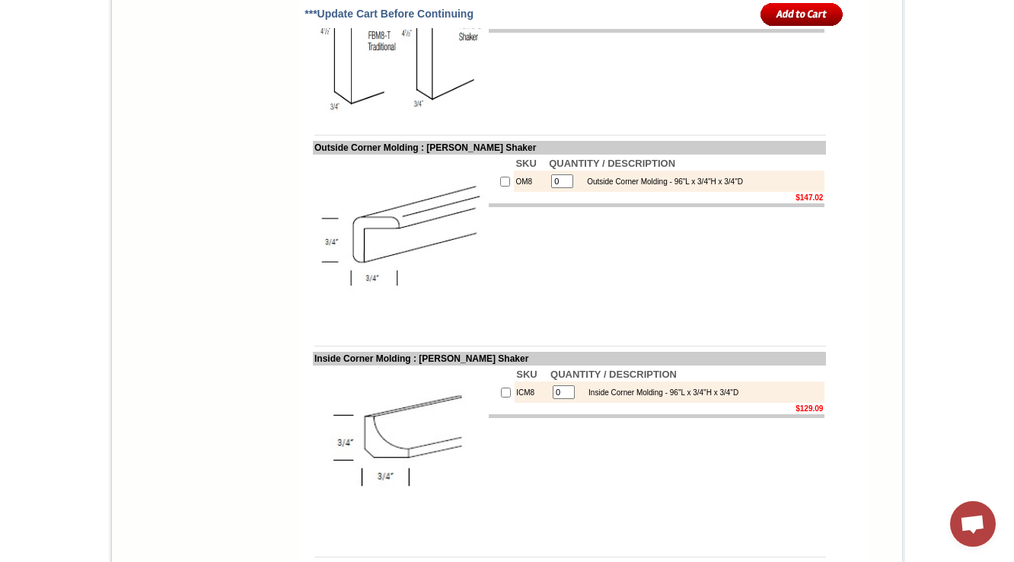
scroll to position [2873, 0]
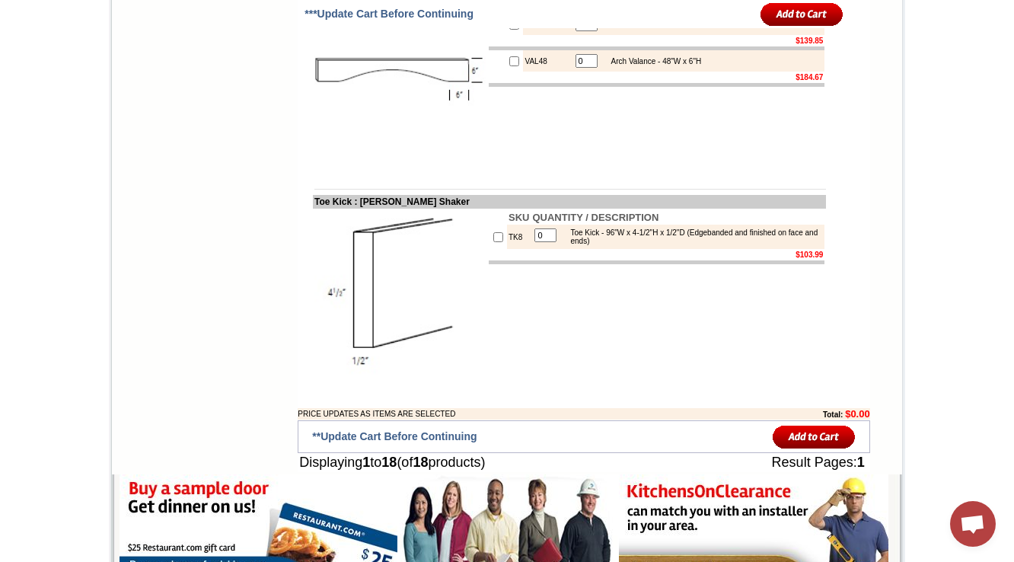
click at [594, 246] on td "Toe Kick - 96"W x 4-1/2"H x 1/2"D (Edgebanded and finished on face and ends)" at bounding box center [692, 237] width 260 height 18
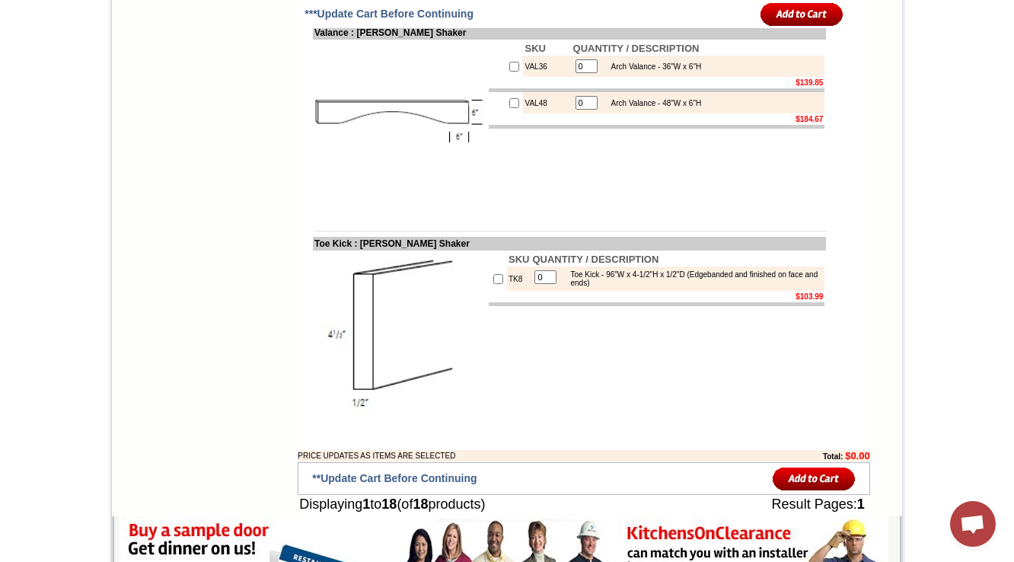
scroll to position [2812, 0]
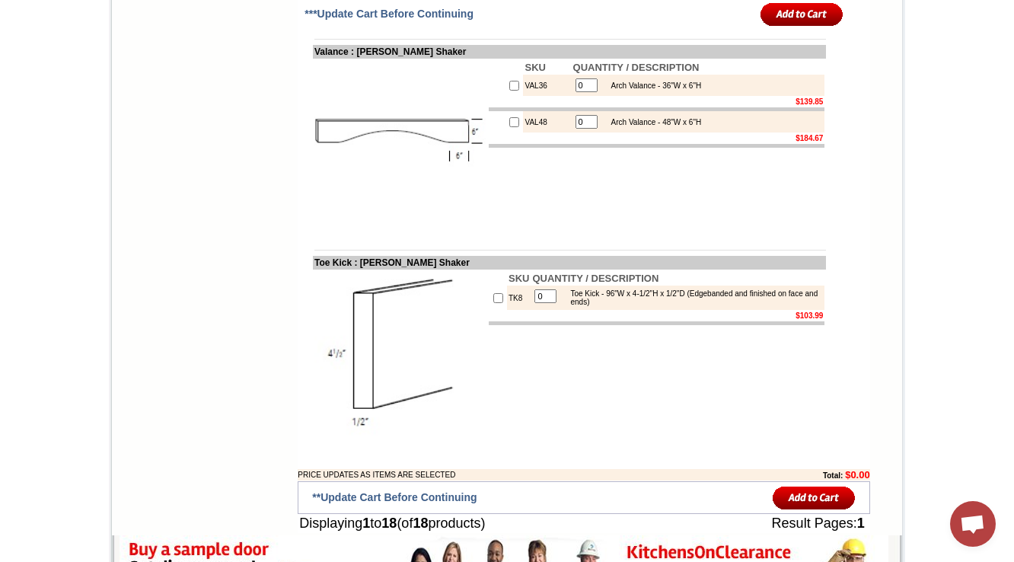
drag, startPoint x: 1013, startPoint y: 427, endPoint x: 1022, endPoint y: -53, distance: 480.3
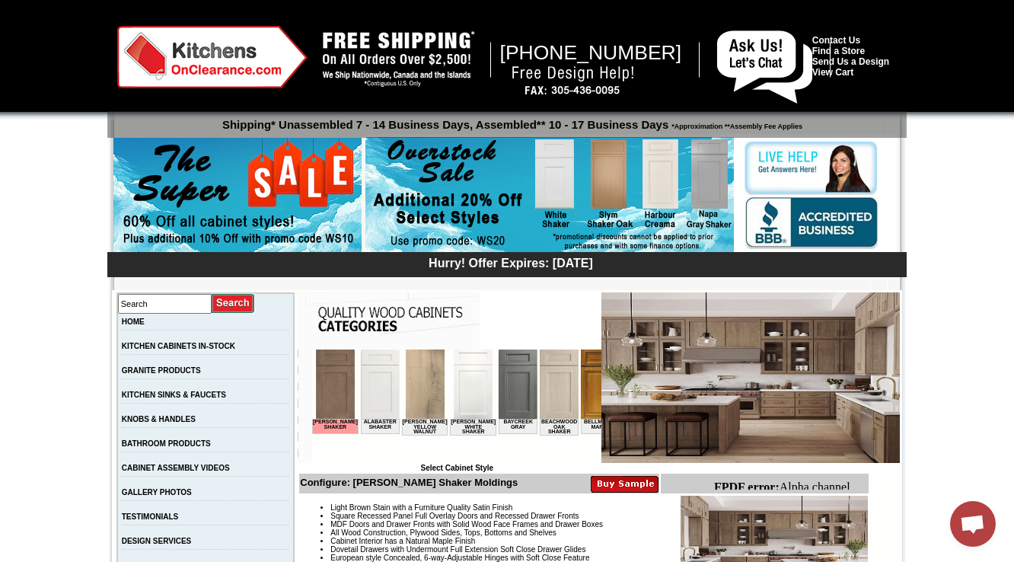
scroll to position [304, 0]
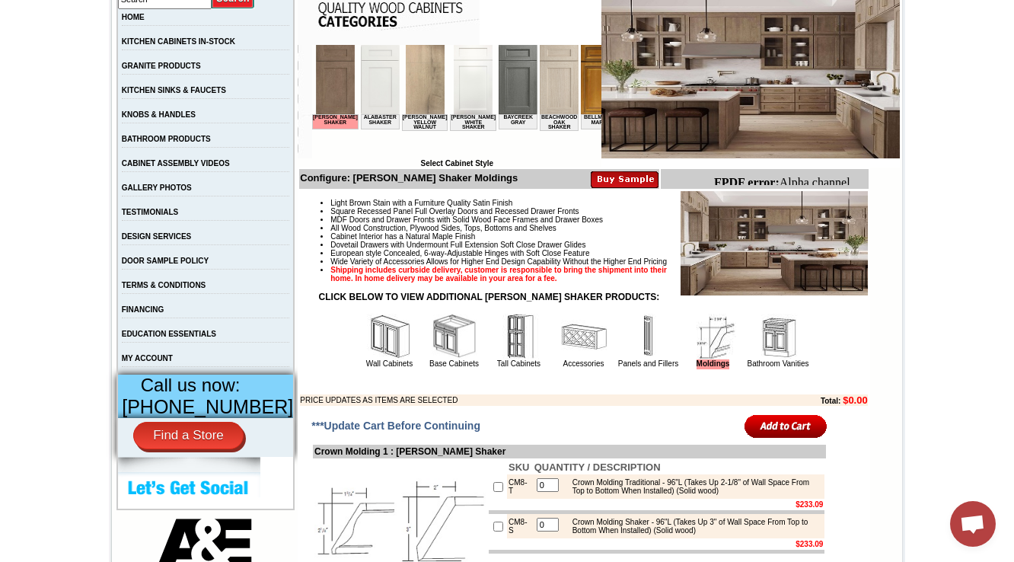
click at [626, 359] on img at bounding box center [649, 337] width 46 height 46
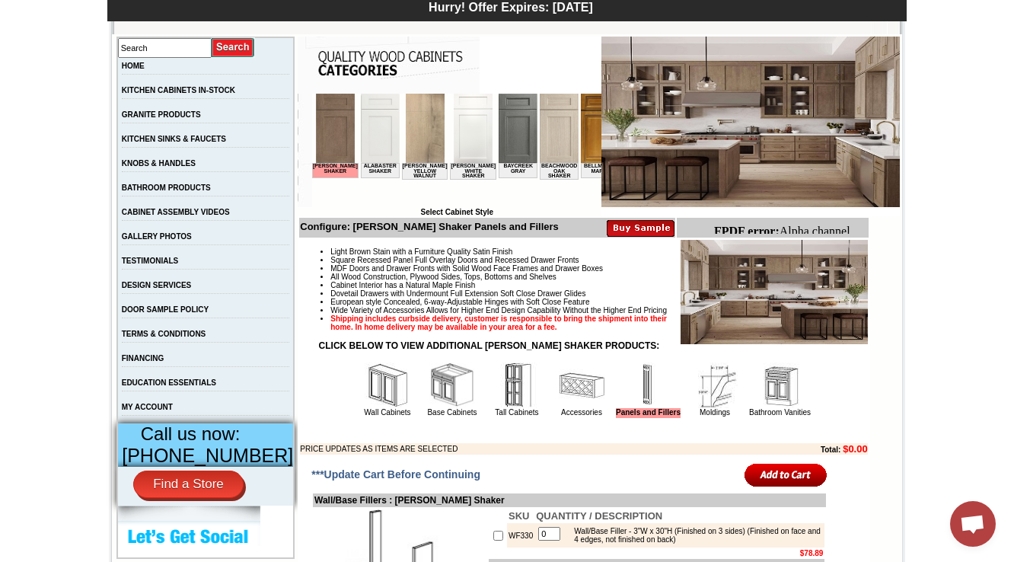
scroll to position [365, 0]
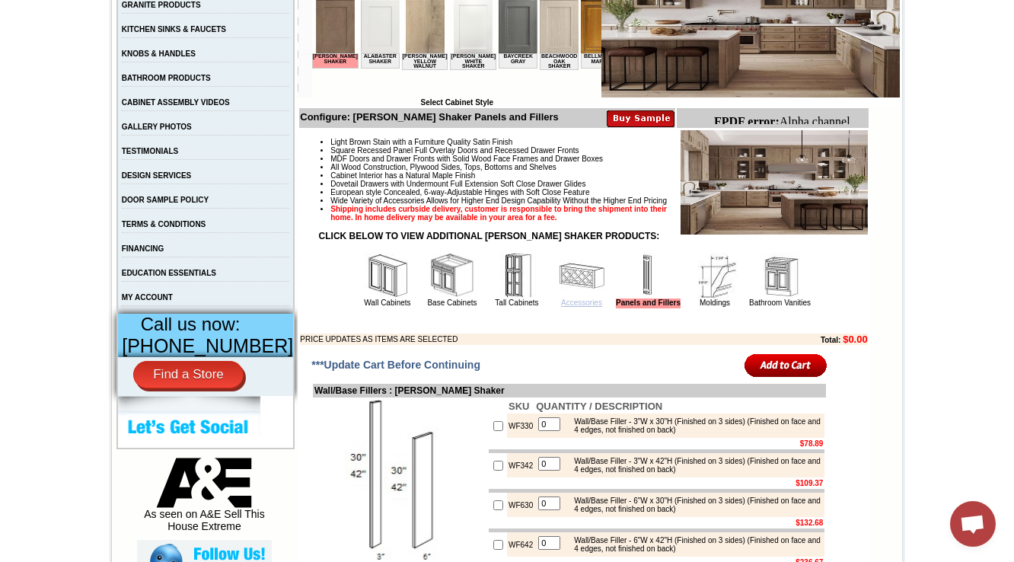
click at [568, 307] on link "Accessories" at bounding box center [581, 302] width 41 height 8
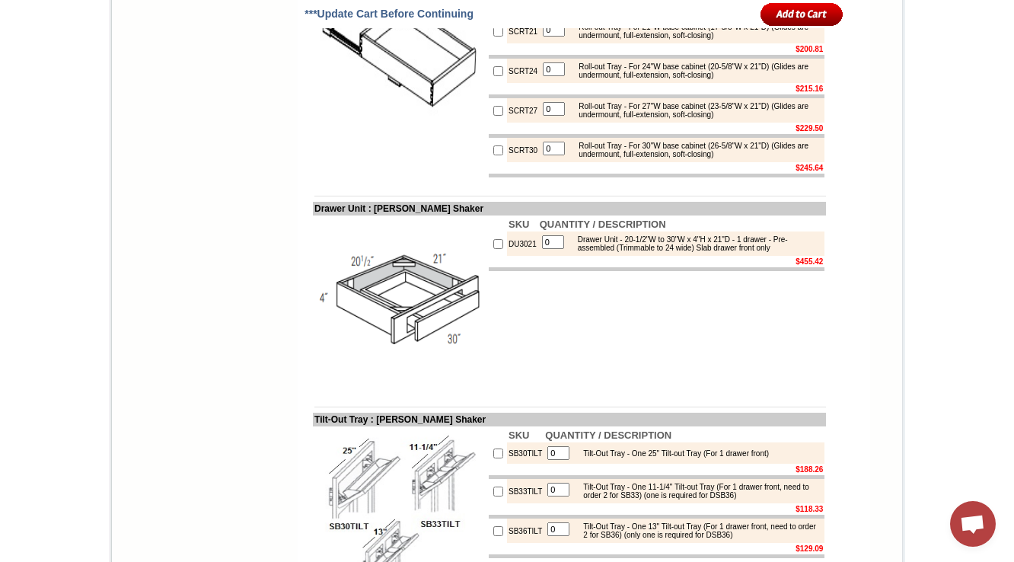
scroll to position [5138, 0]
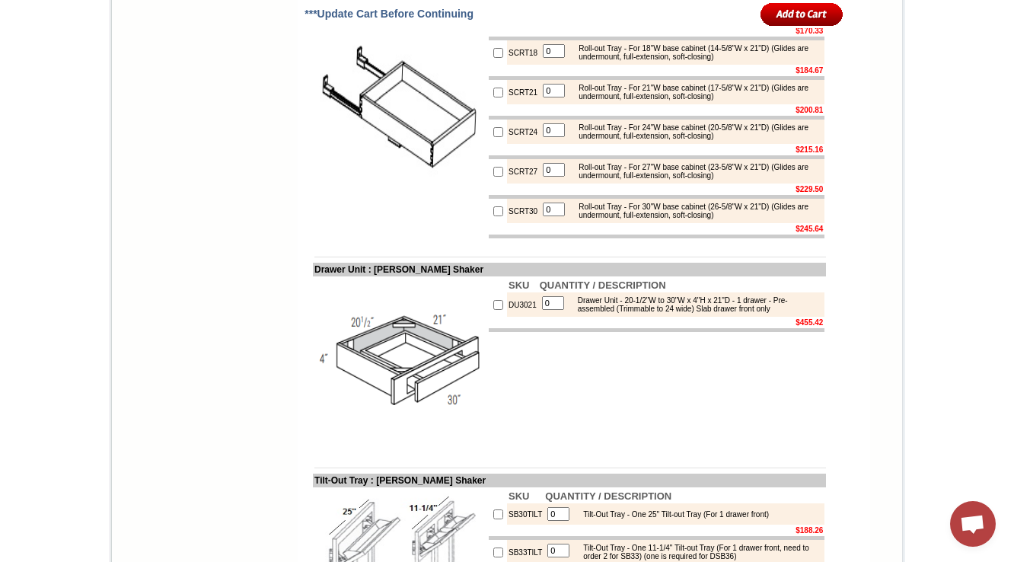
click at [464, 198] on img at bounding box center [399, 112] width 171 height 171
drag, startPoint x: 496, startPoint y: 158, endPoint x: 489, endPoint y: 170, distance: 13.3
click at [507, 25] on td "SCRT15" at bounding box center [523, 13] width 32 height 24
click at [507, 37] on td at bounding box center [523, 30] width 32 height 11
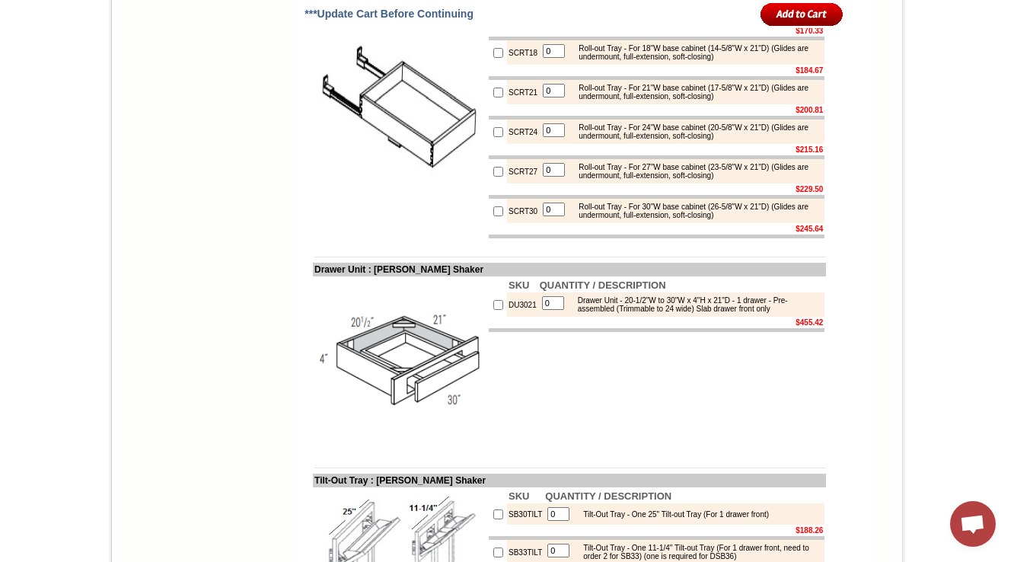
click at [377, 198] on img at bounding box center [399, 112] width 171 height 171
click at [591, 180] on div "Roll-out Tray - For 27"W base cabinet (23-5/8"W x 21"D) (Glides are undermount,…" at bounding box center [696, 171] width 250 height 17
click at [759, 313] on div "Drawer Unit - 20-1/2"W to 30"W x 4"H x 21"D - 1 drawer - Pre-assembled (Trimmab…" at bounding box center [695, 304] width 251 height 17
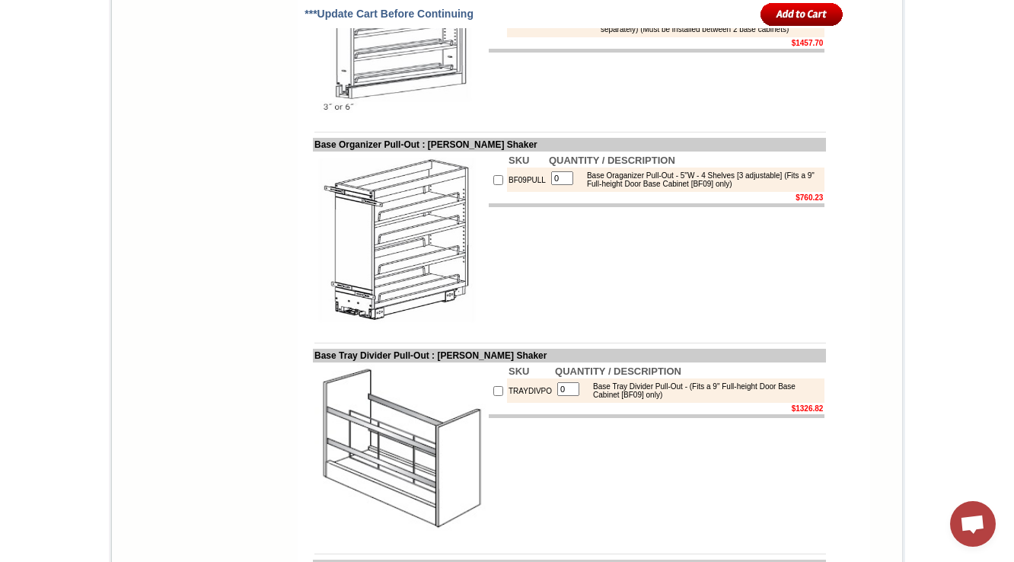
scroll to position [3713, 0]
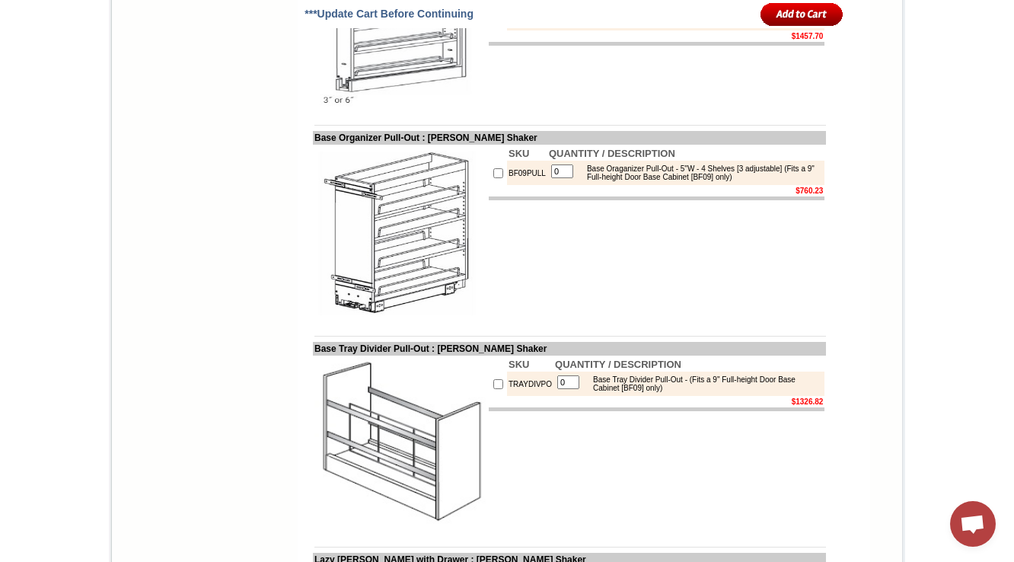
click at [517, 108] on td "SKU QUANTITY / DESCRIPTION BF3PULL-SFTCLOSE 0 Base Filler Pull-Out (Soft Close)…" at bounding box center [656, 21] width 339 height 174
click at [399, 107] on img at bounding box center [399, 20] width 171 height 171
click at [519, 30] on td "BF6PULL-SFTCLOSE" at bounding box center [534, 14] width 54 height 33
click at [676, 27] on div "Base Filler Pull-Out (Soft Close) - 6"W x 34-1/2"H x 24"D - 4 Shelves (Uses a 6…" at bounding box center [707, 14] width 228 height 25
click at [359, 107] on img at bounding box center [399, 20] width 171 height 171
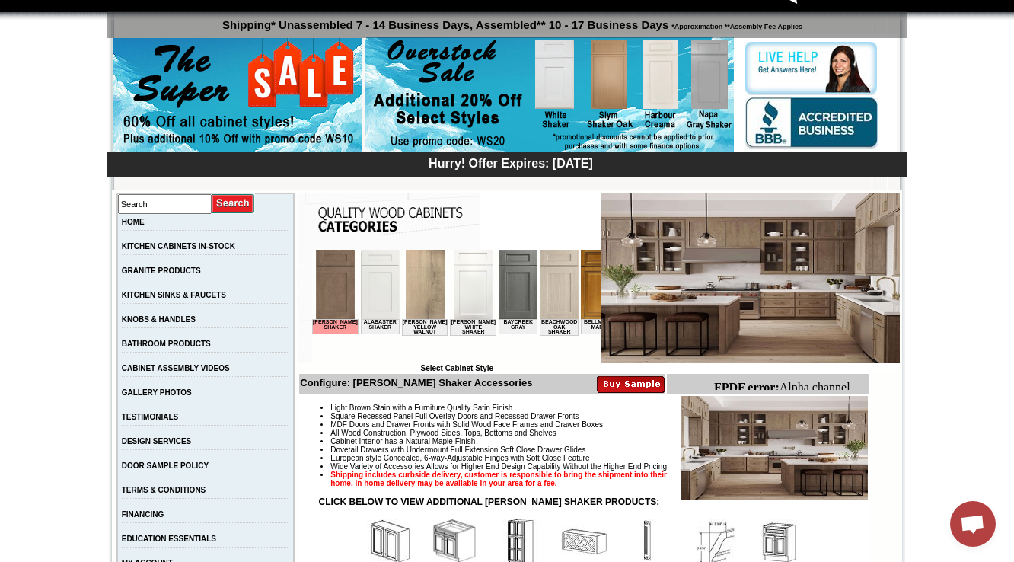
scroll to position [465, 0]
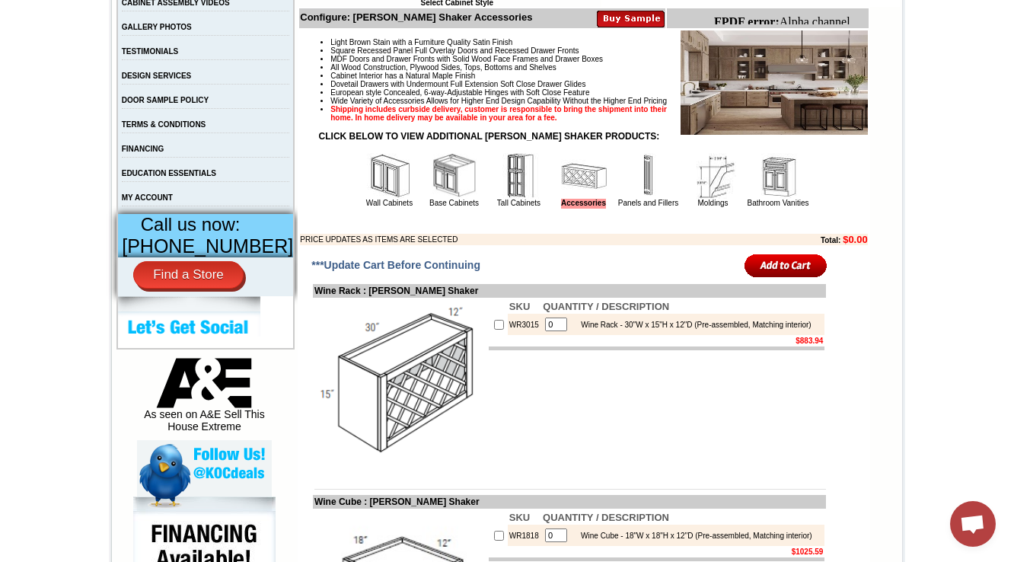
click at [780, 199] on img at bounding box center [778, 176] width 46 height 46
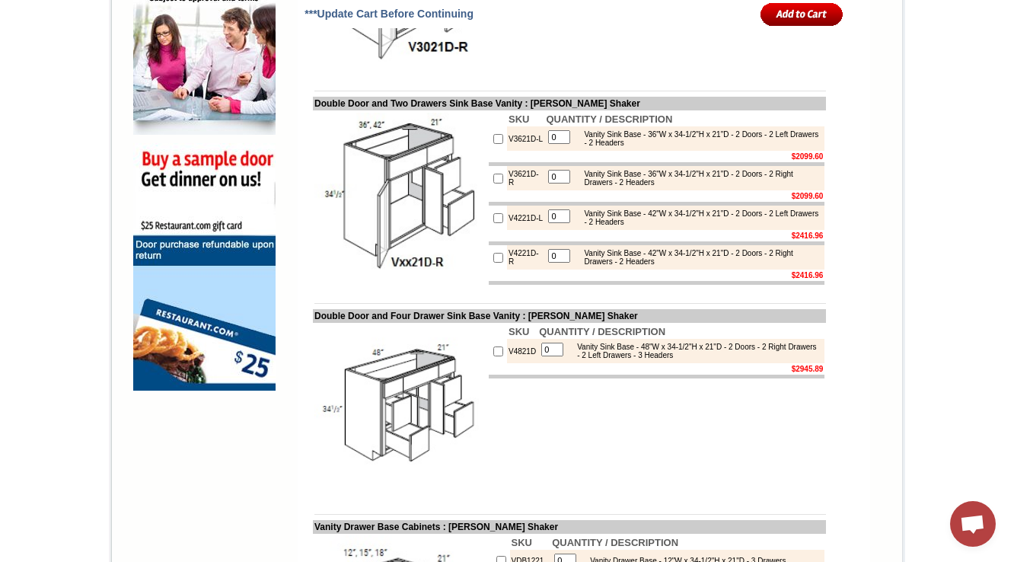
scroll to position [1085, 0]
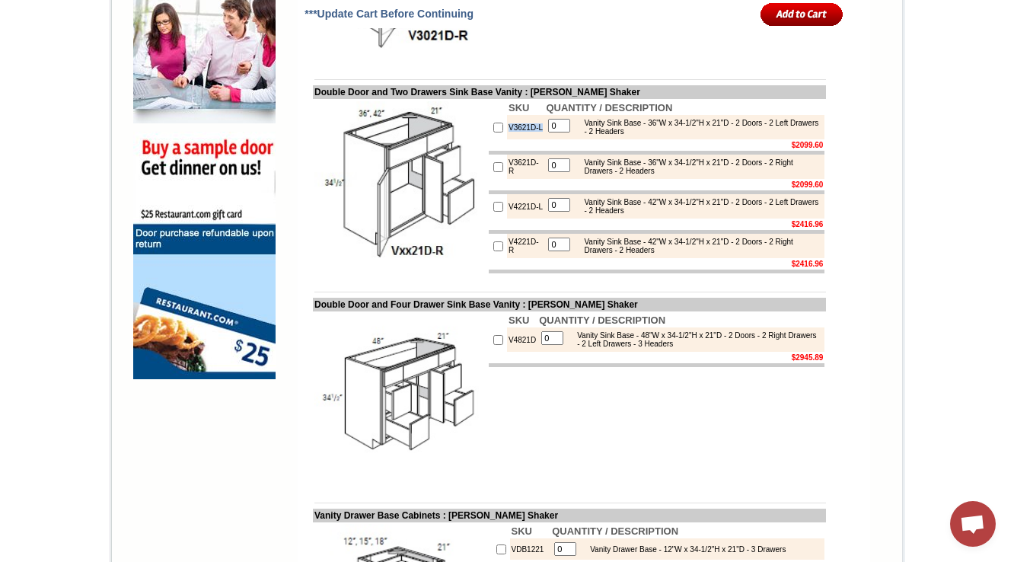
click at [413, 272] on img at bounding box center [399, 186] width 171 height 171
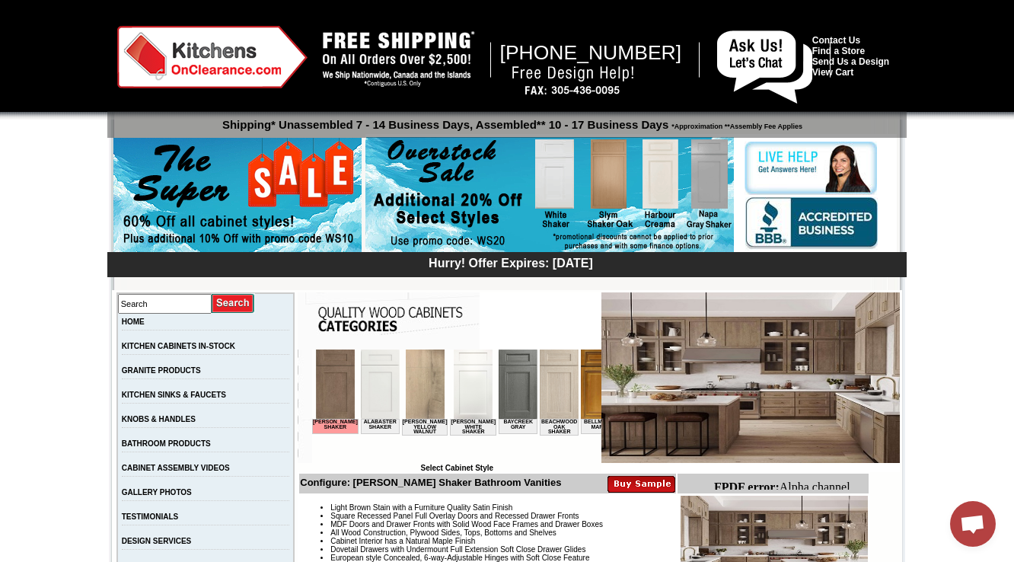
scroll to position [304, 0]
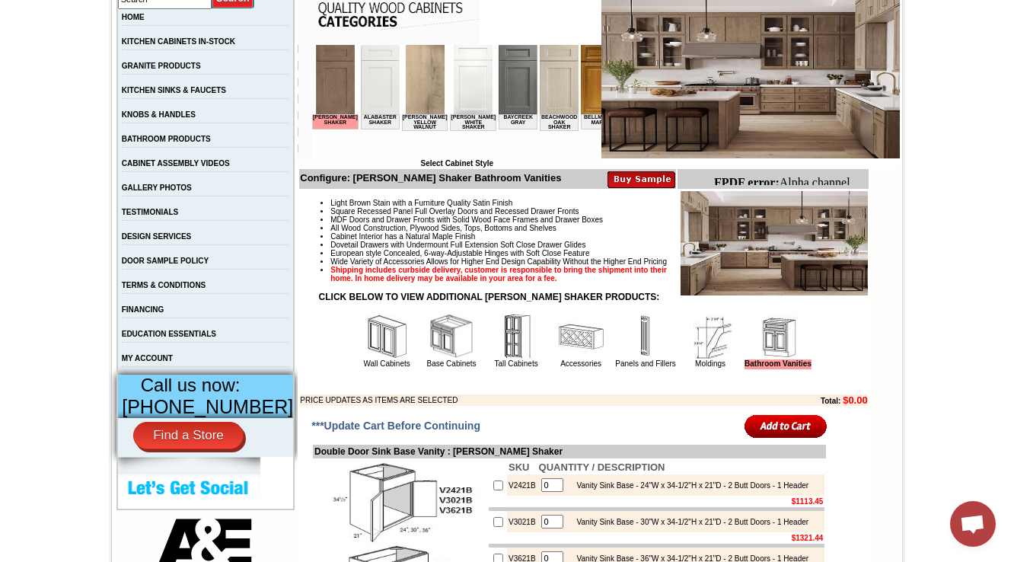
click at [375, 359] on img at bounding box center [387, 337] width 46 height 46
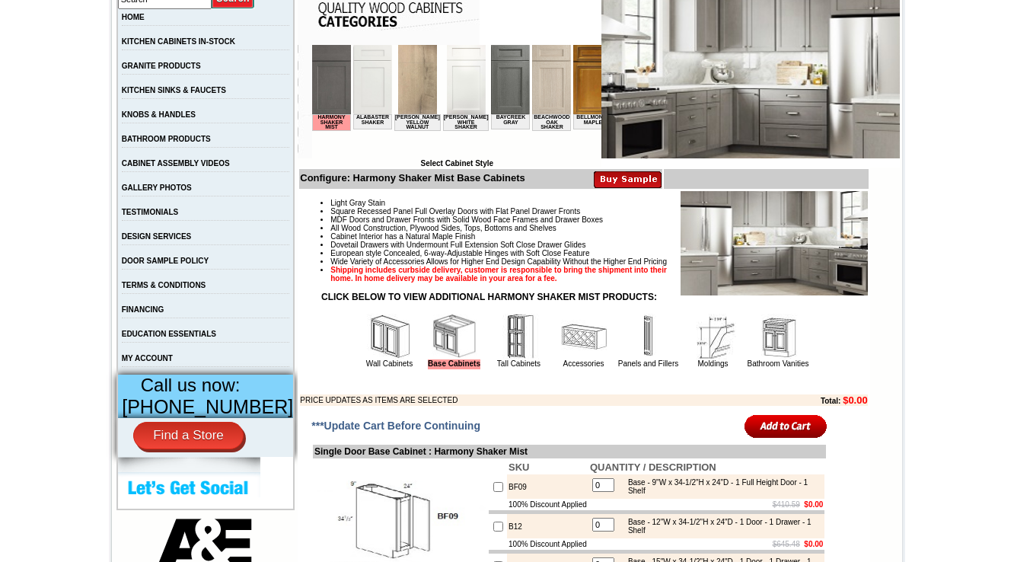
scroll to position [304, 0]
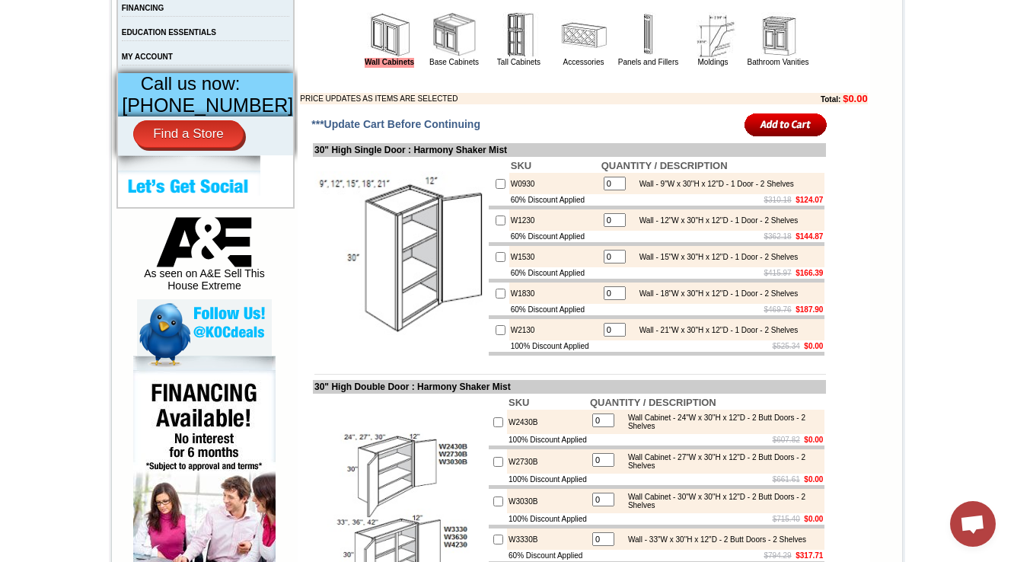
scroll to position [609, 0]
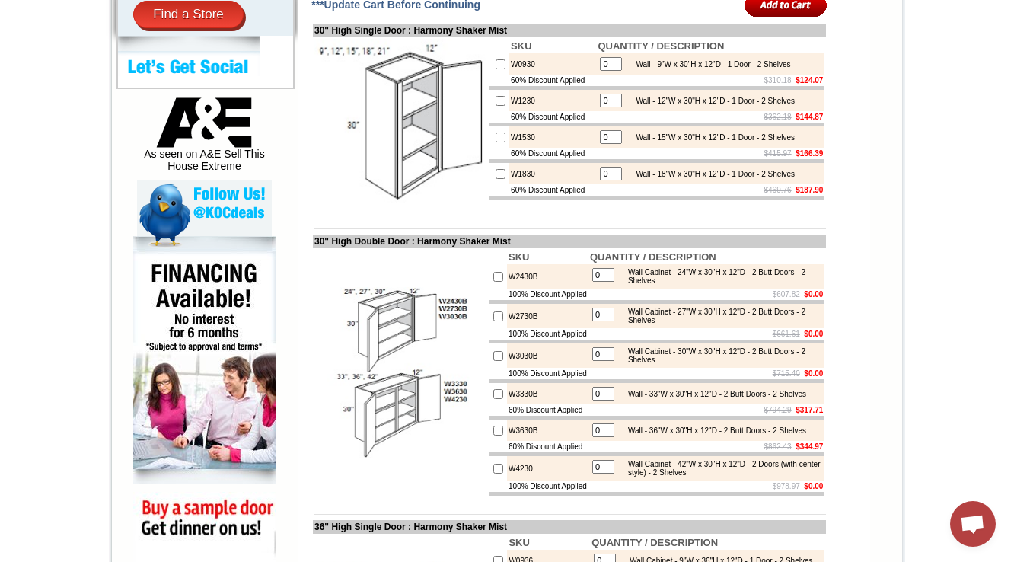
scroll to position [731, 0]
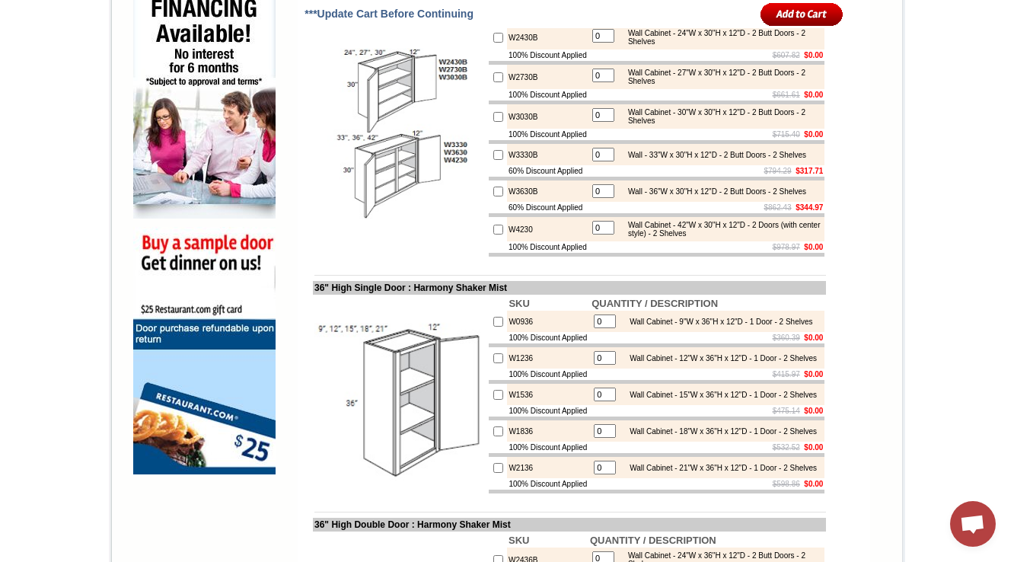
scroll to position [974, 0]
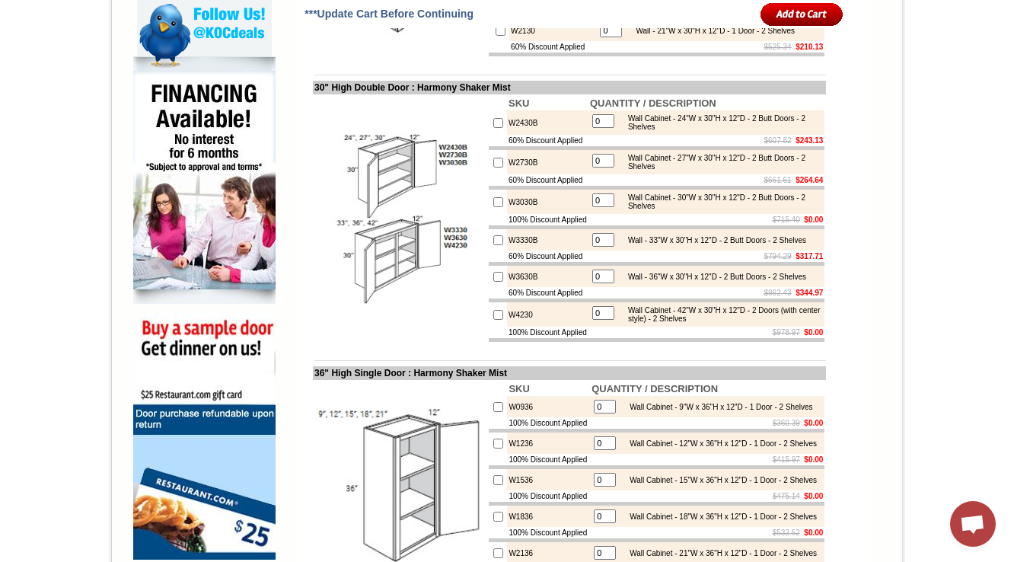
scroll to position [913, 0]
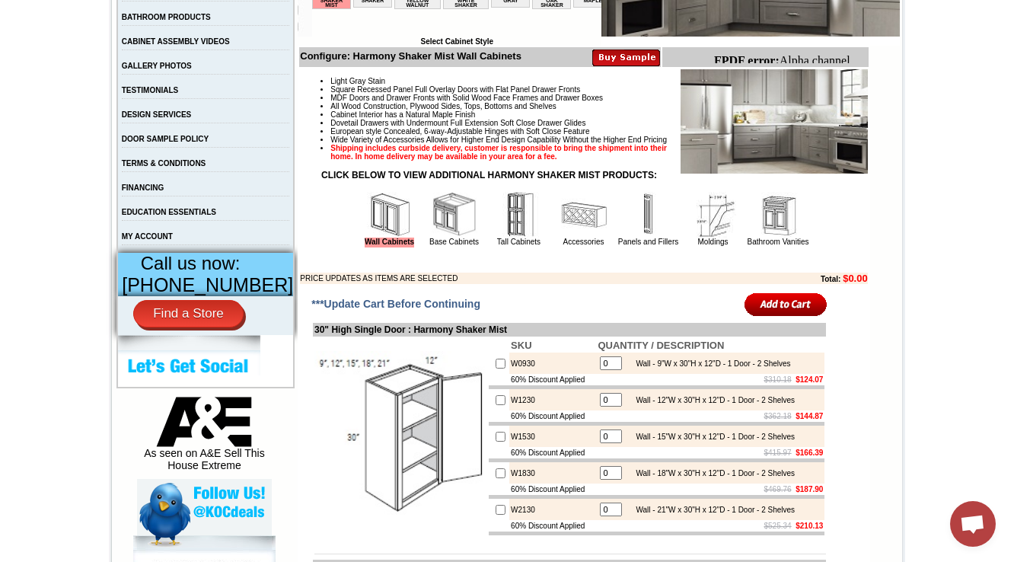
scroll to position [792, 0]
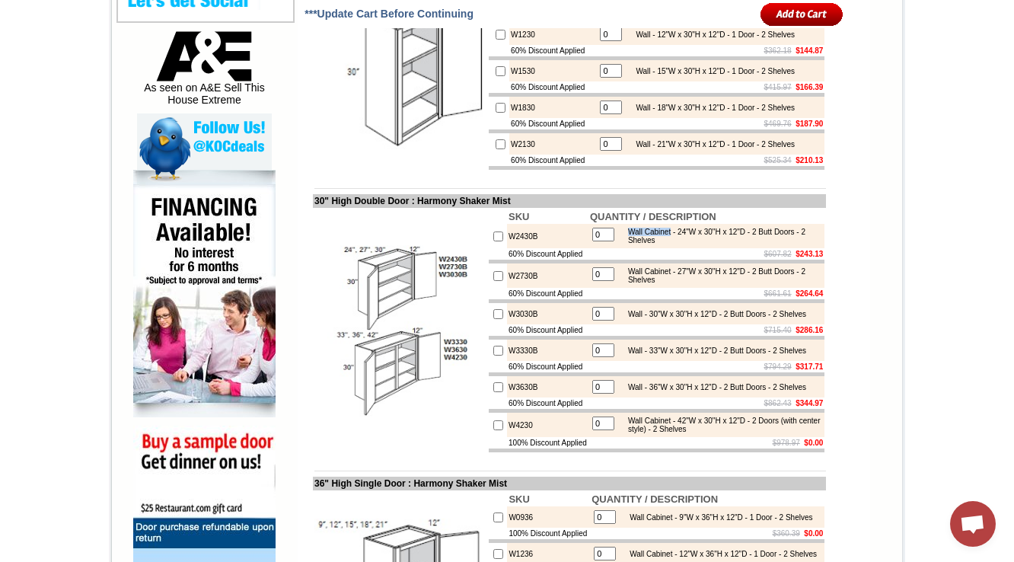
drag, startPoint x: 626, startPoint y: 270, endPoint x: 676, endPoint y: 264, distance: 50.6
click at [676, 244] on div "Wall Cabinet - 24"W x 30"H x 12"D - 2 Butt Doors - 2 Shelves" at bounding box center [720, 236] width 201 height 17
copy div "Wall Cabinet"
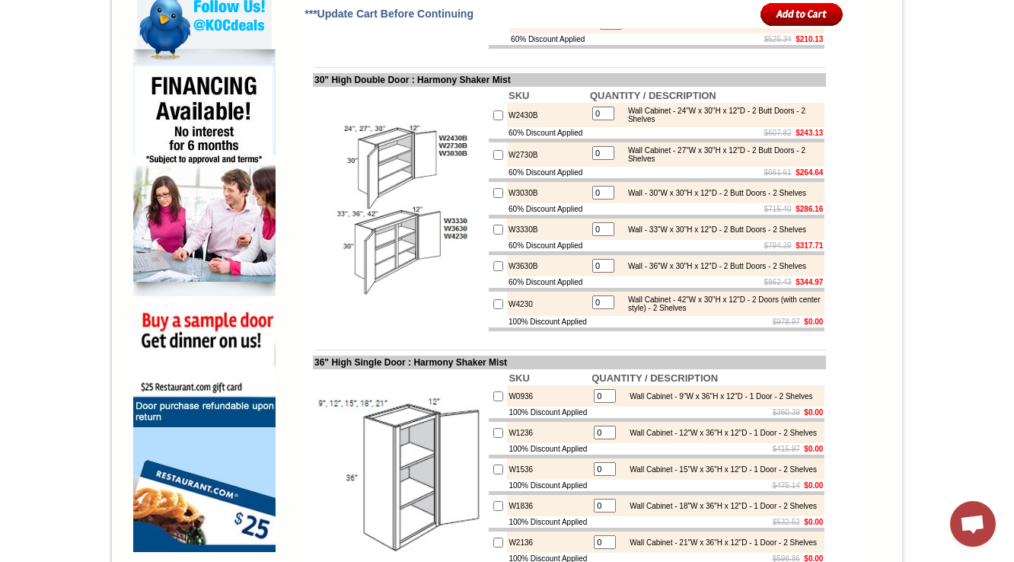
scroll to position [913, 0]
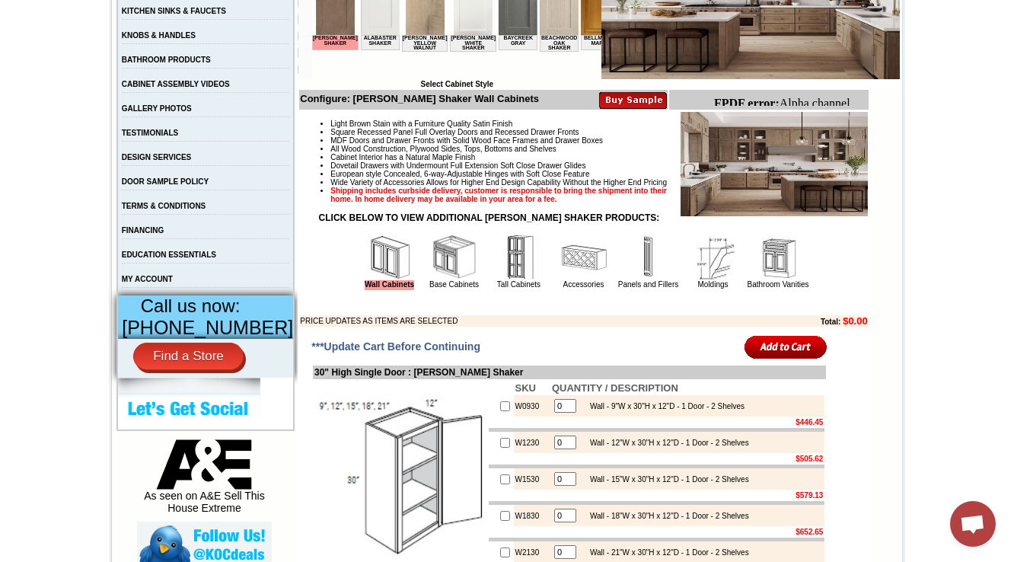
scroll to position [270, 0]
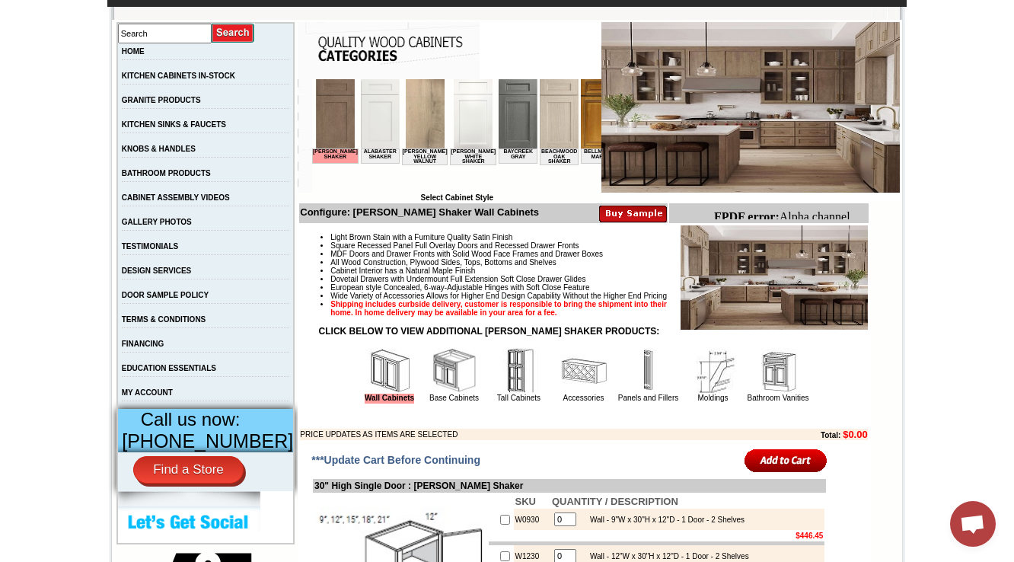
click at [432, 393] on img at bounding box center [455, 371] width 46 height 46
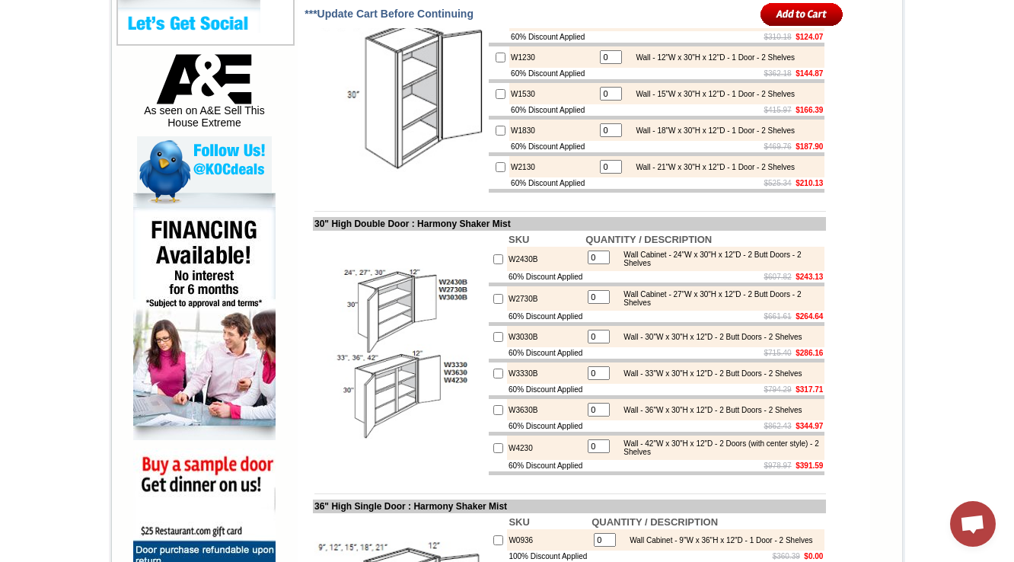
scroll to position [923, 0]
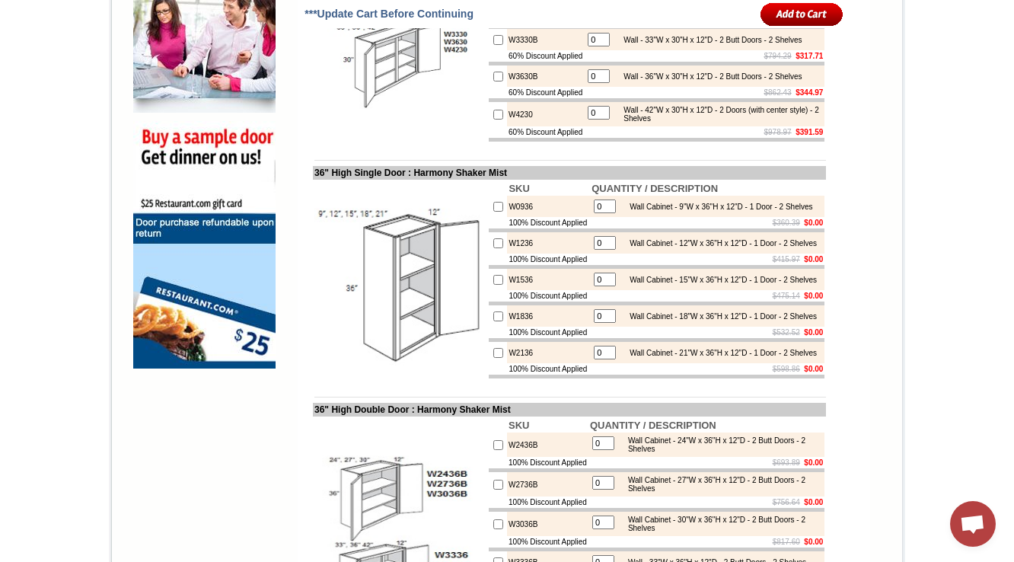
scroll to position [1167, 0]
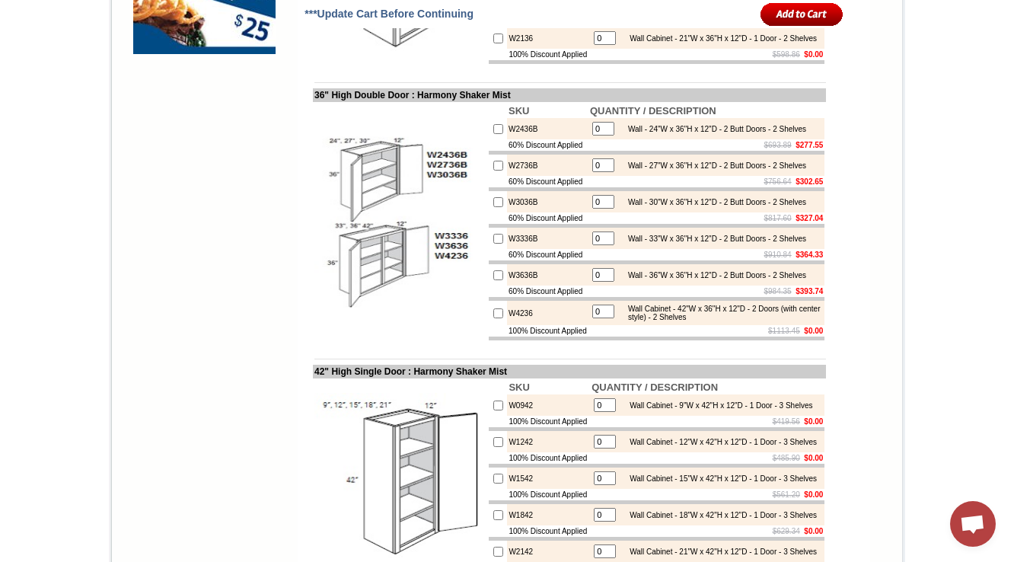
scroll to position [1349, 0]
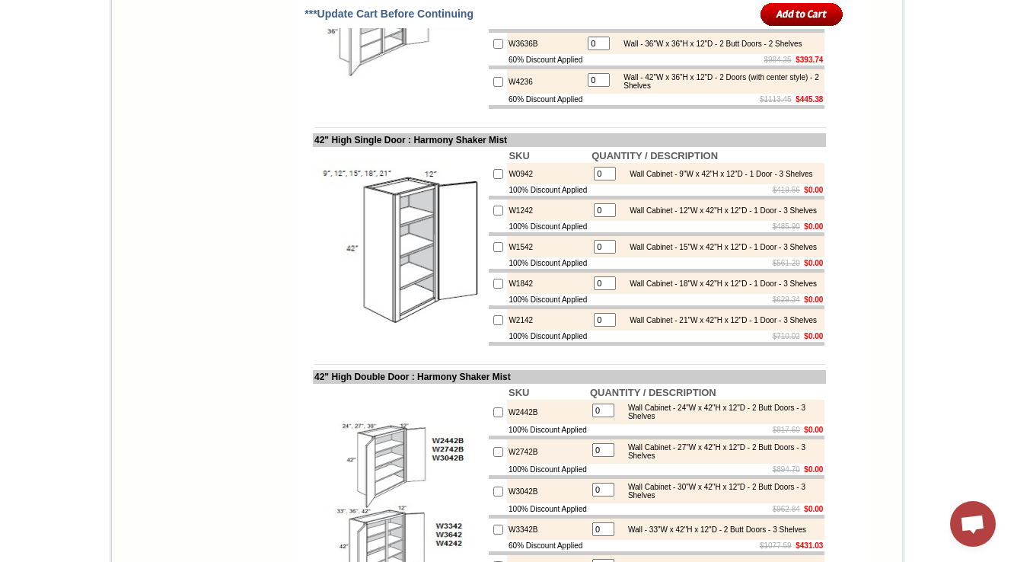
scroll to position [1654, 0]
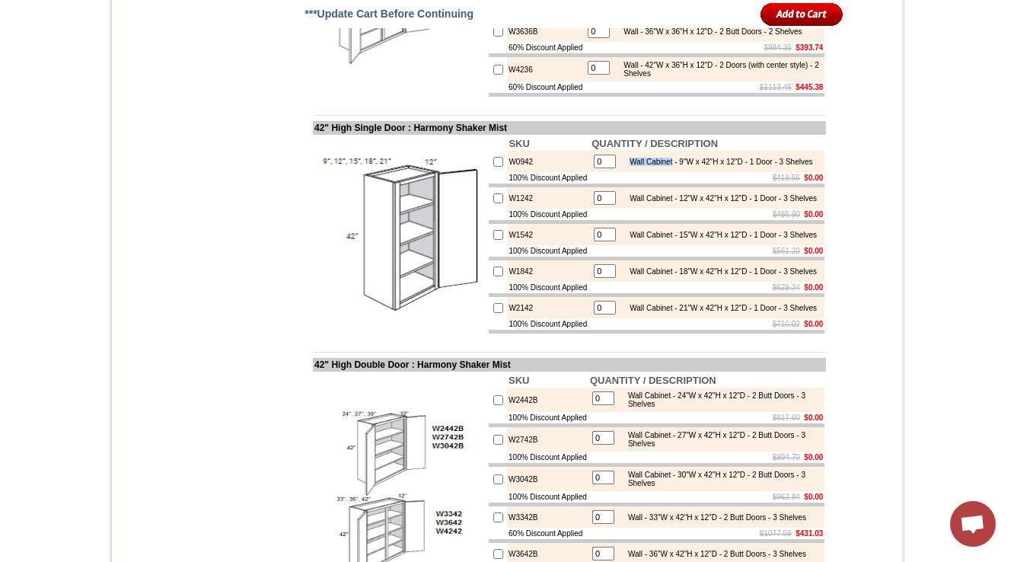
drag, startPoint x: 627, startPoint y: 280, endPoint x: 676, endPoint y: 282, distance: 48.7
click at [676, 166] on div "Wall Cabinet - 9"W x 42"H x 12"D - 1 Door - 3 Shelves" at bounding box center [717, 162] width 190 height 8
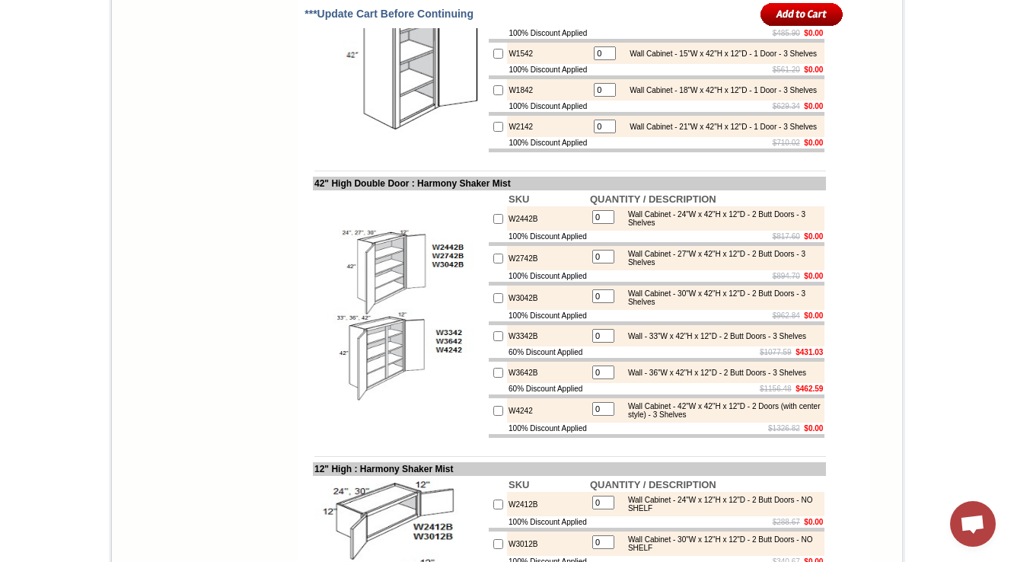
scroll to position [1834, 0]
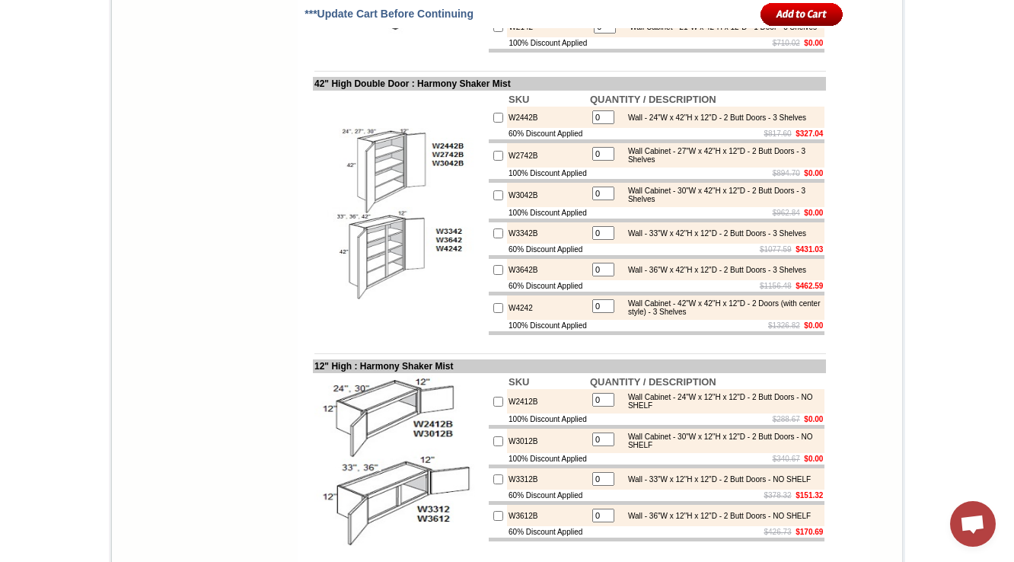
scroll to position [1955, 0]
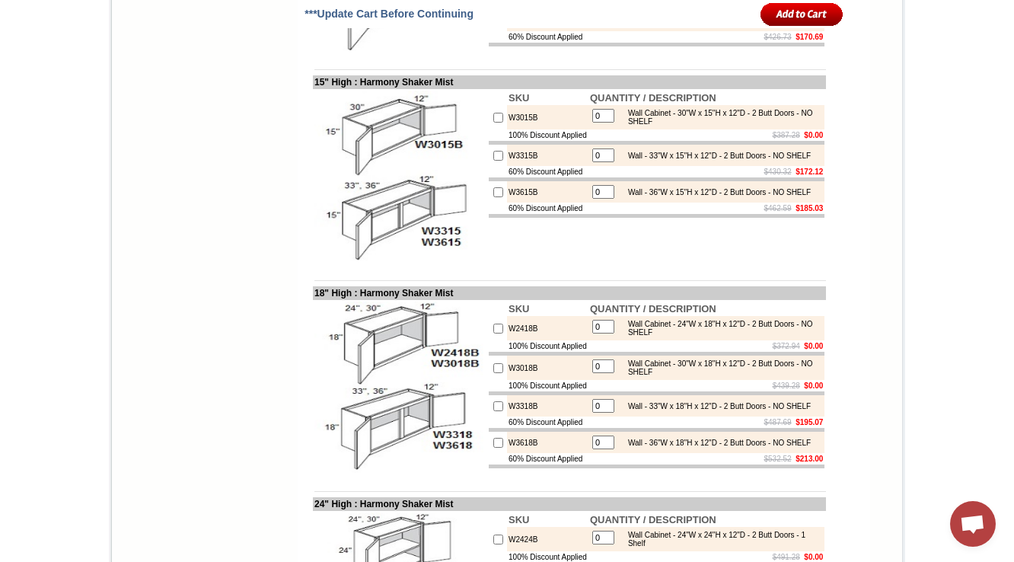
scroll to position [2503, 0]
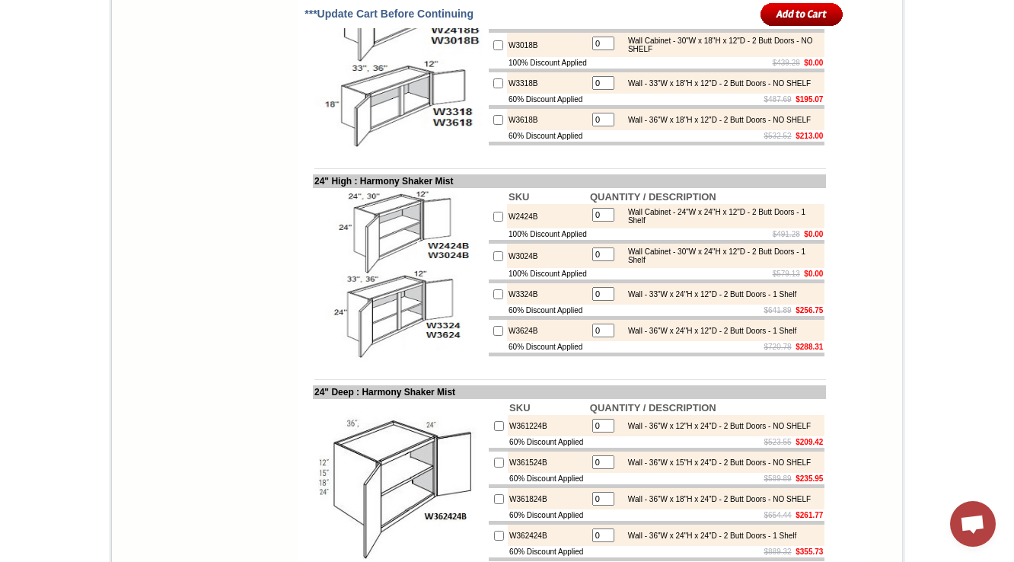
scroll to position [2747, 0]
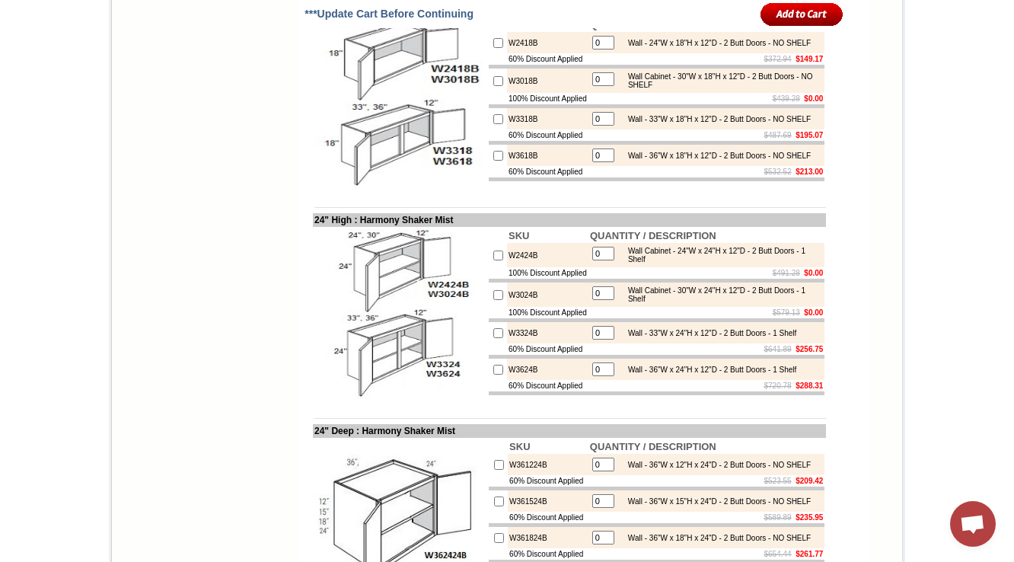
scroll to position [2686, 0]
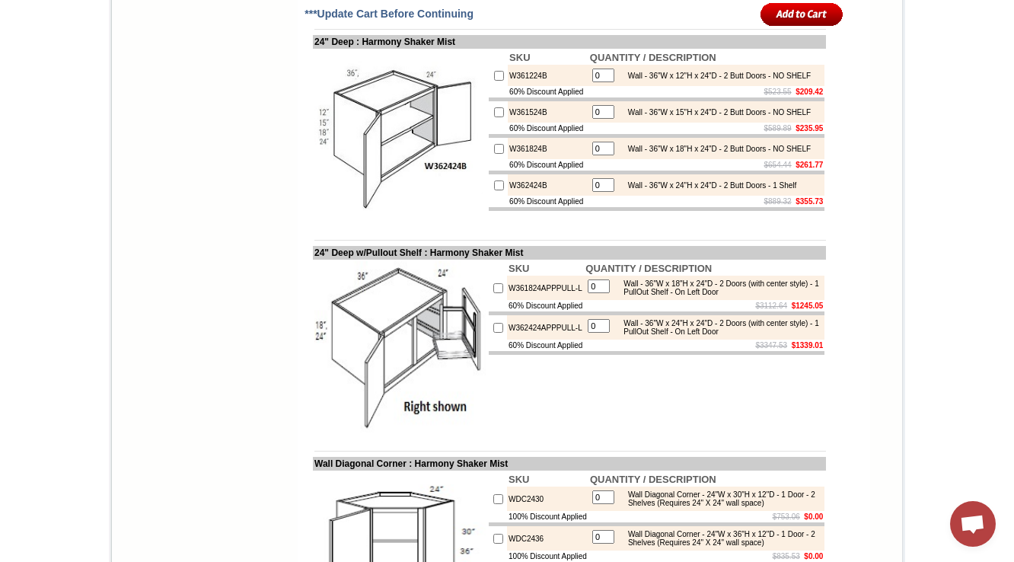
scroll to position [3051, 0]
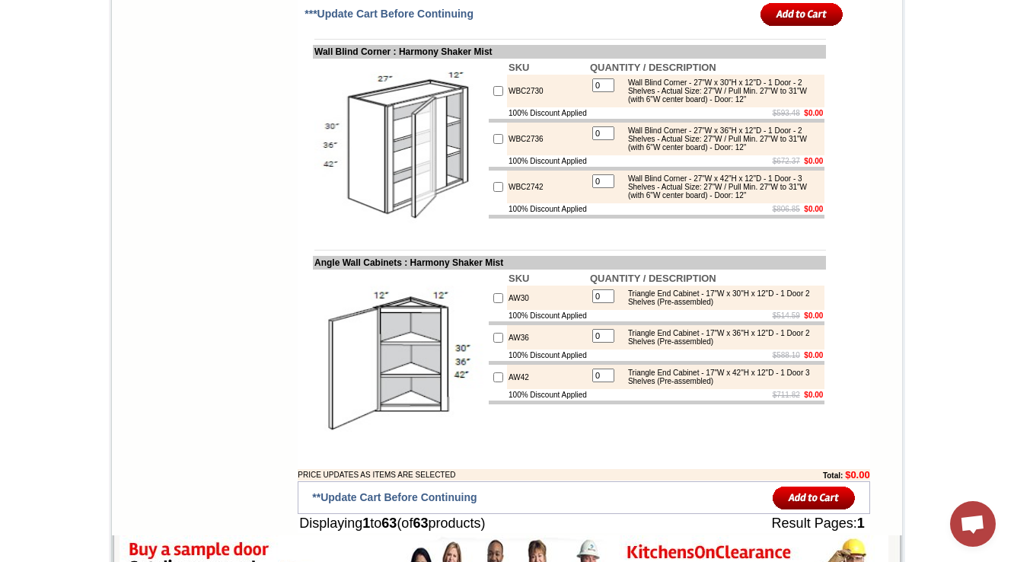
scroll to position [3843, 0]
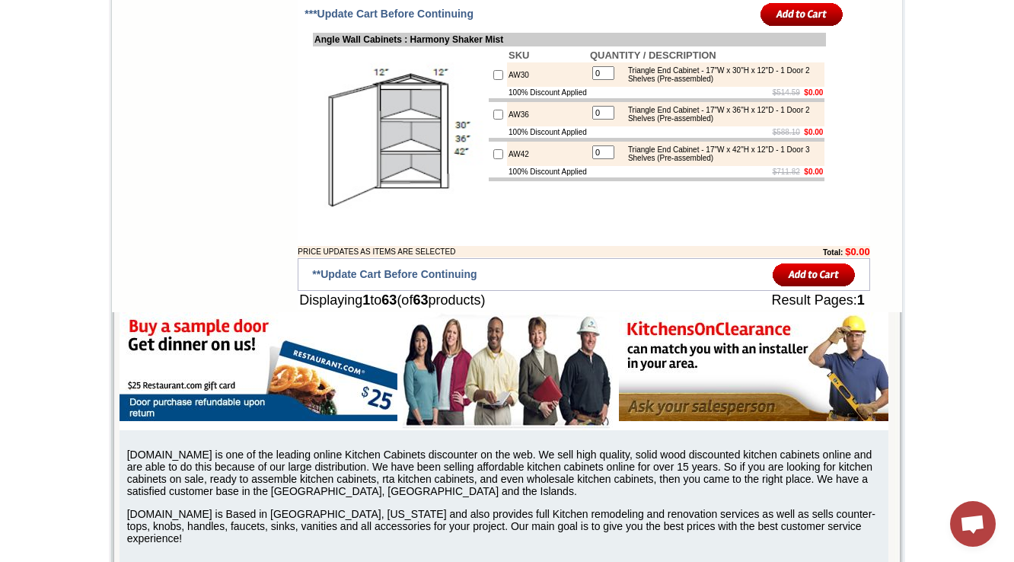
scroll to position [3965, 0]
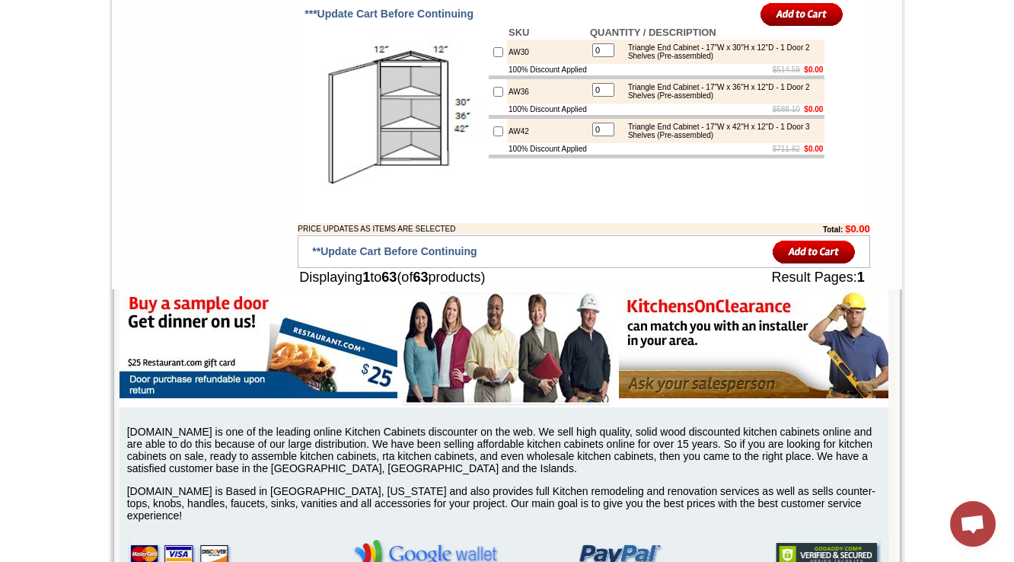
drag, startPoint x: 332, startPoint y: 259, endPoint x: 572, endPoint y: 200, distance: 247.5
click at [397, 24] on td "Angle Wall Cabinets : Harmony Shaker Mist" at bounding box center [569, 17] width 513 height 14
copy td "Wall Cabine"
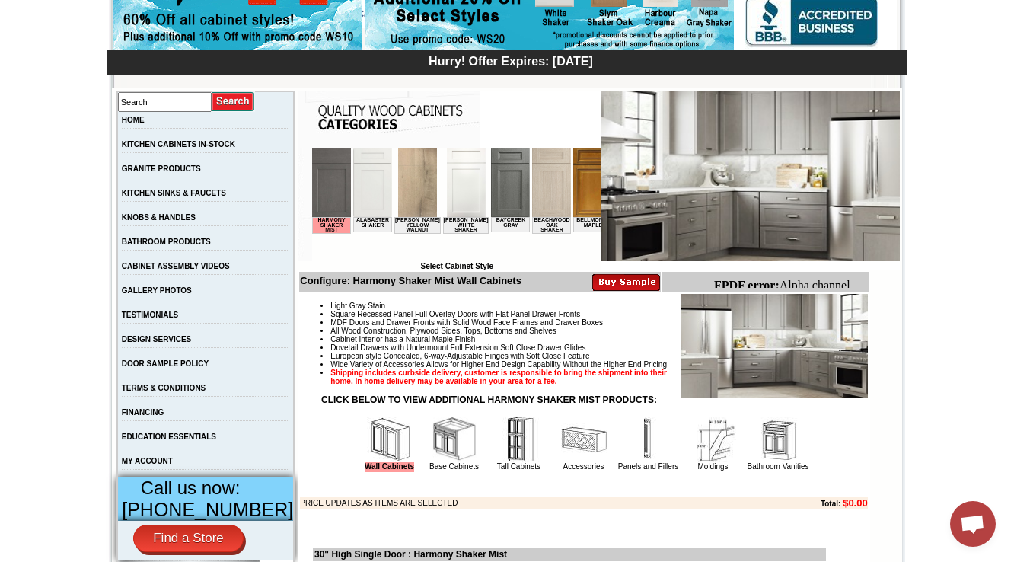
scroll to position [3943, 0]
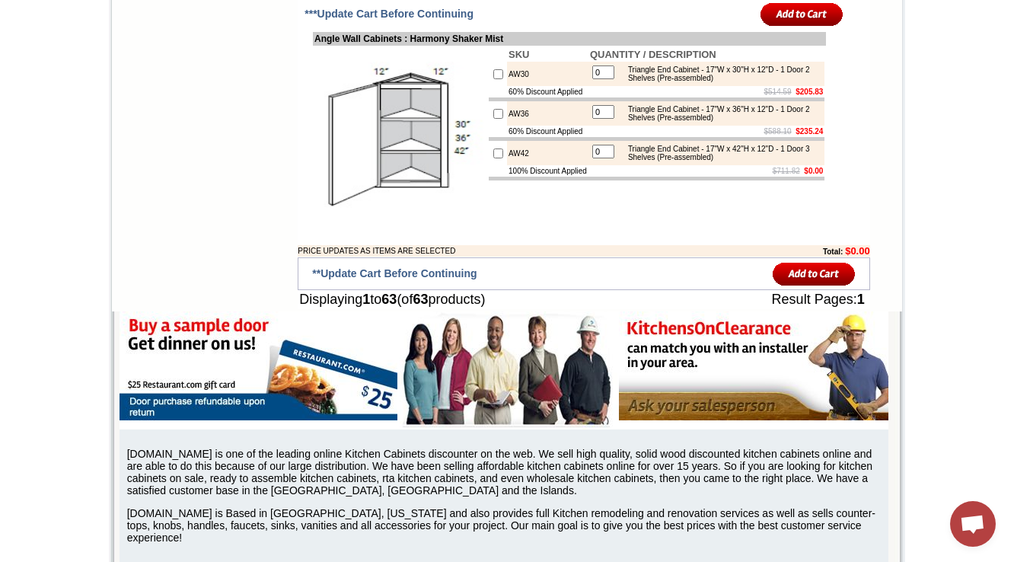
drag, startPoint x: 491, startPoint y: 335, endPoint x: 578, endPoint y: 339, distance: 86.9
click at [578, 97] on td "60% Discount Applied" at bounding box center [547, 91] width 81 height 11
copy td "60% Discount Applied"
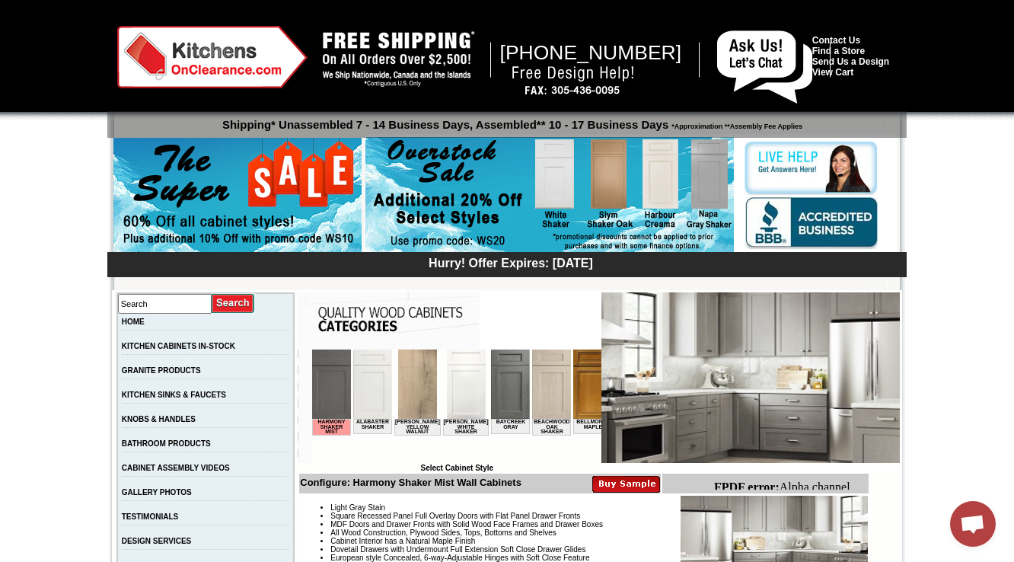
scroll to position [426, 0]
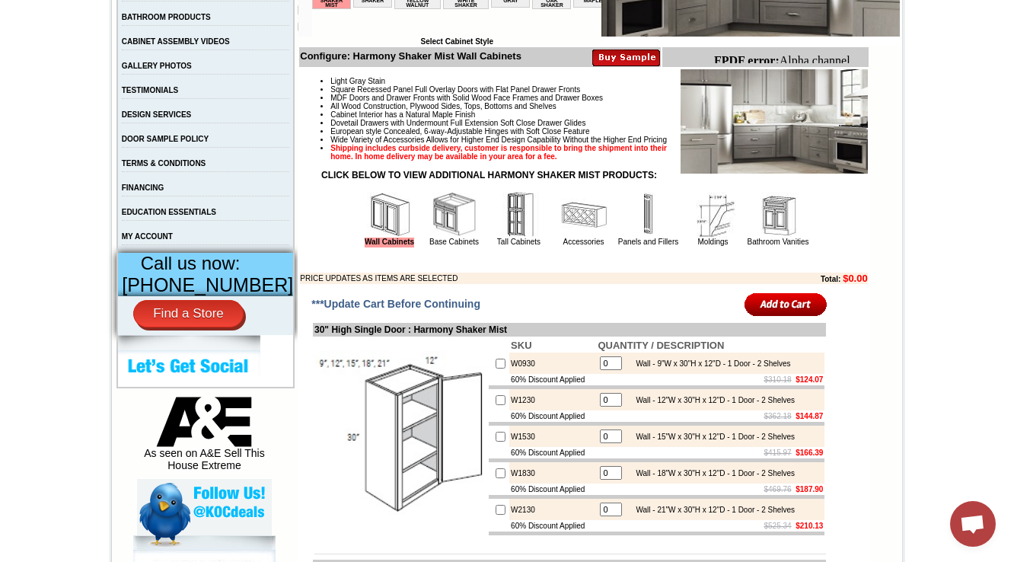
click at [432, 237] on img at bounding box center [455, 215] width 46 height 46
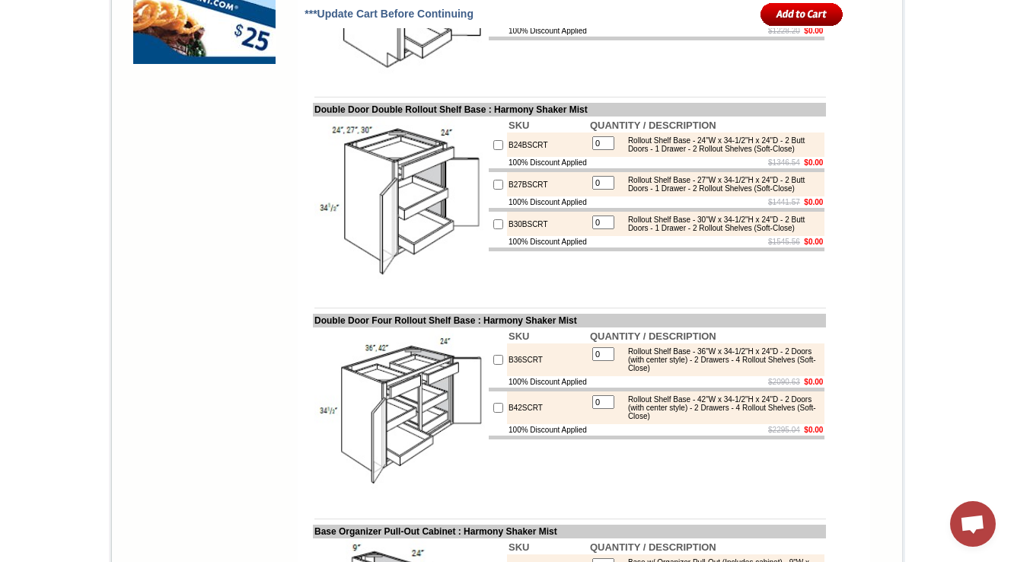
click at [678, 372] on div "Rollout Shelf Base - 36"W x 34-1/2"H x 24"D - 2 Doors (with center style) - 2 D…" at bounding box center [720, 359] width 201 height 25
click at [686, 372] on div "Rollout Shelf Base - 36"W x 34-1/2"H x 24"D - 2 Doors (with center style) - 2 D…" at bounding box center [720, 359] width 201 height 25
copy div "Base"
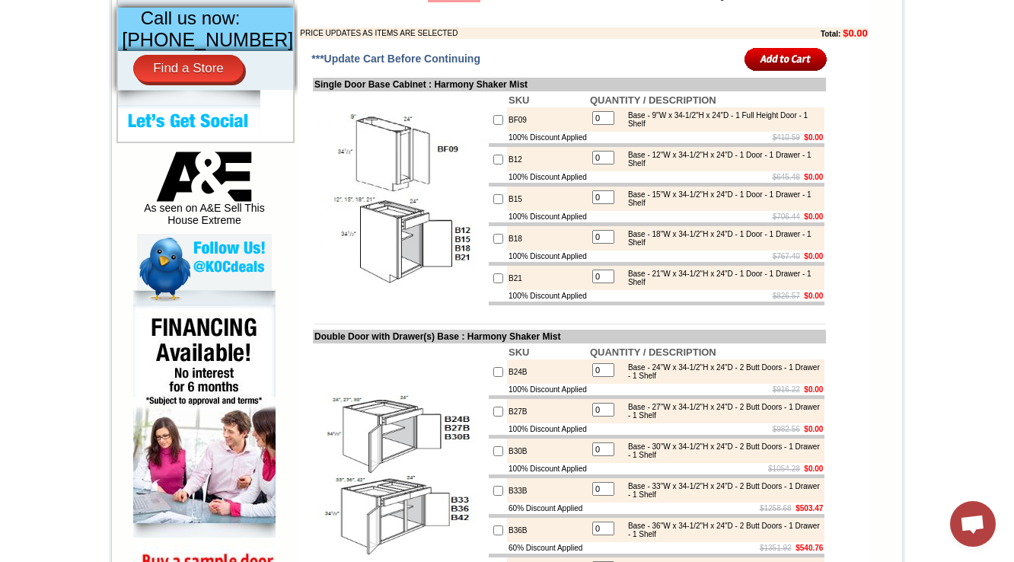
scroll to position [670, 0]
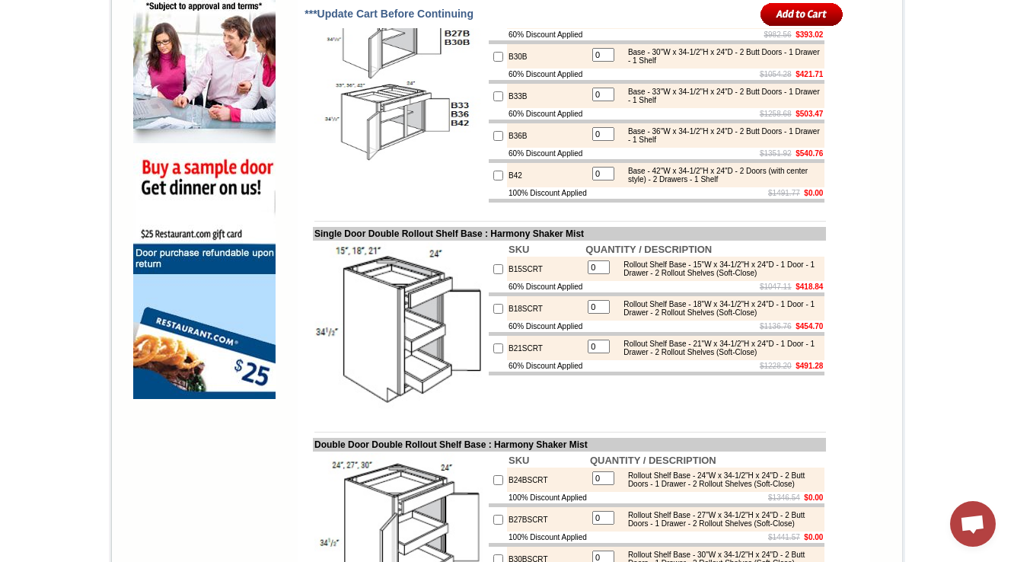
scroll to position [974, 0]
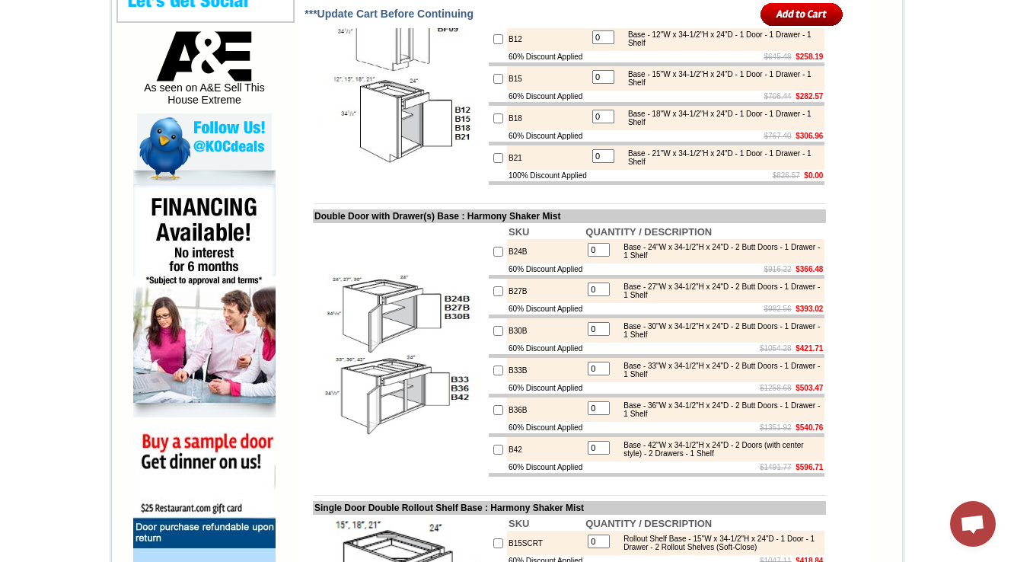
scroll to position [731, 0]
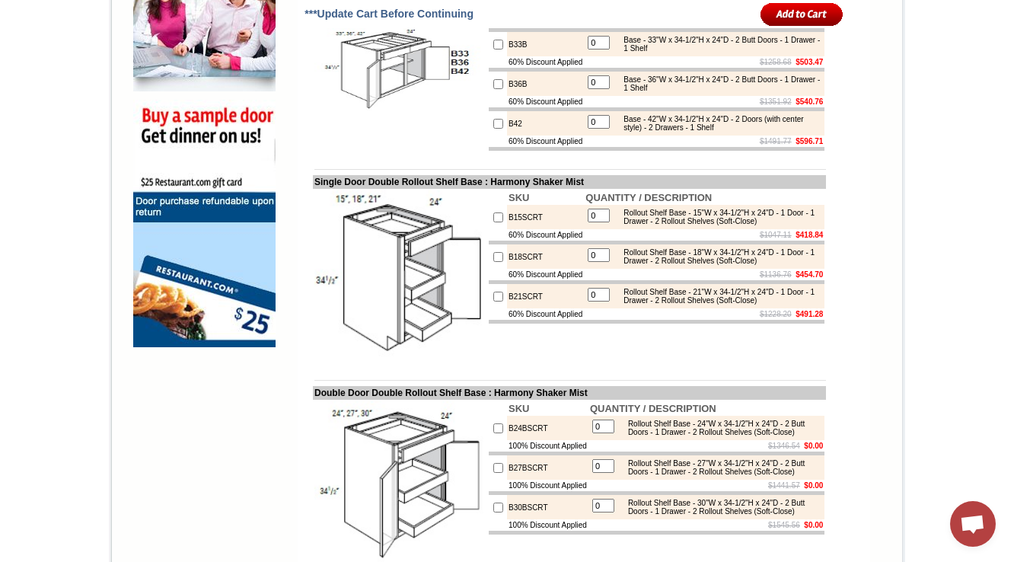
scroll to position [1157, 0]
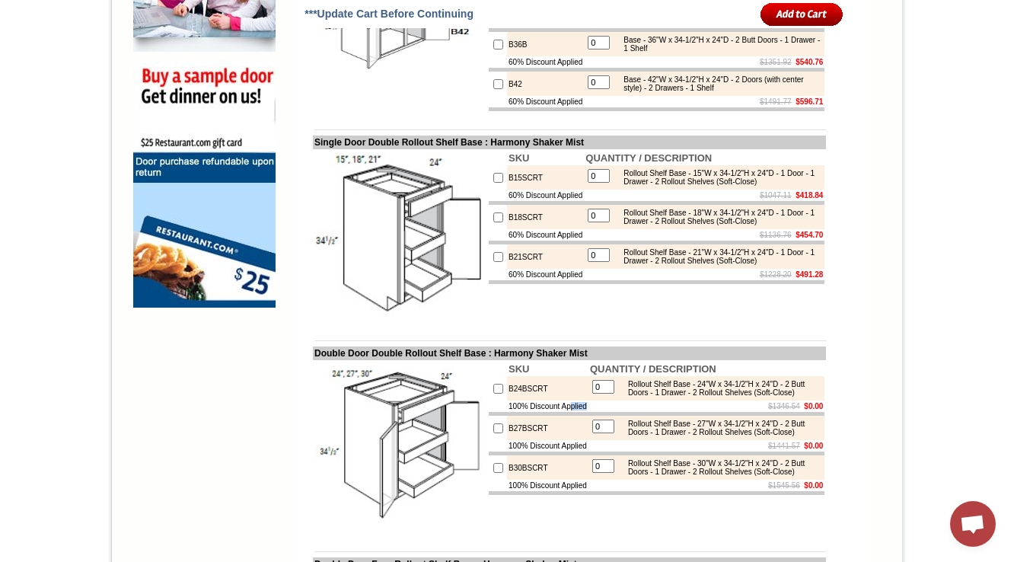
drag, startPoint x: 495, startPoint y: 491, endPoint x: 585, endPoint y: 488, distance: 89.9
click at [585, 412] on tr "100% Discount Applied $1346.54 $0.00" at bounding box center [657, 405] width 336 height 11
copy tr "100% Discount Applied"
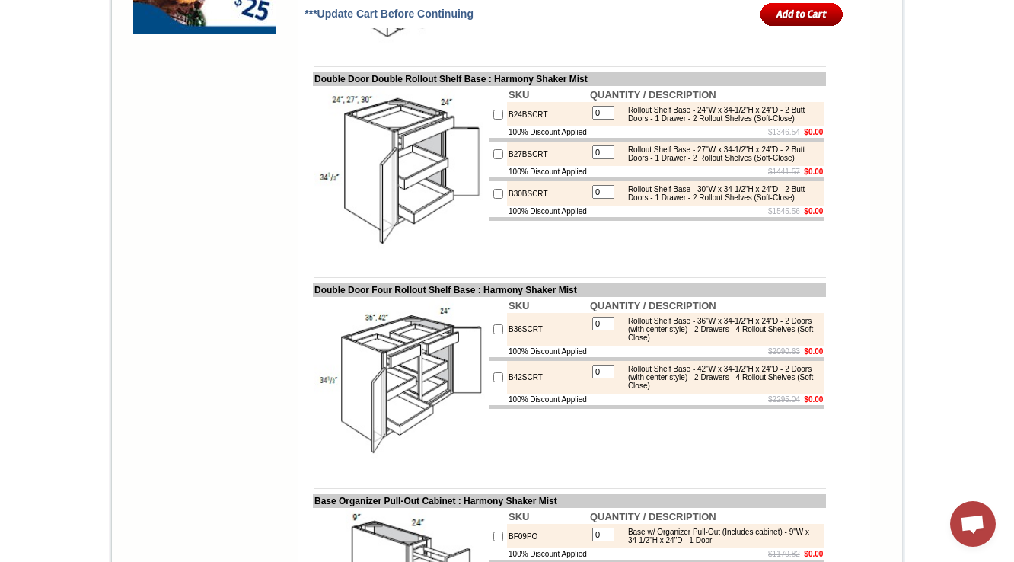
scroll to position [1461, 0]
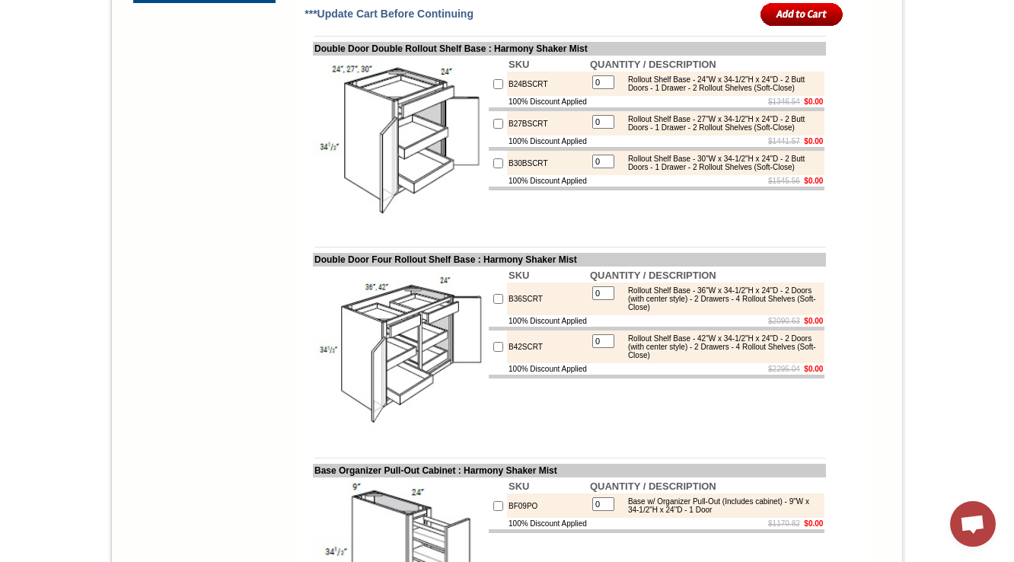
click at [441, 210] on img at bounding box center [399, 142] width 171 height 171
click at [438, 204] on img at bounding box center [399, 142] width 171 height 171
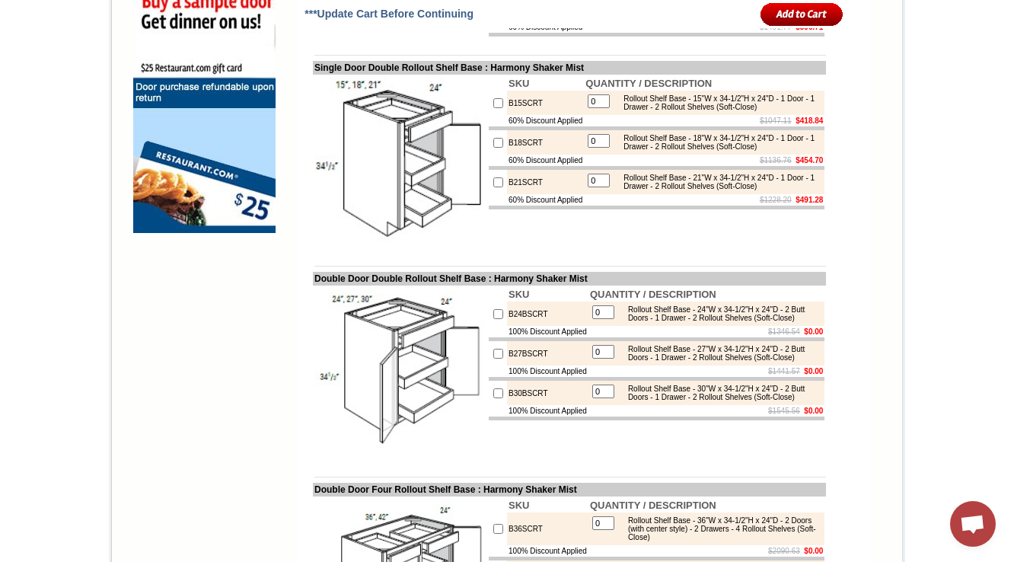
scroll to position [1279, 0]
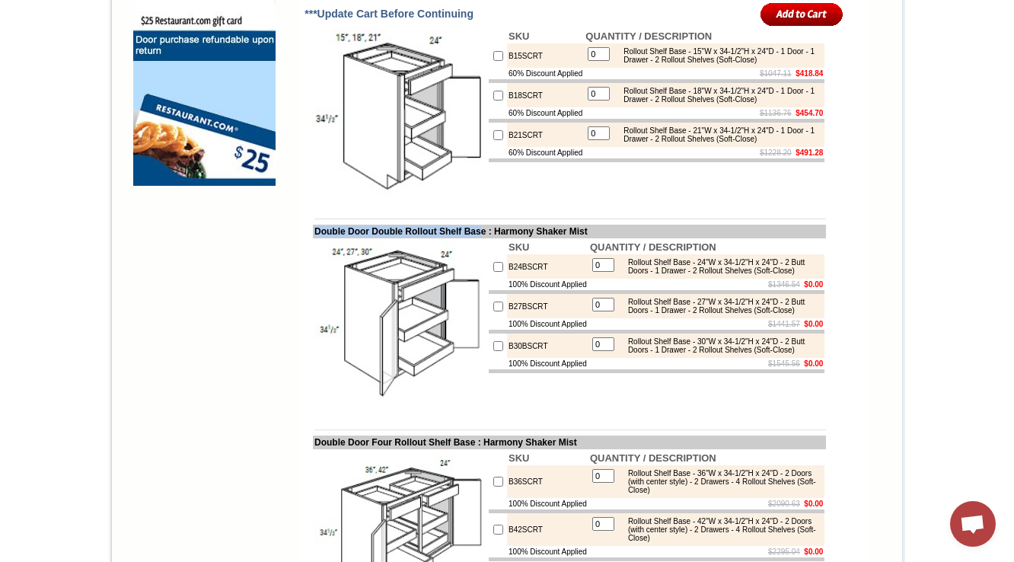
copy td "Double Door Double Rollout Shelf Bas"
drag, startPoint x: 301, startPoint y: 304, endPoint x: 490, endPoint y: 304, distance: 189.5
click at [490, 238] on td "Double Door Double Rollout Shelf Base : Harmony Shaker Mist" at bounding box center [569, 232] width 513 height 14
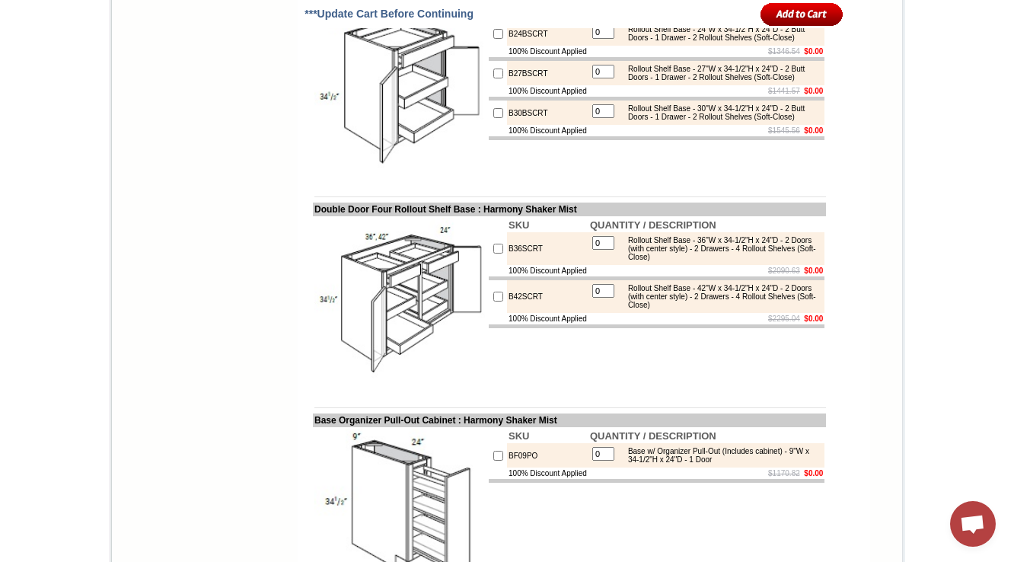
scroll to position [1522, 0]
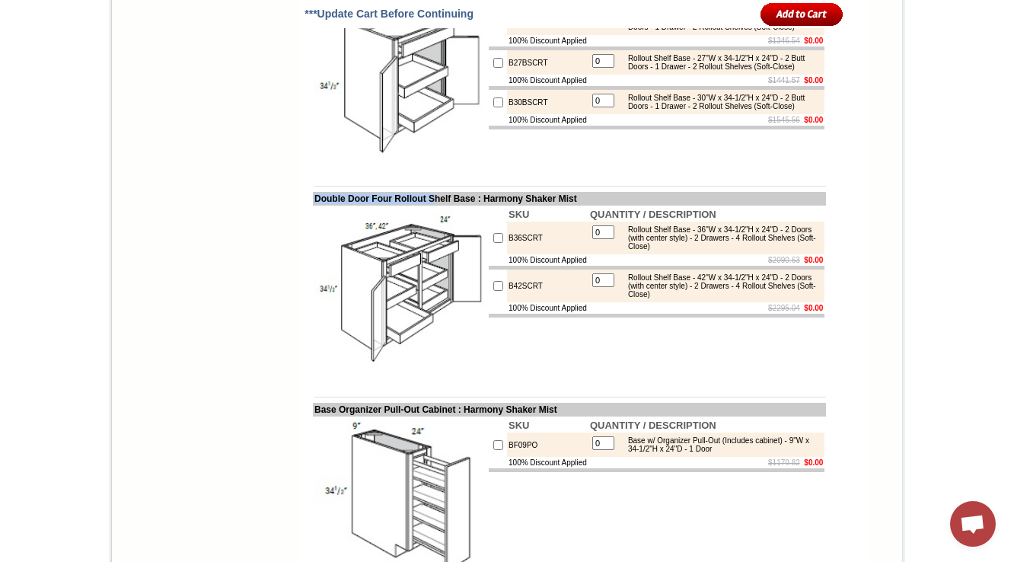
drag, startPoint x: 301, startPoint y: 272, endPoint x: 441, endPoint y: 271, distance: 139.3
click at [441, 206] on td "Double Door Four Rollout Shelf Base : Harmony Shaker Mist" at bounding box center [569, 199] width 513 height 14
copy td "Double Door Four Rollout S"
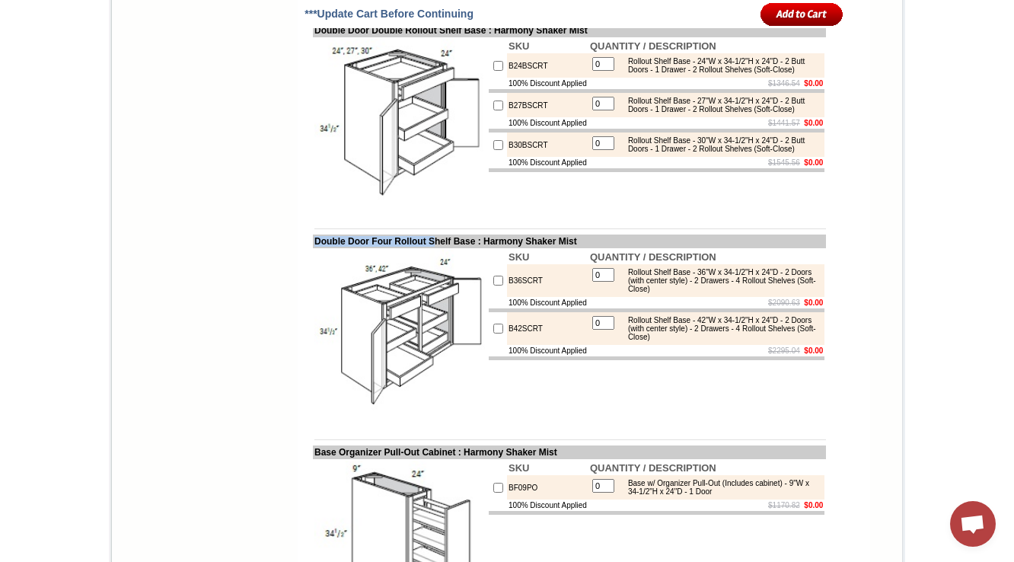
scroll to position [1461, 0]
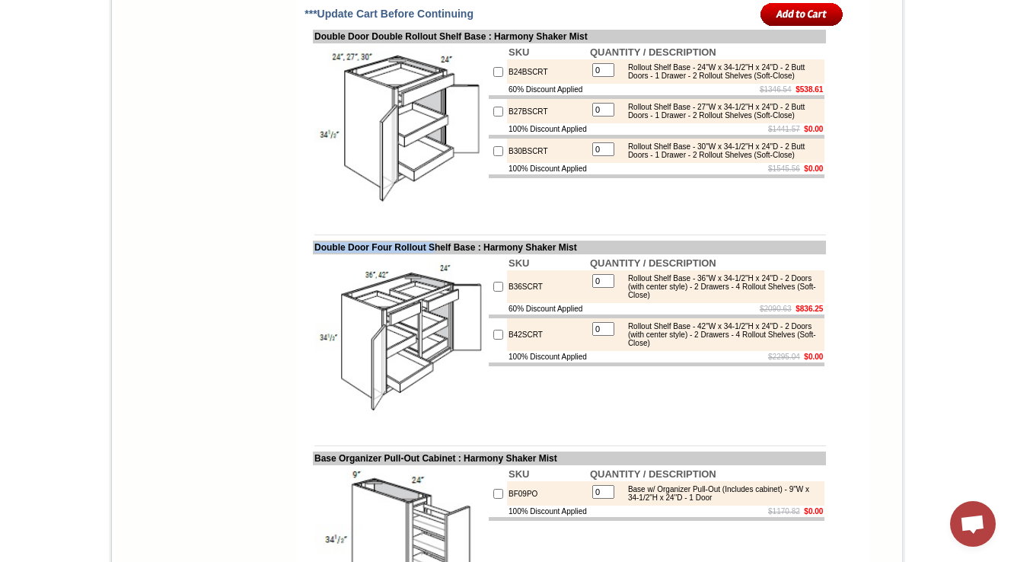
scroll to position [1452, 0]
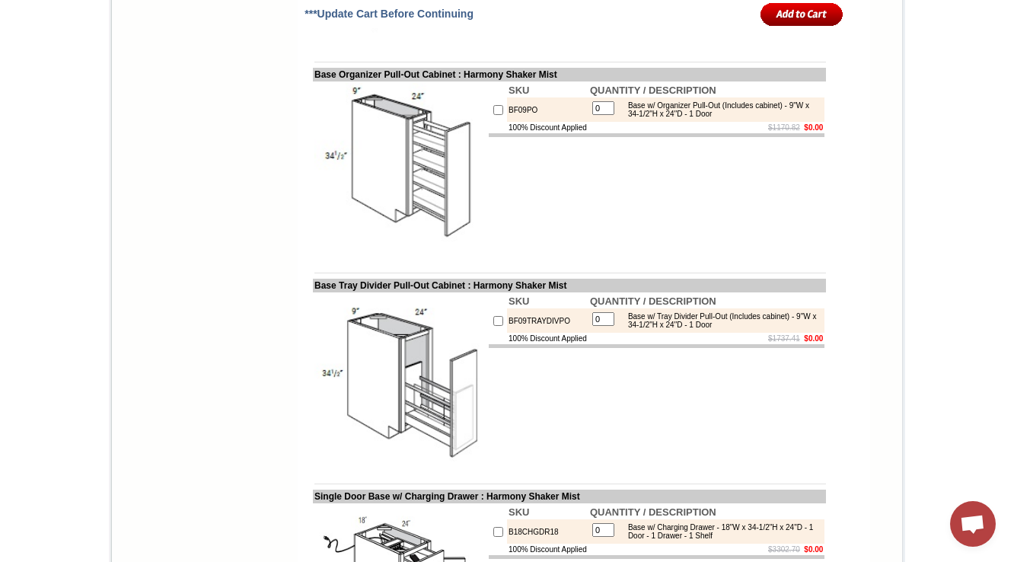
scroll to position [1878, 0]
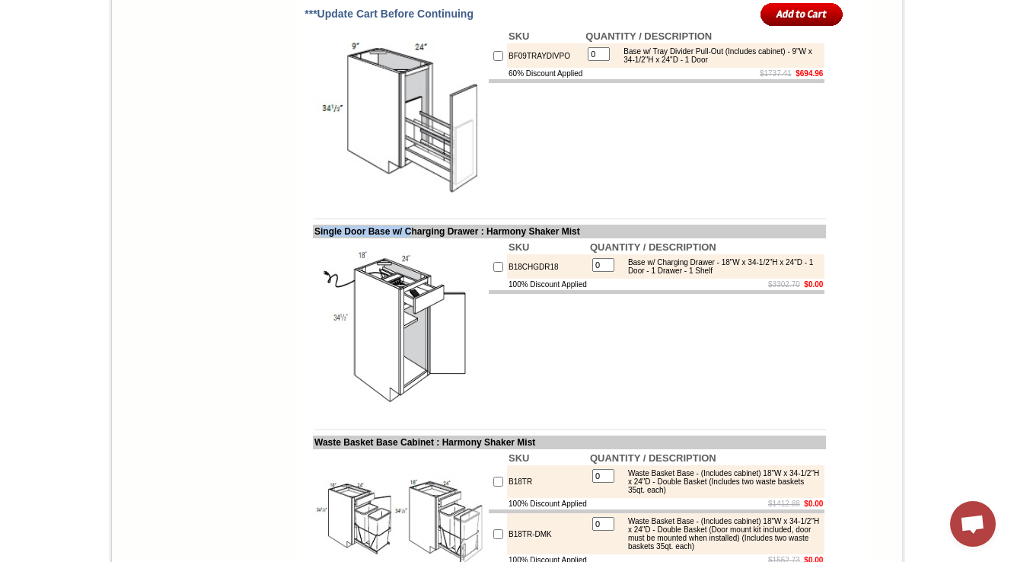
drag, startPoint x: 306, startPoint y: 304, endPoint x: 415, endPoint y: 307, distance: 108.9
click at [415, 238] on td "Single Door Base w/ Charging Drawer : Harmony Shaker Mist" at bounding box center [569, 232] width 513 height 14
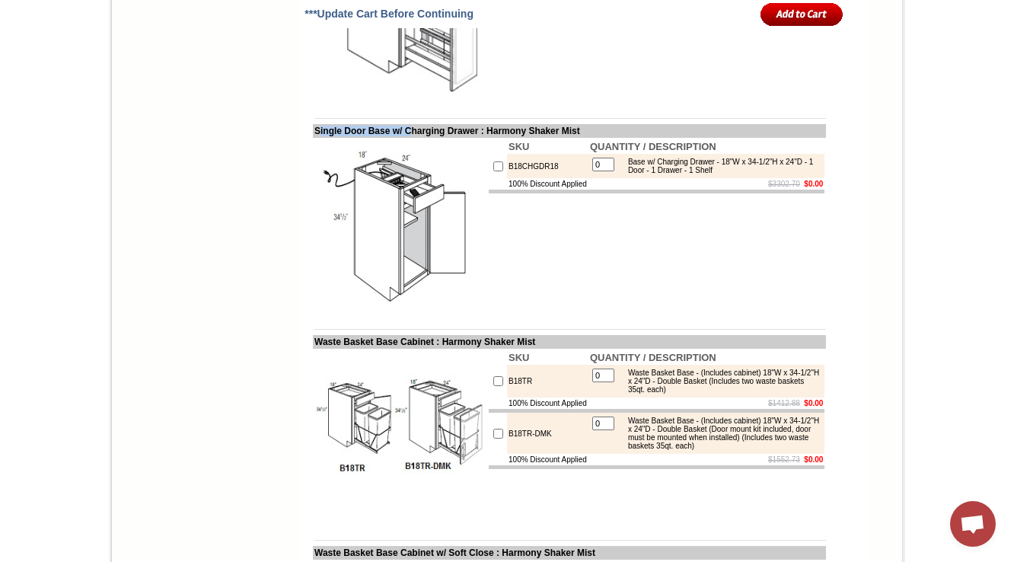
scroll to position [2244, 0]
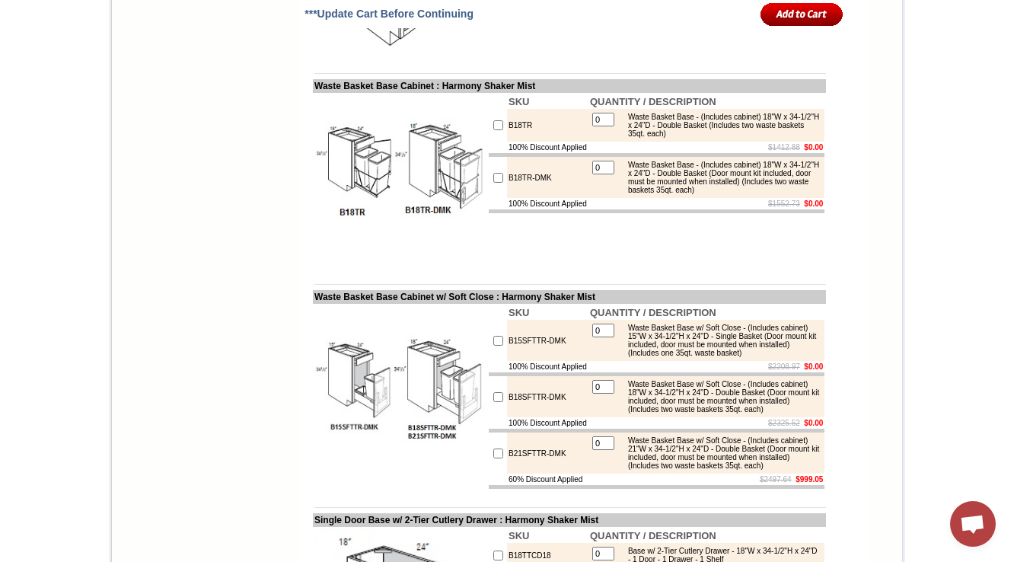
scroll to position [2487, 0]
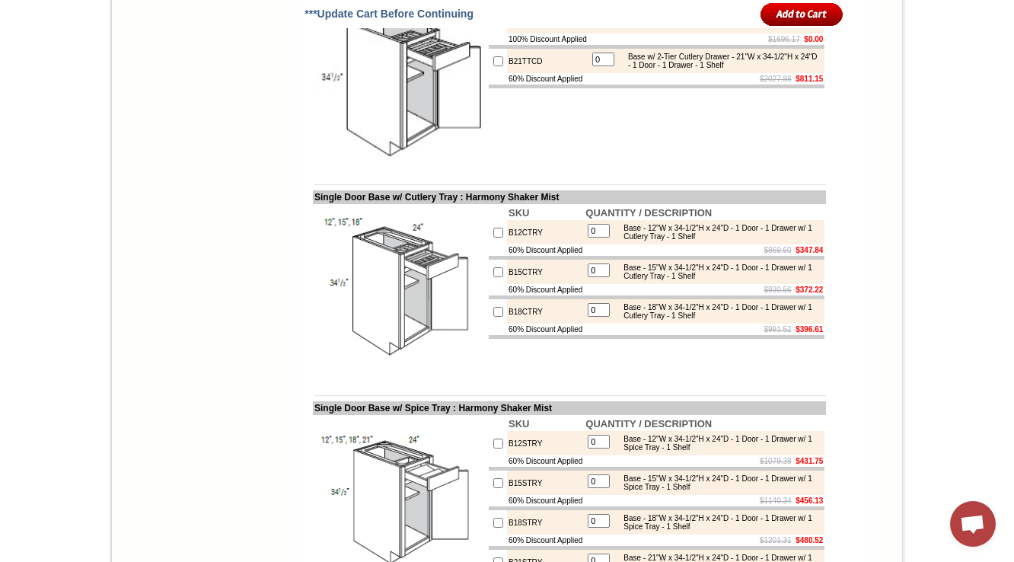
scroll to position [2974, 0]
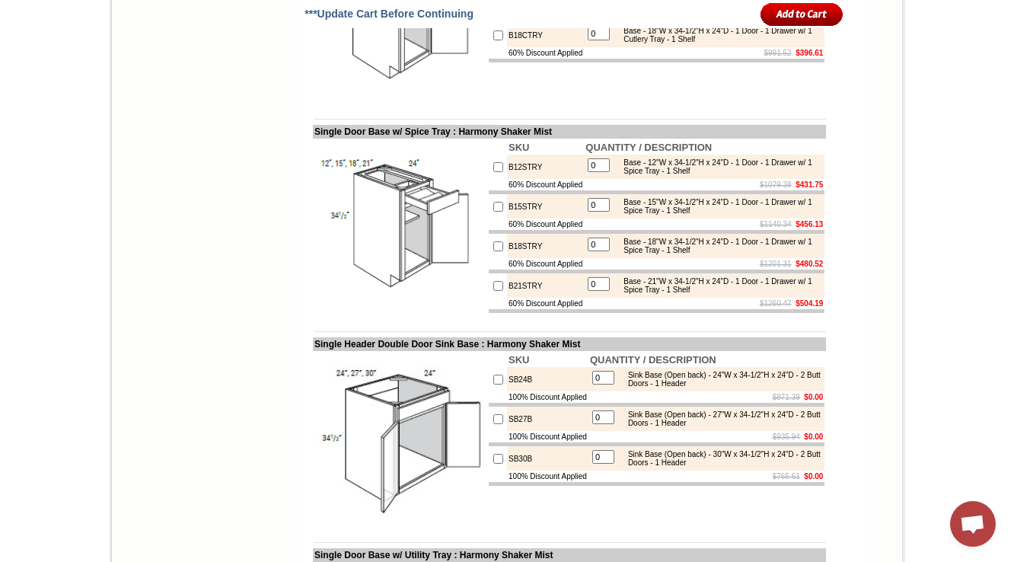
scroll to position [3279, 0]
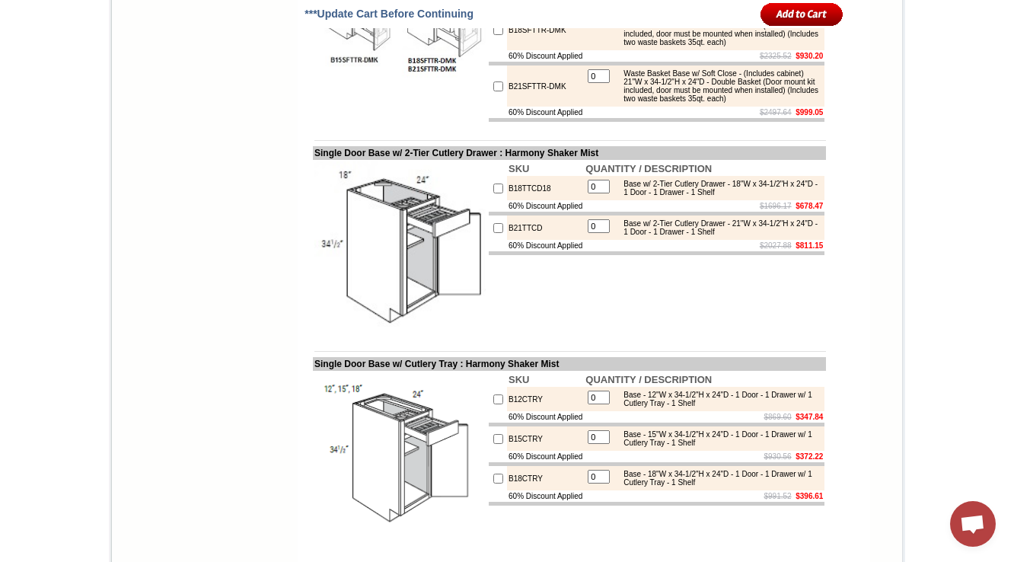
scroll to position [2914, 0]
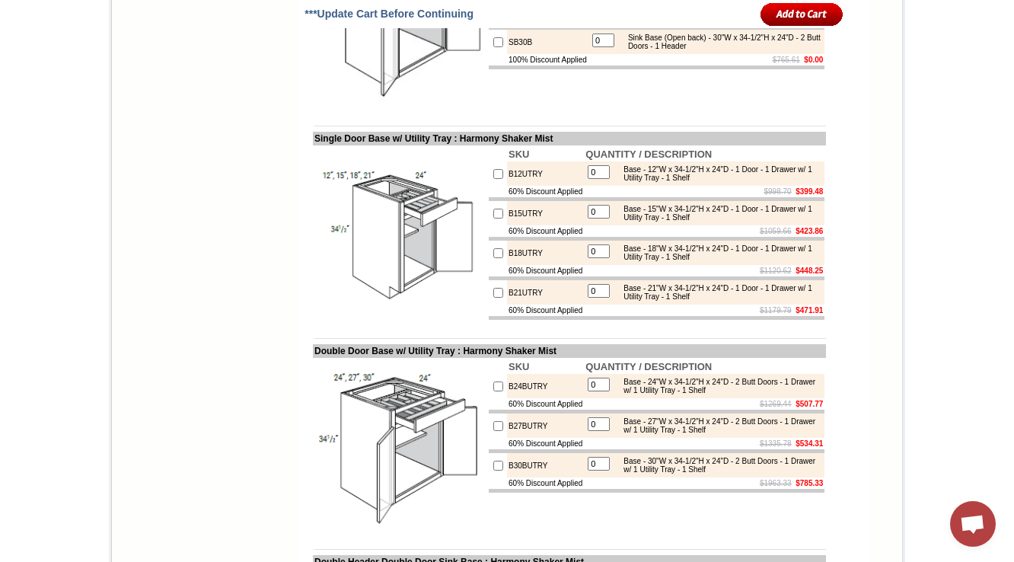
scroll to position [3705, 0]
drag, startPoint x: 304, startPoint y: 74, endPoint x: 487, endPoint y: 74, distance: 183.4
drag, startPoint x: 501, startPoint y: 113, endPoint x: 484, endPoint y: 113, distance: 16.7
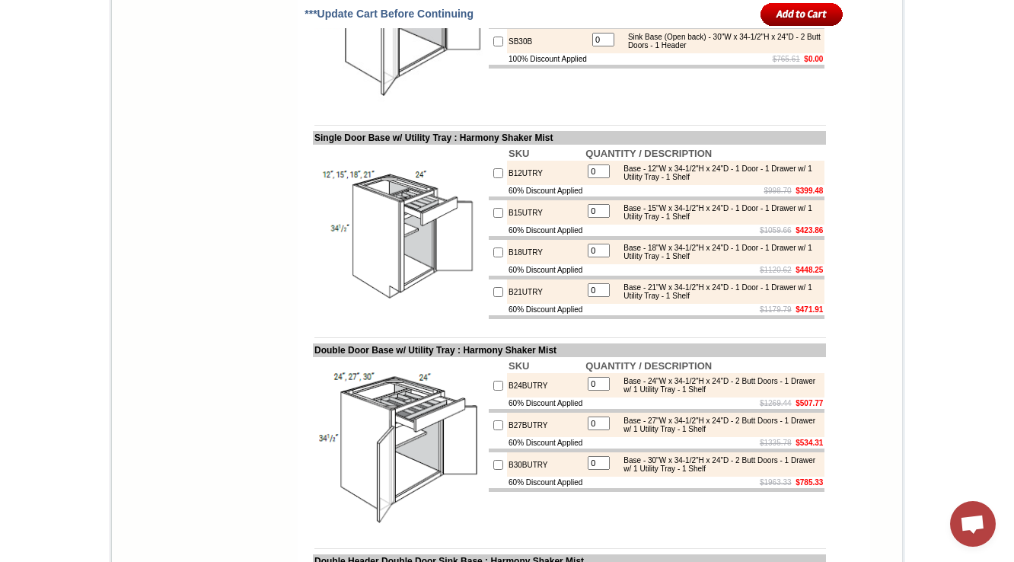
drag, startPoint x: 505, startPoint y: 133, endPoint x: 586, endPoint y: 132, distance: 80.7
drag, startPoint x: 521, startPoint y: 116, endPoint x: 490, endPoint y: 116, distance: 31.2
drag, startPoint x: 495, startPoint y: 135, endPoint x: 579, endPoint y: 135, distance: 84.5
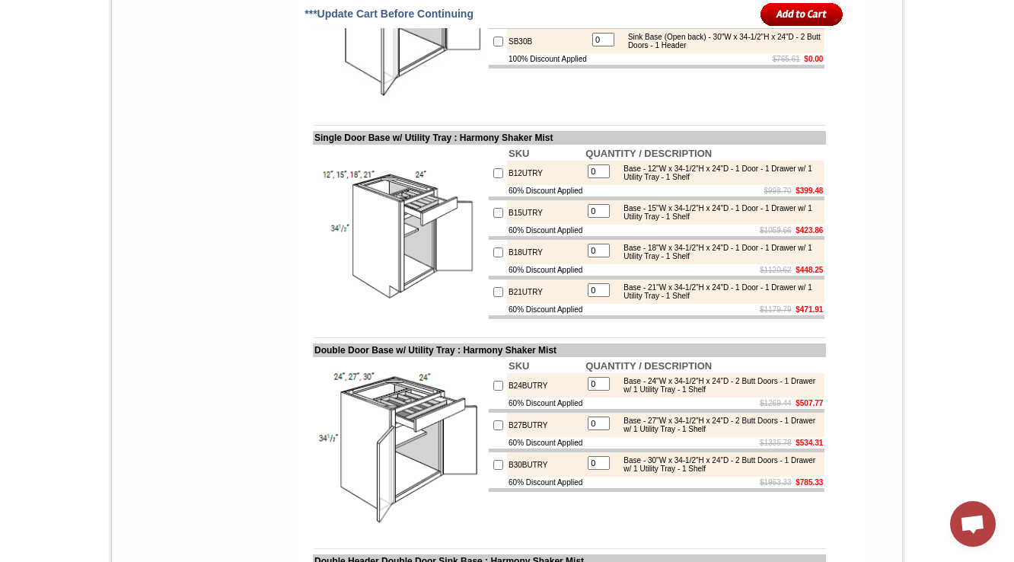
drag, startPoint x: 747, startPoint y: 131, endPoint x: 817, endPoint y: 127, distance: 70.1
drag, startPoint x: 484, startPoint y: 134, endPoint x: 581, endPoint y: 129, distance: 97.5
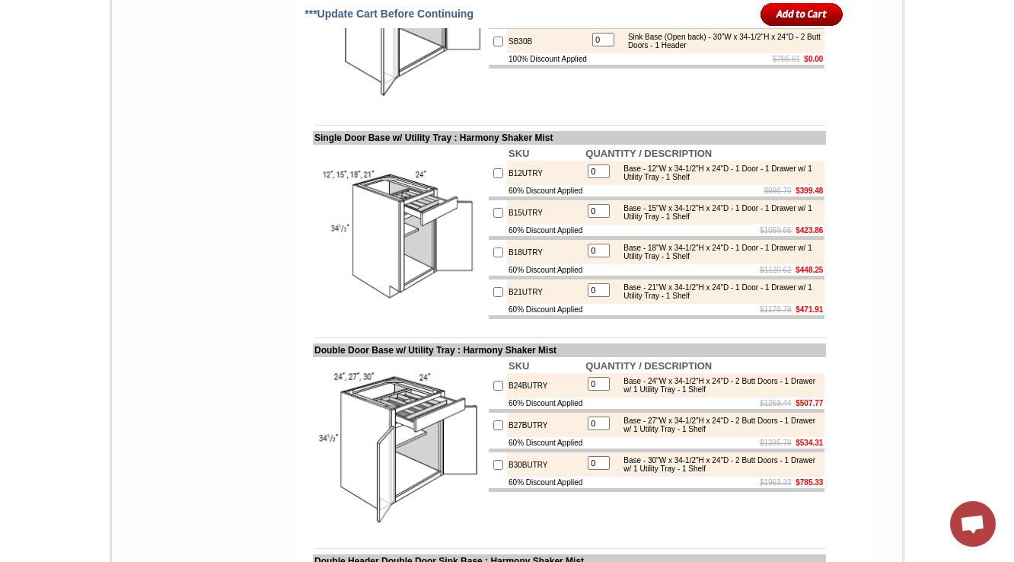
drag, startPoint x: 495, startPoint y: 175, endPoint x: 595, endPoint y: 175, distance: 100.5
click at [595, 25] on tr "100% Discount Applied $935.94 $0.00" at bounding box center [657, 19] width 336 height 11
drag, startPoint x: 763, startPoint y: 177, endPoint x: 814, endPoint y: 176, distance: 51.0
click at [814, 25] on td "$935.94 $0.00" at bounding box center [706, 19] width 237 height 11
drag, startPoint x: 518, startPoint y: 171, endPoint x: 579, endPoint y: 169, distance: 61.7
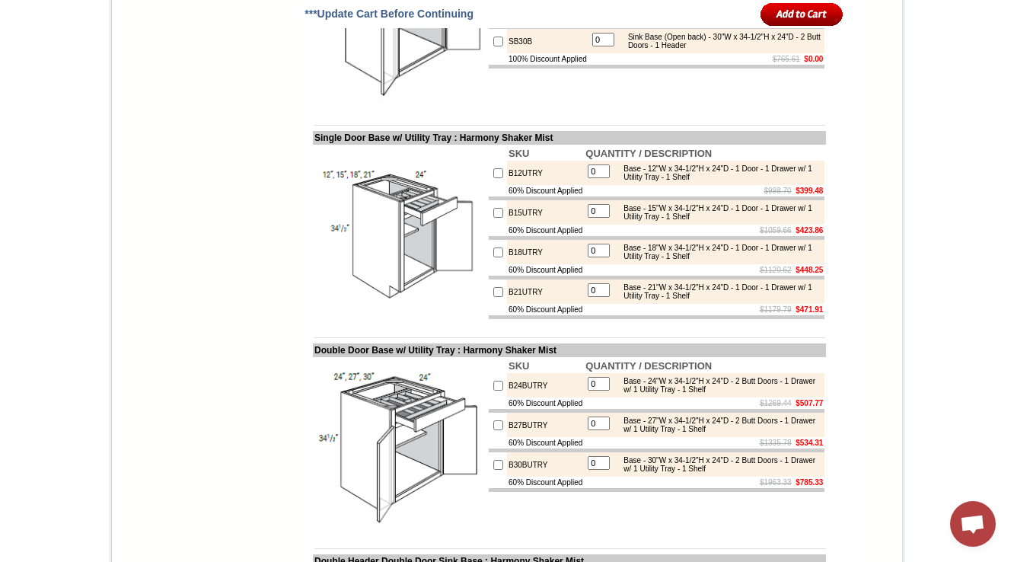
click at [579, 25] on td "100% Discount Applied" at bounding box center [547, 19] width 81 height 11
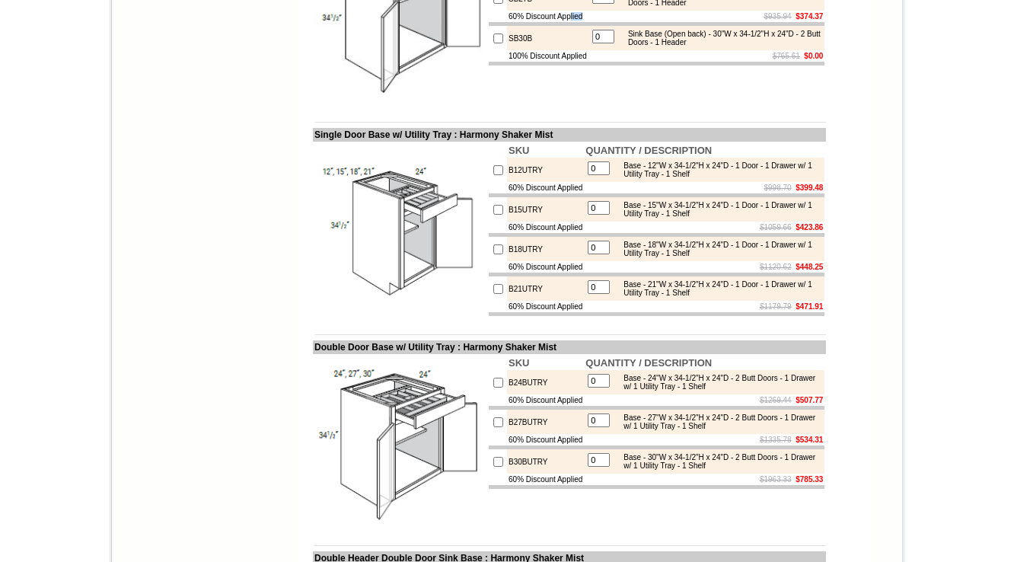
drag, startPoint x: 493, startPoint y: 175, endPoint x: 583, endPoint y: 174, distance: 89.8
click at [583, 22] on tr "60% Discount Applied $935.94 $374.37" at bounding box center [657, 16] width 336 height 11
drag, startPoint x: 492, startPoint y: 216, endPoint x: 583, endPoint y: 216, distance: 90.6
click at [583, 62] on tr "100% Discount Applied $765.61 $0.00" at bounding box center [657, 55] width 336 height 11
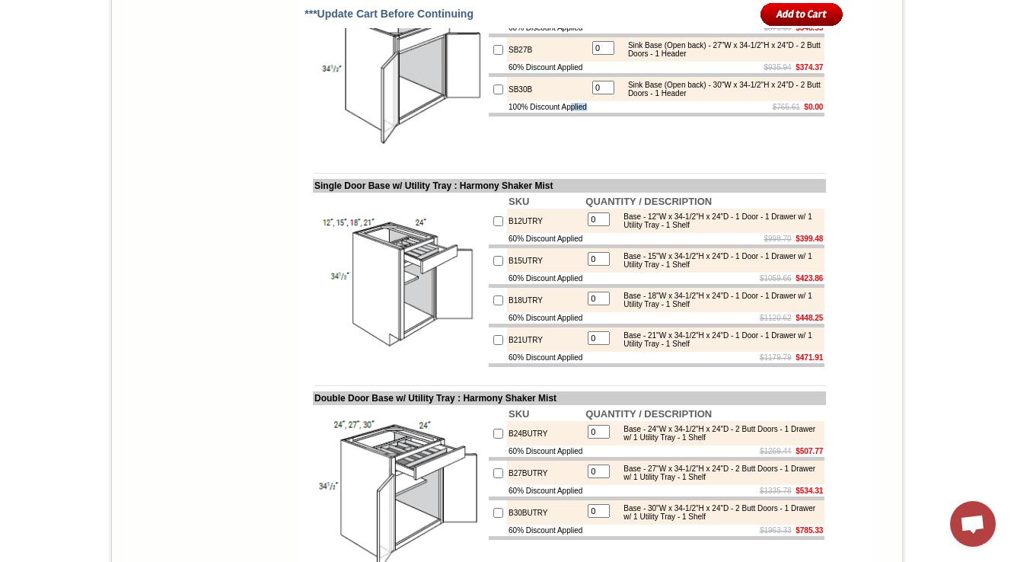
scroll to position [3644, 0]
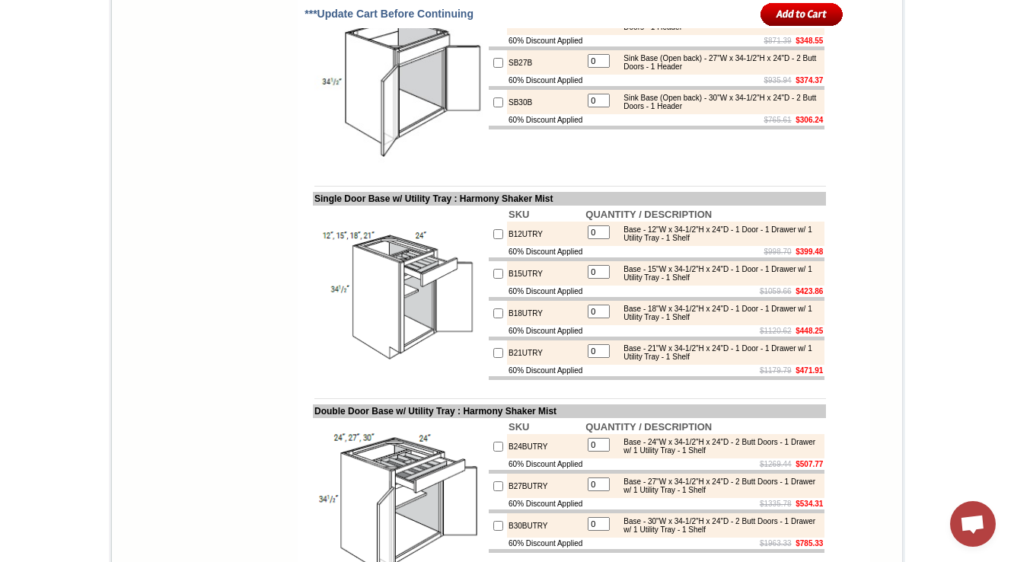
drag, startPoint x: 524, startPoint y: 175, endPoint x: 482, endPoint y: 180, distance: 42.1
click at [489, 35] on tr "SB24B 0 Sink Base (Open back) - 24"W x 34-1/2"H x 24"D - 2 Butt Doors - 1 Header" at bounding box center [657, 23] width 336 height 24
copy tr "SB24B"
drag, startPoint x: 524, startPoint y: 210, endPoint x: 484, endPoint y: 212, distance: 39.6
click at [489, 75] on tr "SB27B 0 Sink Base (Open back) - 27"W x 34-1/2"H x 24"D - 2 Butt Doors - 1 Header" at bounding box center [657, 62] width 336 height 24
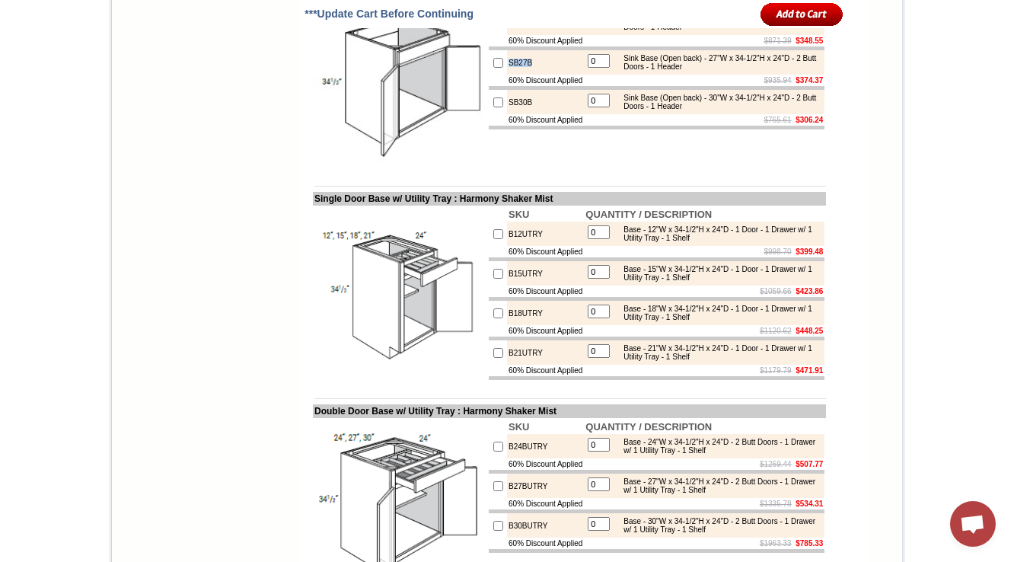
copy tr "SB27B"
drag, startPoint x: 664, startPoint y: 212, endPoint x: 711, endPoint y: 212, distance: 47.2
click at [711, 71] on div "Sink Base (Open back) - 27"W x 34-1/2"H x 24"D - 2 Butt Doors - 1 Header" at bounding box center [718, 62] width 205 height 17
copy div "(Open back)"
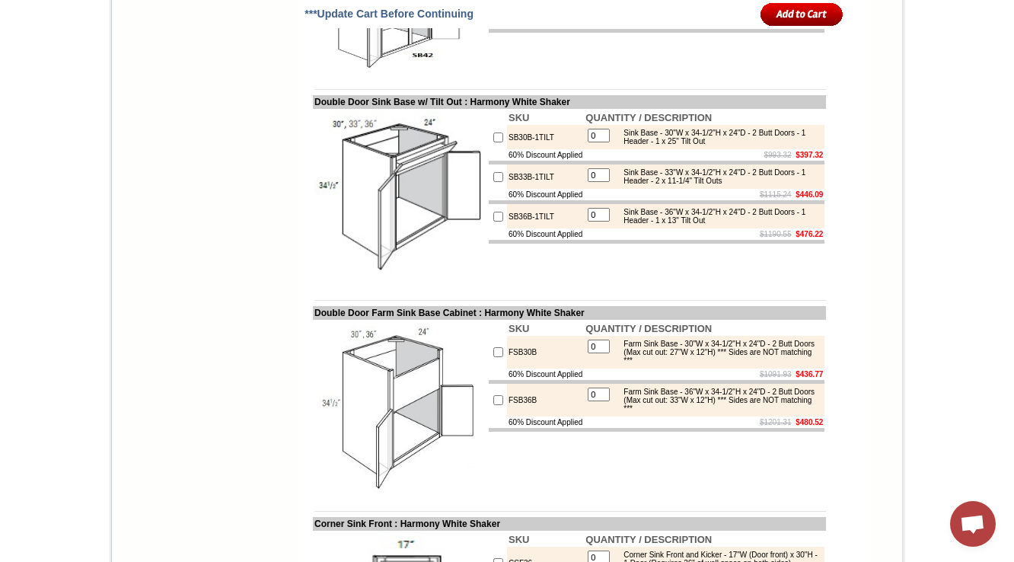
scroll to position [4396, 0]
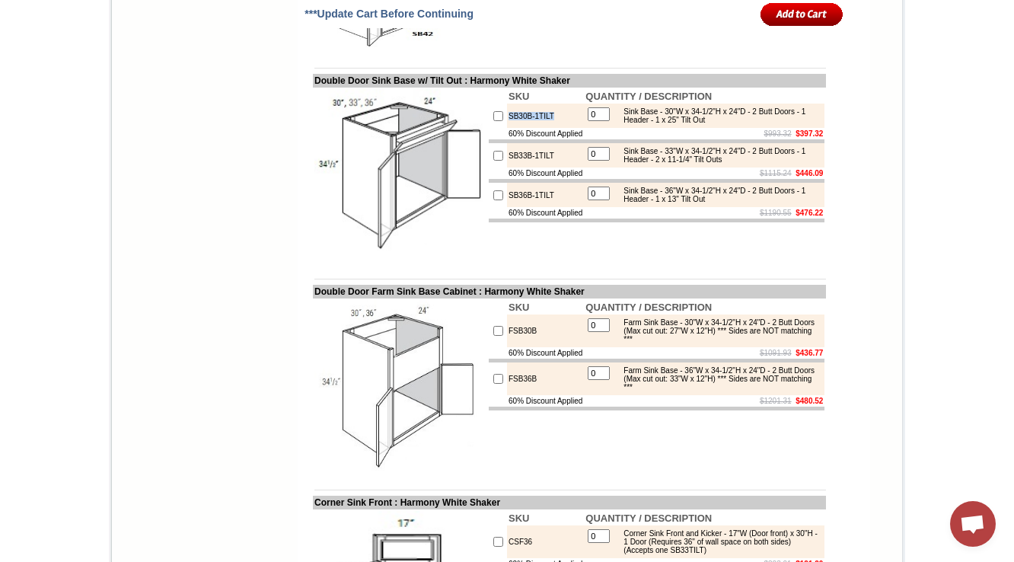
drag, startPoint x: 546, startPoint y: 282, endPoint x: 491, endPoint y: 282, distance: 55.6
click at [507, 128] on td "SB30B-1TILT" at bounding box center [545, 116] width 77 height 24
copy td "SB30B-1TILT"
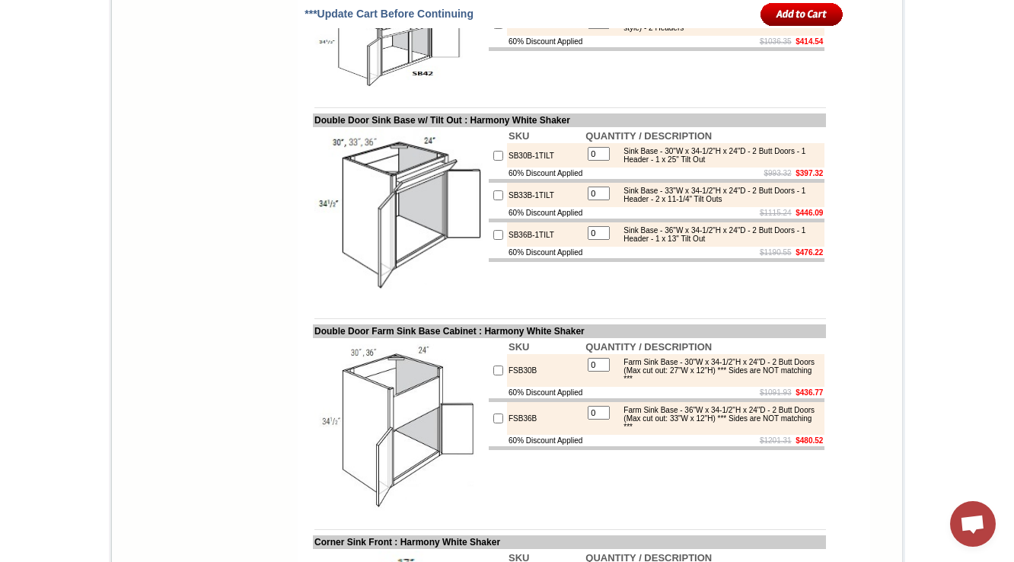
scroll to position [4335, 0]
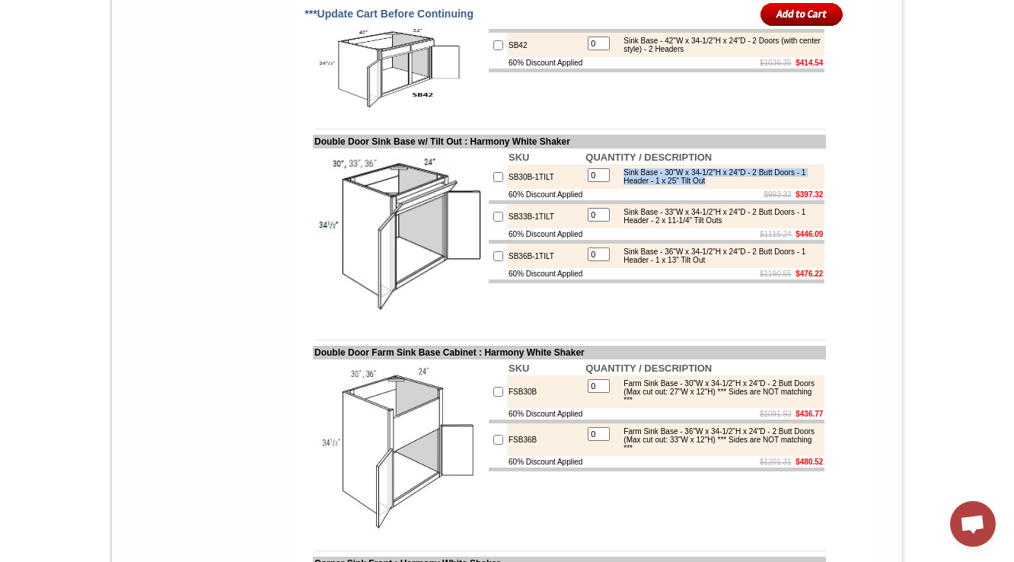
drag, startPoint x: 763, startPoint y: 352, endPoint x: 617, endPoint y: 335, distance: 147.2
click at [617, 187] on table "0 Sink Base - 30"W x 34-1/2"H x 24"D - 2 Butt Doors - 1 Header - 1 x 25" Tilt O…" at bounding box center [703, 176] width 237 height 21
drag, startPoint x: 543, startPoint y: 344, endPoint x: 490, endPoint y: 346, distance: 53.3
click at [490, 189] on tr "SB30B-1TILT 0 Sink Base - 30"W x 34-1/2"H x 24"D - 2 Butt Doors - 1 Header - 1 …" at bounding box center [657, 176] width 336 height 24
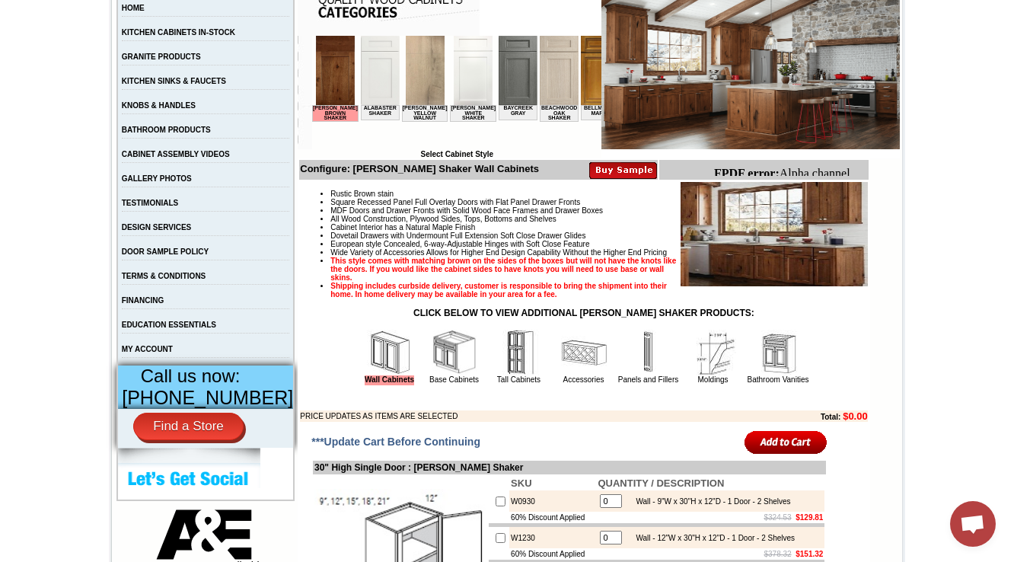
scroll to position [365, 0]
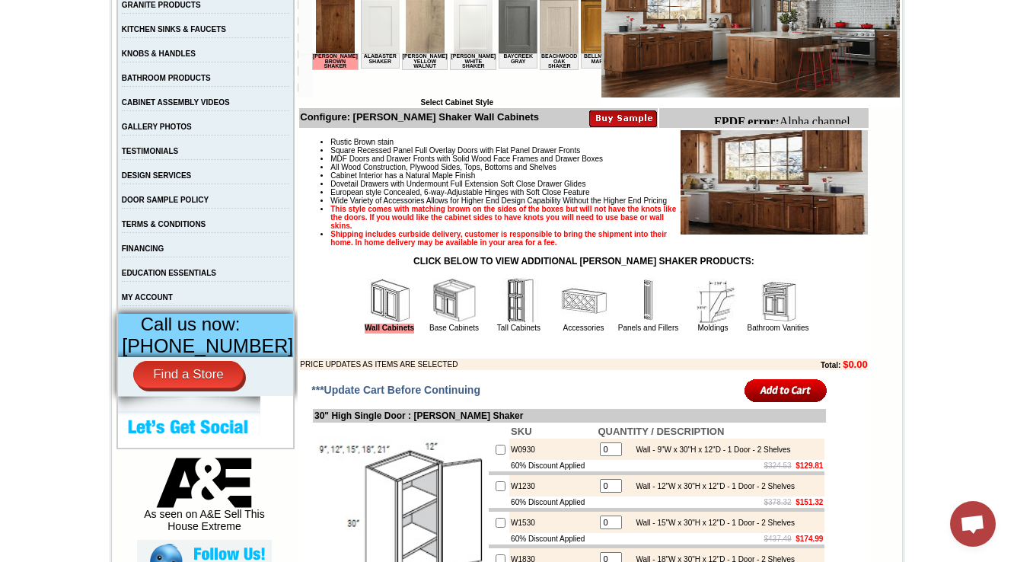
click at [432, 323] on img at bounding box center [455, 301] width 46 height 46
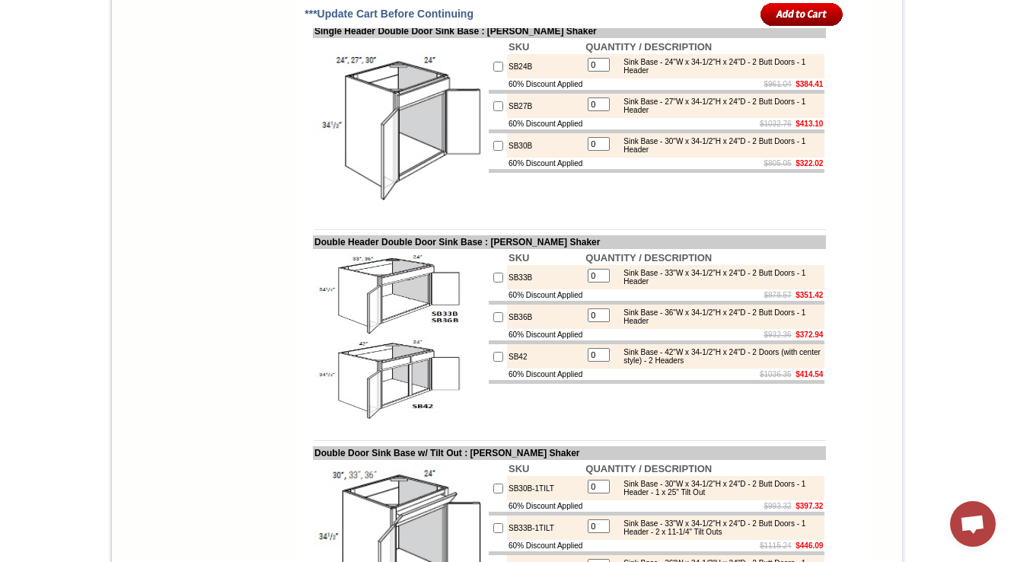
scroll to position [4430, 0]
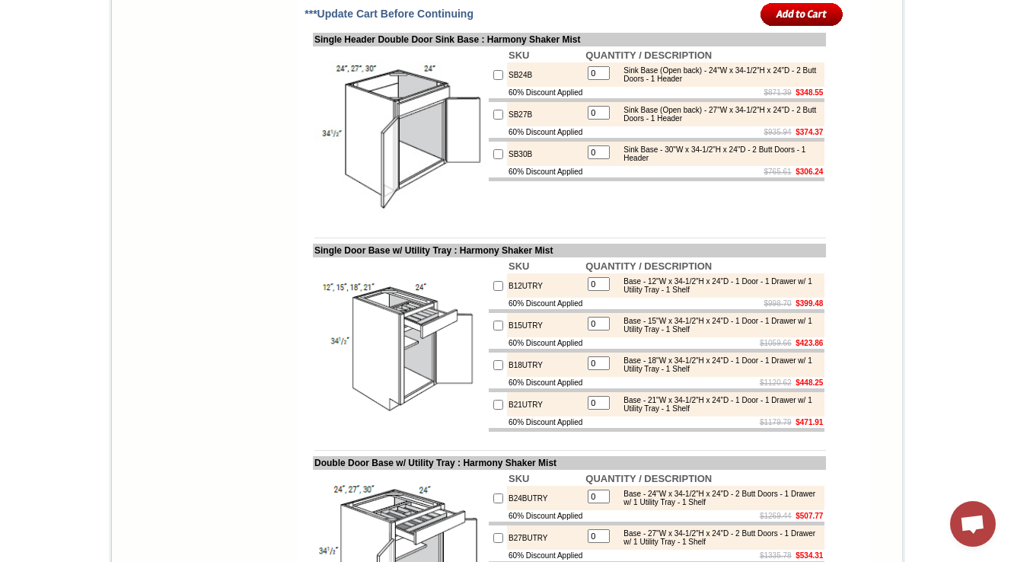
scroll to position [4271, 0]
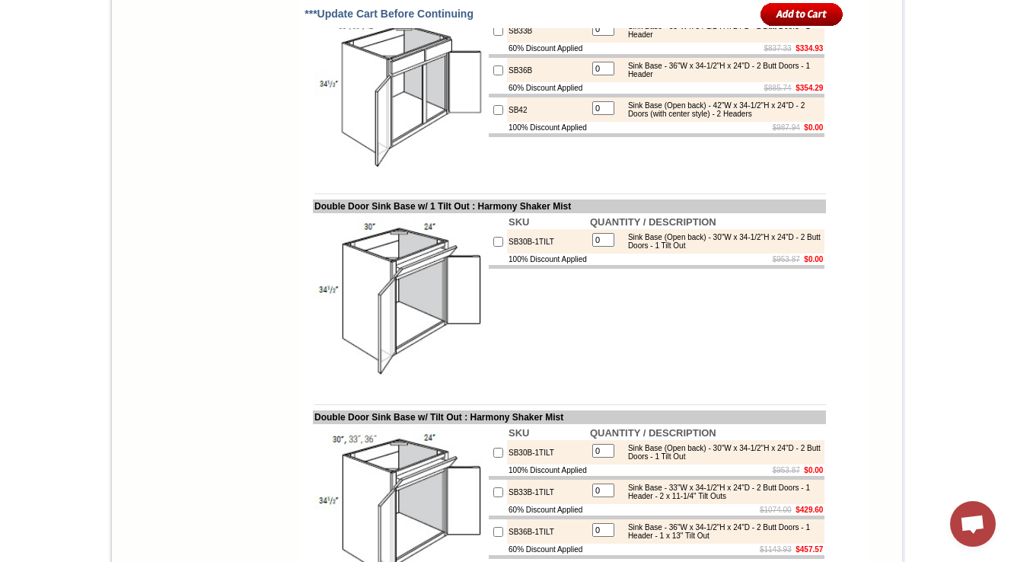
drag, startPoint x: 304, startPoint y: 161, endPoint x: 411, endPoint y: 162, distance: 107.3
copy td "ouble Header Double"
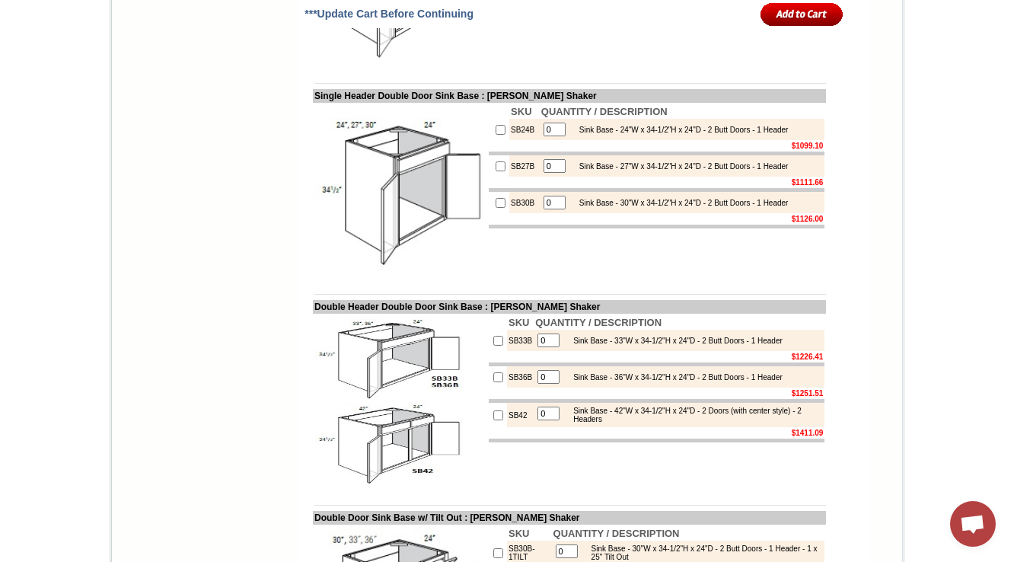
scroll to position [4344, 0]
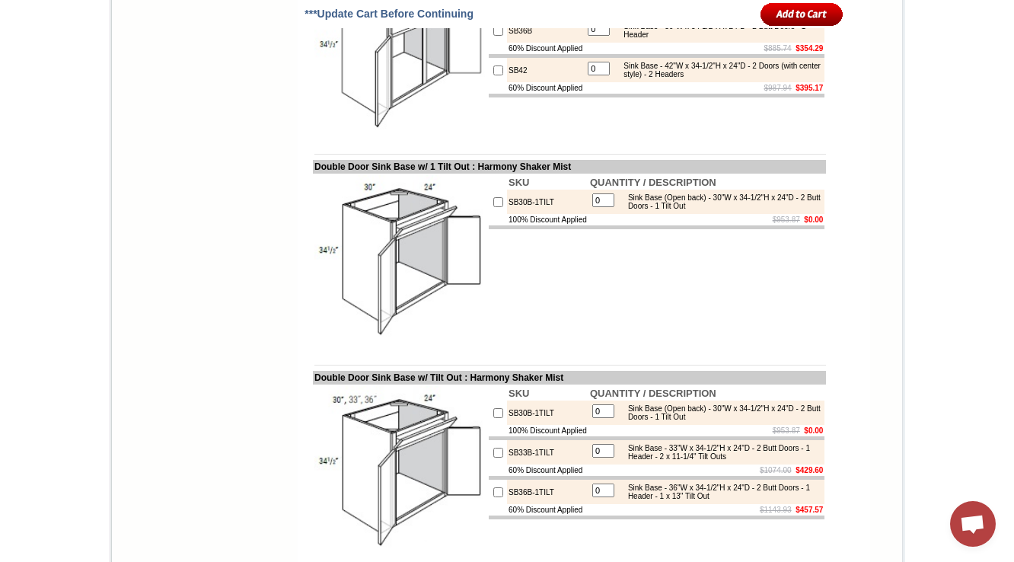
scroll to position [4331, 0]
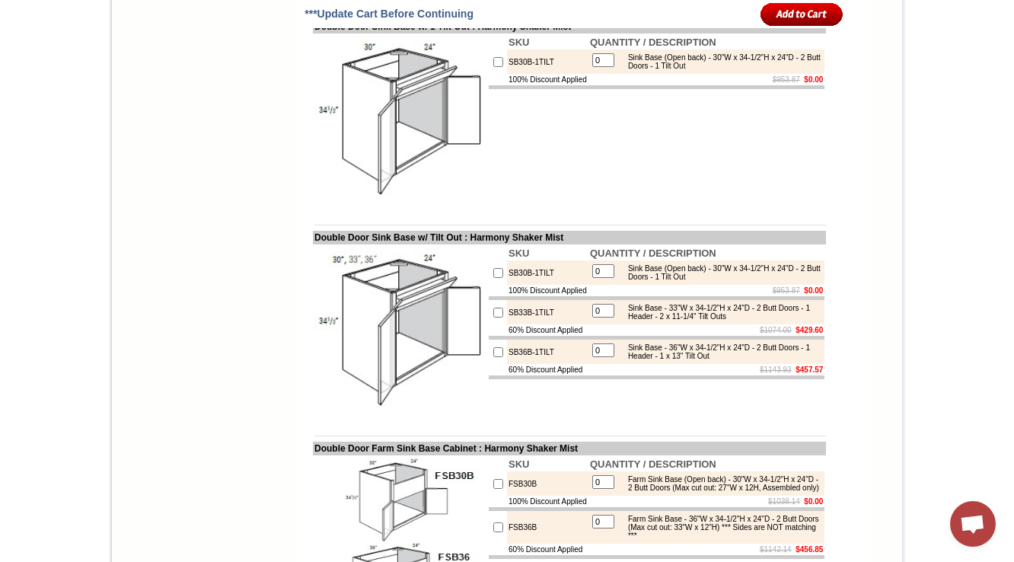
scroll to position [4511, 0]
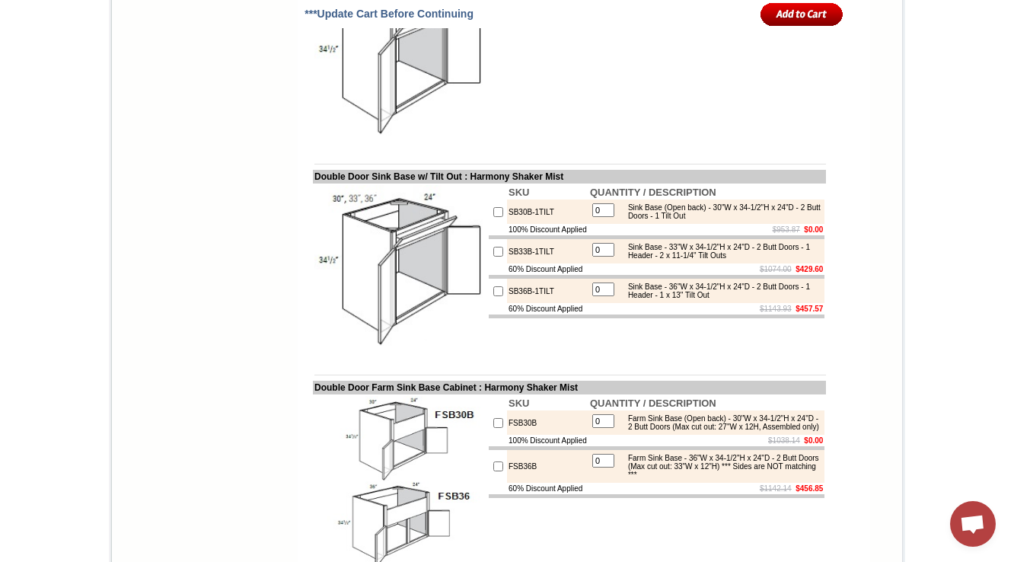
drag, startPoint x: 311, startPoint y: 136, endPoint x: 464, endPoint y: 128, distance: 153.2
copy td "uble Door Sink Base w/ 1 Tilt"
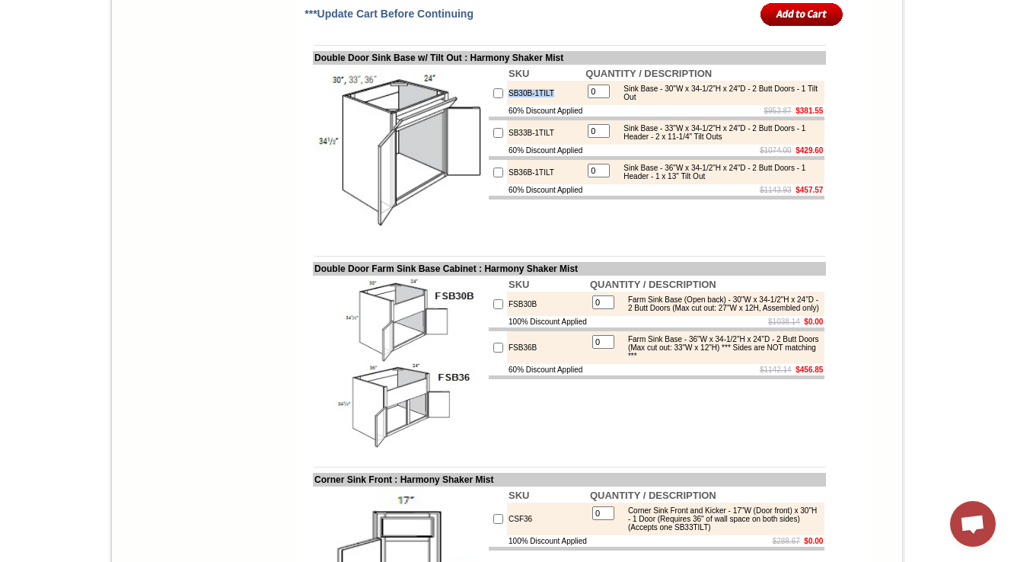
drag, startPoint x: 549, startPoint y: 266, endPoint x: 493, endPoint y: 263, distance: 55.6
click at [507, 105] on td "SB30B-1TILT" at bounding box center [545, 93] width 77 height 24
copy td "SB30B-1TILT"
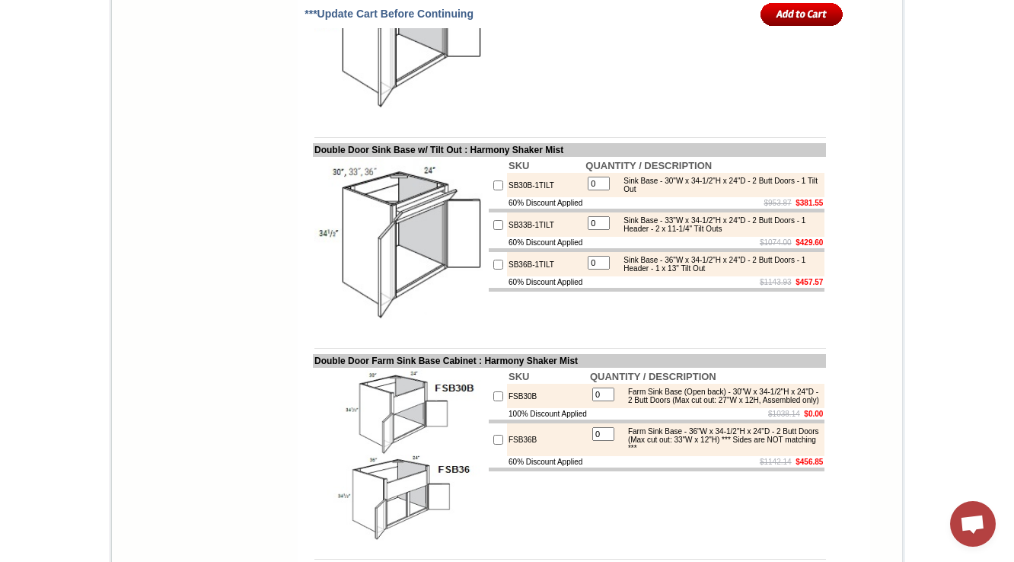
scroll to position [4508, 0]
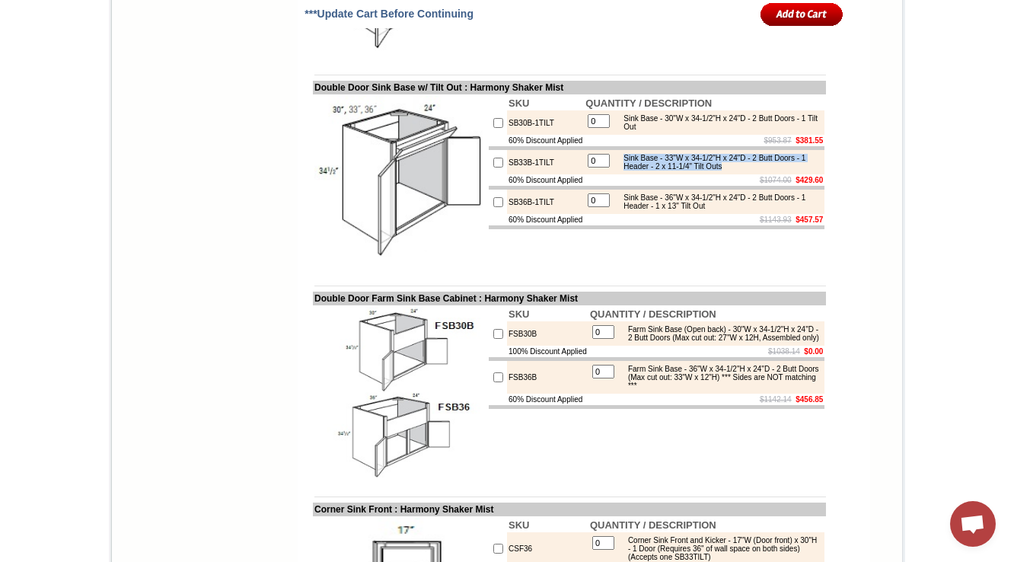
drag, startPoint x: 619, startPoint y: 332, endPoint x: 801, endPoint y: 344, distance: 183.1
click at [801, 170] on div "Sink Base - 33"W x 34-1/2"H x 24"D - 2 Butt Doors - 1 Header - 2 x 11-1/4" Tilt…" at bounding box center [718, 162] width 205 height 17
copy div "Sink Base - 33"W x 34-1/2"H x 24"D - 2 Butt Doors - 1 Header - 2 x 11-1/4" Tilt…"
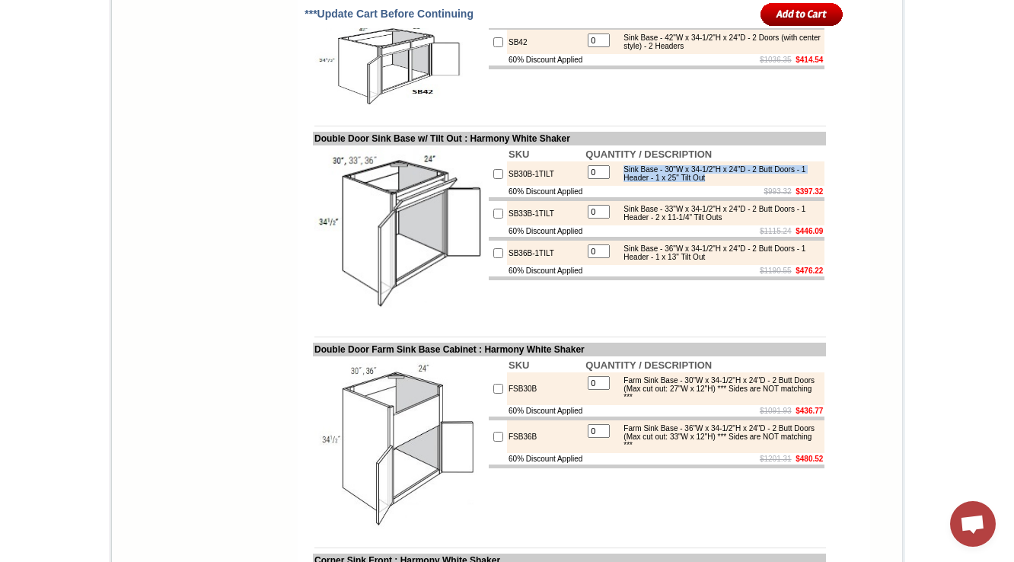
drag, startPoint x: 744, startPoint y: 347, endPoint x: 620, endPoint y: 340, distance: 123.5
click at [620, 182] on div "Sink Base - 30"W x 34-1/2"H x 24"D - 2 Butt Doors - 1 Header - 1 x 25" Tilt Out" at bounding box center [718, 173] width 205 height 17
click at [694, 222] on td "Sink Base - 33"W x 34-1/2"H x 24"D - 2 Butt Doors - 1 Header - 2 x 11-1/4" Tilt…" at bounding box center [718, 213] width 206 height 18
drag, startPoint x: 763, startPoint y: 349, endPoint x: 645, endPoint y: 349, distance: 118.0
click at [645, 182] on div "Sink Base - 30"W x 34-1/2"H x 24"D - 2 Butt Doors - 1 Header - 1 x 25" Tilt Out" at bounding box center [718, 173] width 205 height 17
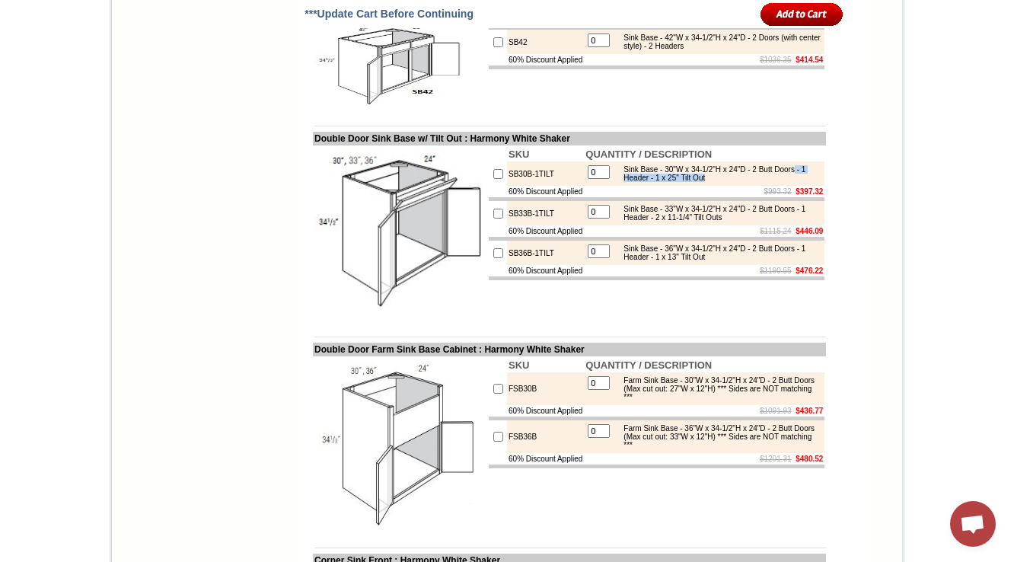
copy div "- 1 Header - 1 x 25" Tilt Out"
click at [950, 330] on body "1-888-619-9165 Contact Us Find a Store Send Us a Design View Cart Shipping* Una…" at bounding box center [507, 340] width 1014 height 9356
drag, startPoint x: 766, startPoint y: 348, endPoint x: 654, endPoint y: 359, distance: 113.2
click at [654, 280] on tbody "SKU QUANTITY / DESCRIPTION SB30B-1TILT 0 Sink Base - 30"W x 34-1/2"H x 24"D - 2…" at bounding box center [657, 213] width 336 height 133
click at [977, 325] on body "1-888-619-9165 Contact Us Find a Store Send Us a Design View Cart Shipping* Una…" at bounding box center [507, 340] width 1014 height 9356
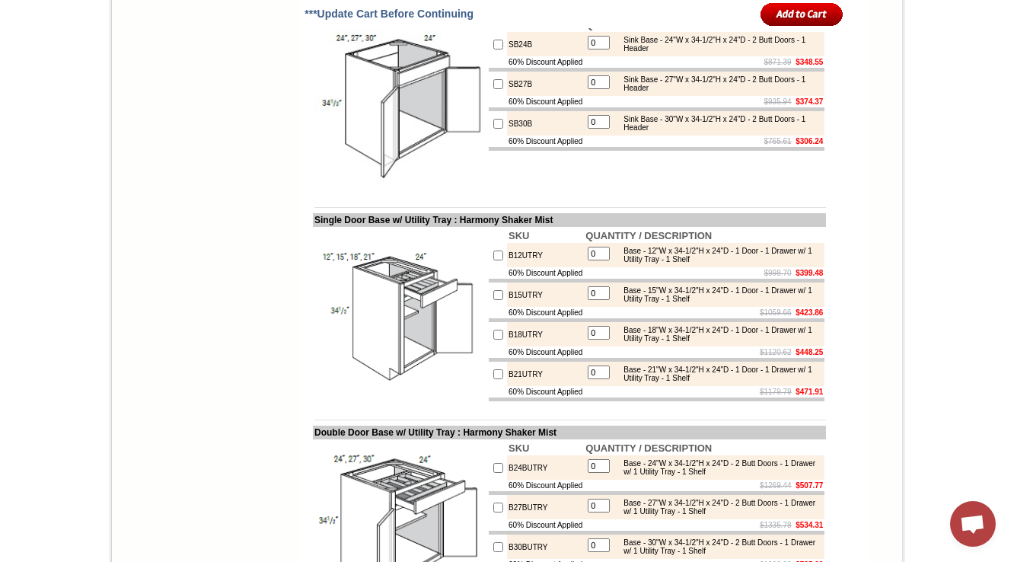
scroll to position [4402, 0]
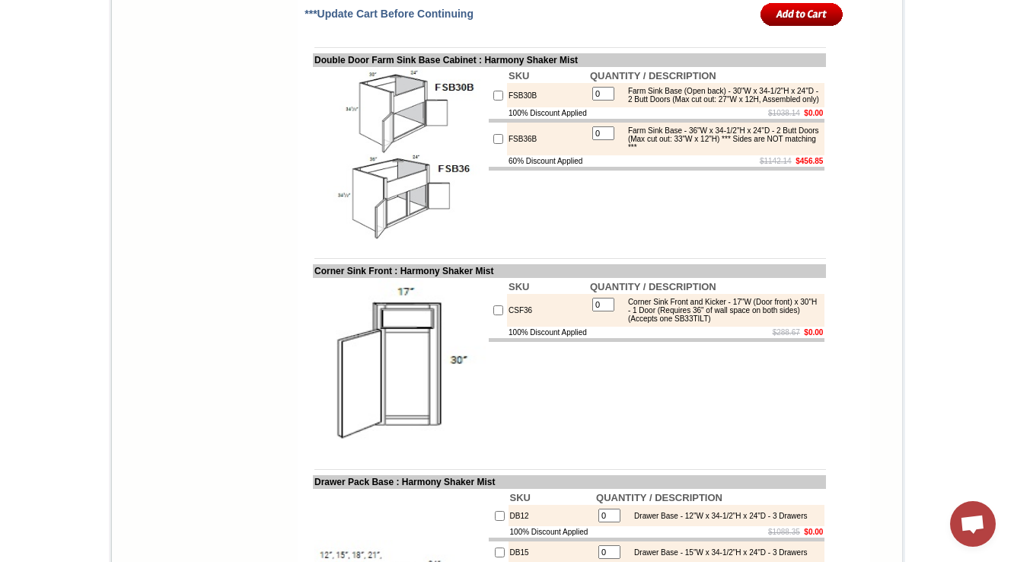
scroll to position [4648, 0]
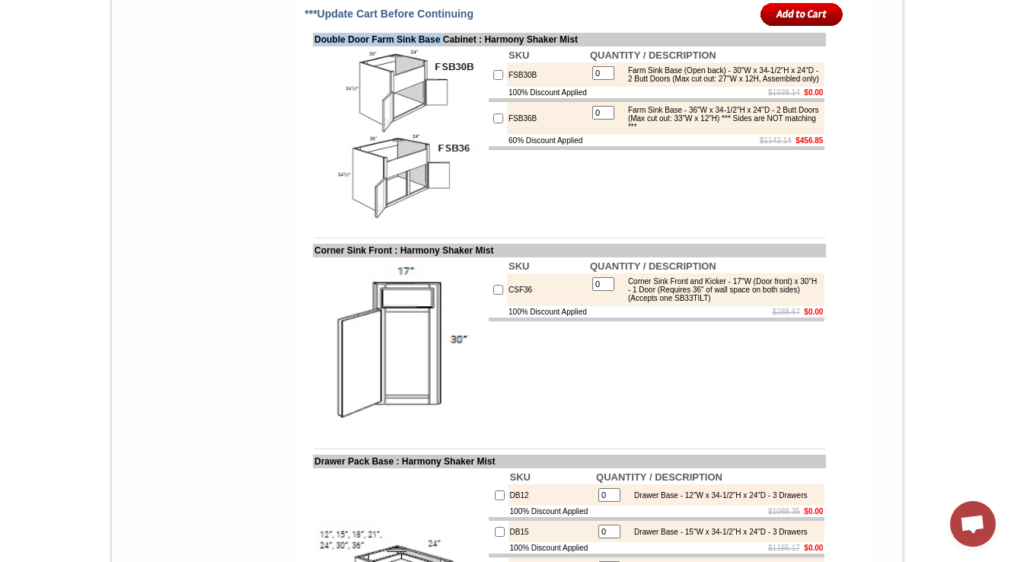
drag, startPoint x: 298, startPoint y: 208, endPoint x: 110, endPoint y: 151, distance: 197.2
click at [457, 46] on td "Double Door Farm Sink Base Cabinet : Harmony Shaker Mist" at bounding box center [569, 40] width 513 height 14
copy td "Double Door Farm Sink Base"
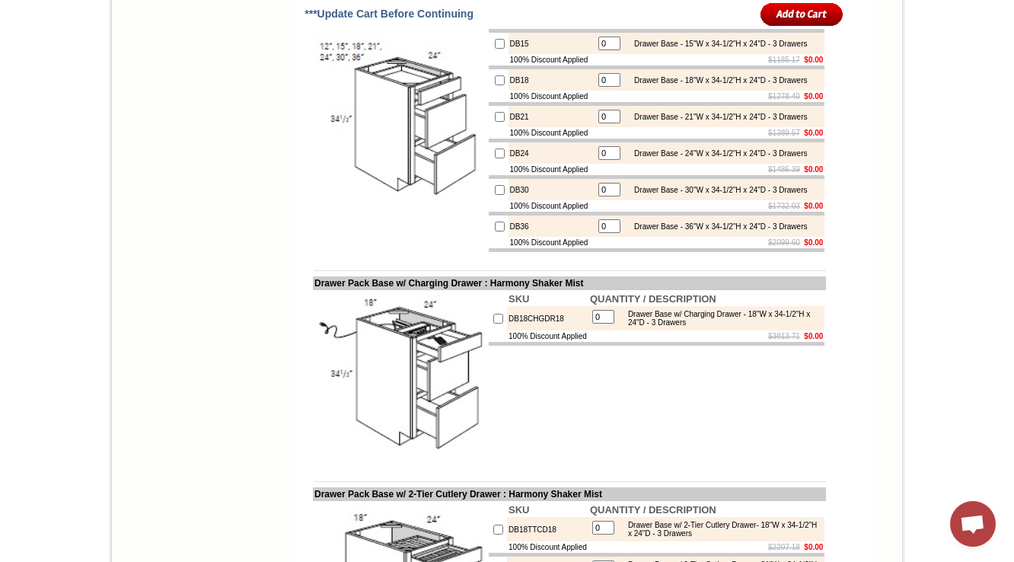
scroll to position [5135, 0]
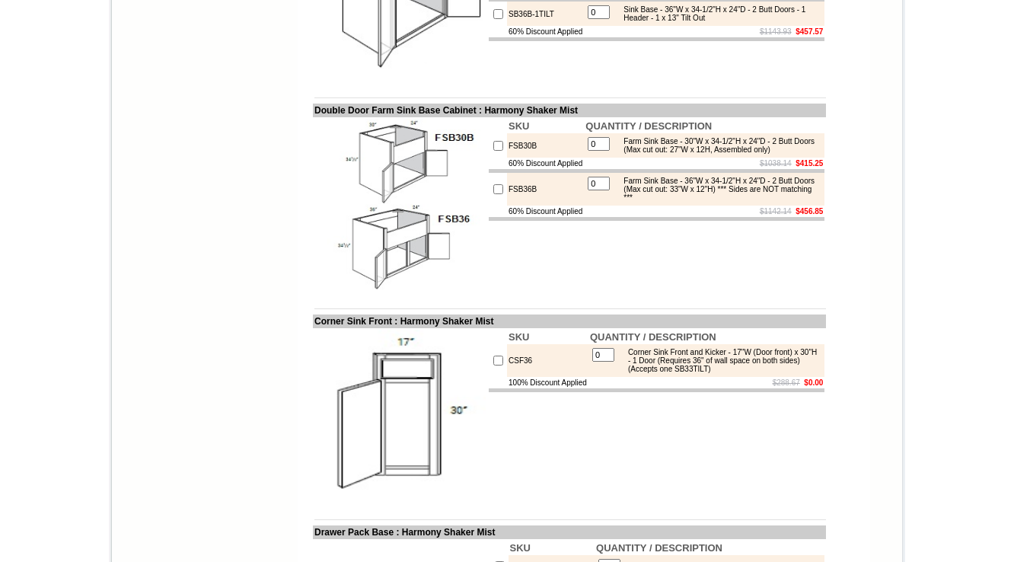
scroll to position [4577, 0]
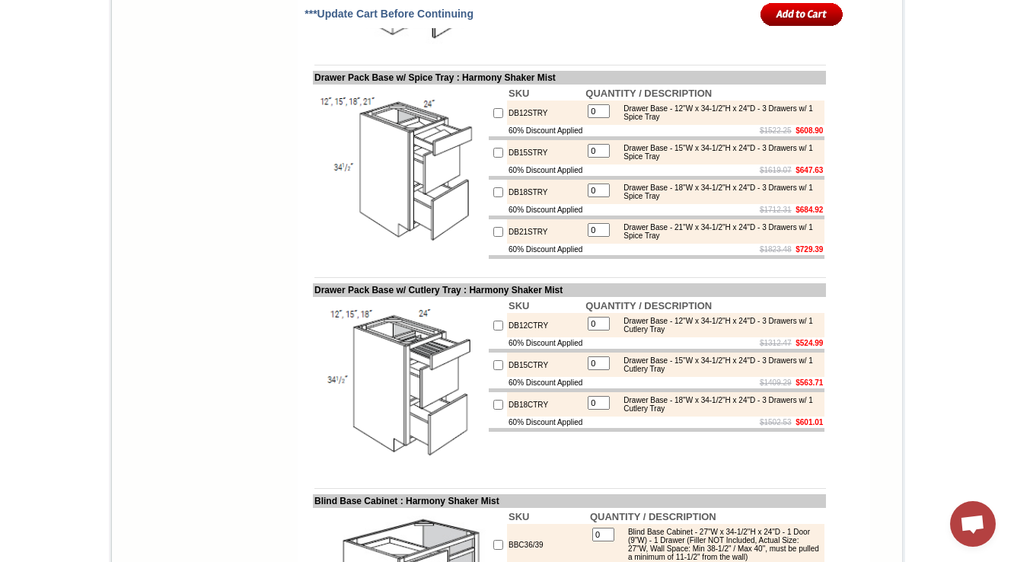
scroll to position [5734, 0]
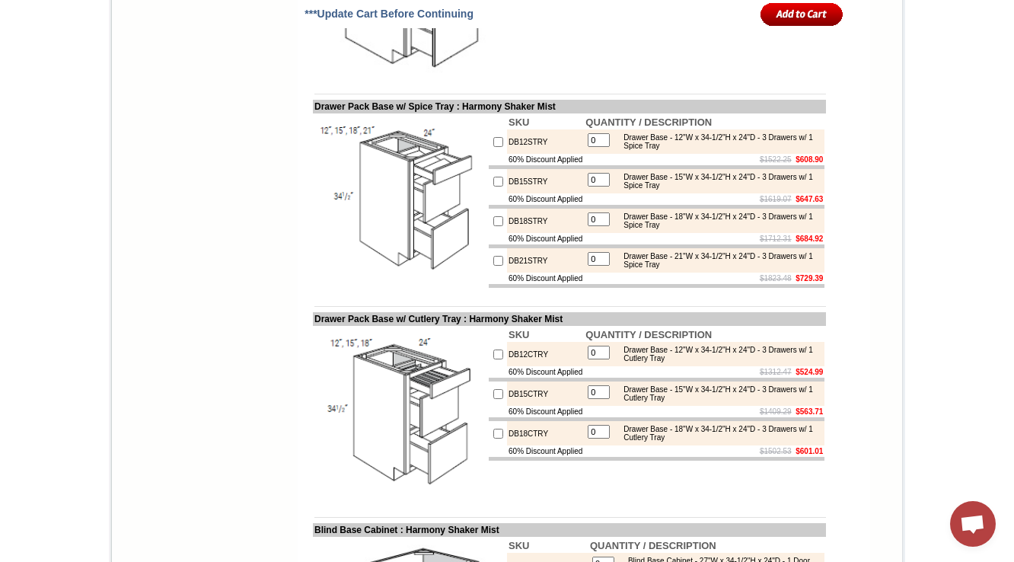
drag, startPoint x: 299, startPoint y: 116, endPoint x: 491, endPoint y: 123, distance: 191.9
copy td "Drawer Pack Base w/ 2-Tier Cutlery D"
drag, startPoint x: 561, startPoint y: 163, endPoint x: 505, endPoint y: 180, distance: 58.8
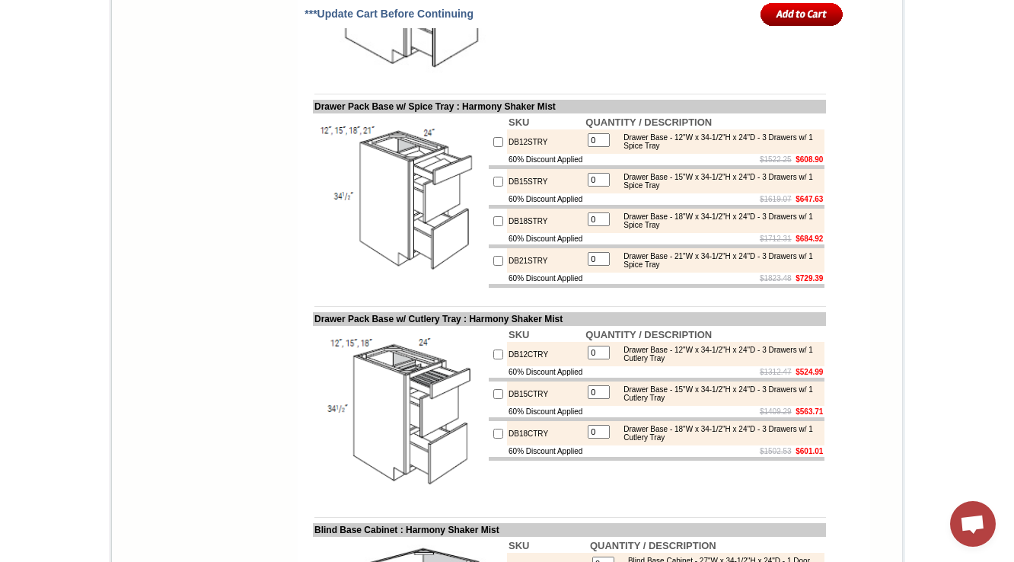
copy td "DB18TTCD18"
drag, startPoint x: 559, startPoint y: 177, endPoint x: 490, endPoint y: 178, distance: 69.3
drag, startPoint x: 493, startPoint y: 174, endPoint x: 587, endPoint y: 174, distance: 93.6
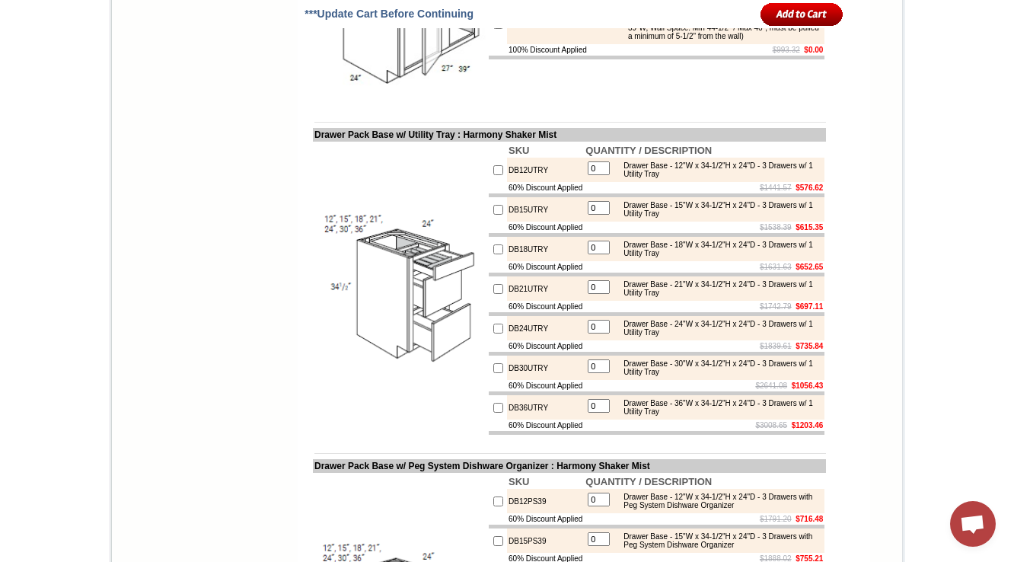
scroll to position [6343, 0]
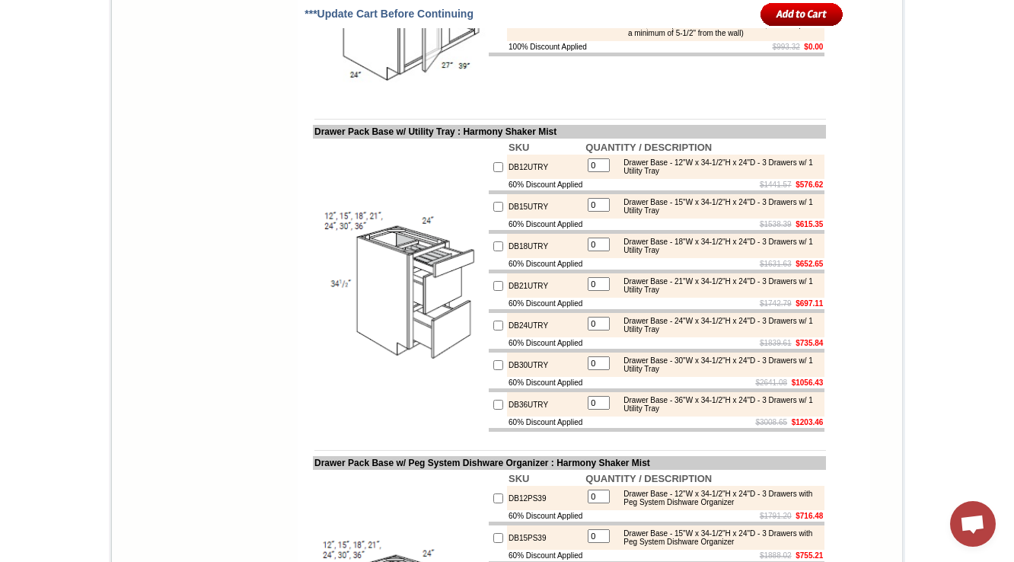
drag, startPoint x: 505, startPoint y: 249, endPoint x: 581, endPoint y: 247, distance: 76.9
drag, startPoint x: 301, startPoint y: 162, endPoint x: 364, endPoint y: 168, distance: 62.7
copy td "Blind Base C"
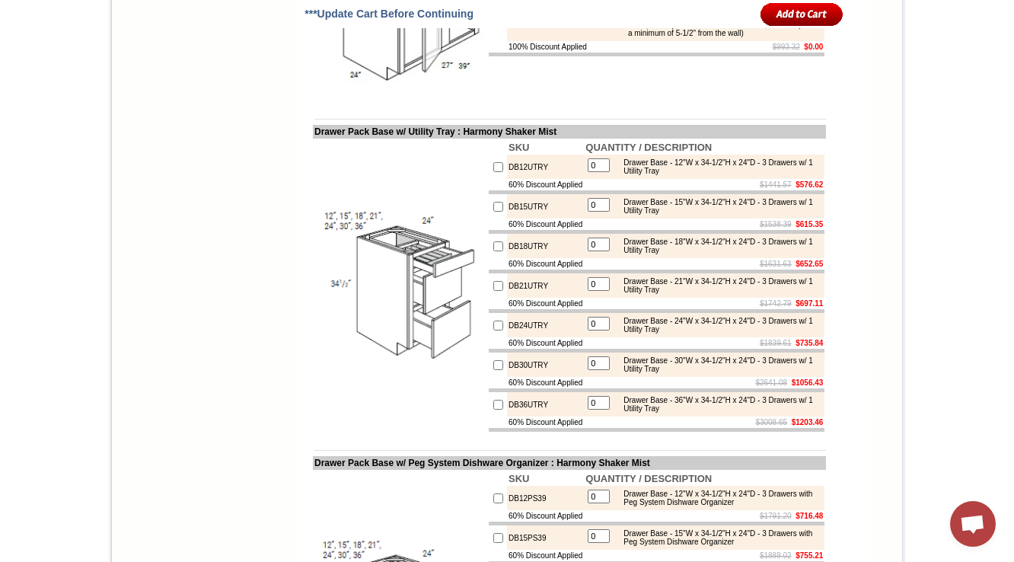
drag, startPoint x: 493, startPoint y: 247, endPoint x: 588, endPoint y: 250, distance: 95.2
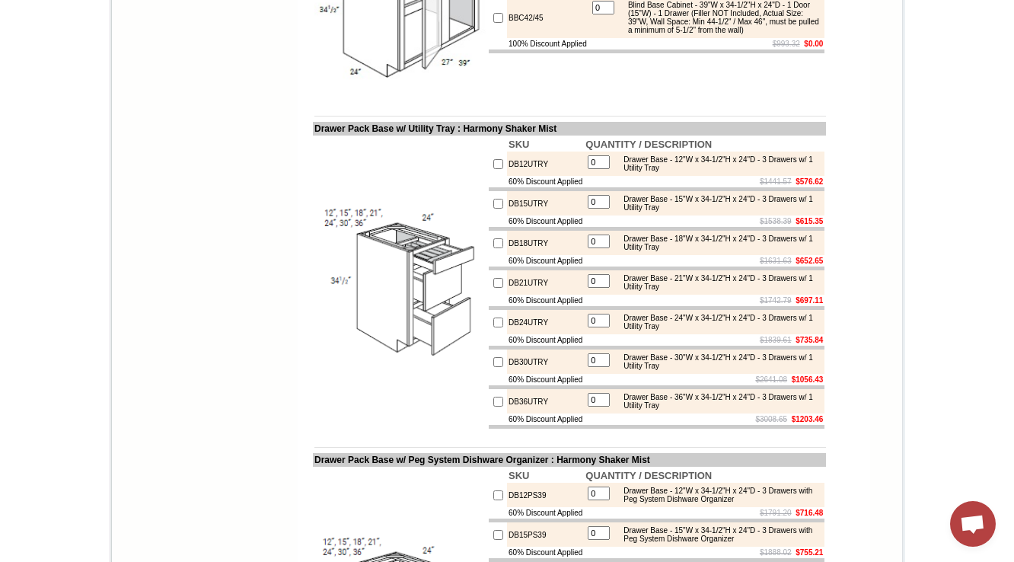
drag, startPoint x: 499, startPoint y: 243, endPoint x: 584, endPoint y: 243, distance: 84.5
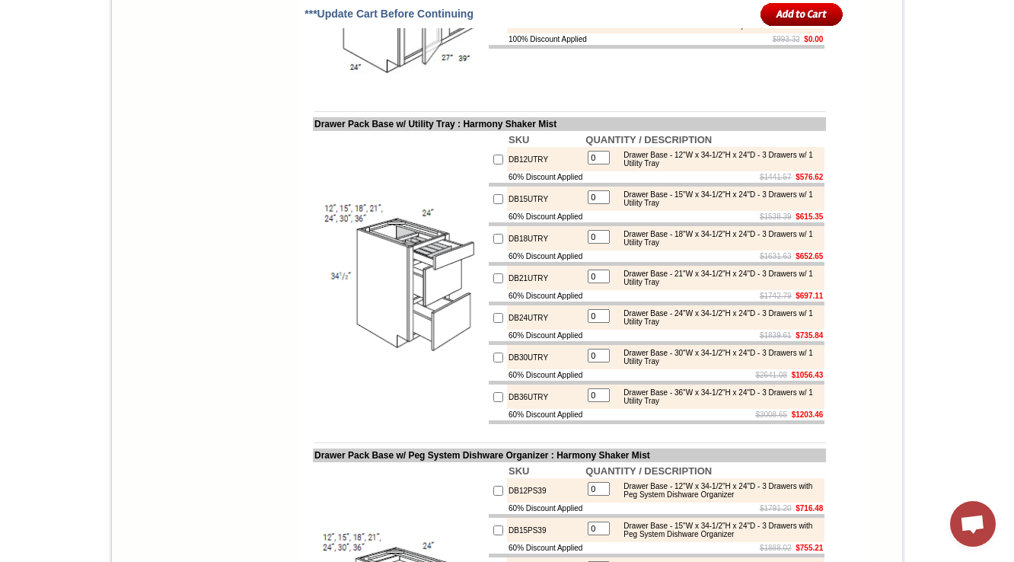
scroll to position [6465, 0]
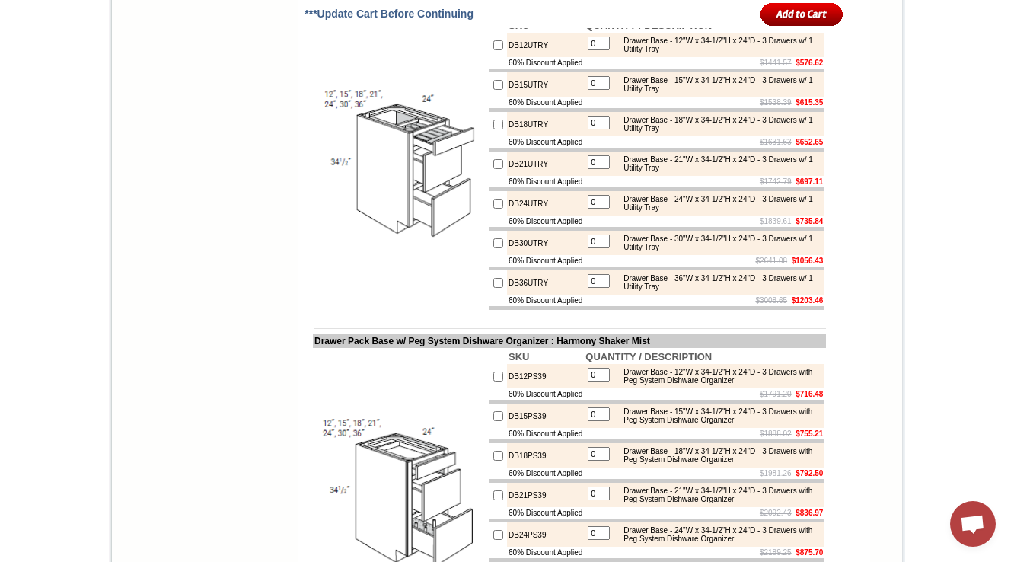
drag, startPoint x: 492, startPoint y: 198, endPoint x: 581, endPoint y: 198, distance: 88.3
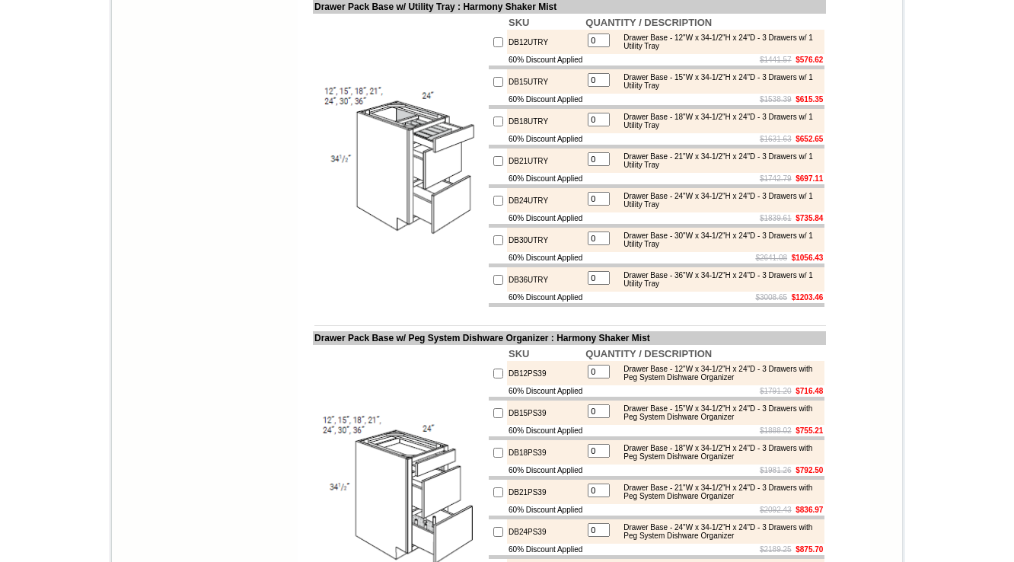
drag, startPoint x: 493, startPoint y: 196, endPoint x: 583, endPoint y: 196, distance: 89.8
